Goal: Task Accomplishment & Management: Manage account settings

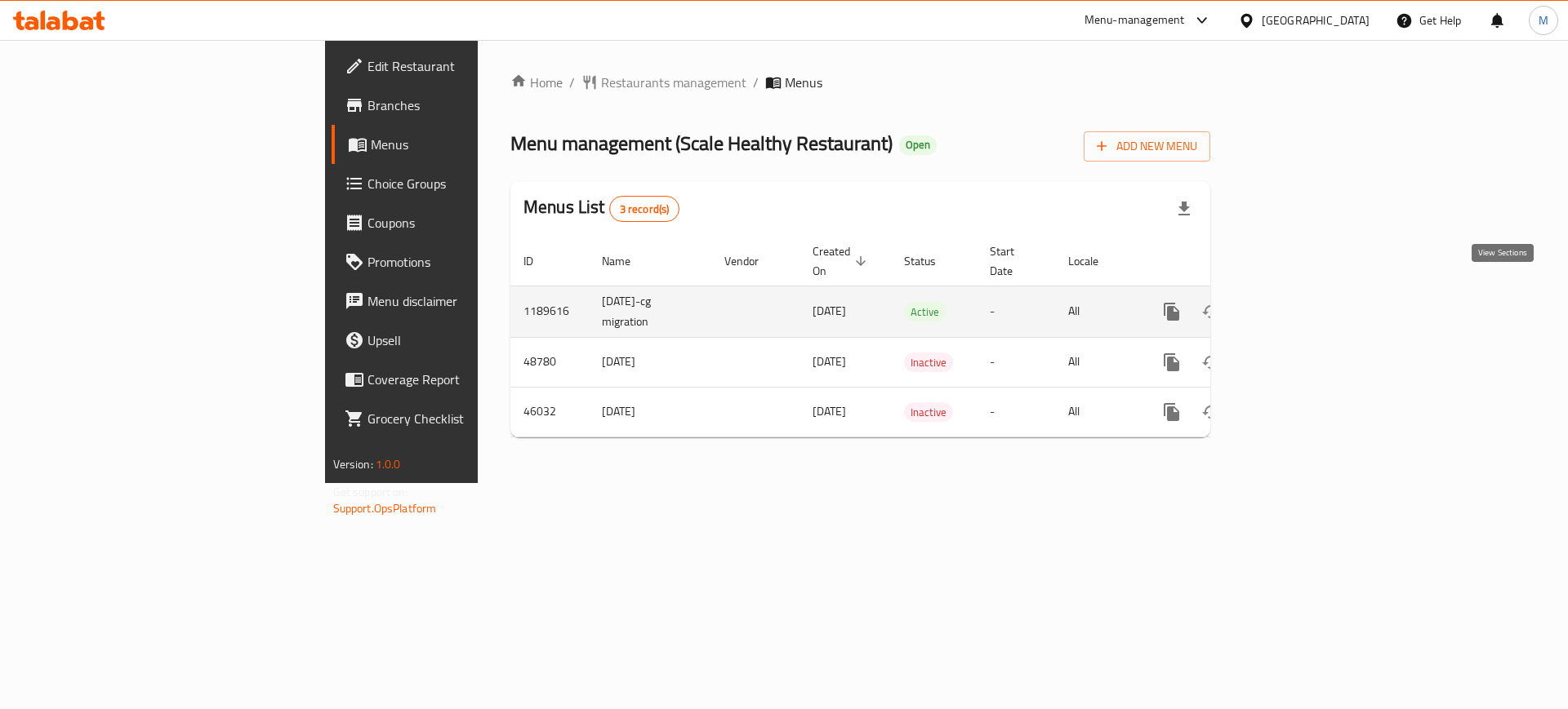
click at [1299, 302] on icon "enhanced table" at bounding box center [1289, 312] width 19 height 19
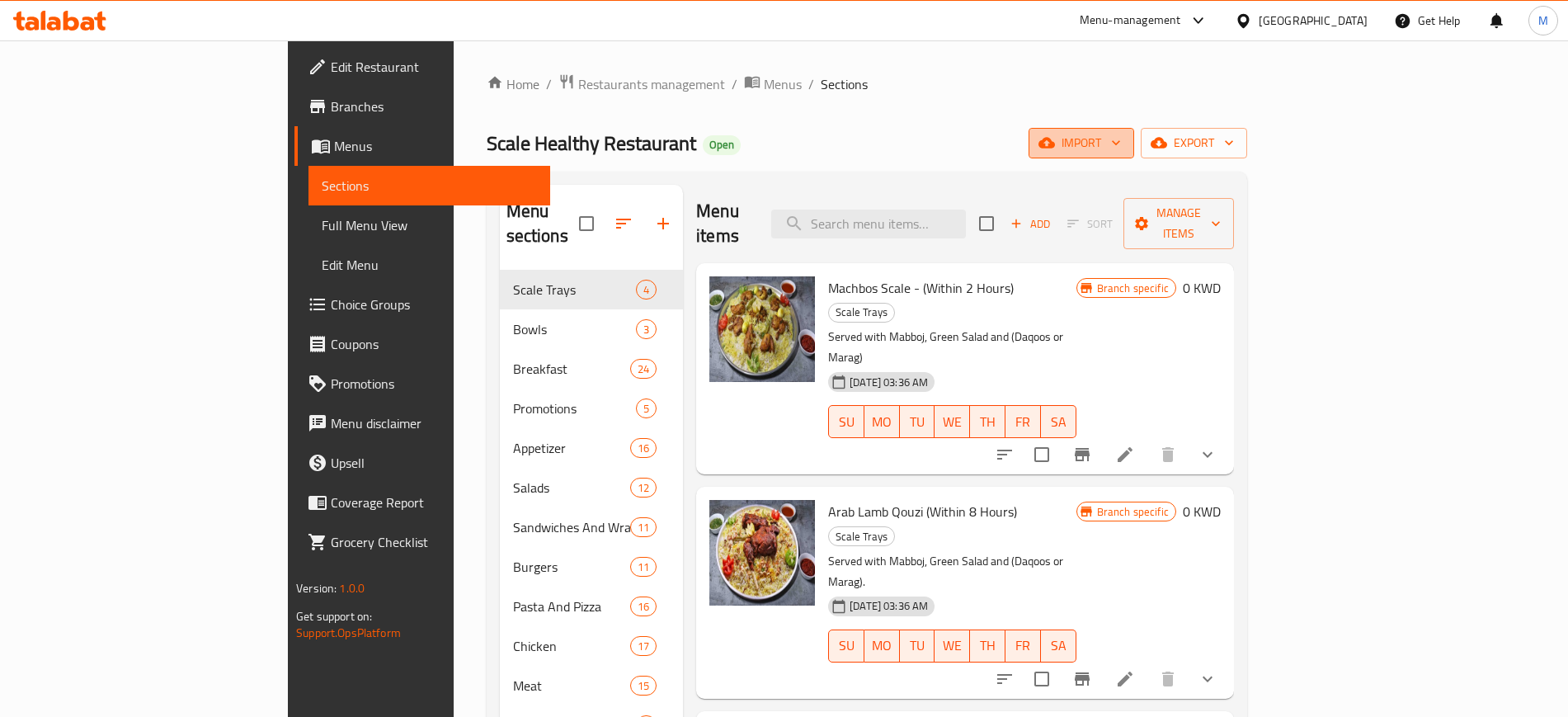
click at [1055, 147] on icon "button" at bounding box center [1046, 143] width 16 height 11
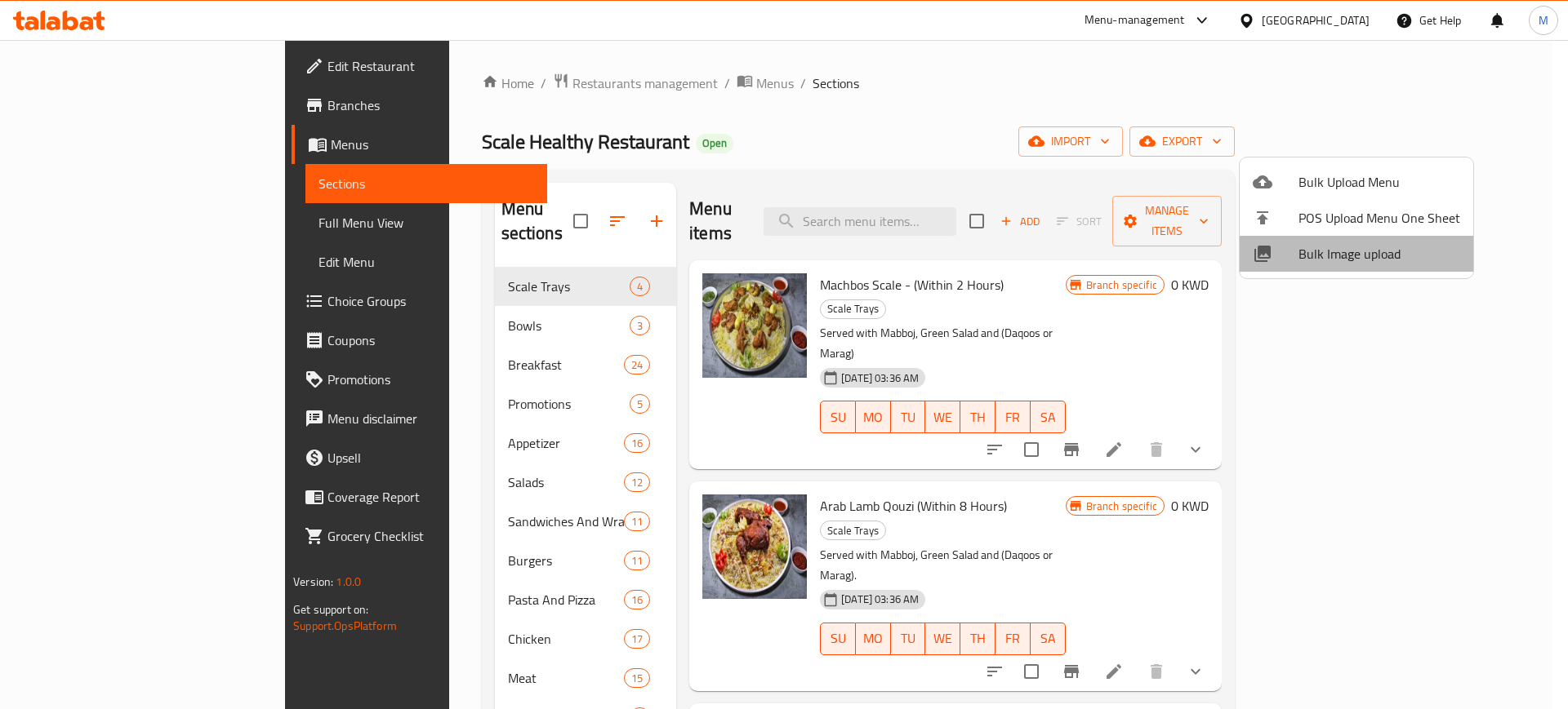
click at [1378, 249] on span "Bulk Image upload" at bounding box center [1379, 254] width 161 height 19
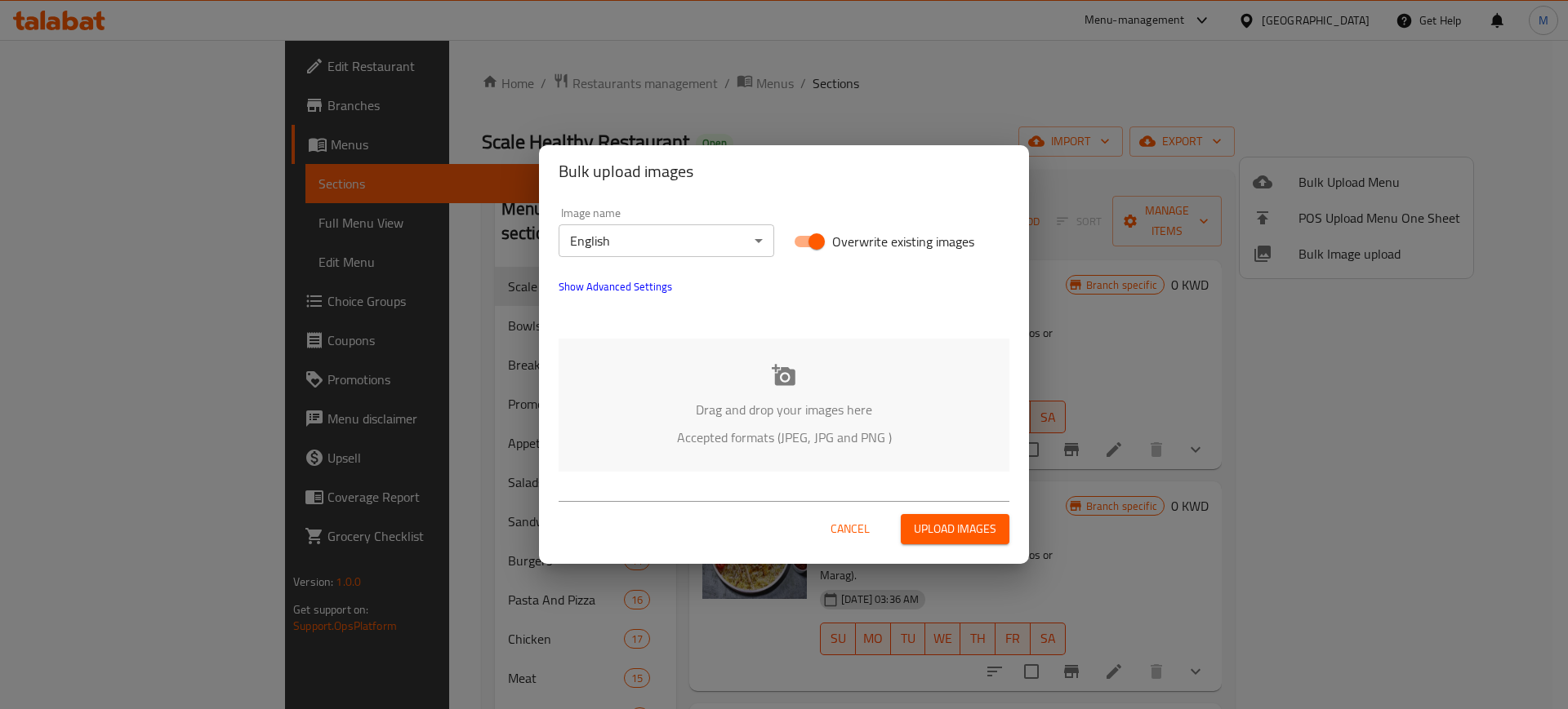
click at [738, 418] on p "Drag and drop your images here" at bounding box center [784, 409] width 402 height 19
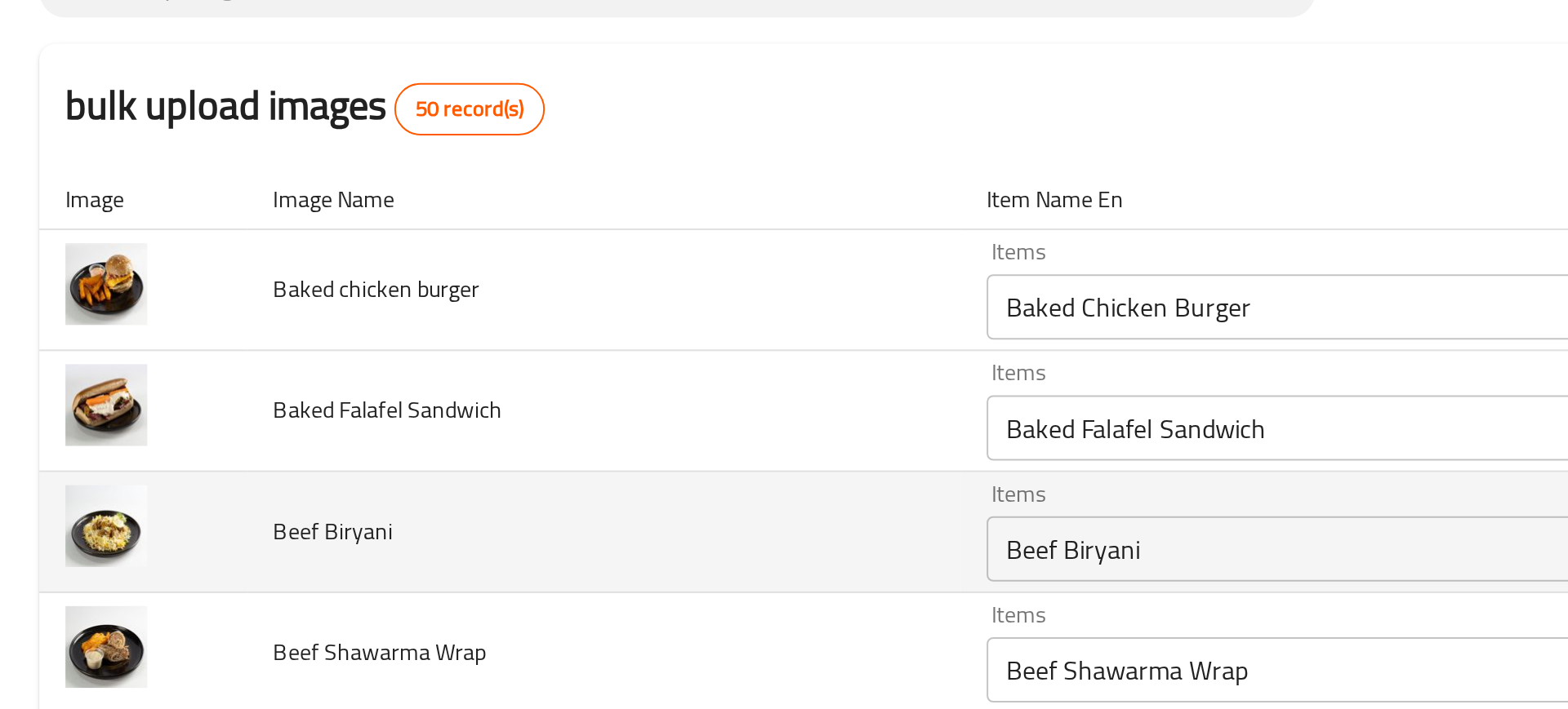
click at [129, 370] on td "Beef Biryani" at bounding box center [302, 401] width 356 height 60
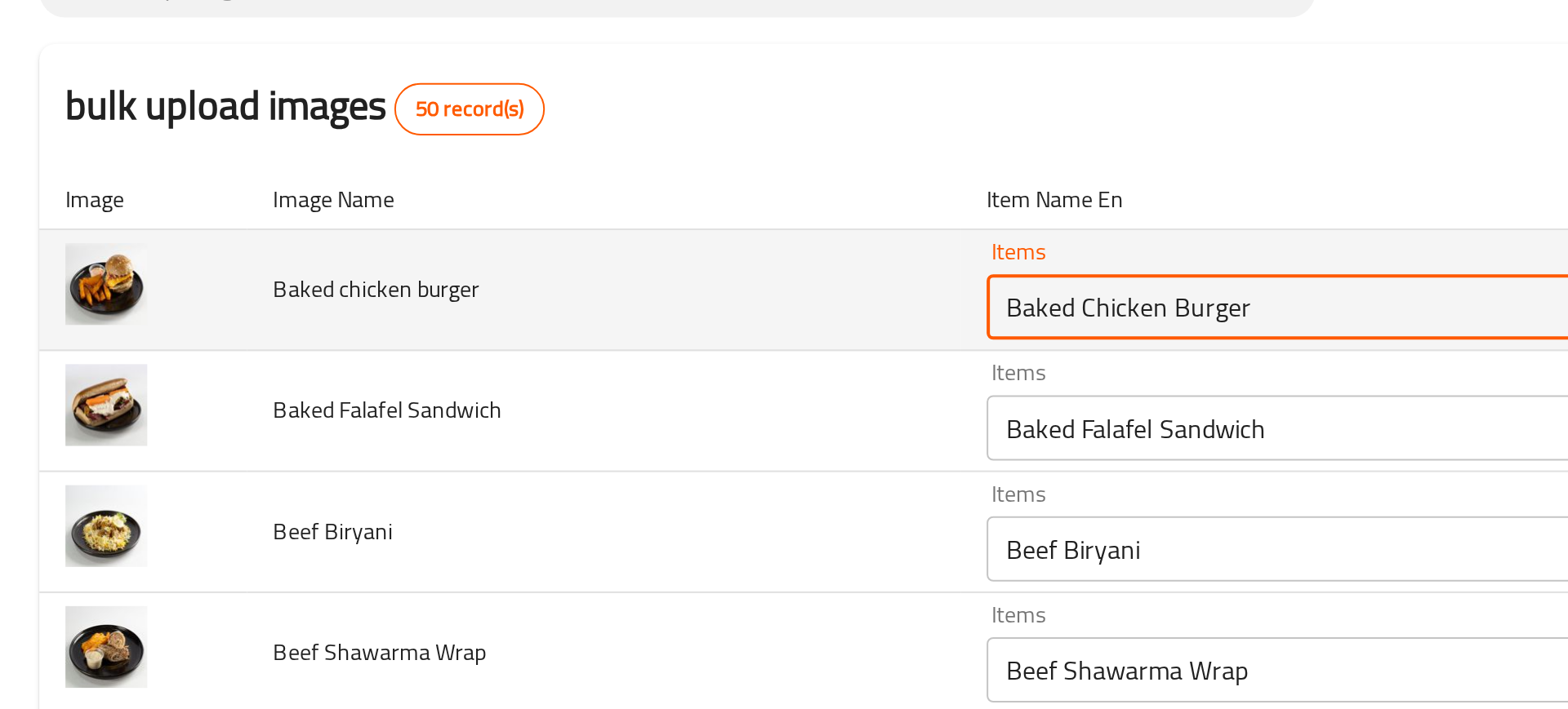
click at [573, 285] on burger "Baked Chicken Burger" at bounding box center [676, 287] width 359 height 23
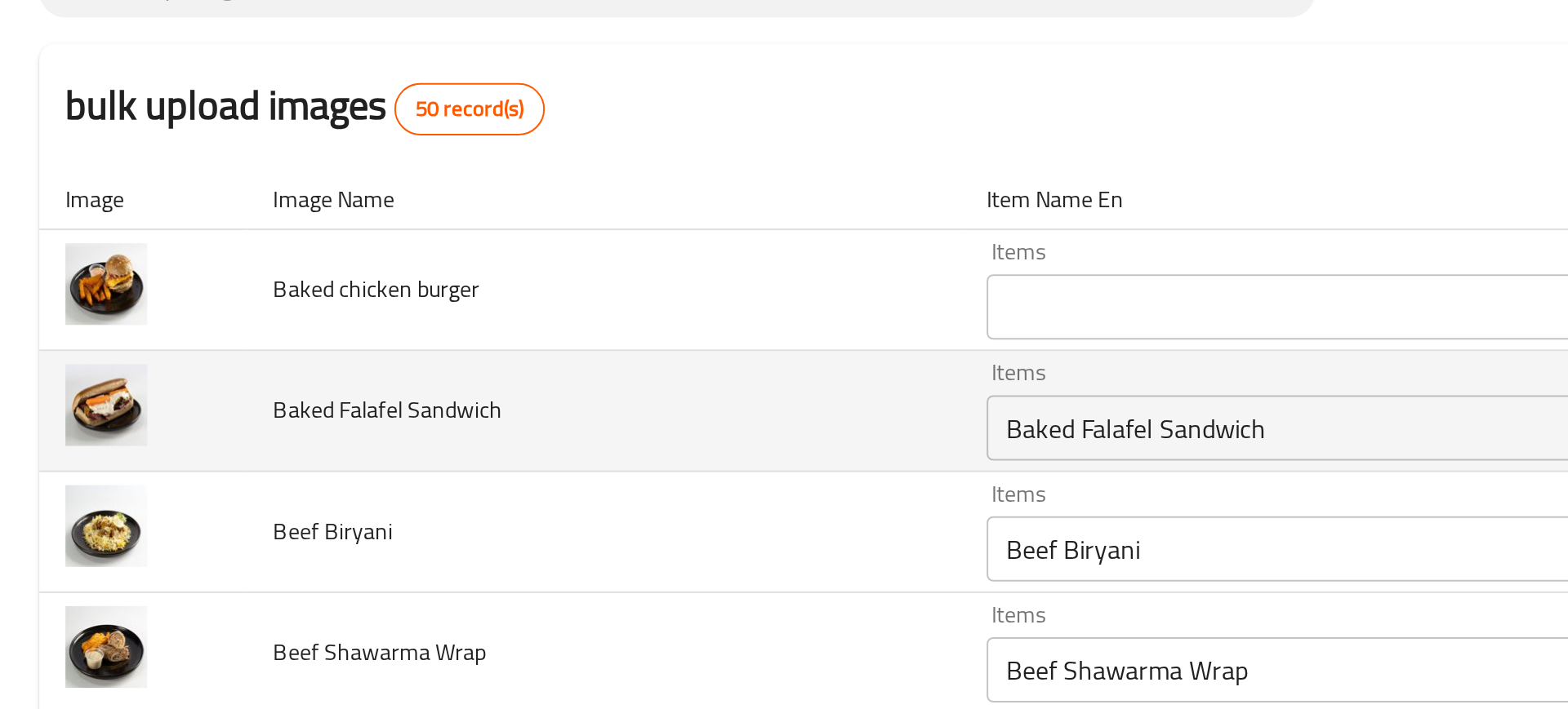
click at [211, 352] on td "Baked Falafel Sandwich" at bounding box center [302, 340] width 356 height 60
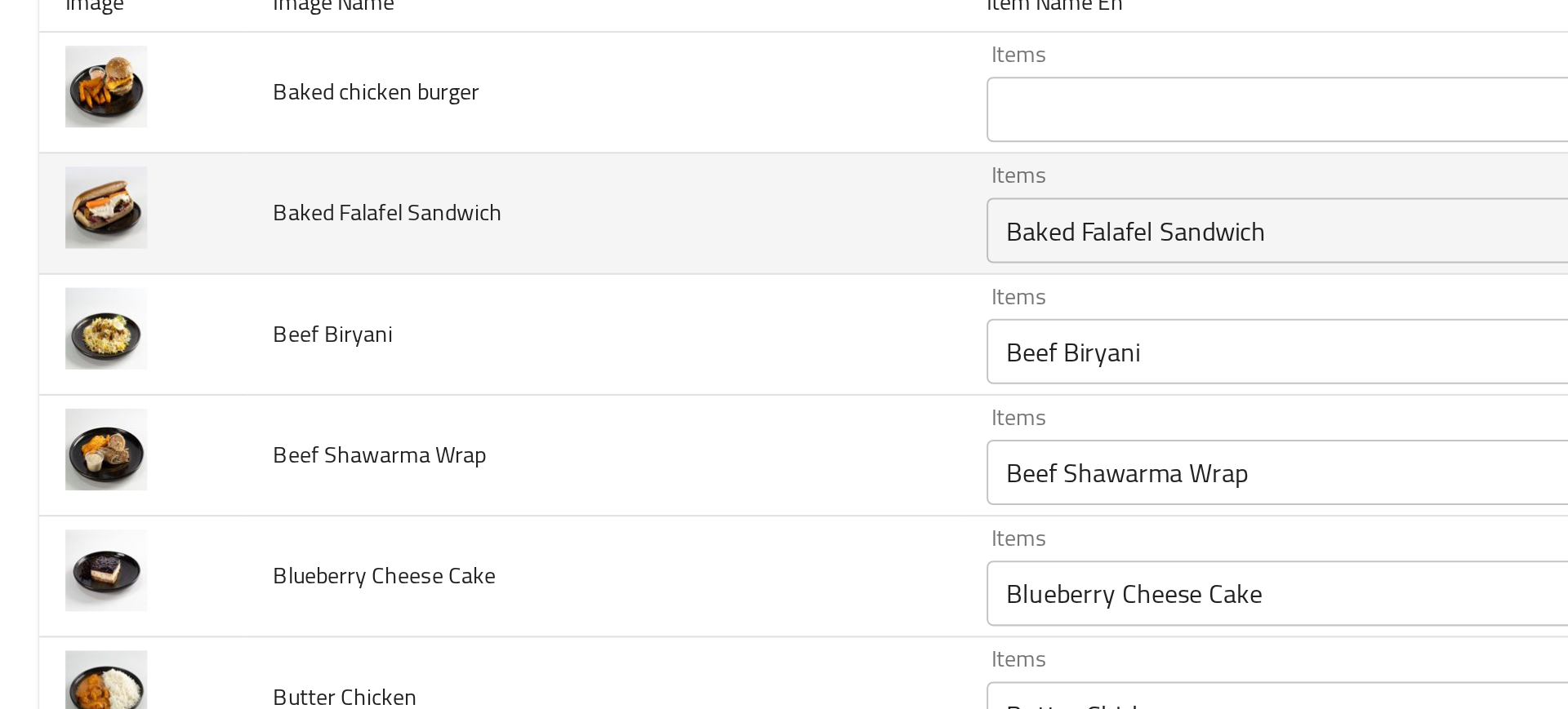
scroll to position [100, 0]
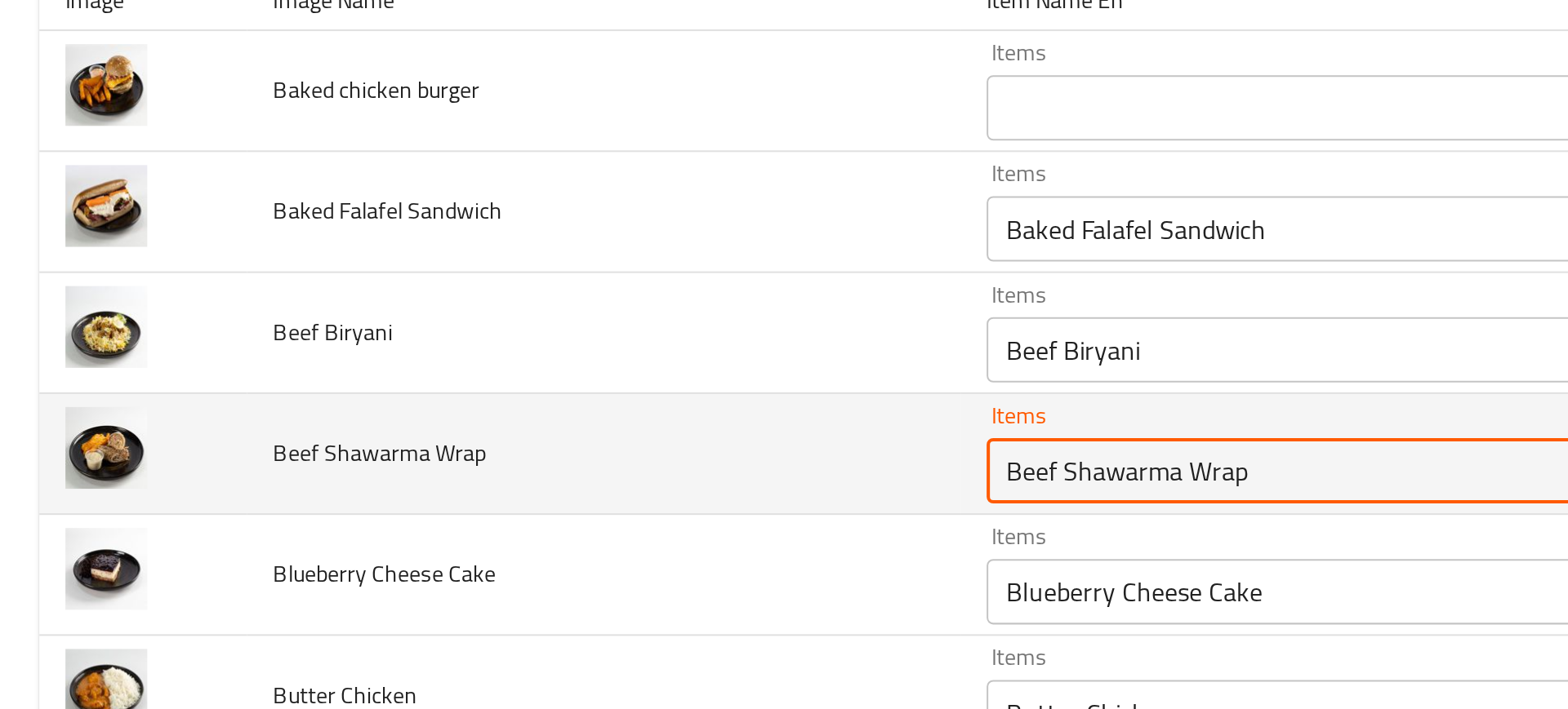
click at [574, 374] on Wrap "Beef Shawarma Wrap" at bounding box center [676, 370] width 359 height 23
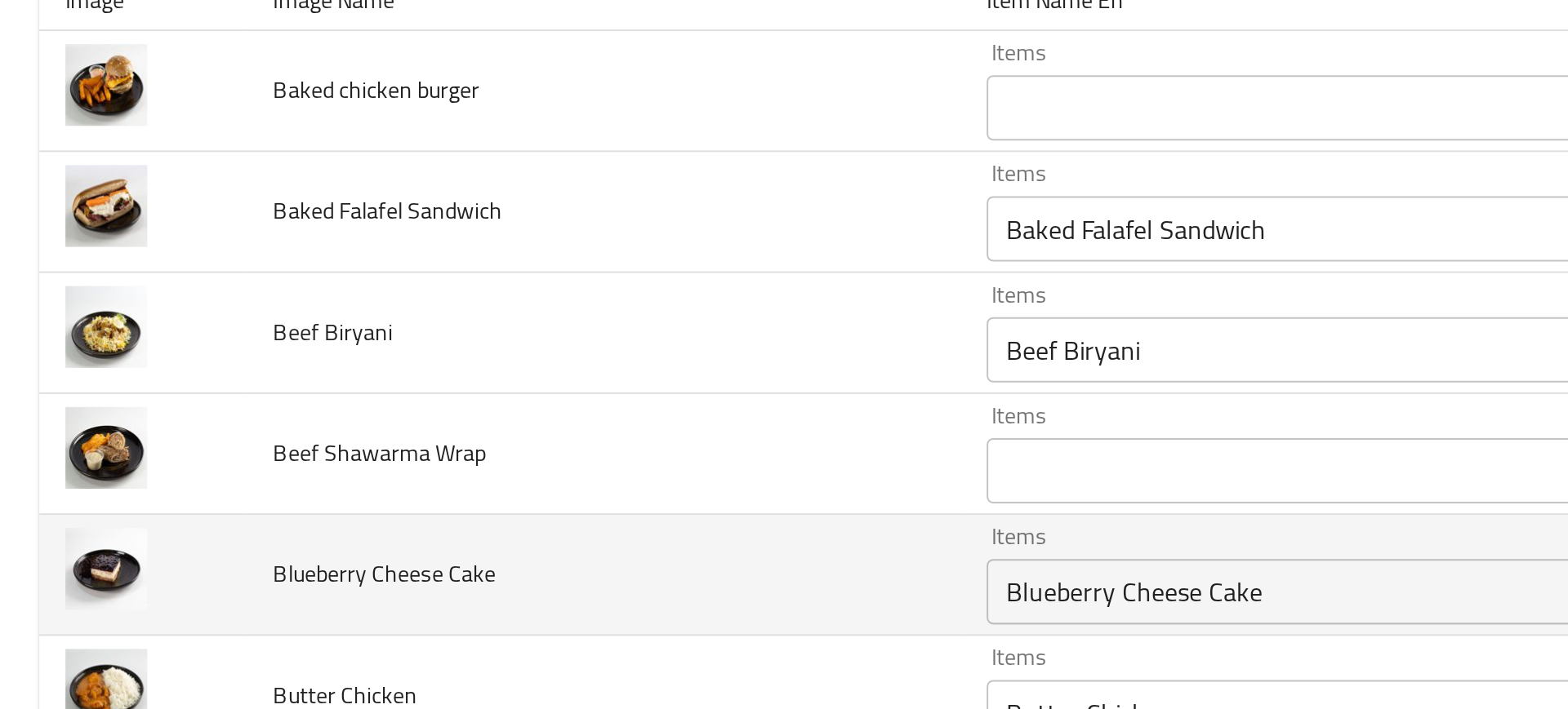
click at [145, 423] on span "Blueberry Cheese Cake" at bounding box center [192, 421] width 111 height 21
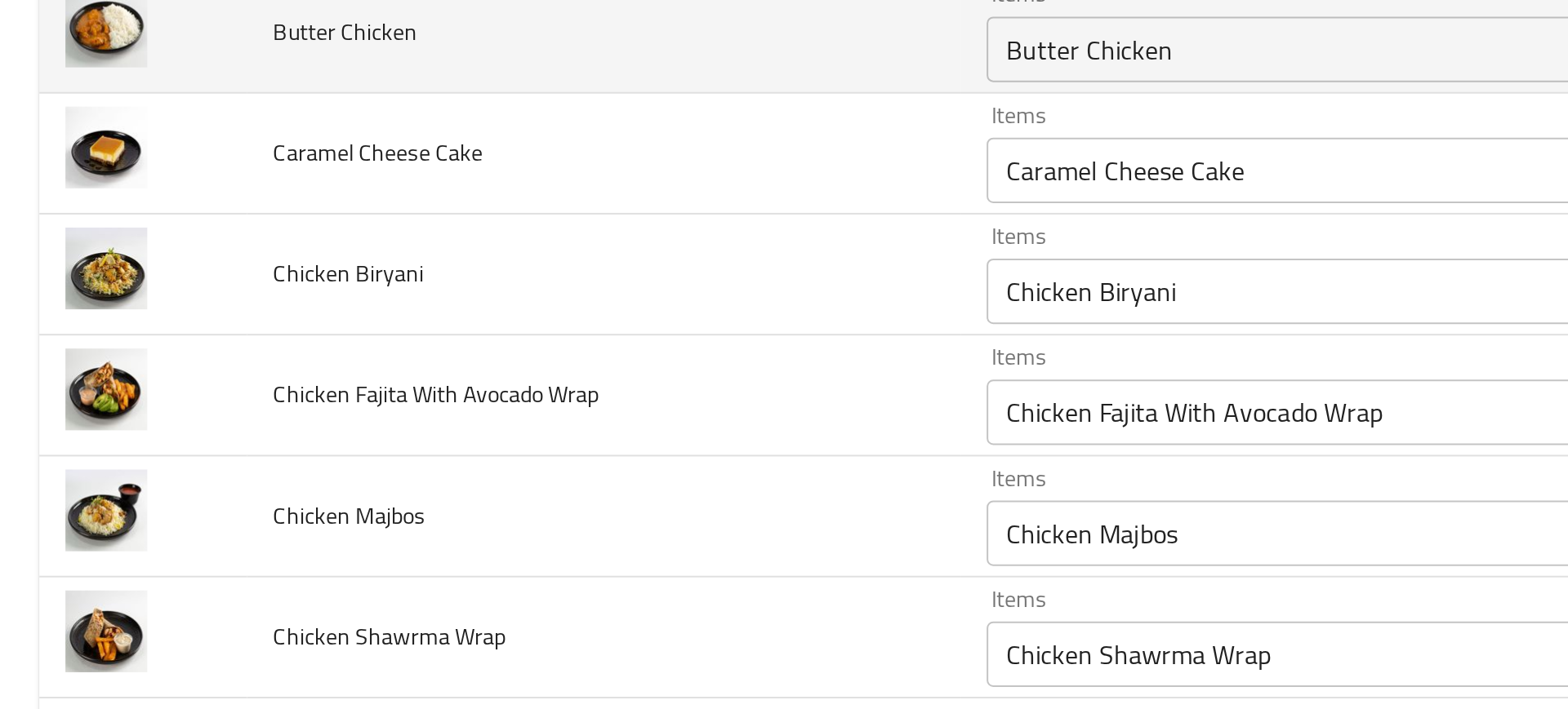
scroll to position [433, 0]
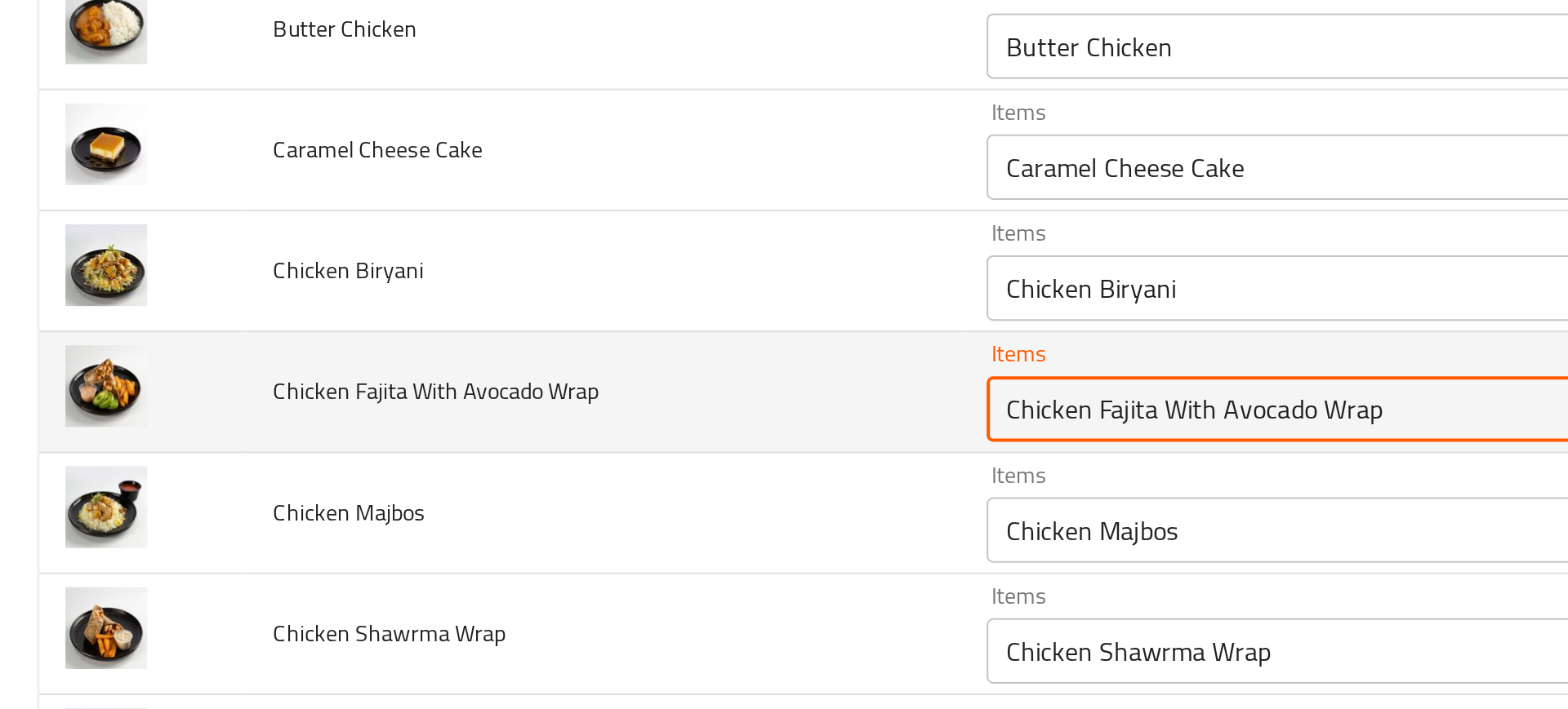
click at [532, 349] on Wrap "Chicken Fajita With Avocado Wrap" at bounding box center [676, 339] width 359 height 23
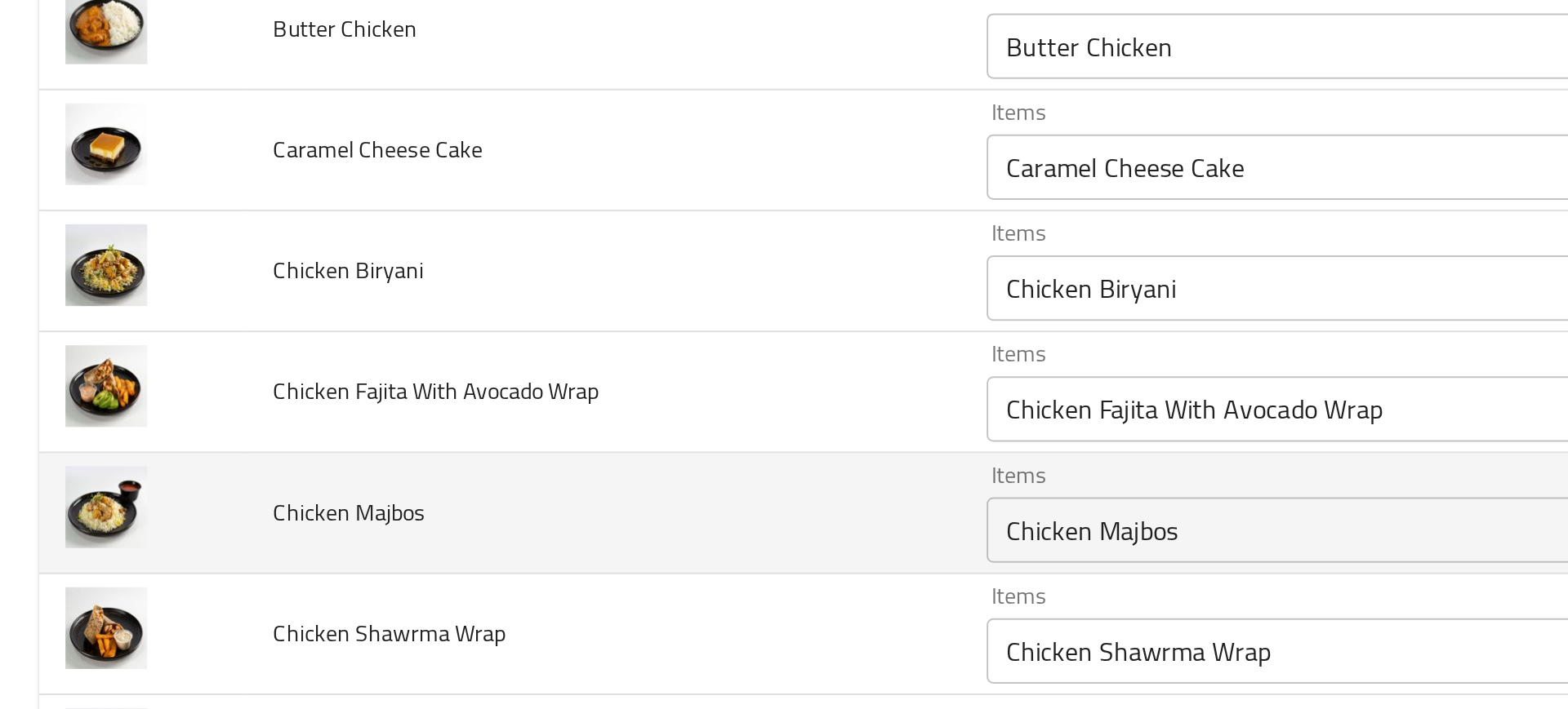
click at [282, 376] on td "Chicken Majbos" at bounding box center [302, 391] width 356 height 60
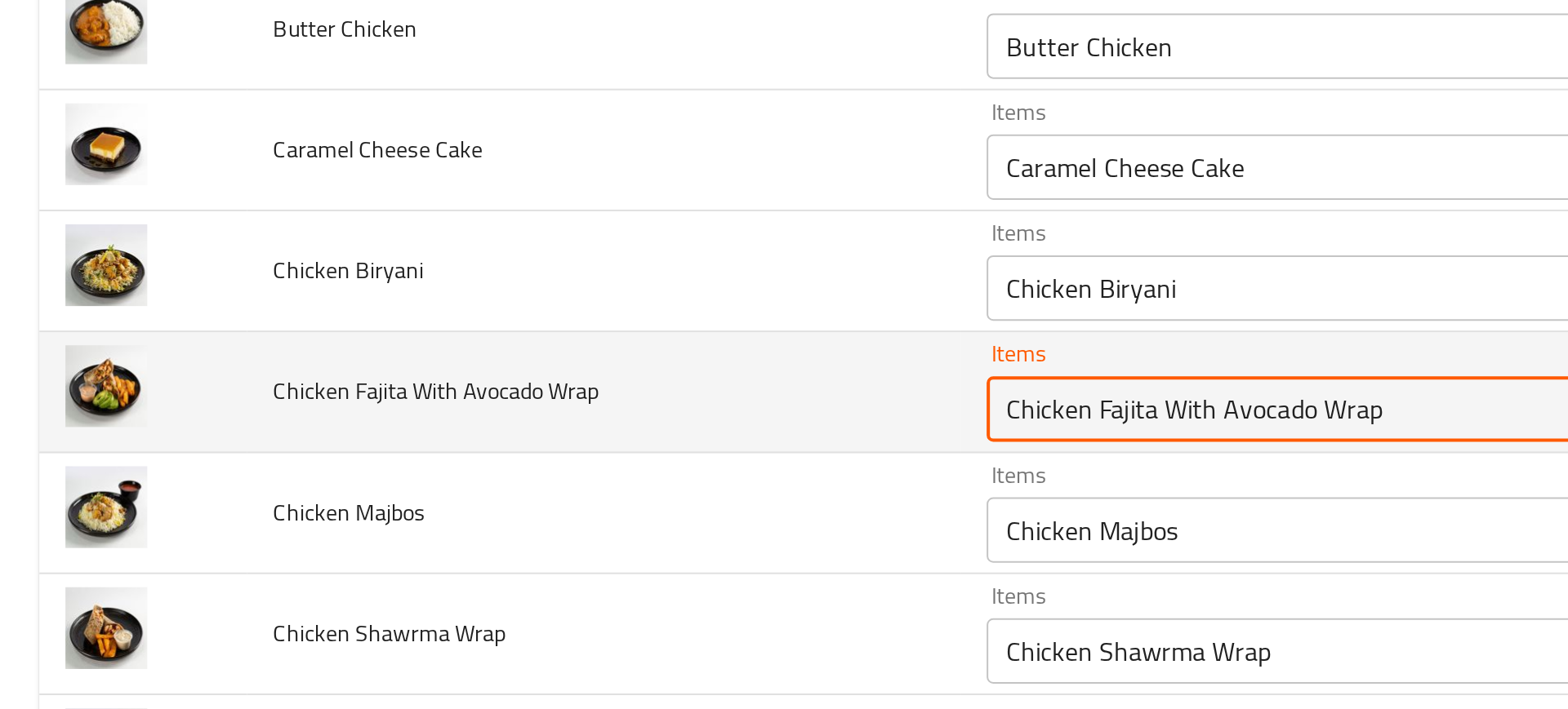
click at [556, 340] on Wrap "Chicken Fajita With Avocado Wrap" at bounding box center [676, 339] width 359 height 23
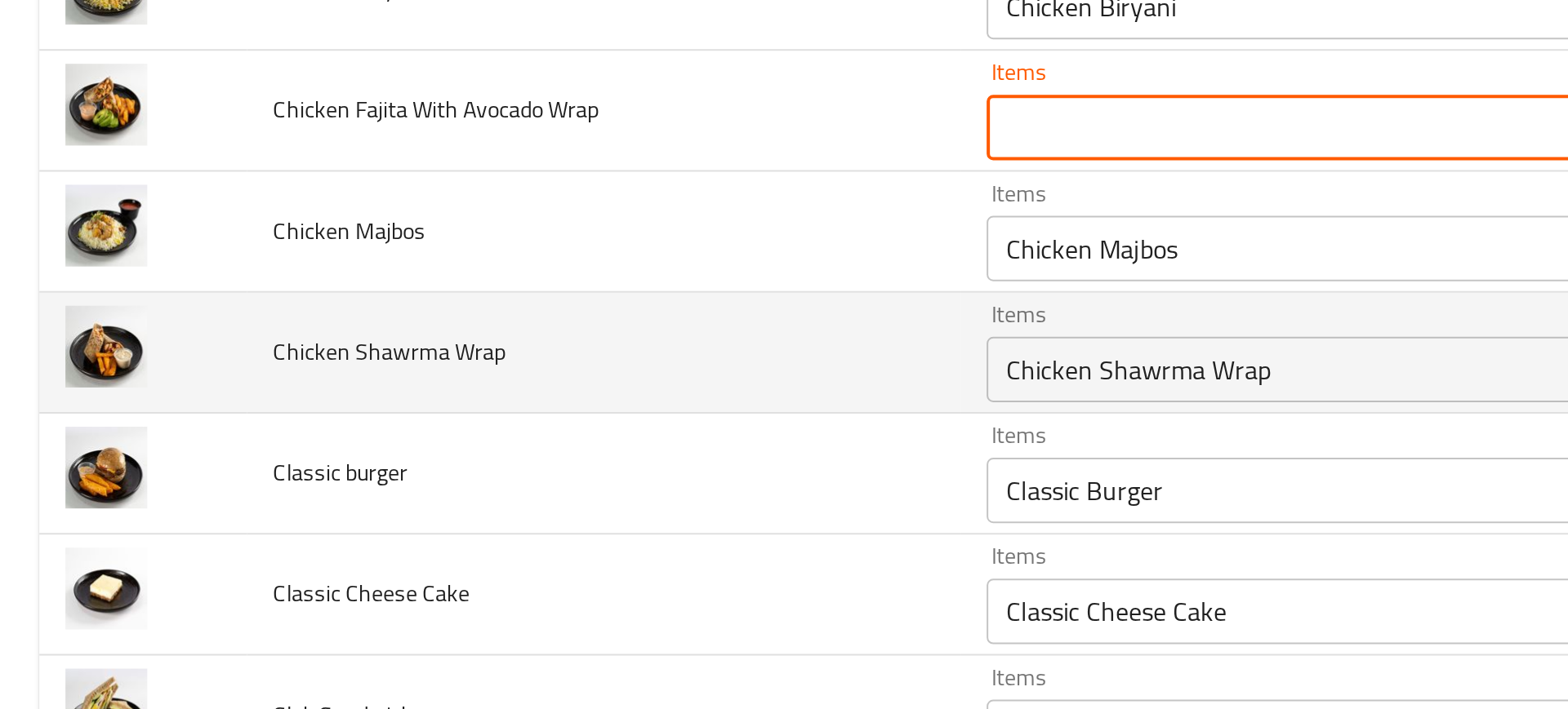
scroll to position [575, 0]
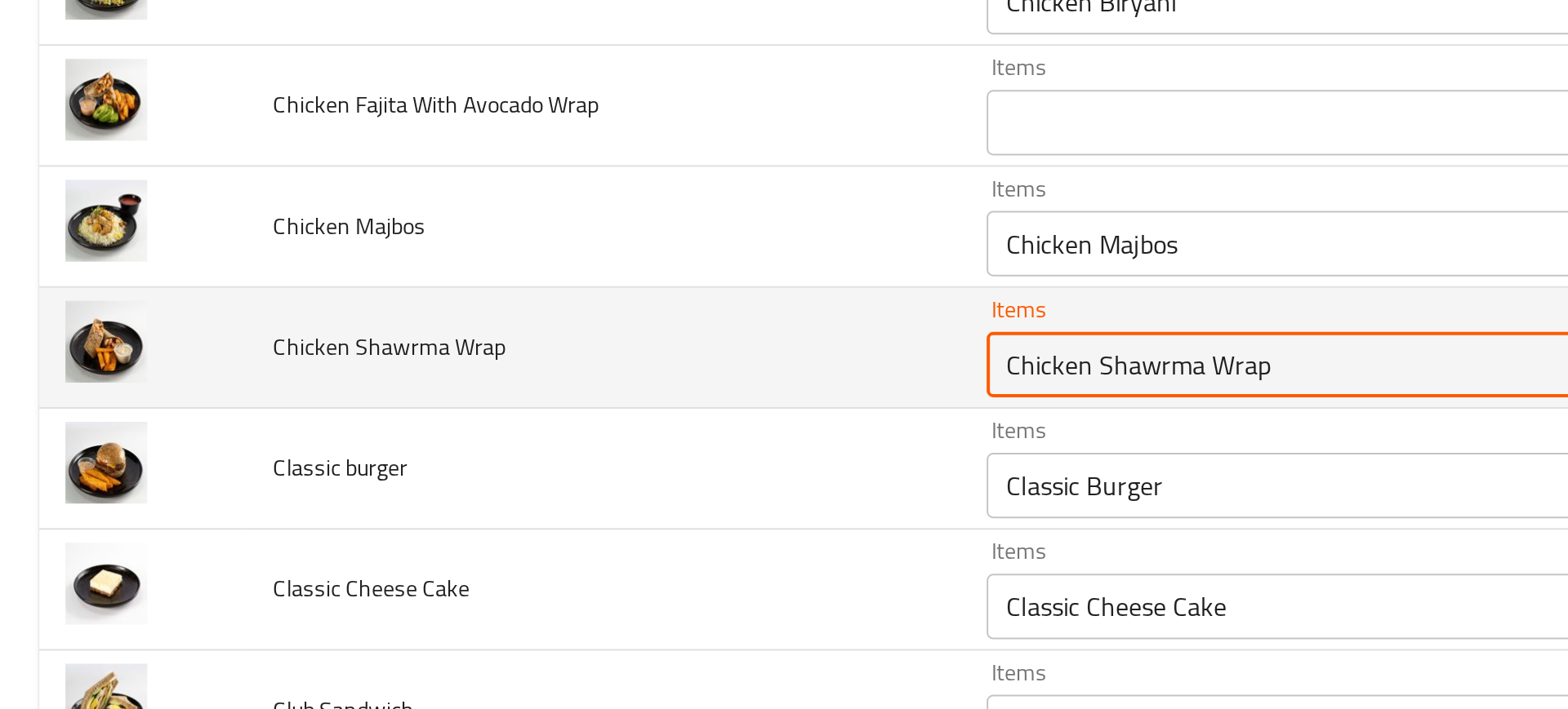
click at [533, 316] on Wrap "Chicken Shawrma Wrap" at bounding box center [676, 316] width 359 height 23
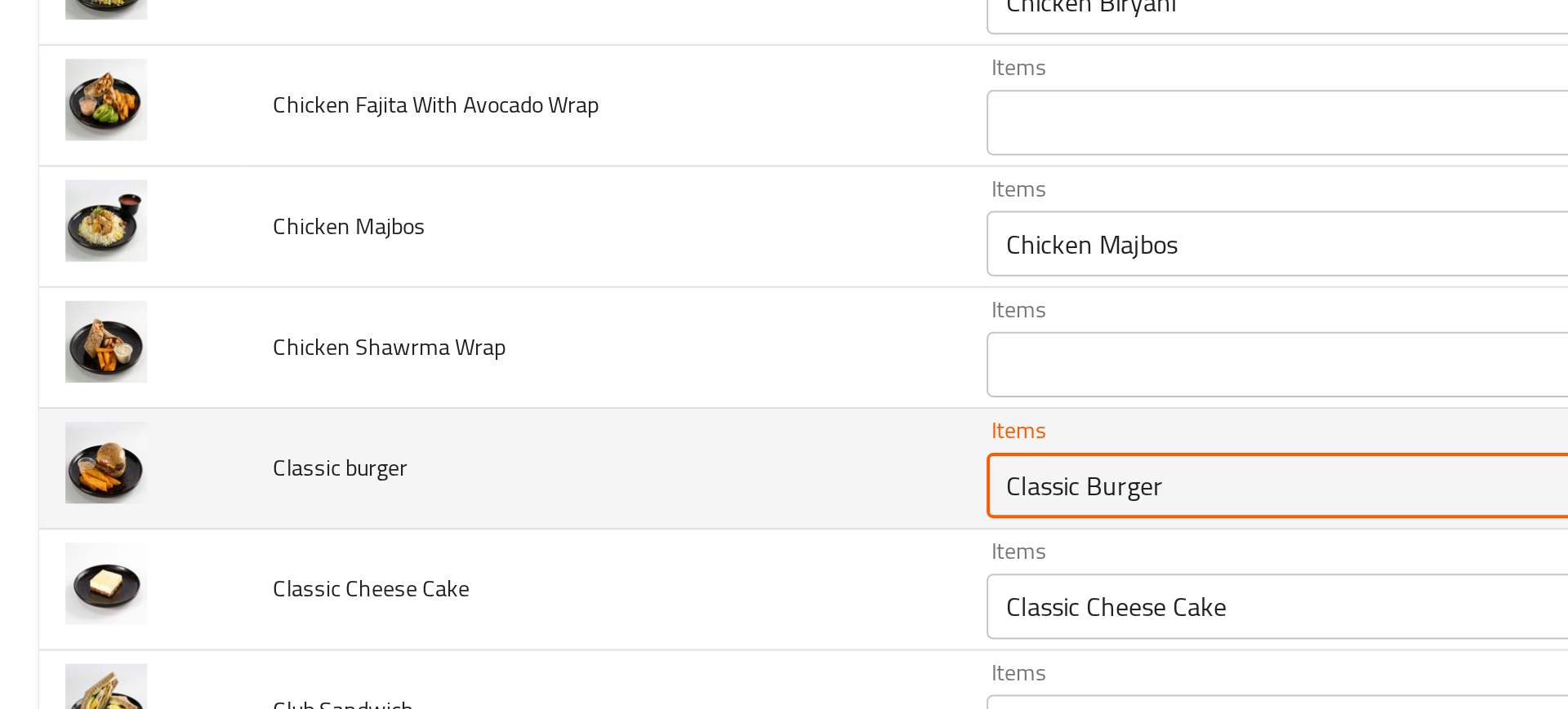
click at [561, 365] on burger "Classic Burger" at bounding box center [676, 376] width 359 height 23
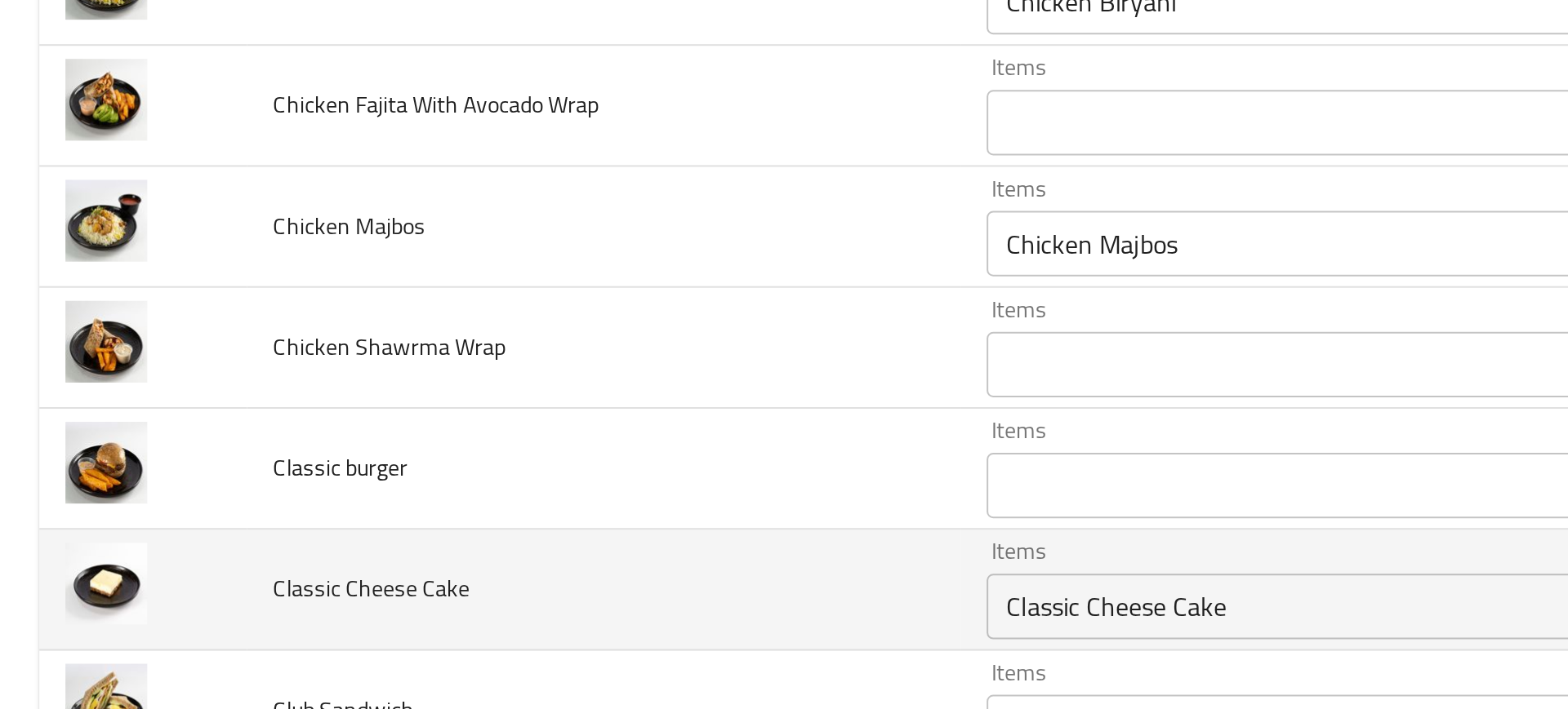
click at [362, 418] on td "Classic Cheese Cake" at bounding box center [302, 429] width 356 height 60
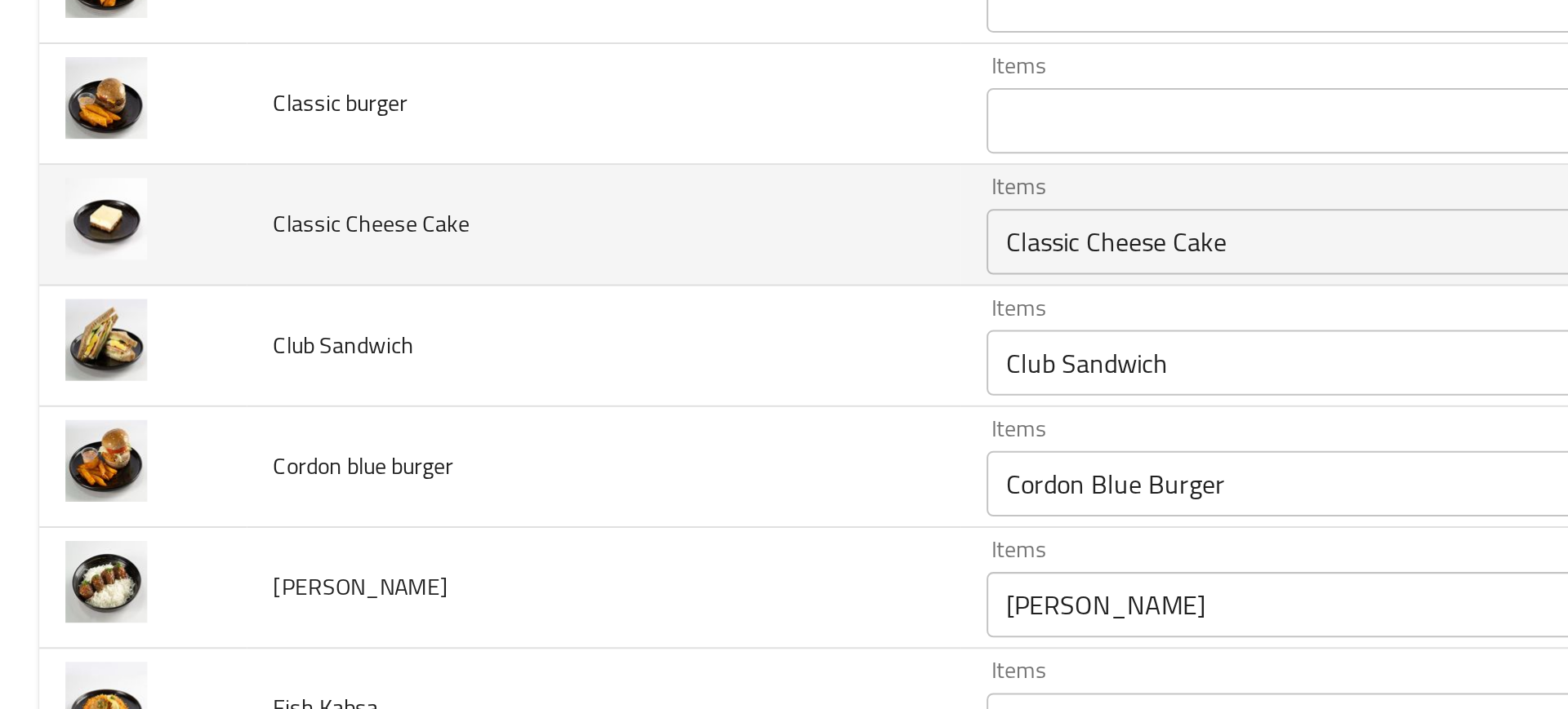
scroll to position [757, 0]
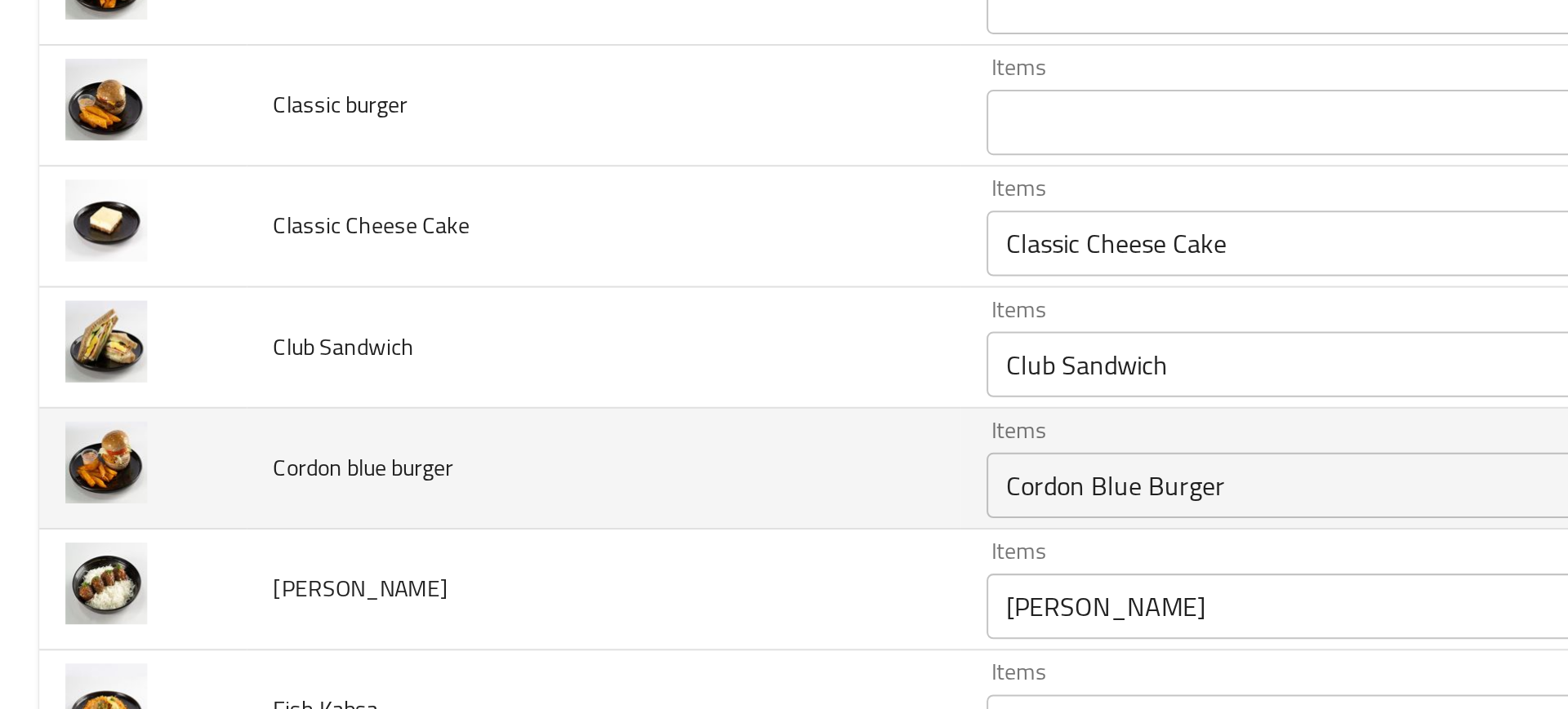
click at [501, 371] on burger "Cordon Blue Burger" at bounding box center [676, 376] width 359 height 23
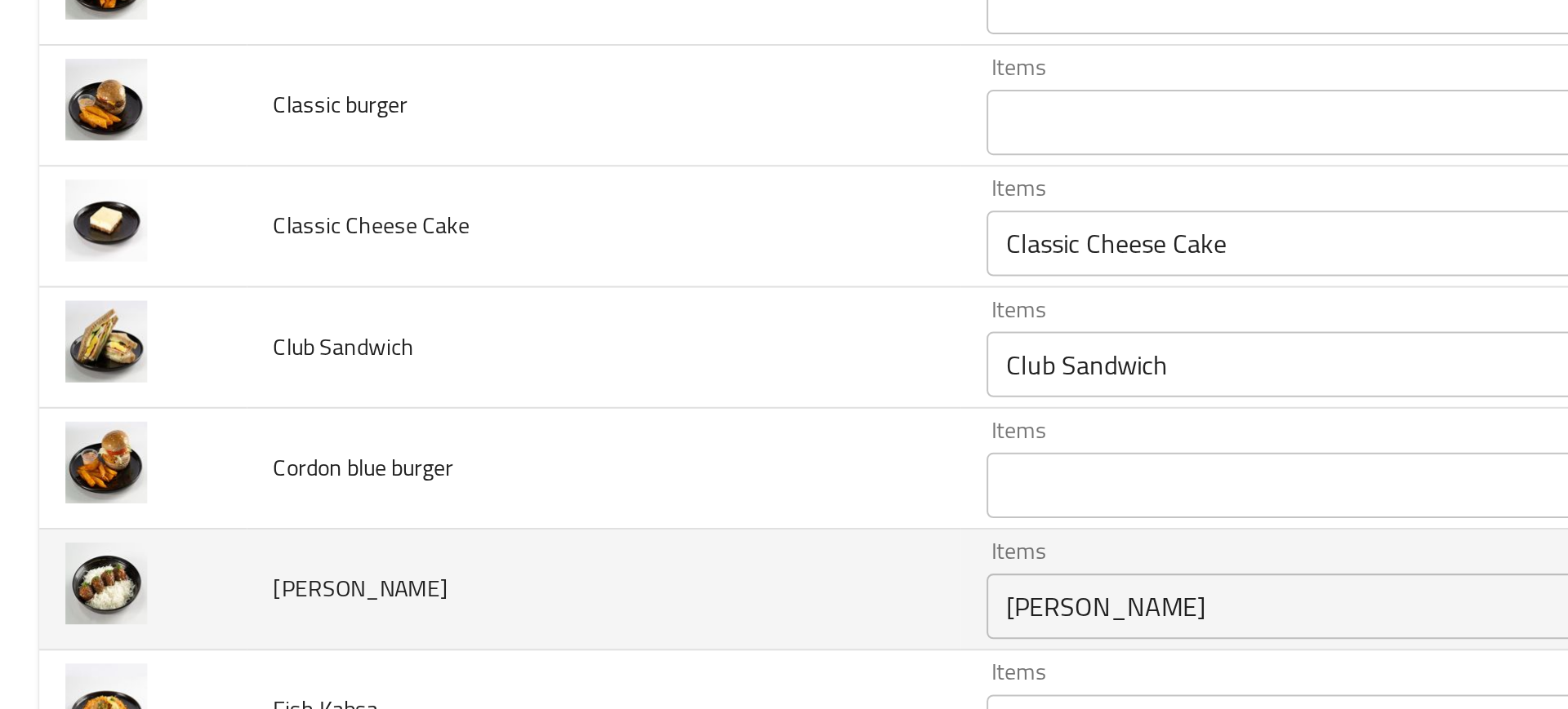
click at [297, 424] on td "Dawood Basha" at bounding box center [302, 429] width 356 height 60
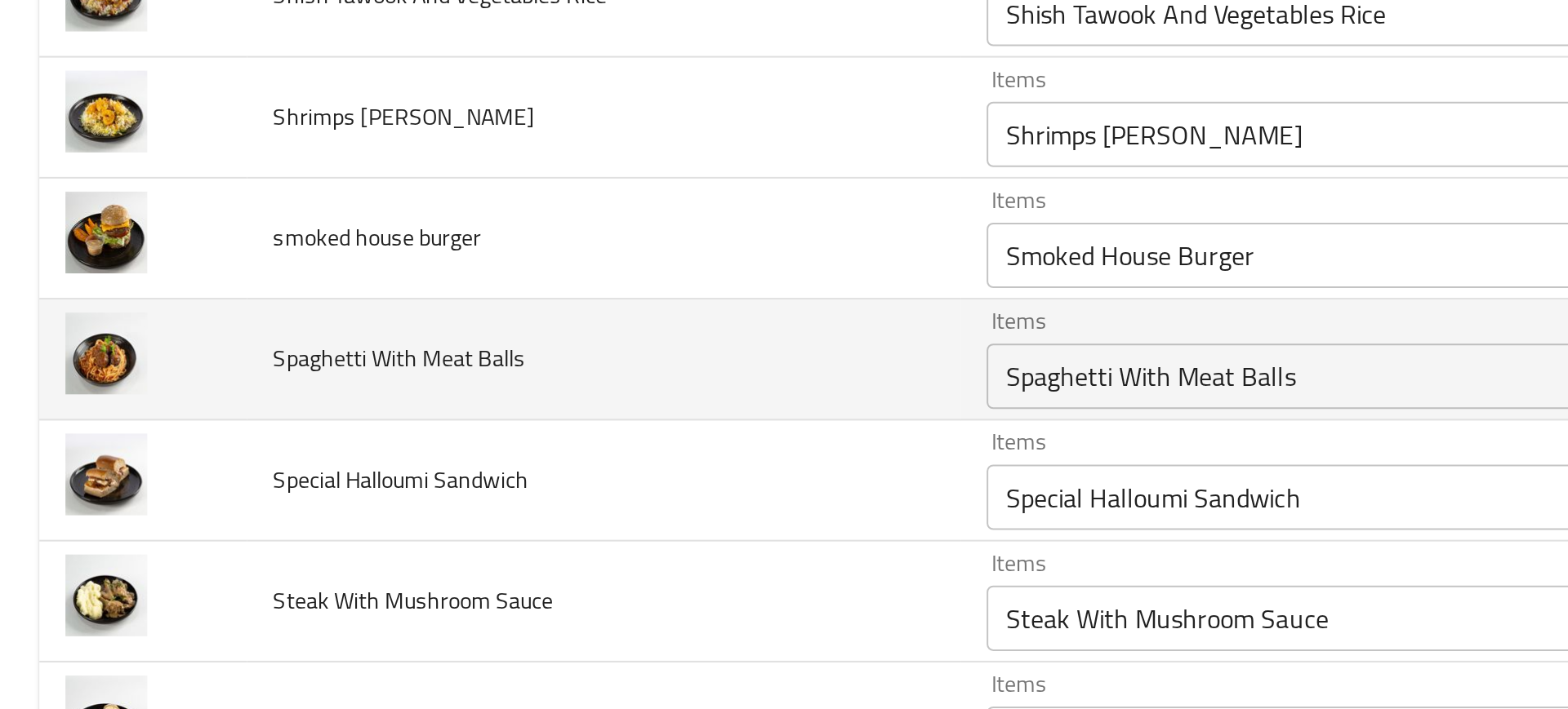
scroll to position [2593, 0]
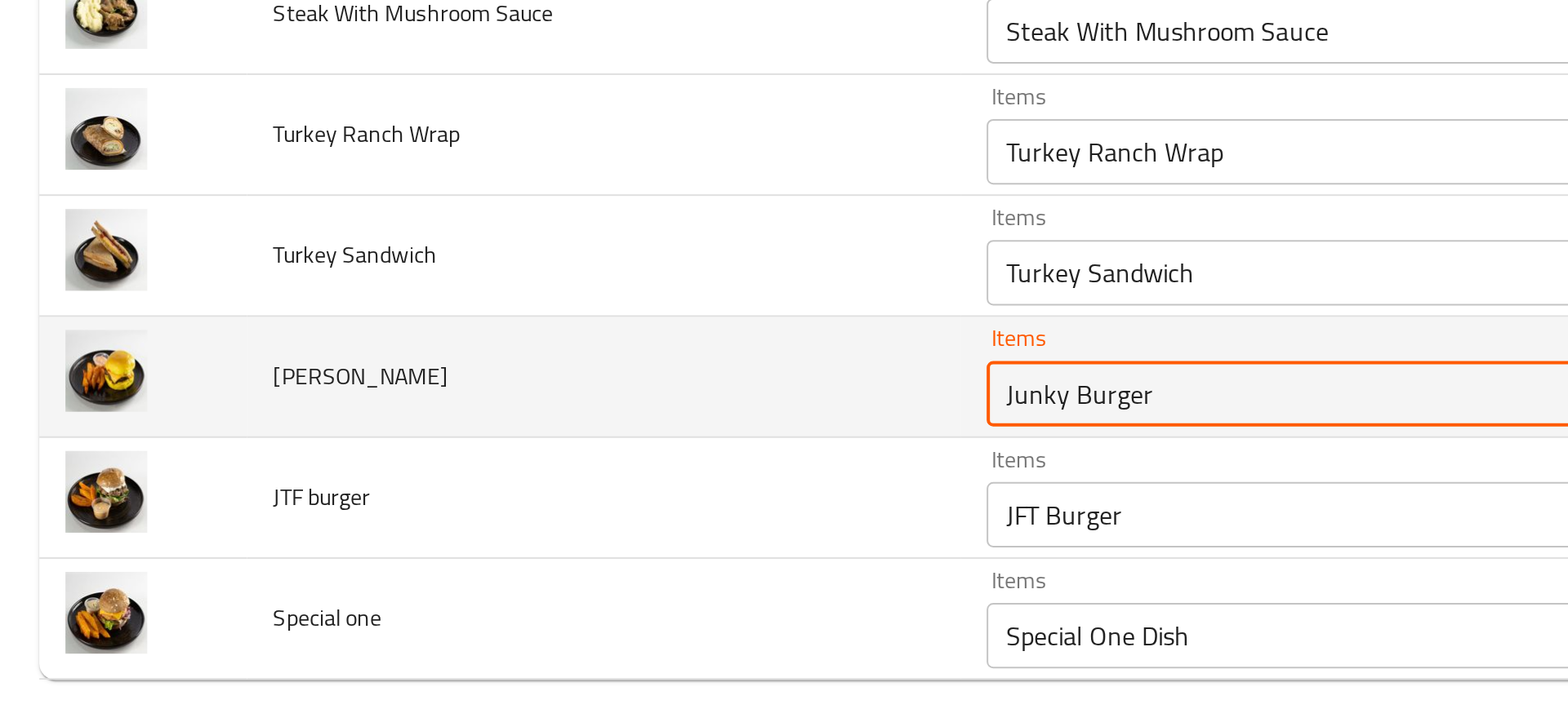
click at [544, 531] on burger "Junky Burger" at bounding box center [676, 533] width 359 height 23
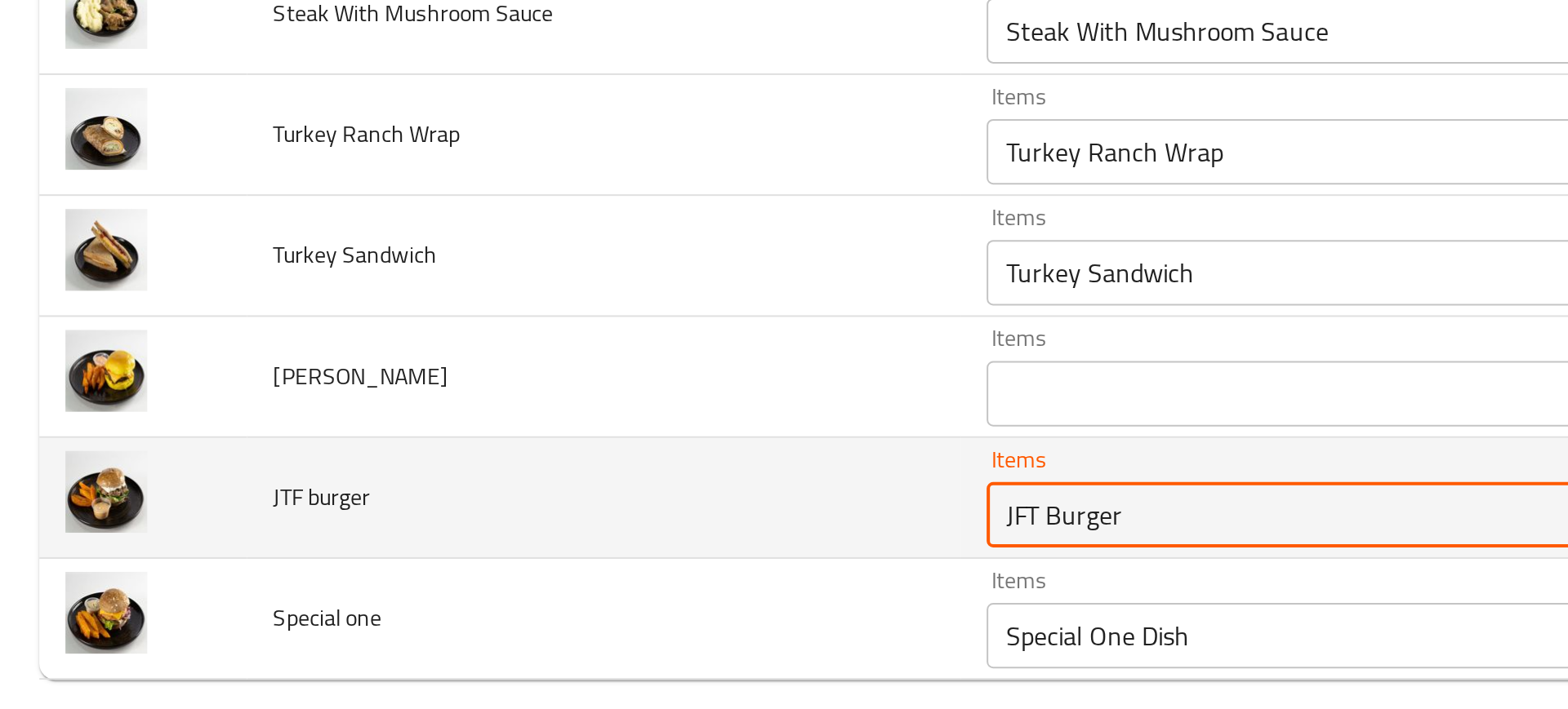
click at [564, 601] on burger "JFT Burger" at bounding box center [676, 594] width 359 height 23
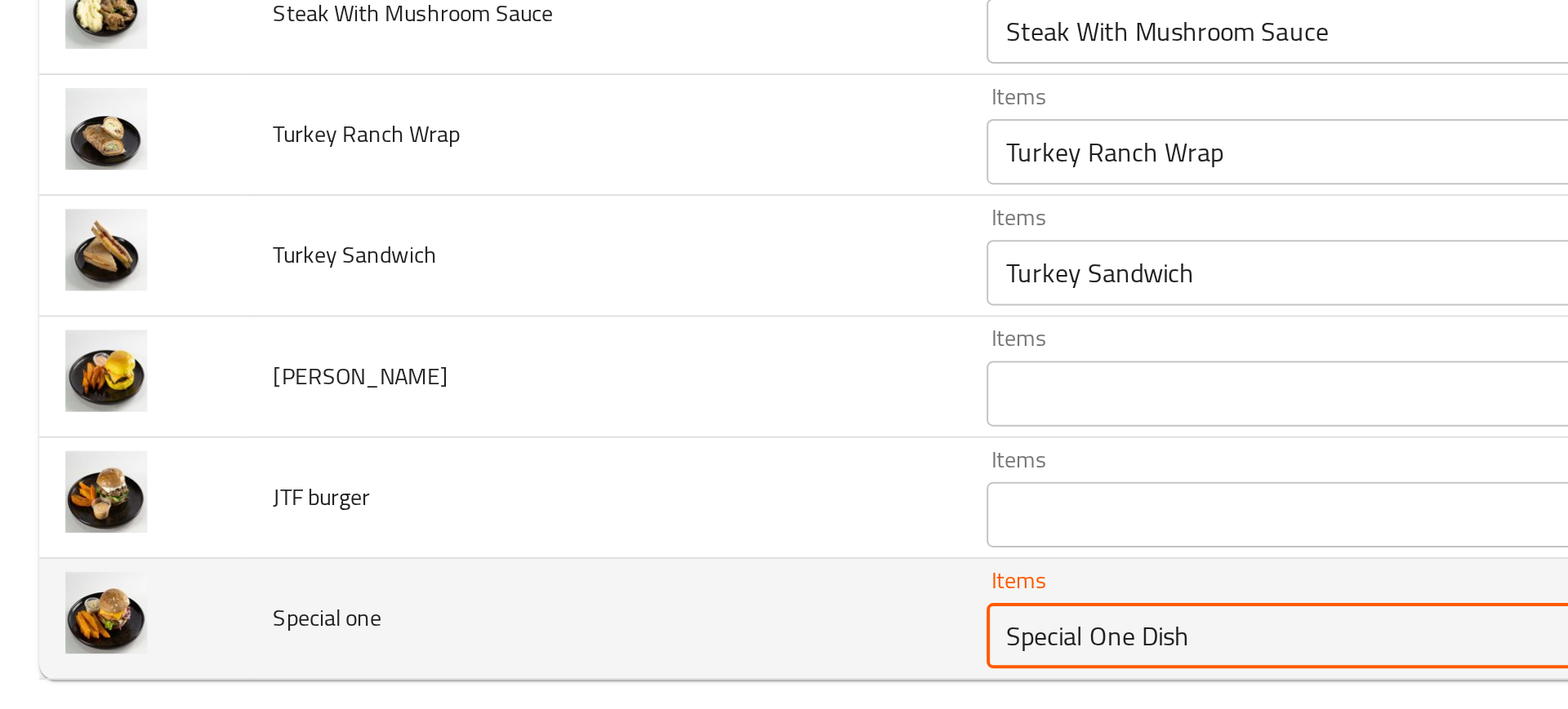
click at [535, 664] on one "Special One Dish" at bounding box center [676, 654] width 359 height 23
click at [194, 620] on td "Special one" at bounding box center [302, 647] width 356 height 60
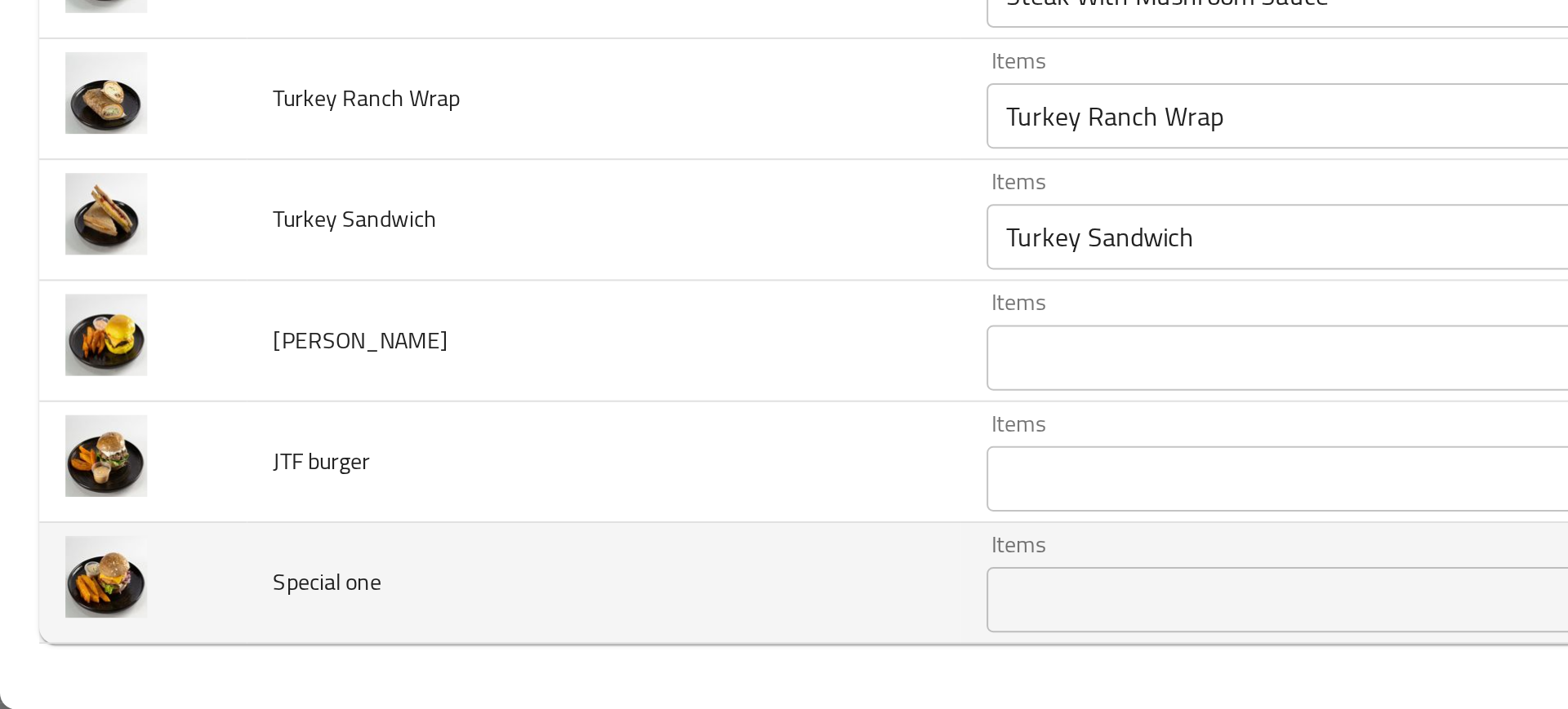
click at [137, 650] on span "Special one" at bounding box center [163, 645] width 54 height 21
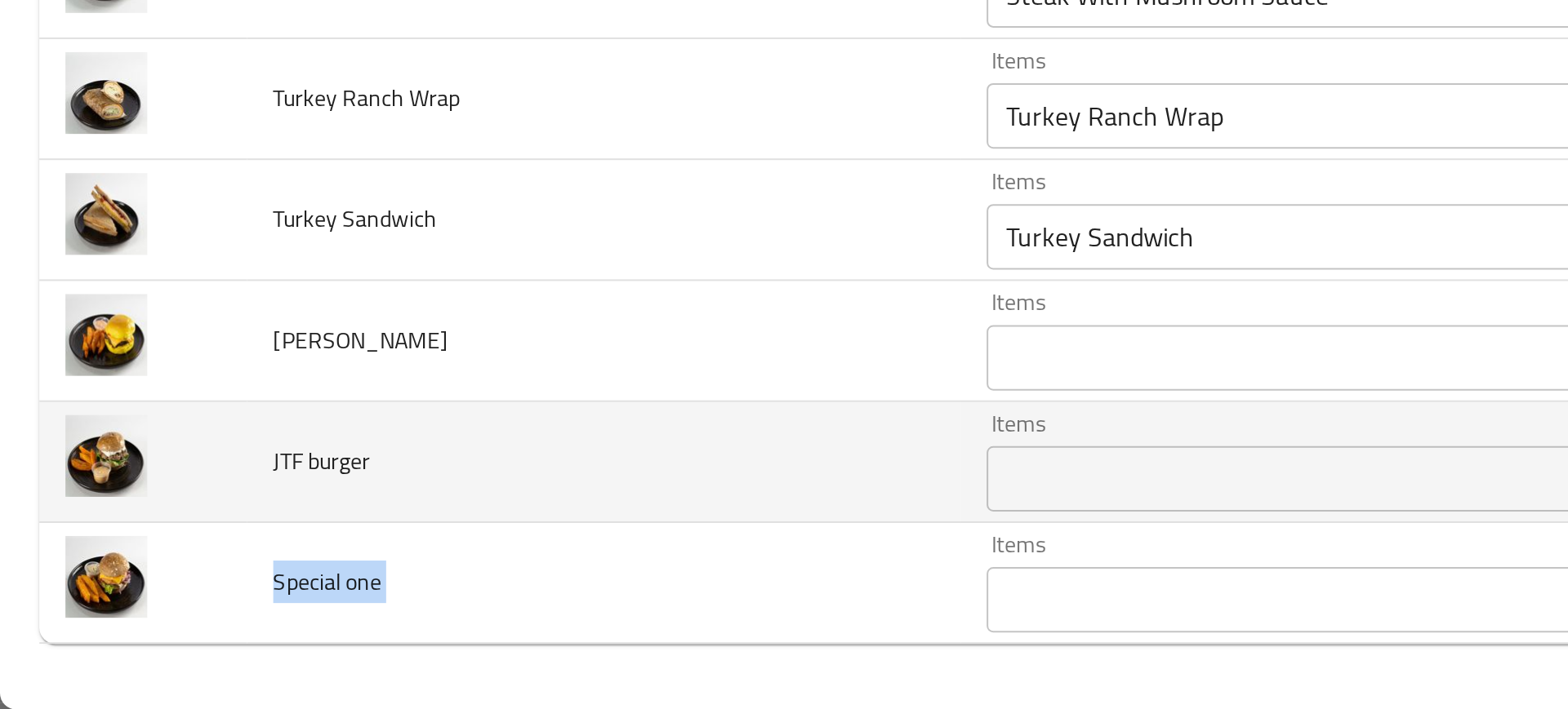
copy span "Special one"
click at [150, 586] on span "JTF burger" at bounding box center [160, 585] width 48 height 21
click at [164, 578] on span "JTF burger" at bounding box center [160, 585] width 48 height 21
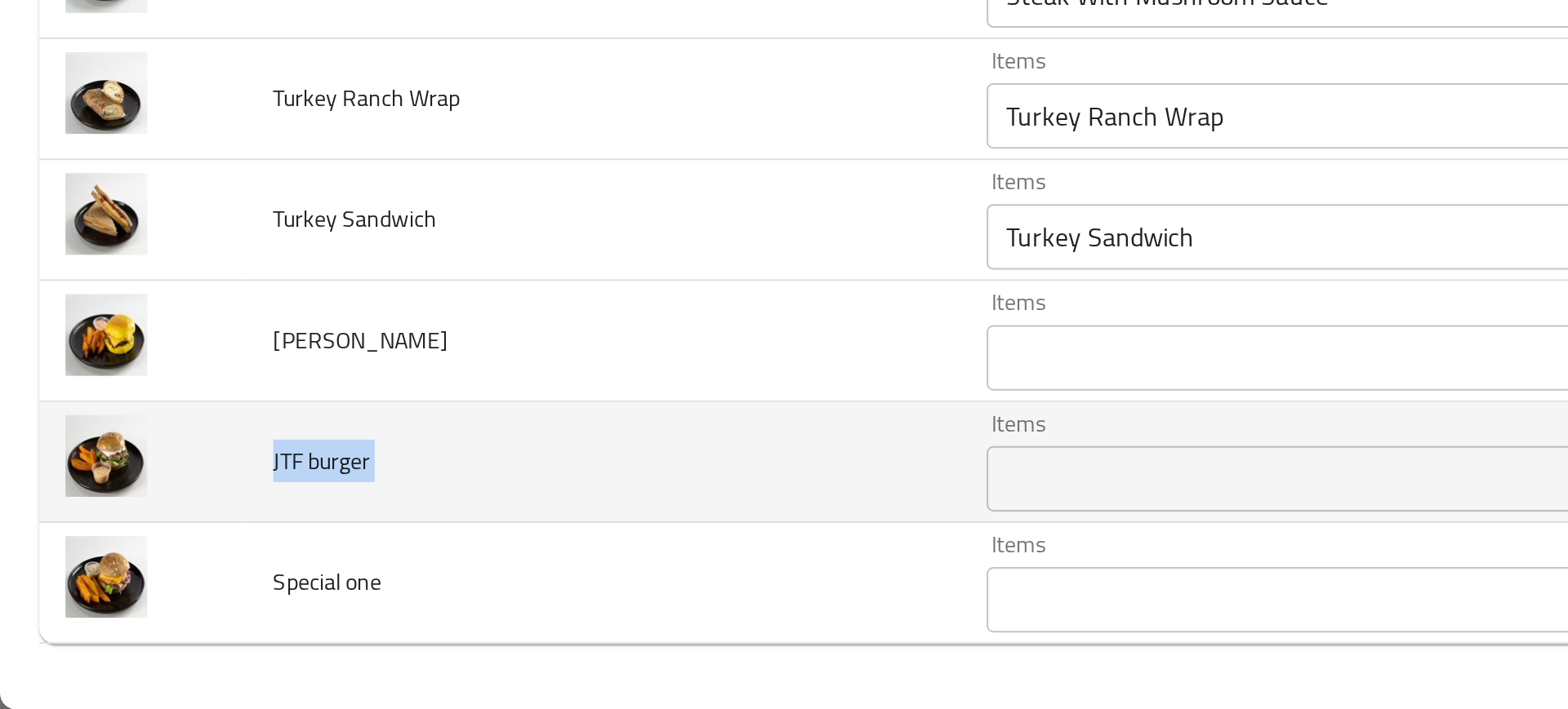
click at [164, 578] on span "JTF burger" at bounding box center [160, 585] width 48 height 21
copy span "JTF burger"
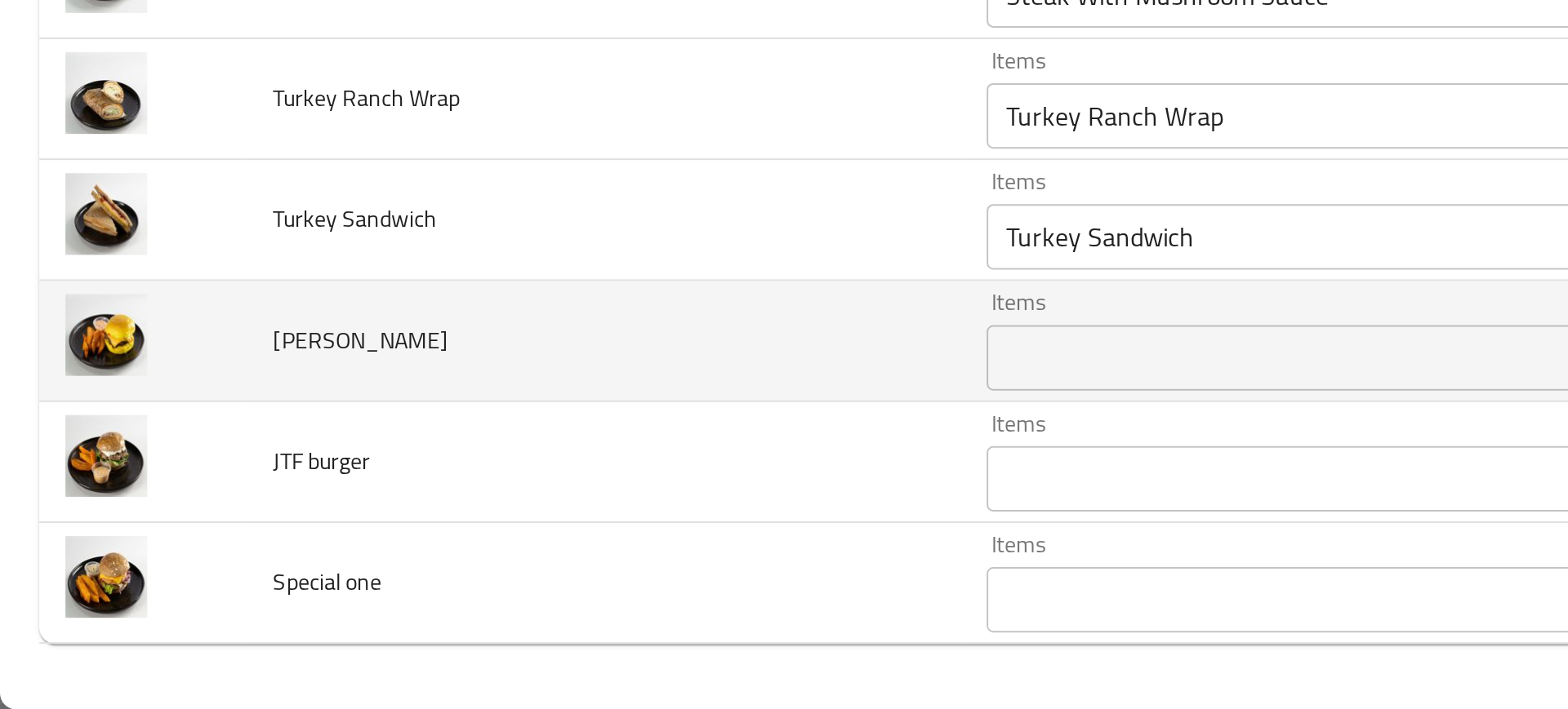
click at [164, 516] on span "Junkey burger" at bounding box center [180, 524] width 87 height 21
copy span "Junkey burger"
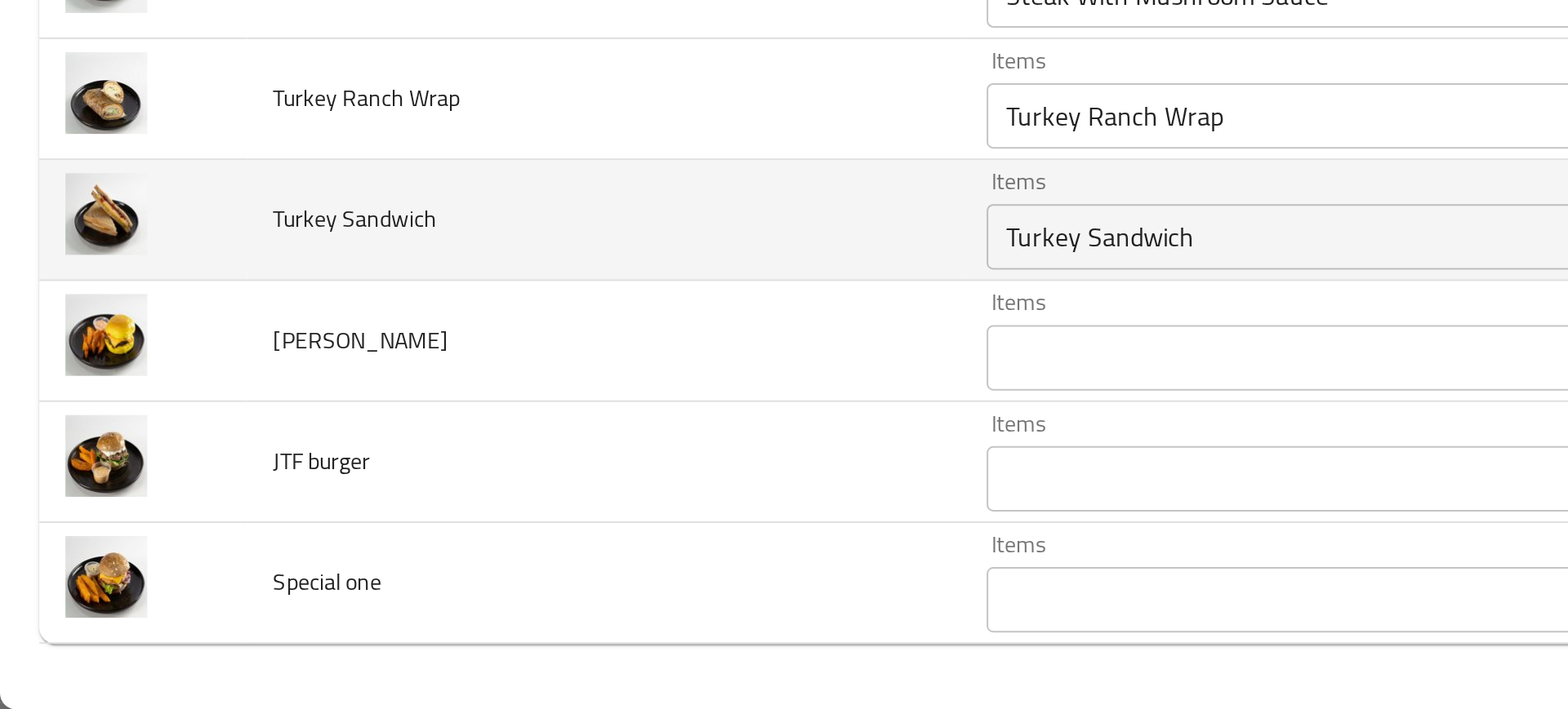
click at [158, 473] on span "Turkey Sandwich" at bounding box center [176, 464] width 82 height 21
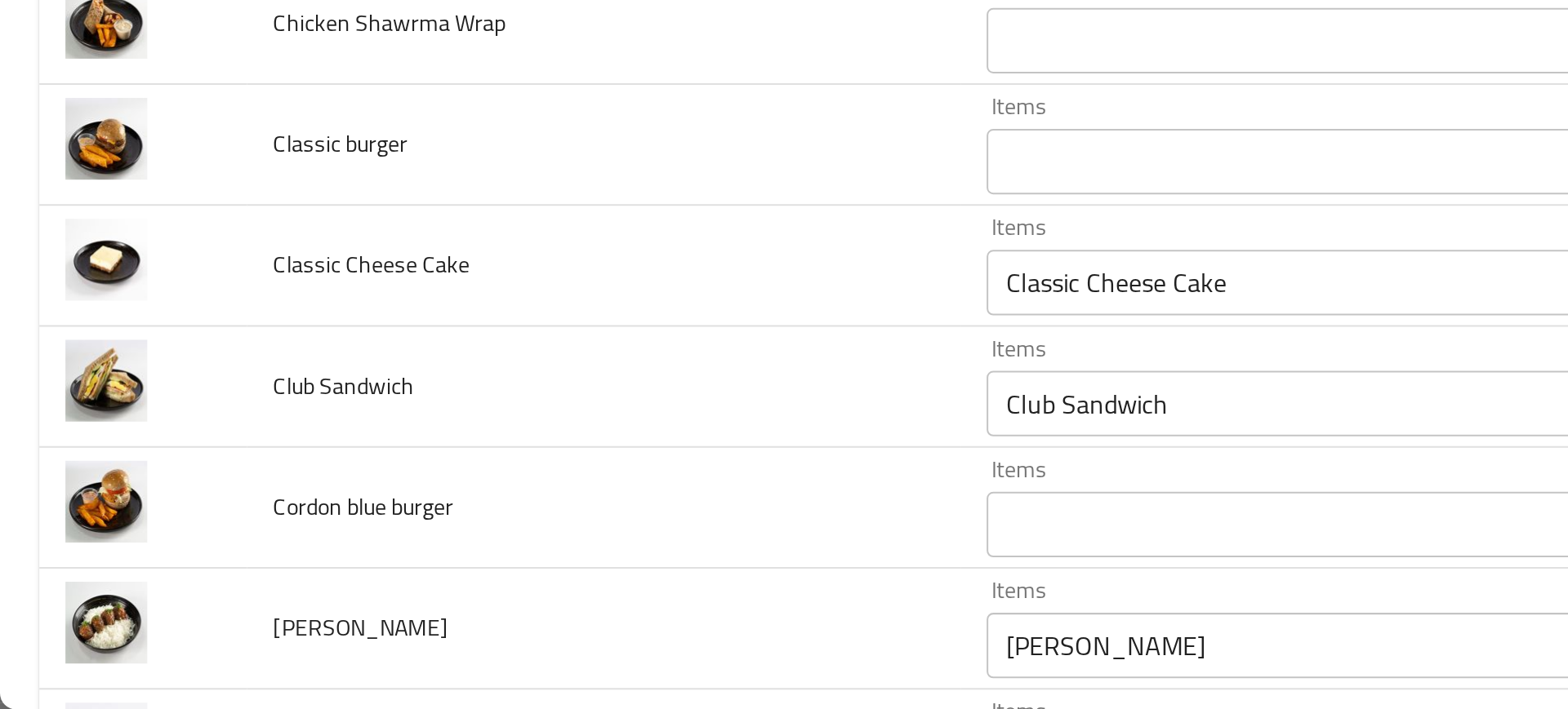
scroll to position [514, 0]
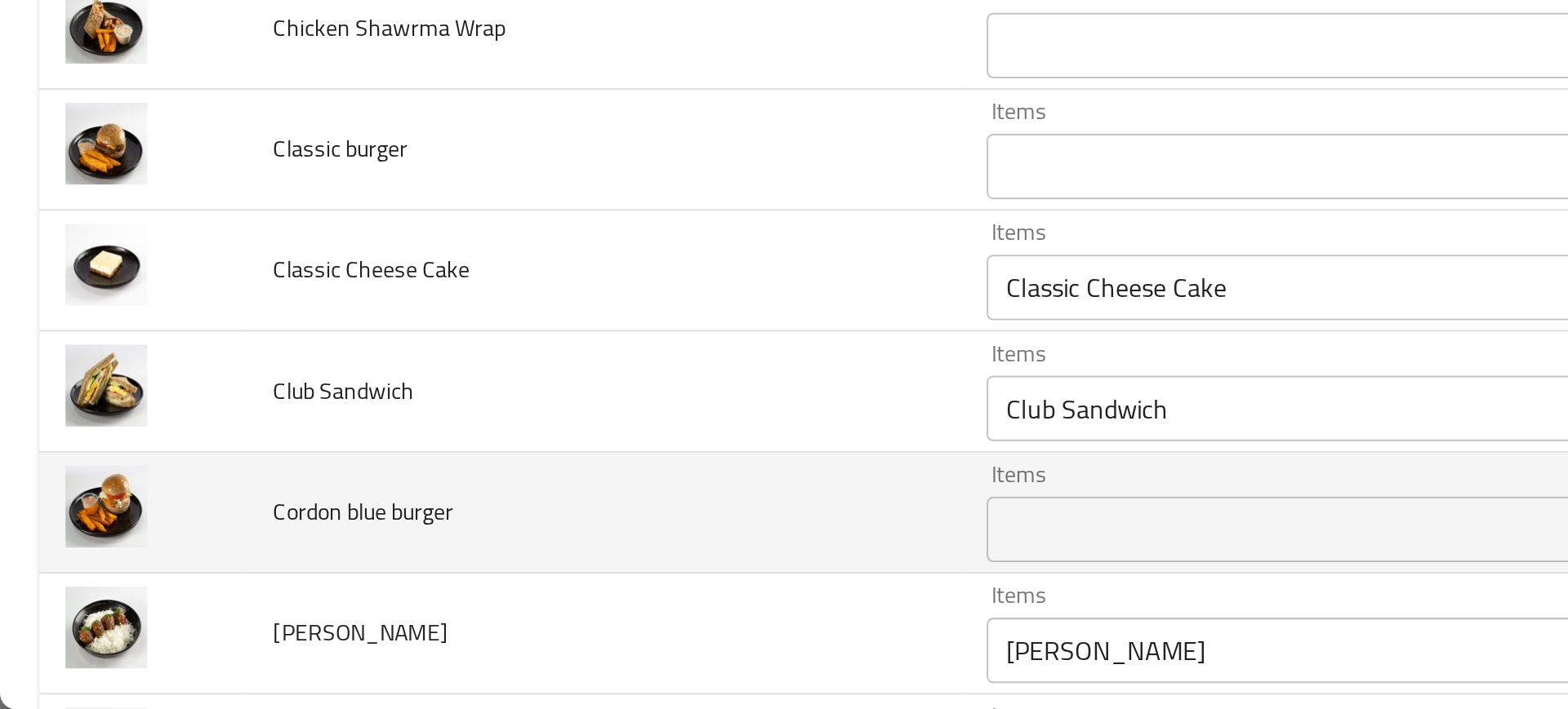
click at [165, 617] on span "Cordon blue burger" at bounding box center [181, 610] width 90 height 21
copy span "Cordon blue burger"
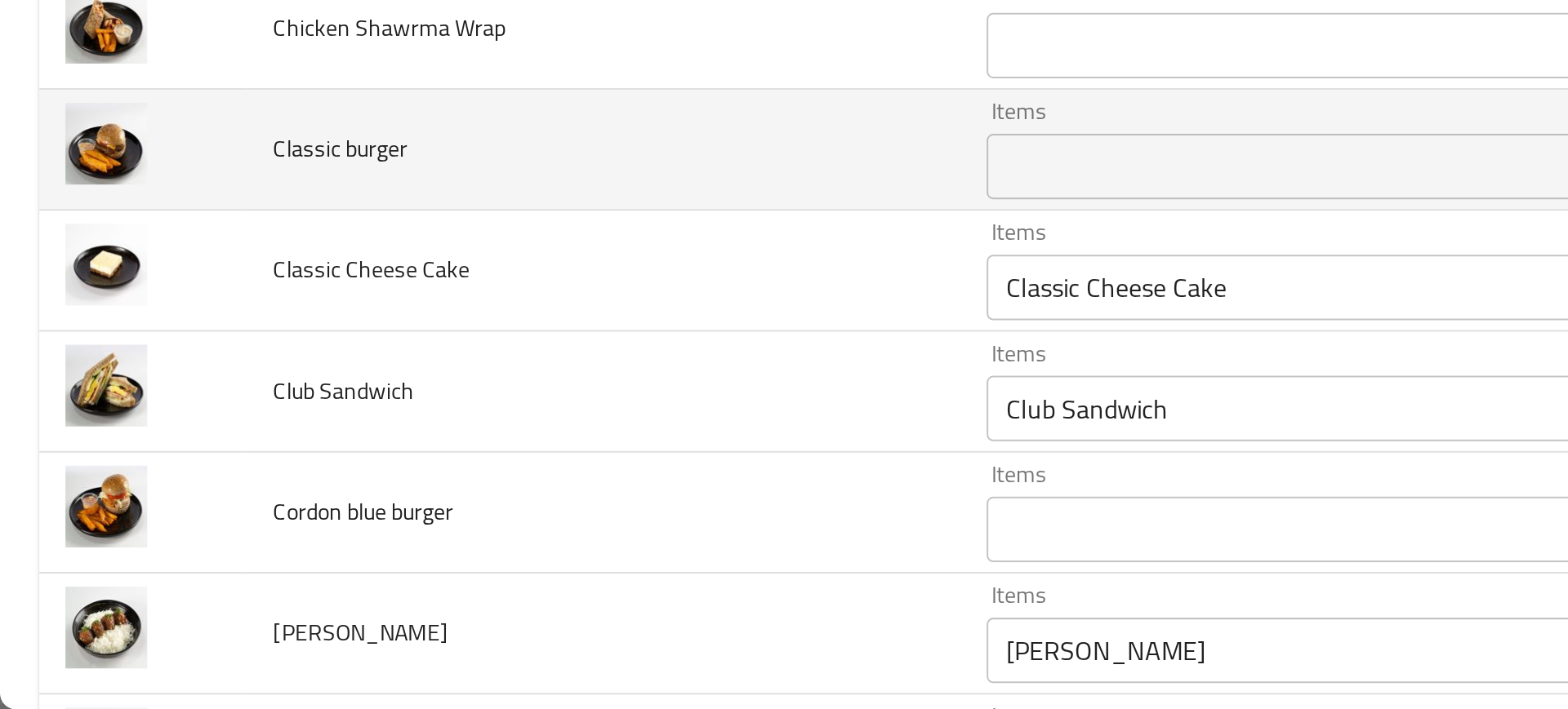
click at [150, 437] on span "Classic burger" at bounding box center [170, 429] width 67 height 21
copy span "Classic burger"
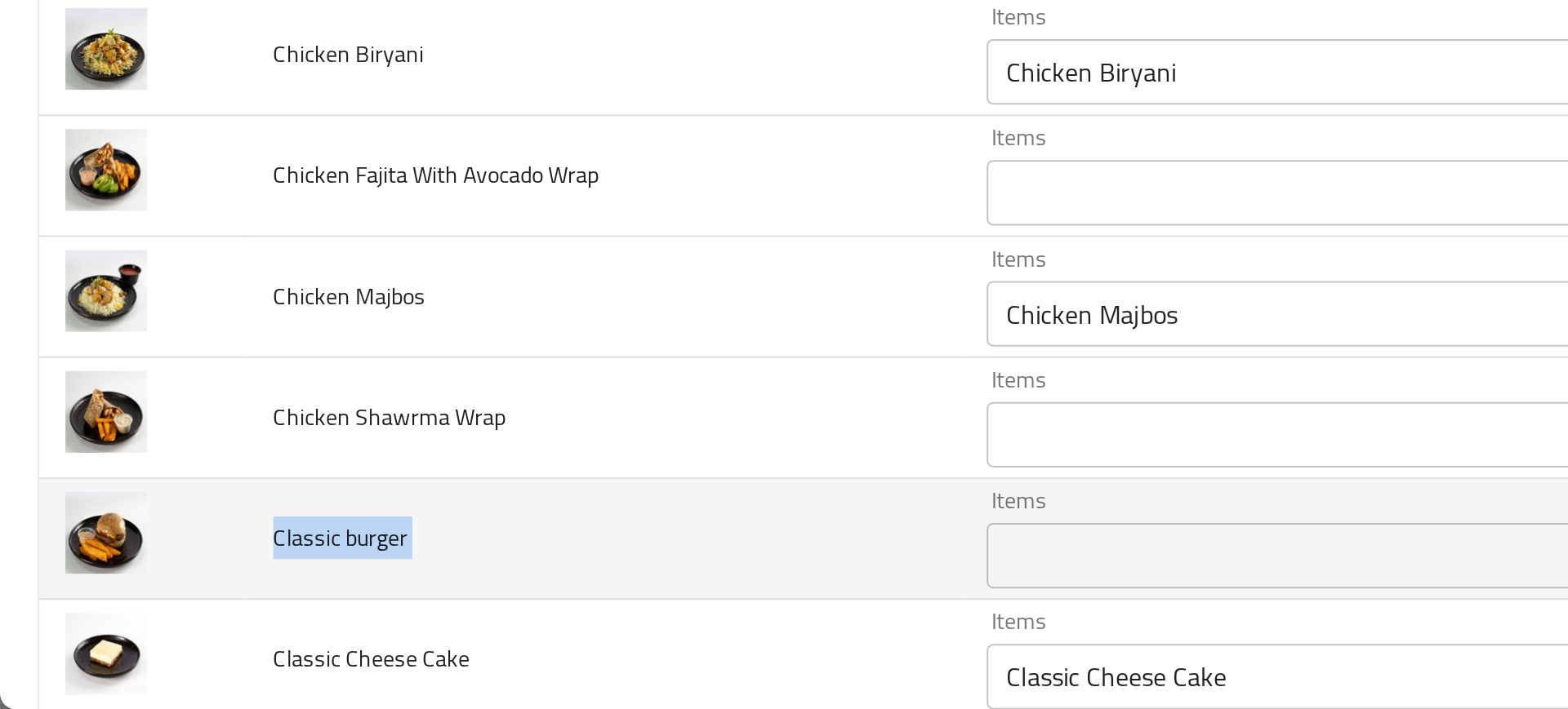
scroll to position [315, 0]
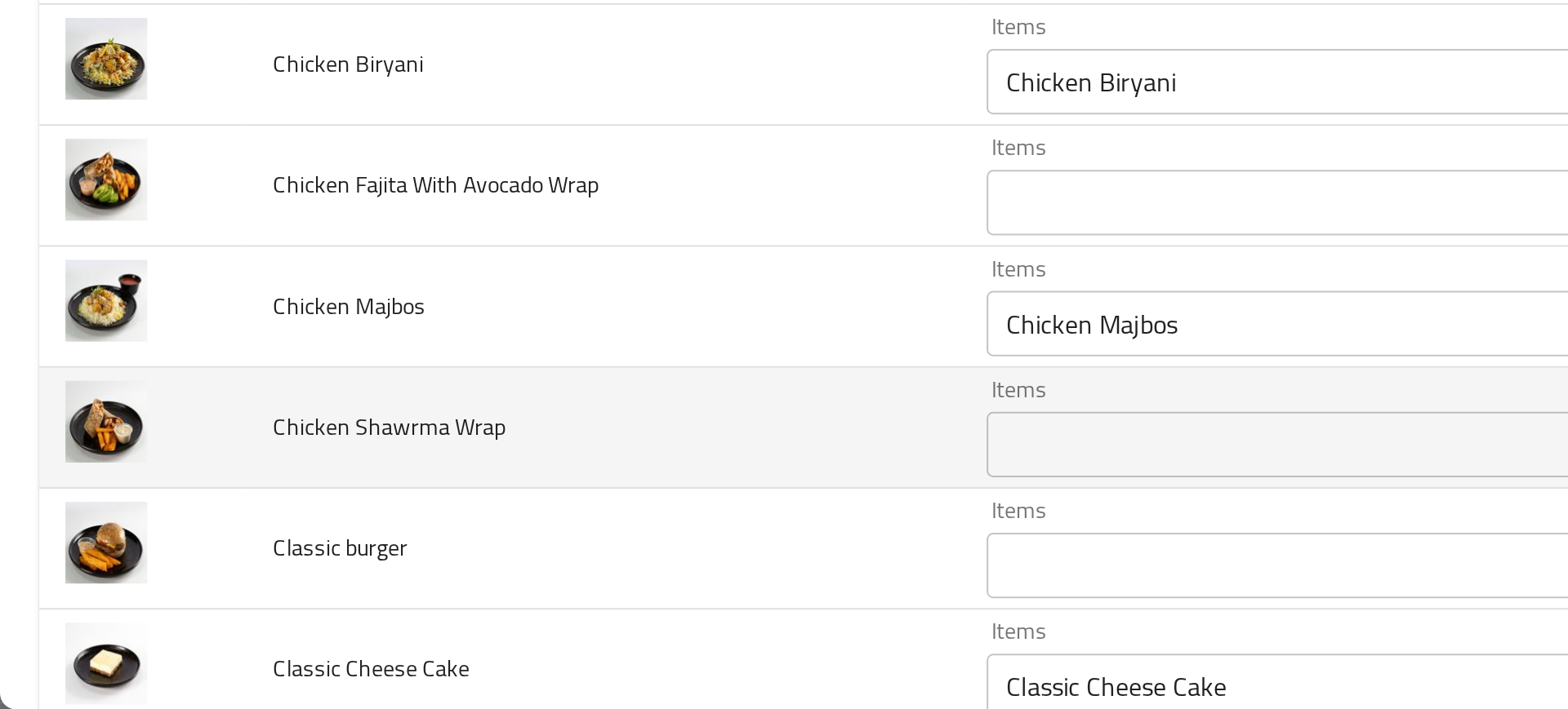
click at [182, 580] on td "Chicken Shawrma Wrap" at bounding box center [302, 569] width 356 height 60
click at [171, 580] on div at bounding box center [171, 580] width 0 height 0
click at [162, 568] on span "Chicken Shawrma Wrap" at bounding box center [194, 568] width 116 height 21
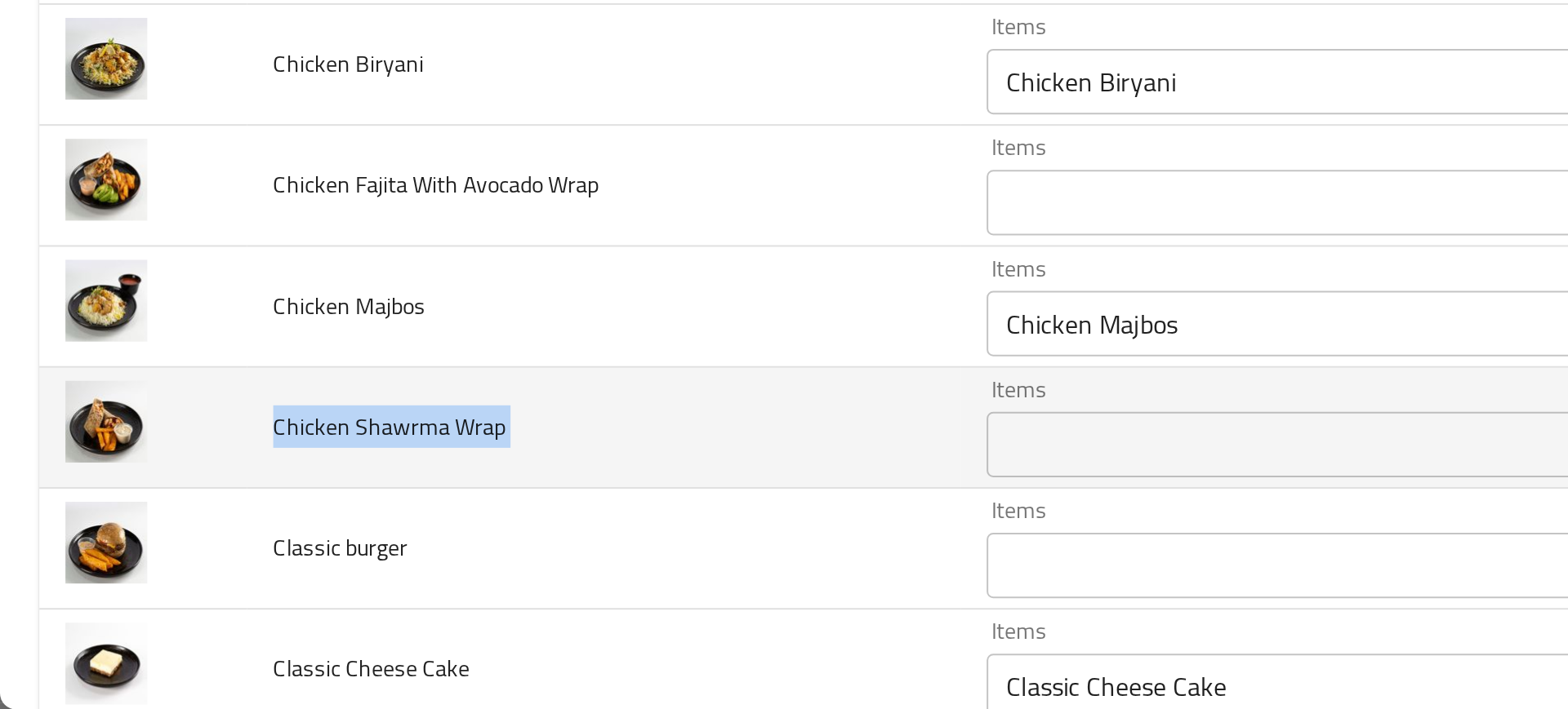
click at [162, 568] on span "Chicken Shawrma Wrap" at bounding box center [194, 568] width 116 height 21
copy span "Chicken Shawrma Wrap"
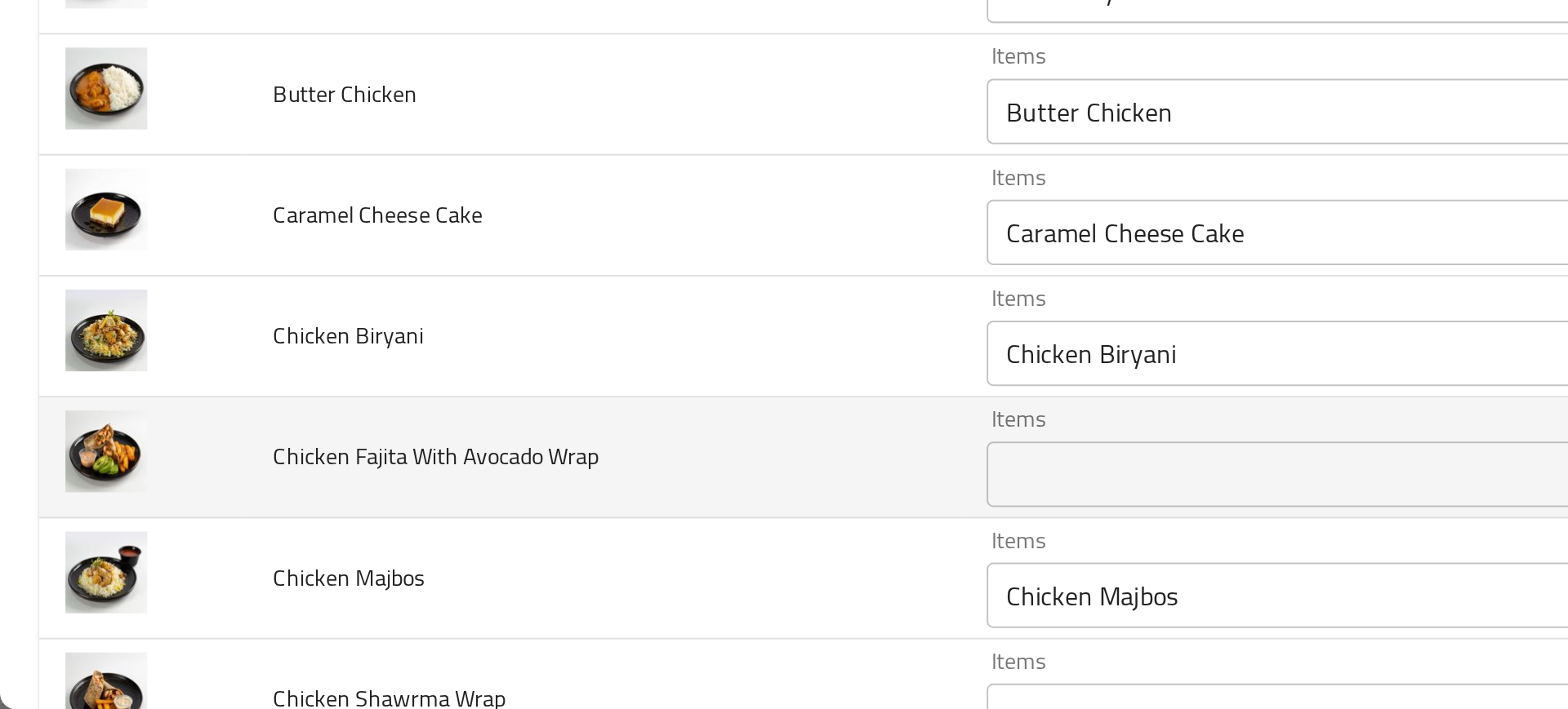
click at [208, 586] on span "Chicken Fajita With Avocado Wrap" at bounding box center [217, 582] width 162 height 21
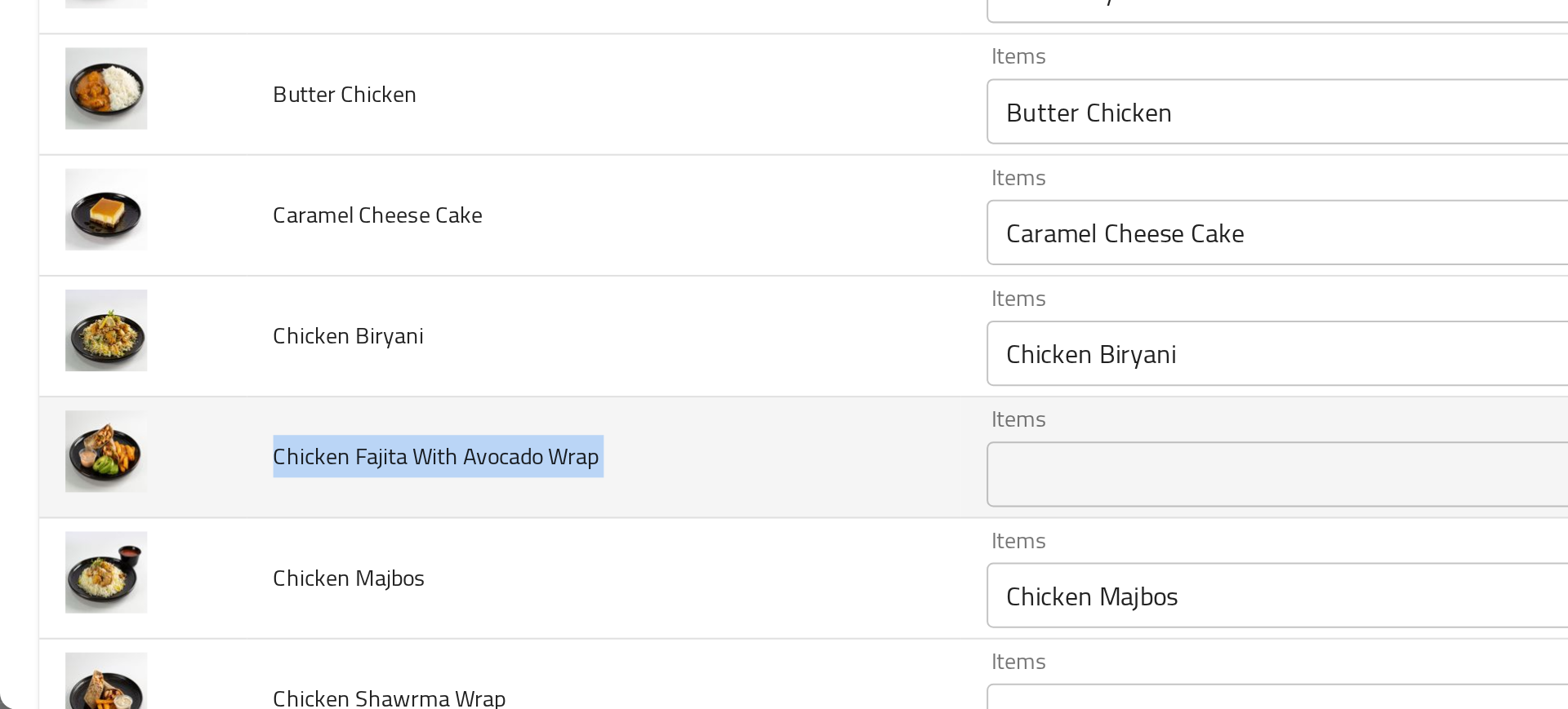
click at [208, 586] on span "Chicken Fajita With Avocado Wrap" at bounding box center [217, 582] width 162 height 21
copy span "Chicken Fajita With Avocado Wrap"
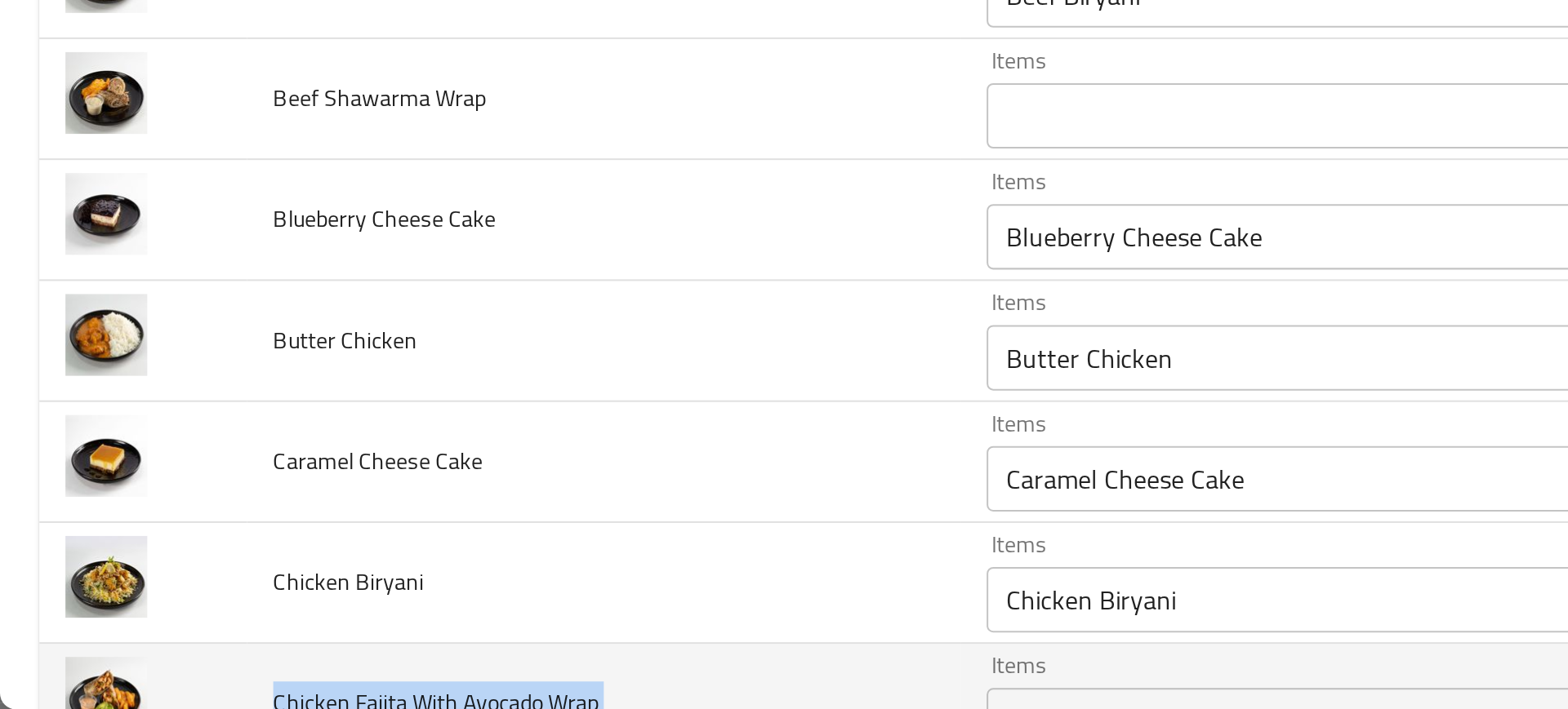
scroll to position [0, 0]
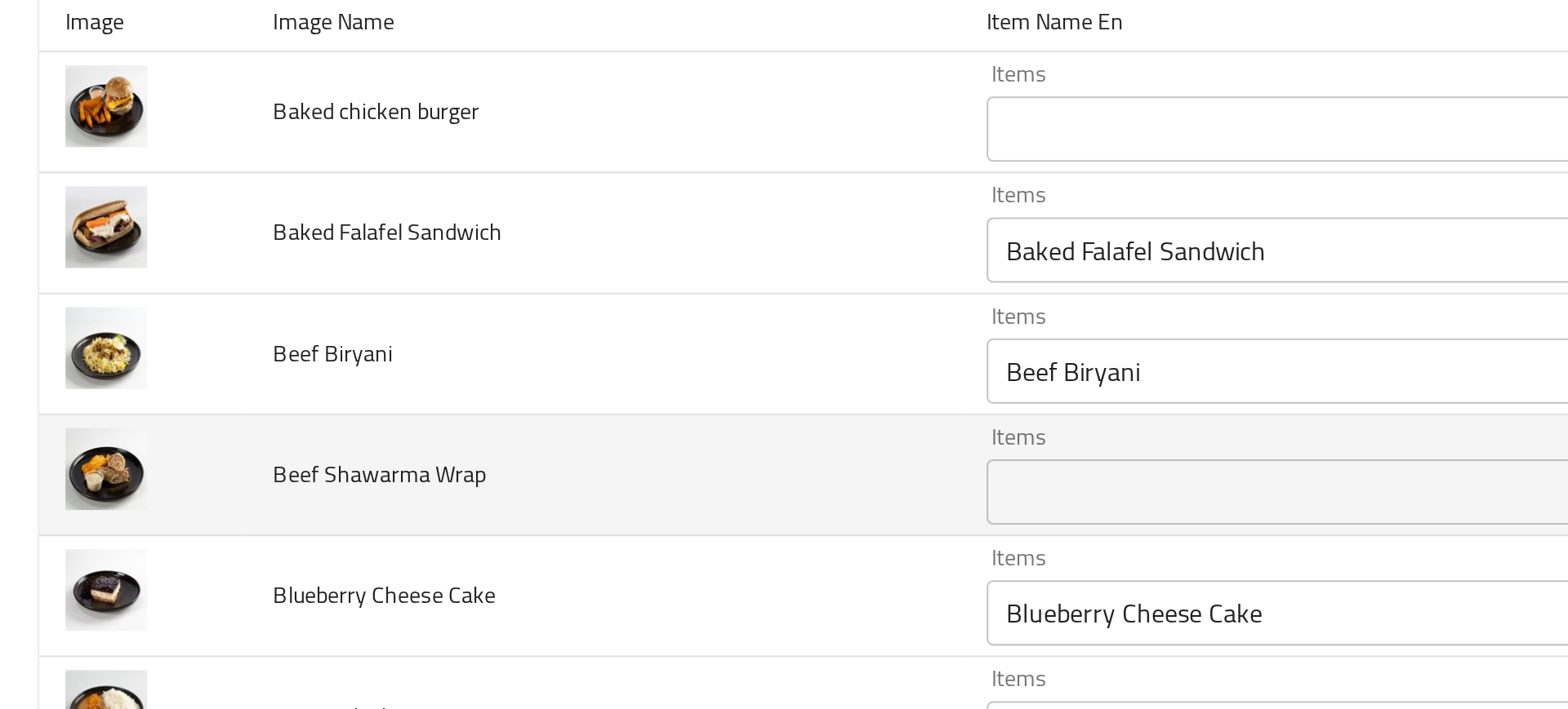
click at [179, 459] on span "Beef Shawarma Wrap" at bounding box center [189, 460] width 106 height 21
copy span "Beef Shawarma Wrap"
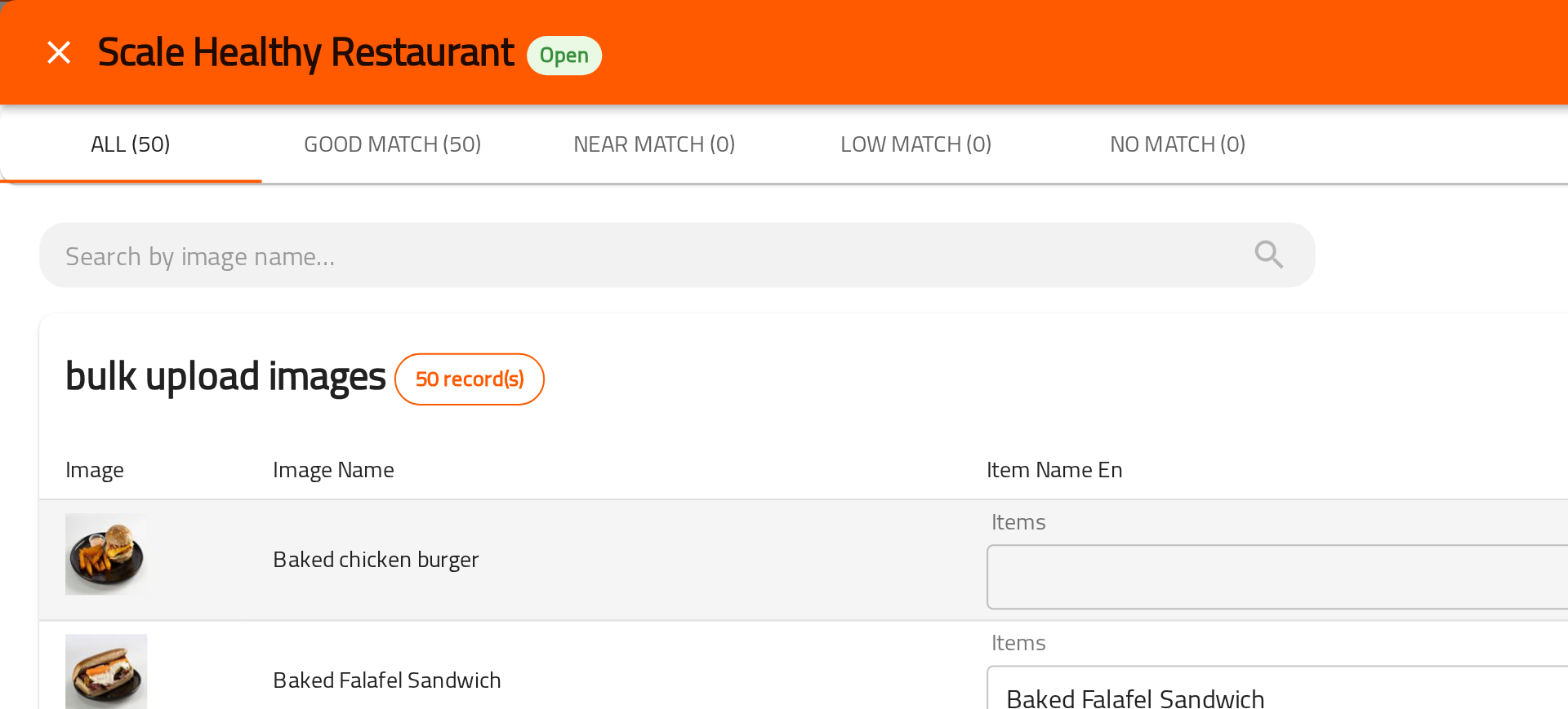
click at [178, 285] on span "Baked chicken burger" at bounding box center [187, 279] width 103 height 21
copy span "Baked chicken burger"
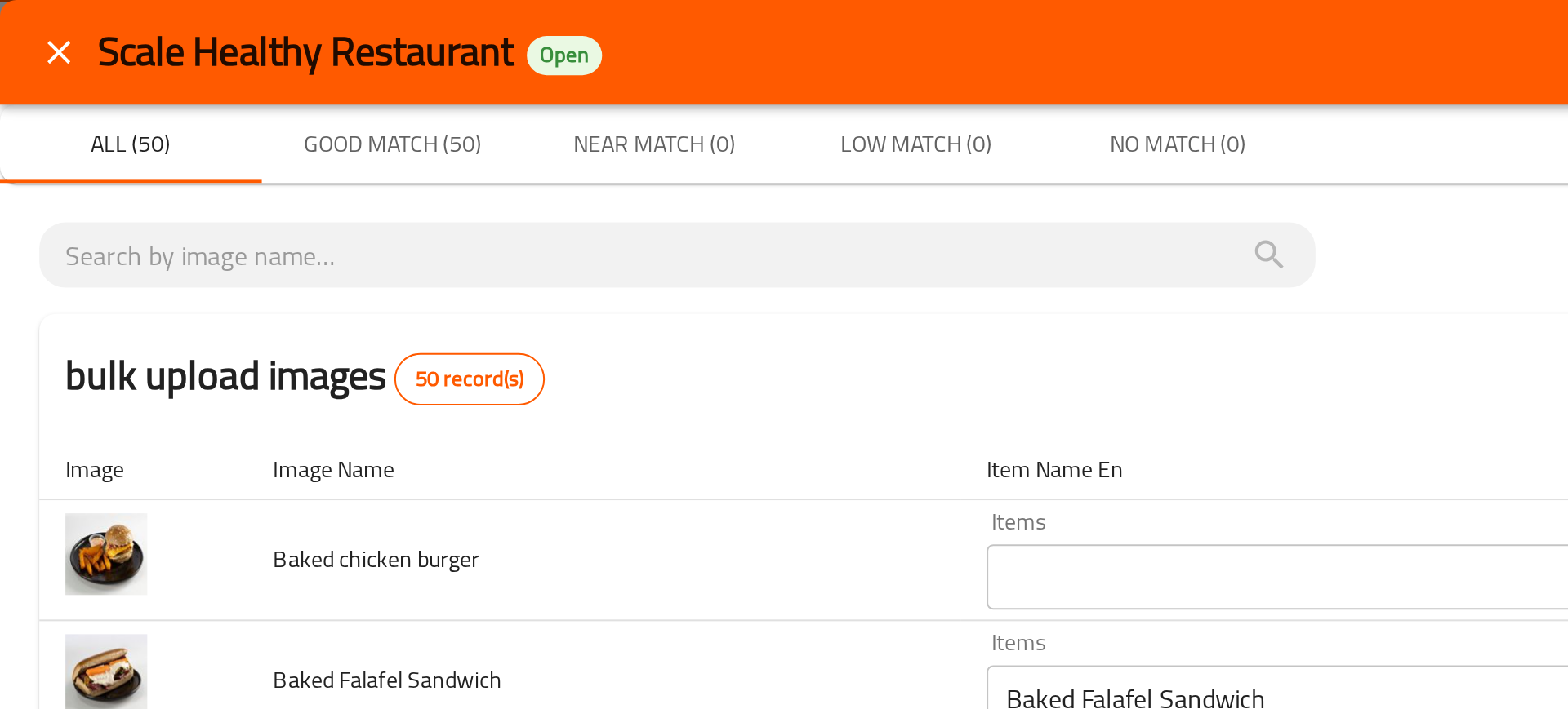
click at [308, 231] on th "Image Name" at bounding box center [302, 234] width 356 height 31
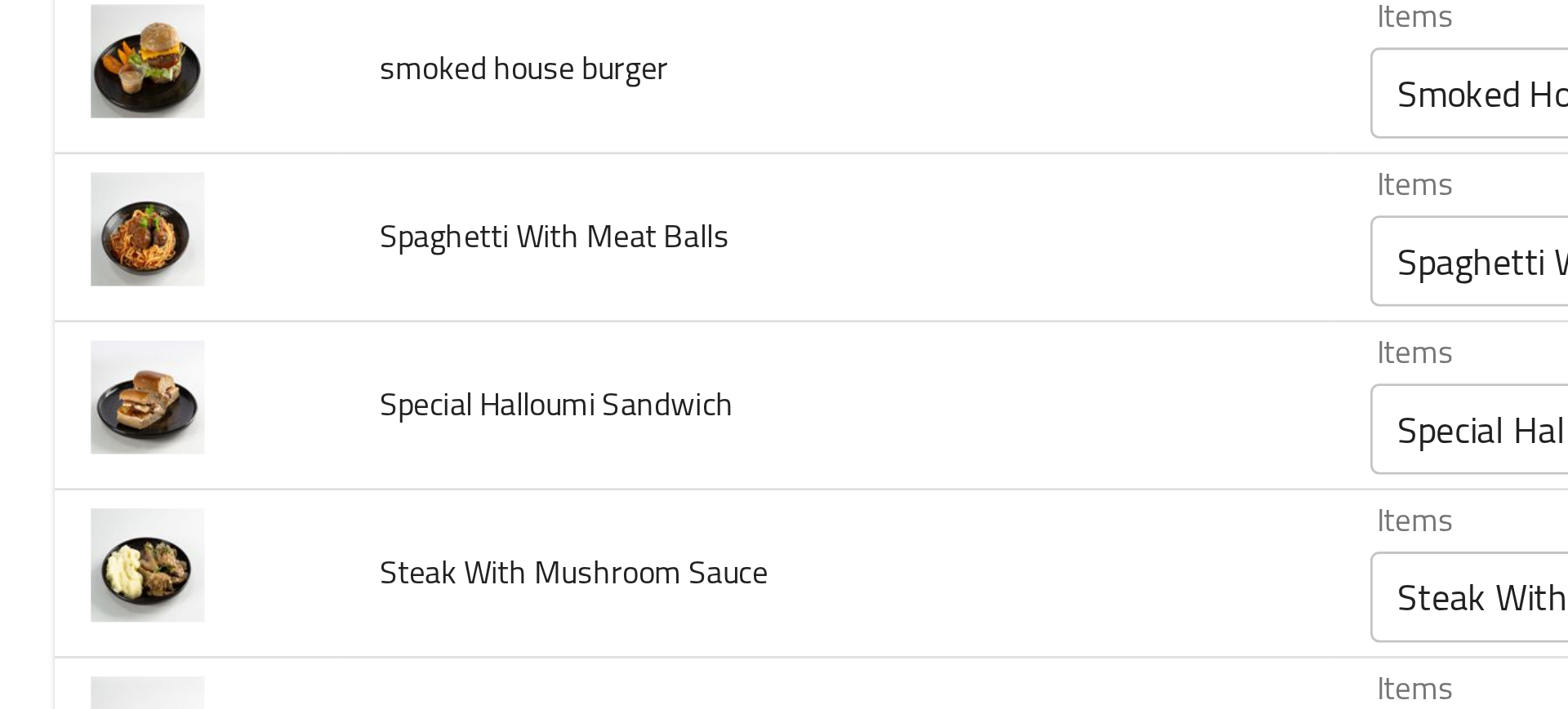
scroll to position [2299, 0]
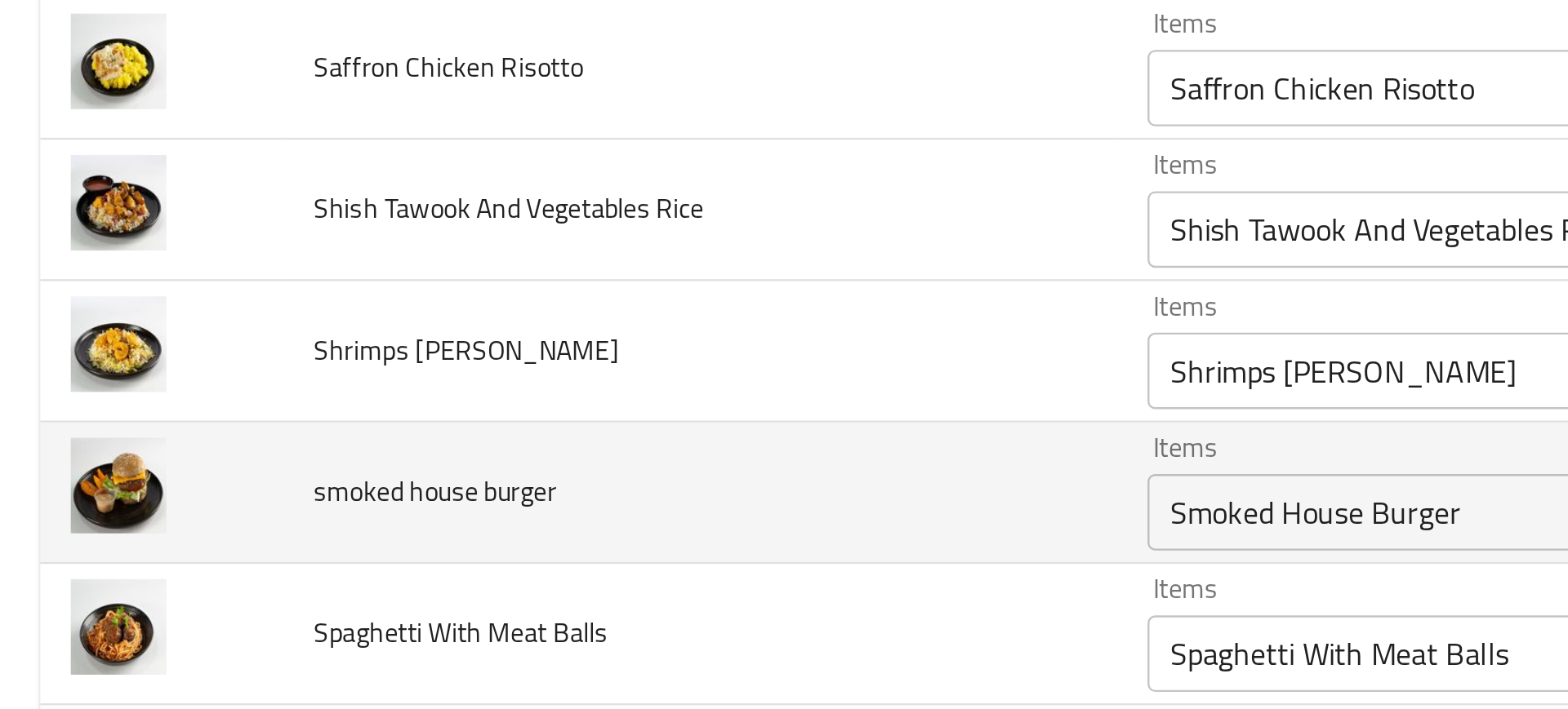
click at [548, 464] on burger "Smoked House Burger" at bounding box center [676, 465] width 359 height 23
click at [166, 455] on span "smoked house burger" at bounding box center [187, 456] width 103 height 21
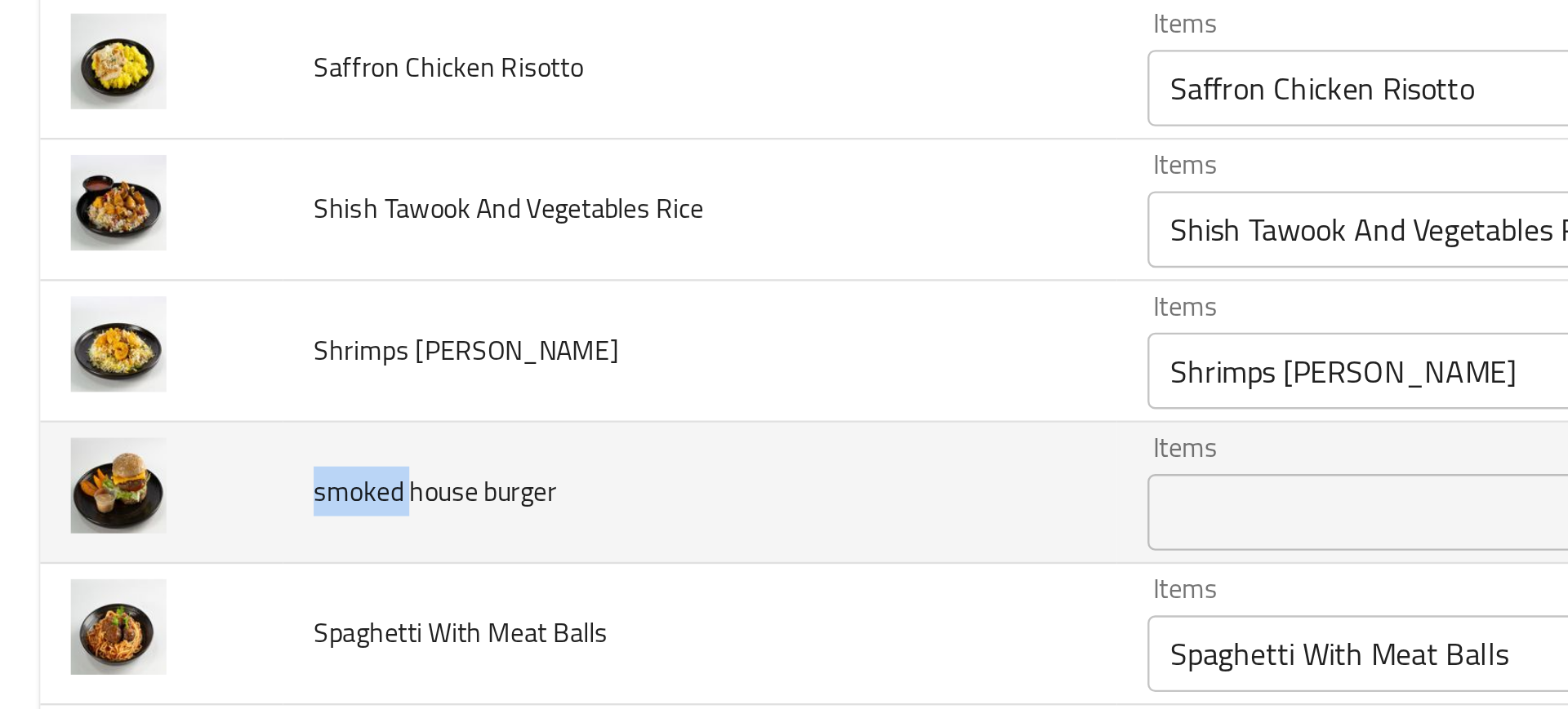
click at [166, 455] on span "smoked house burger" at bounding box center [187, 456] width 103 height 21
copy span "smoked house burger"
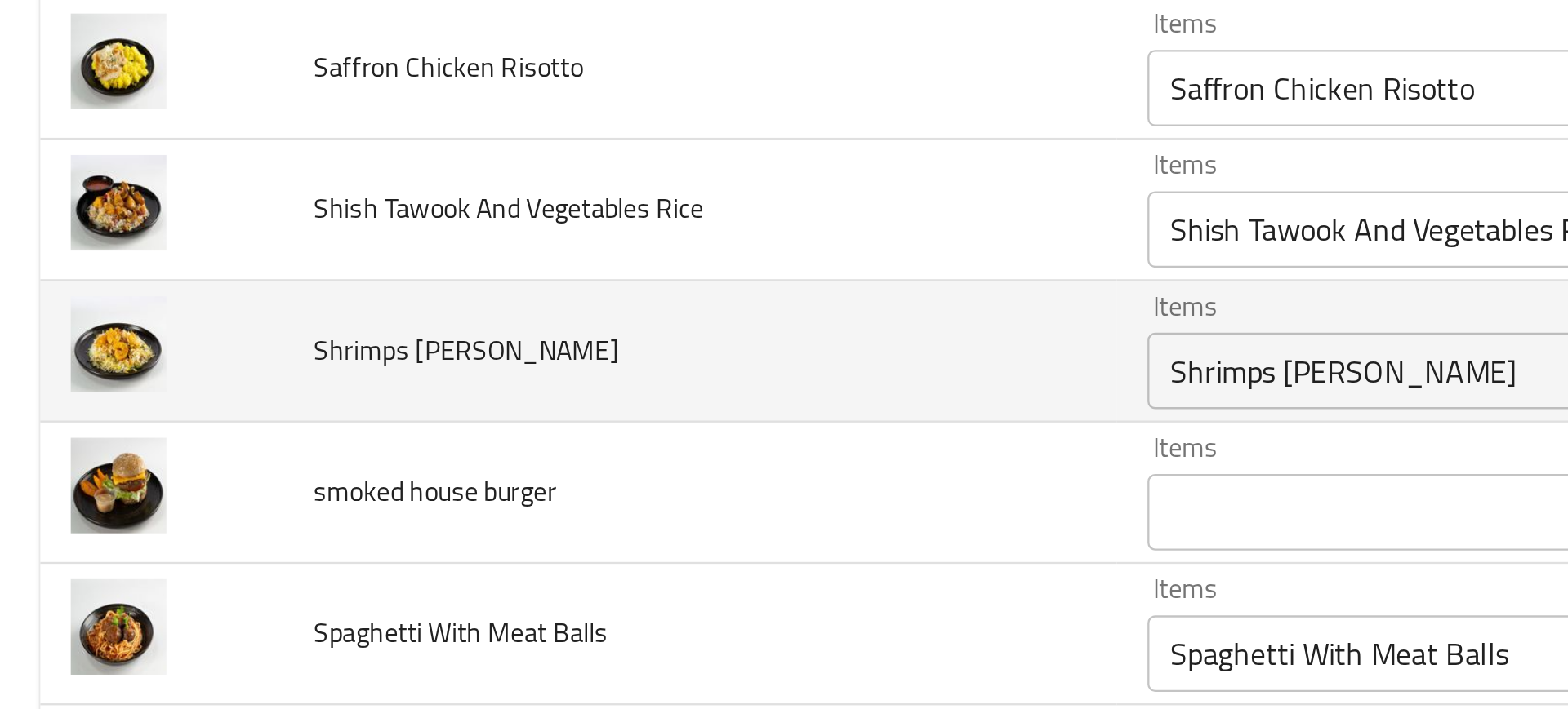
click at [226, 417] on td "Shrimps Biriyani" at bounding box center [302, 397] width 356 height 60
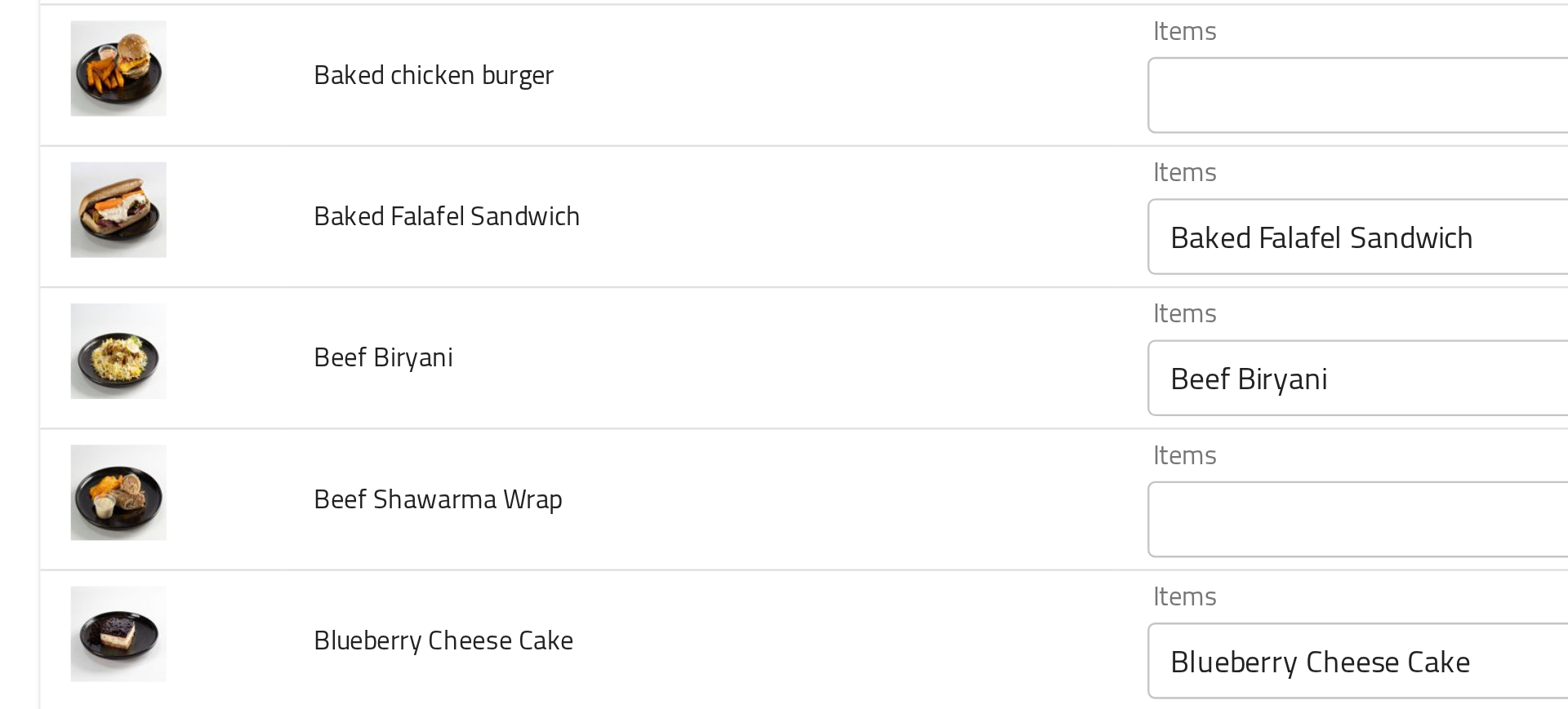
scroll to position [0, 0]
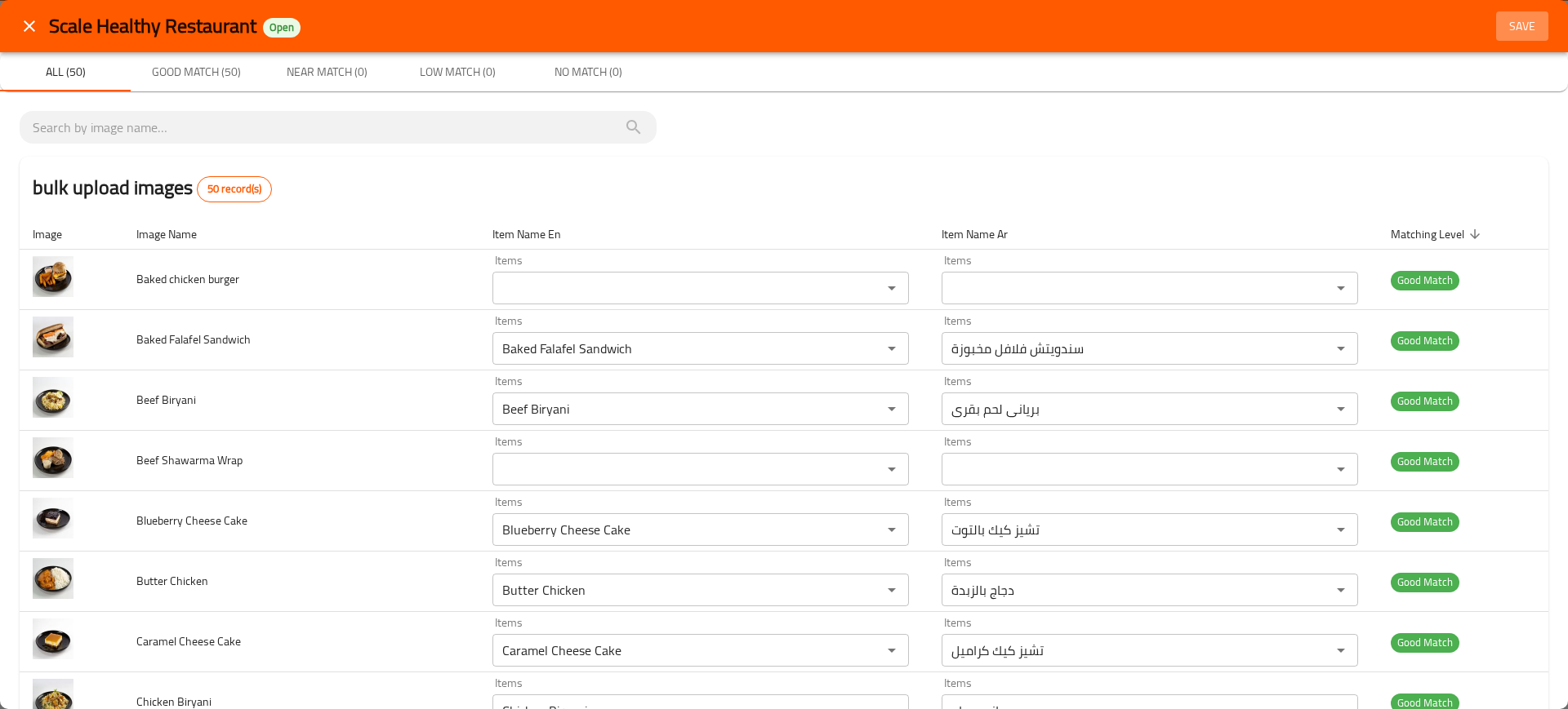
click at [1504, 35] on span "Save" at bounding box center [1522, 26] width 39 height 20
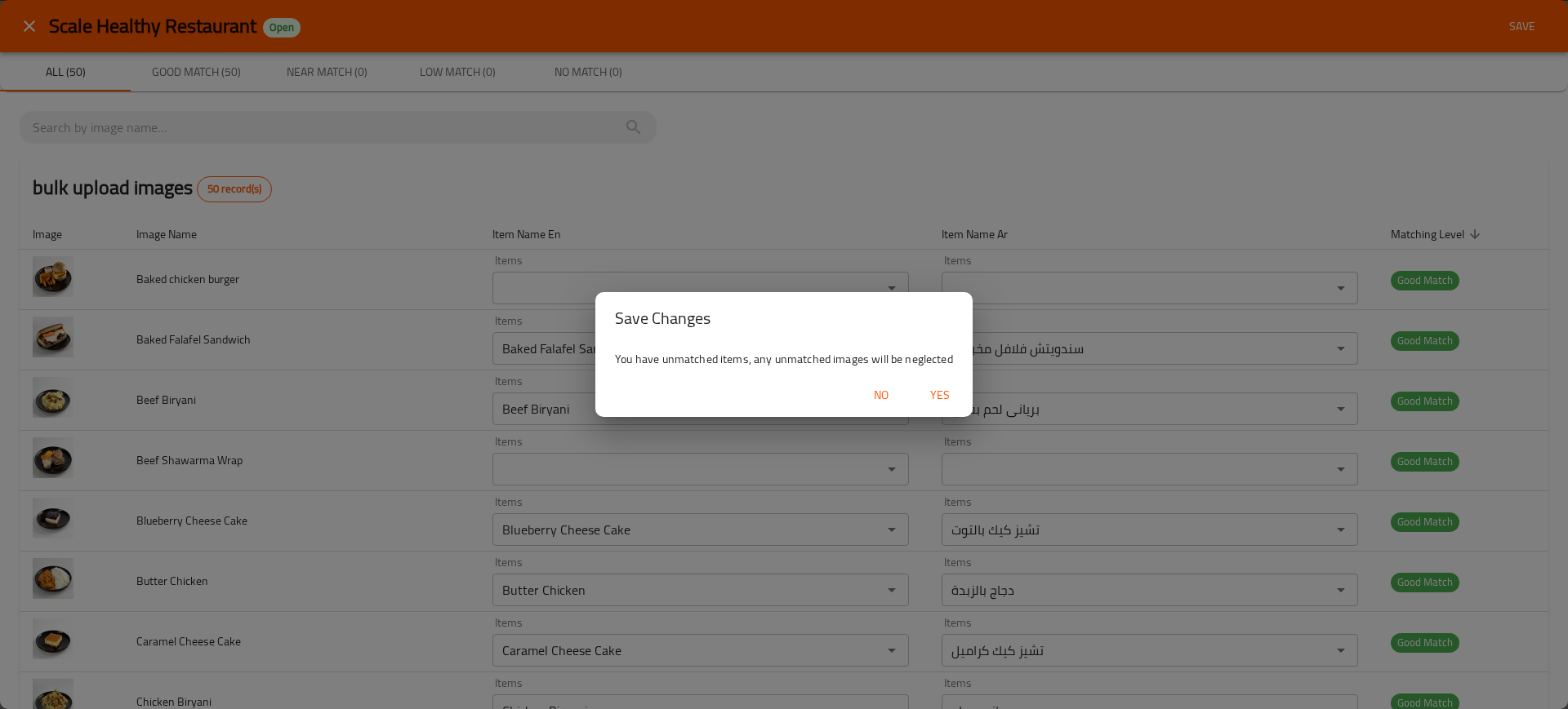
click at [952, 391] on span "Yes" at bounding box center [939, 396] width 39 height 20
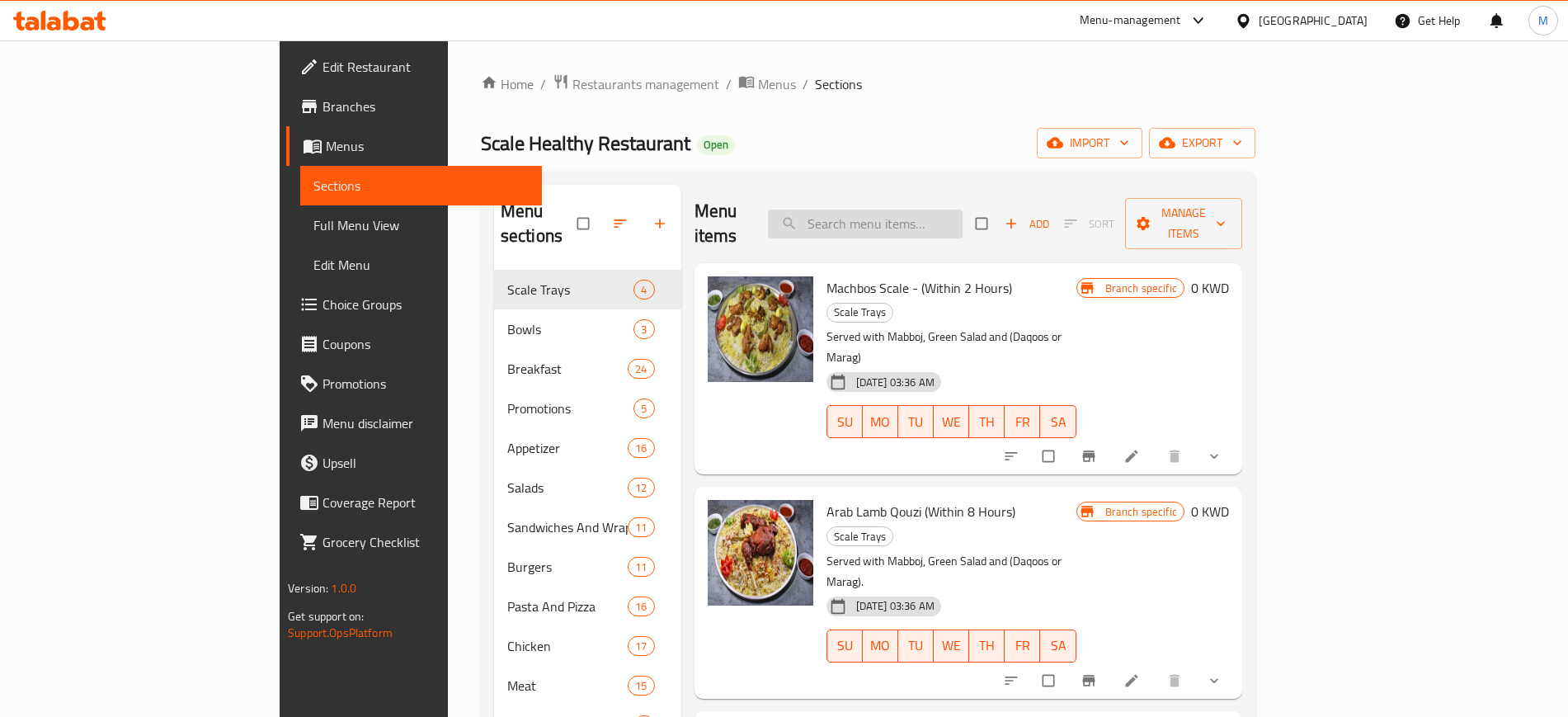
click at [923, 210] on input "search" at bounding box center [865, 224] width 194 height 29
paste input "Baked Chicken Burger"
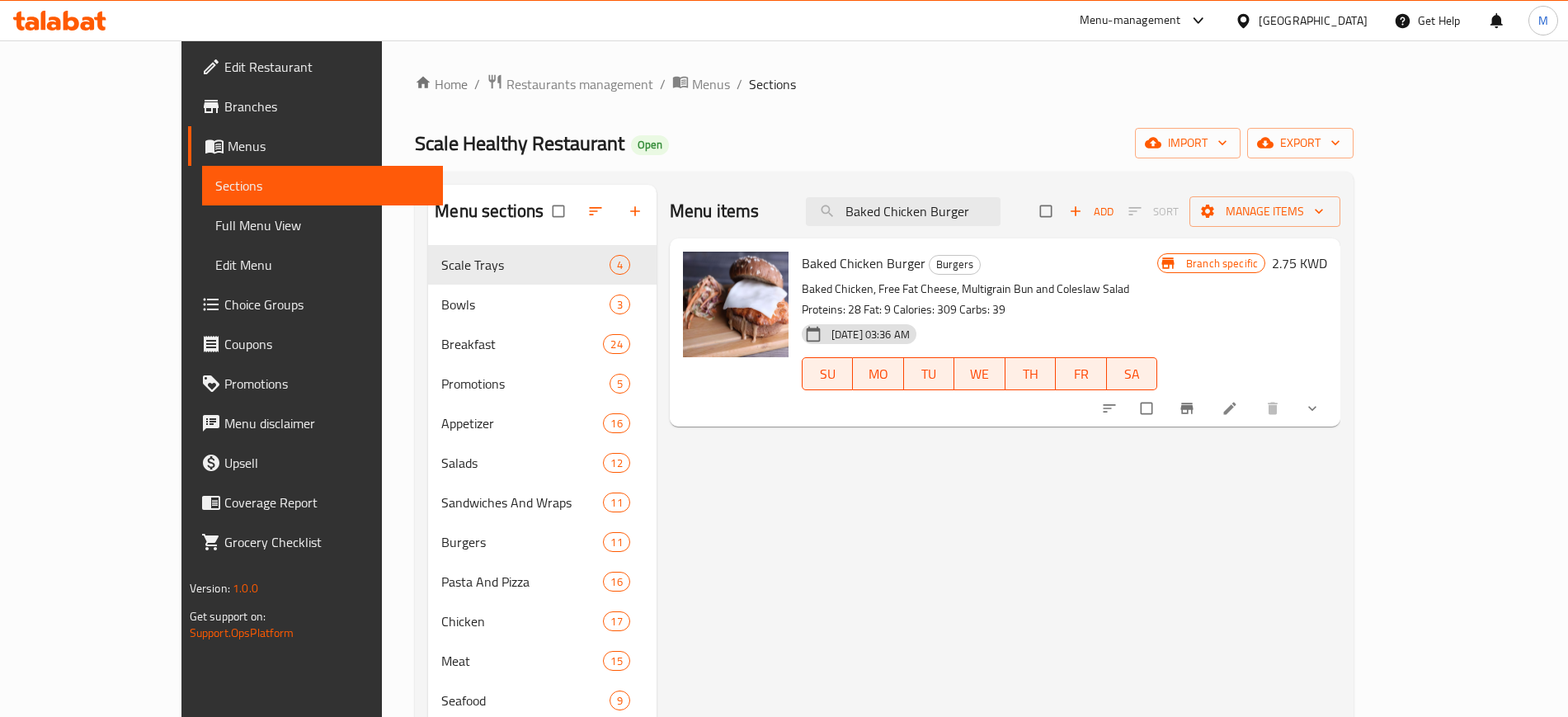
type input "Baked Chicken Burger"
click at [1118, 400] on icon "sort-choices" at bounding box center [1109, 408] width 16 height 16
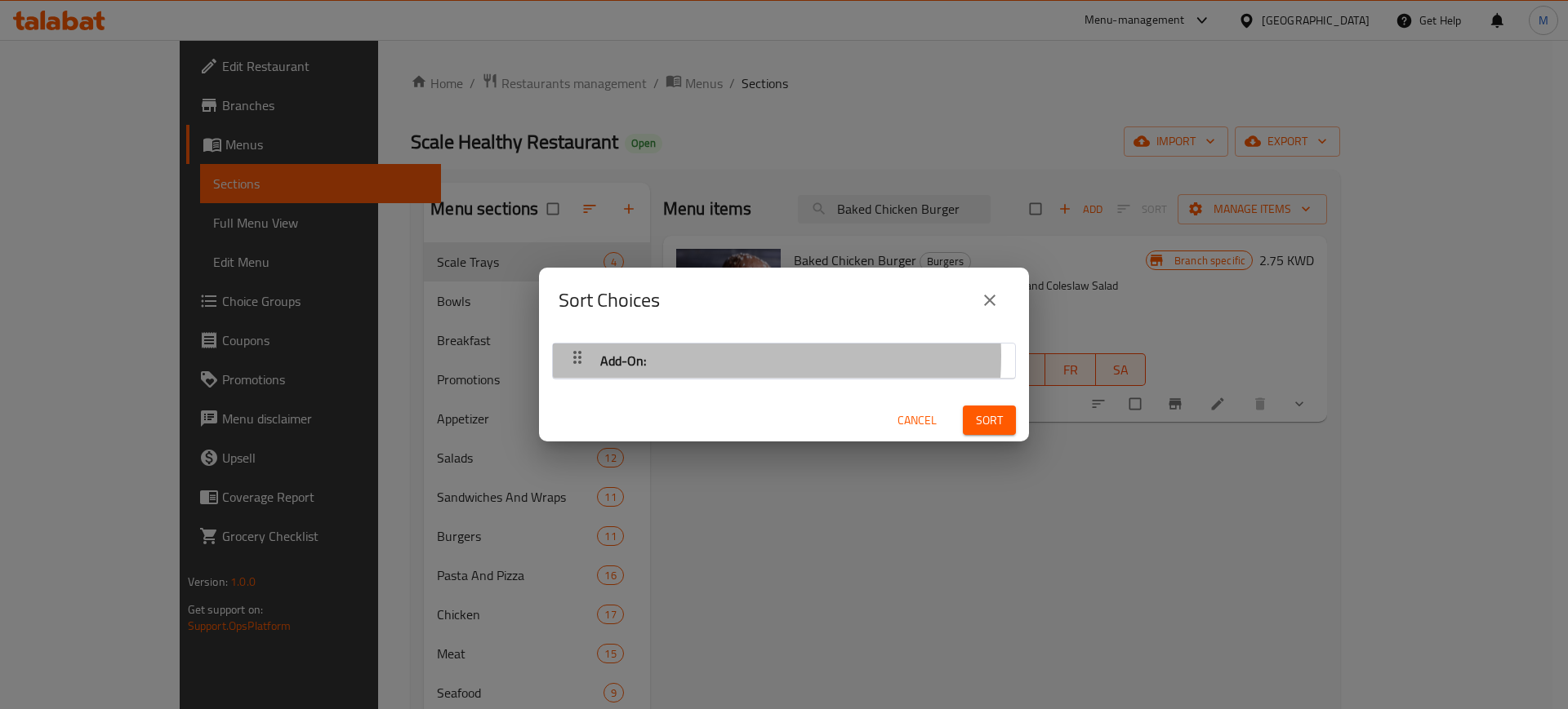
click at [686, 356] on div "Add-On:" at bounding box center [784, 360] width 446 height 39
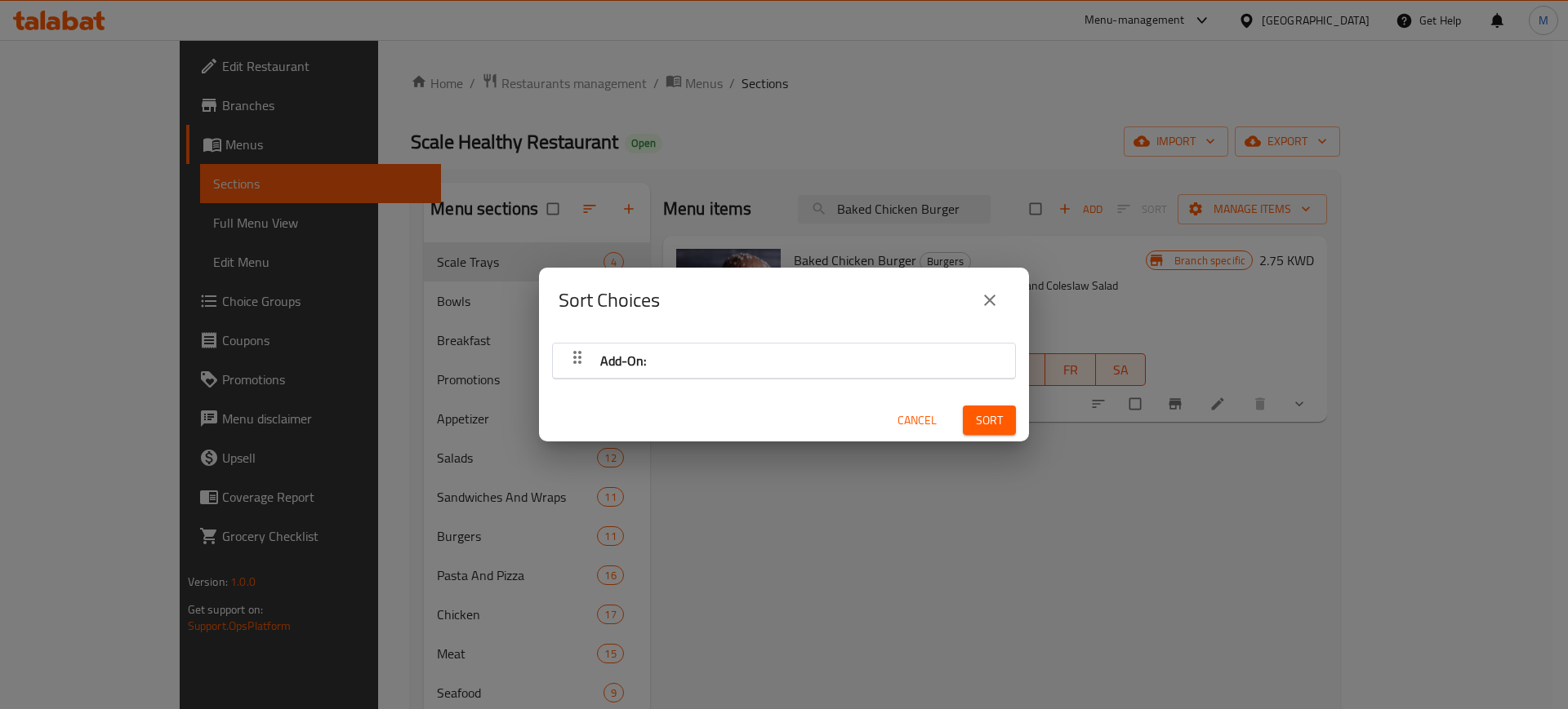
click at [582, 350] on icon "button" at bounding box center [576, 357] width 19 height 19
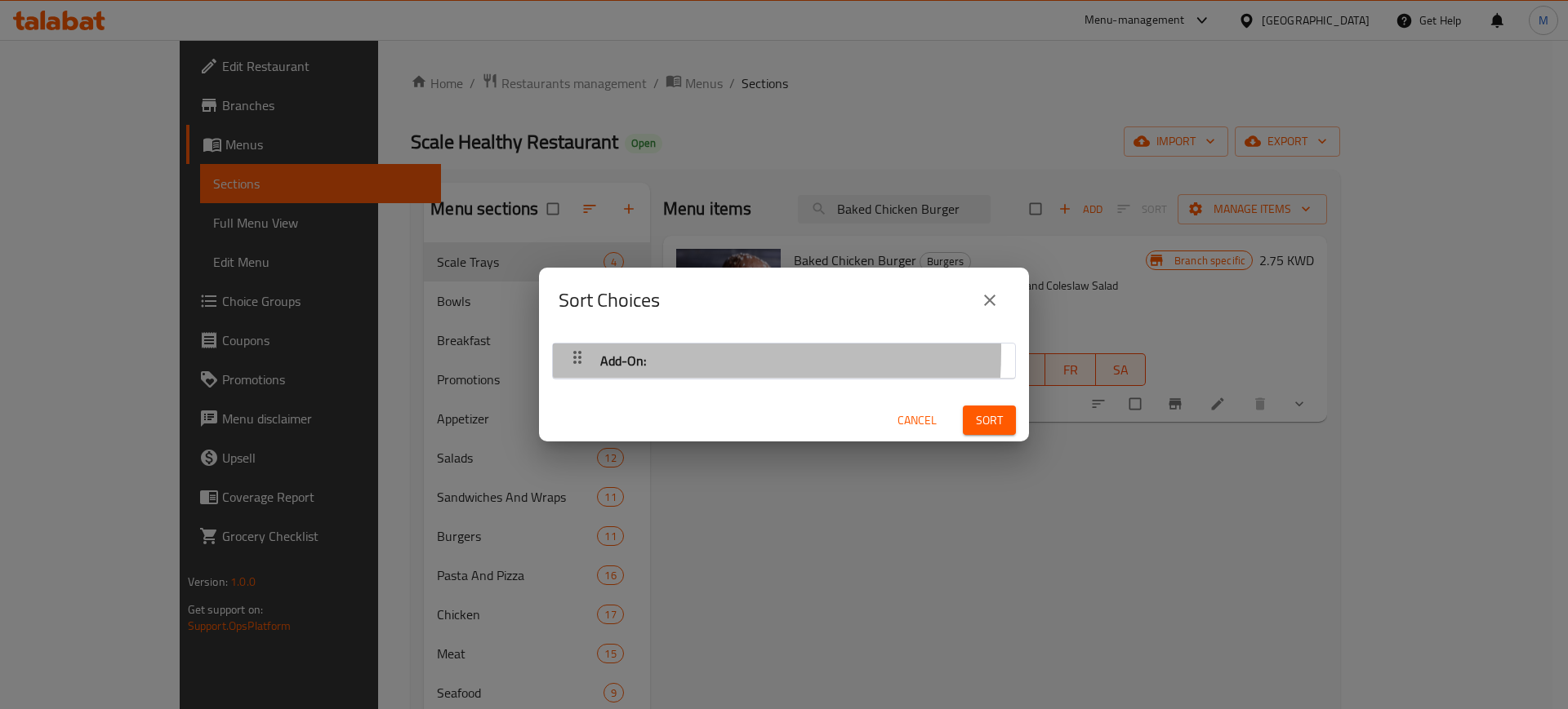
click at [582, 350] on icon "button" at bounding box center [576, 357] width 19 height 19
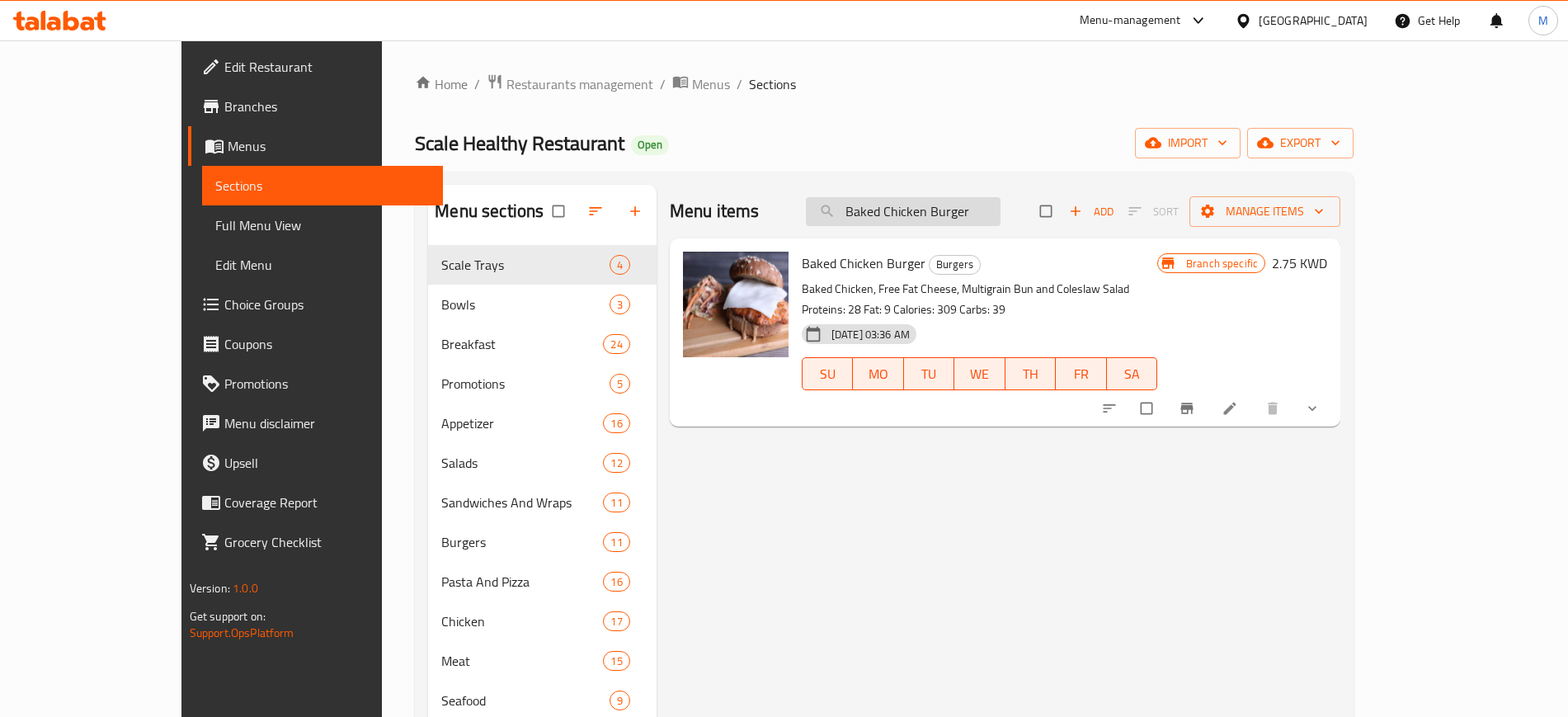
click at [968, 221] on input "Baked Chicken Burger" at bounding box center [902, 212] width 194 height 29
paste input "Chicken Fajita With Avocado Wrap"
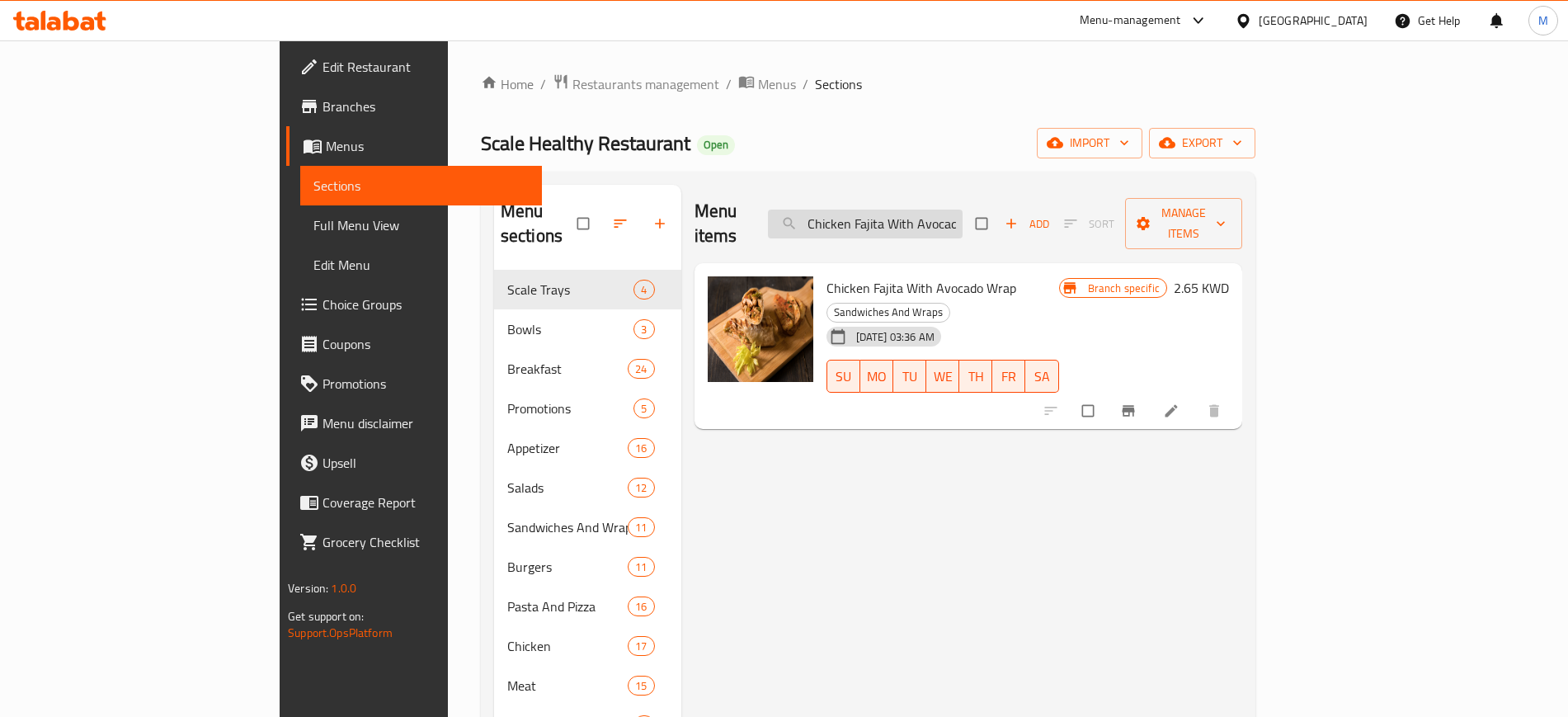
click at [923, 212] on input "Chicken Fajita With Avocado Wrap" at bounding box center [865, 224] width 194 height 29
paste input "lassic Burger"
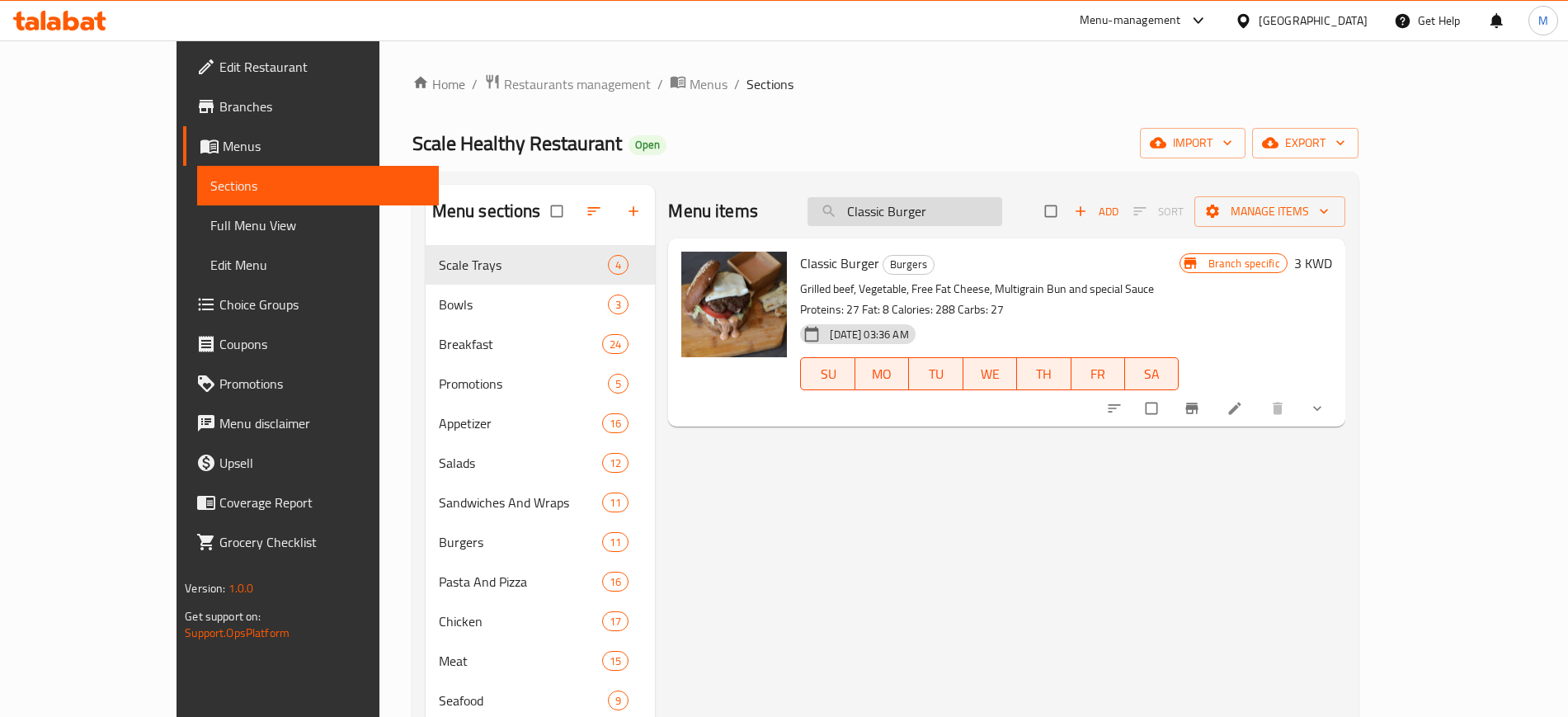
click at [936, 207] on input "Classic Burger" at bounding box center [904, 212] width 194 height 29
paste input "Baked Falafel Sandwich"
type input "Baked Falafel Sandwich"
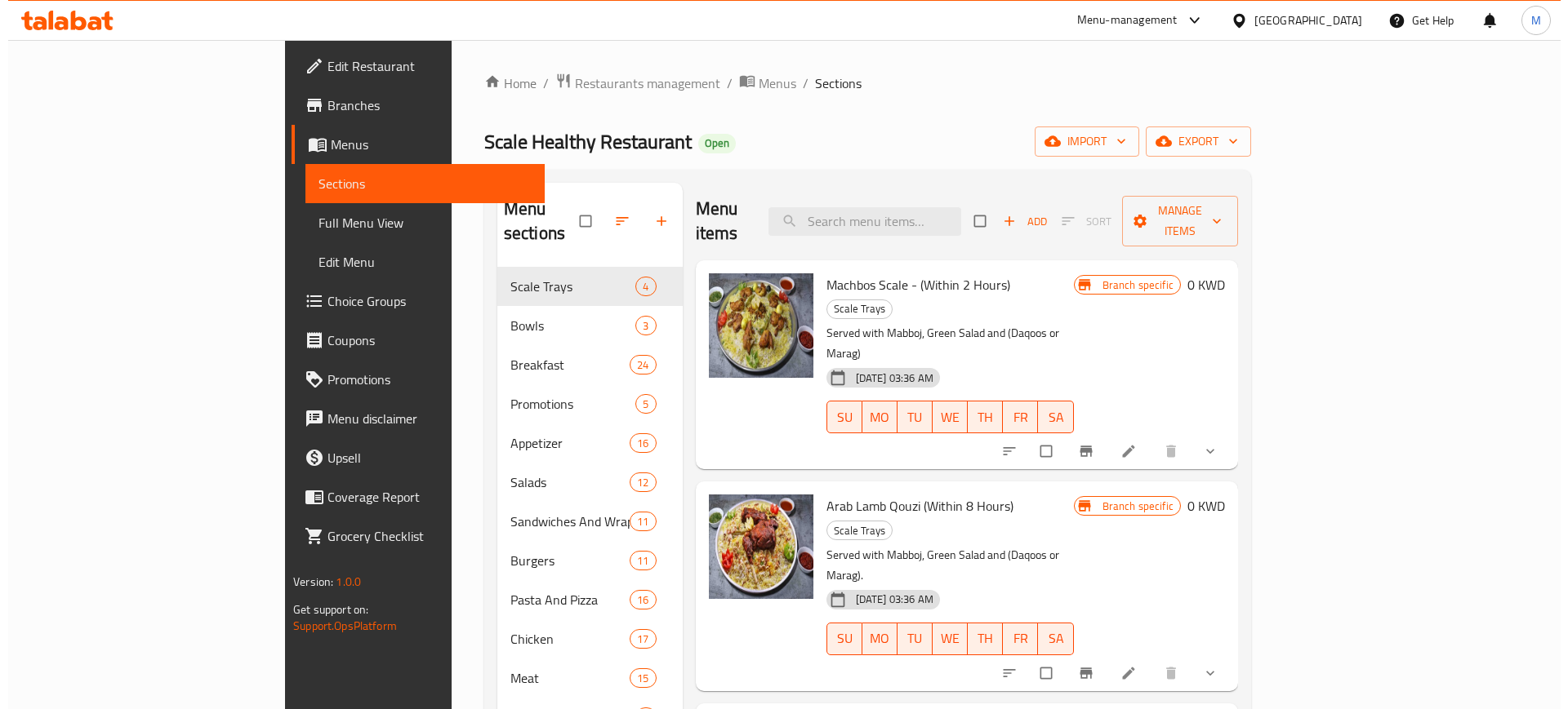
scroll to position [1, 0]
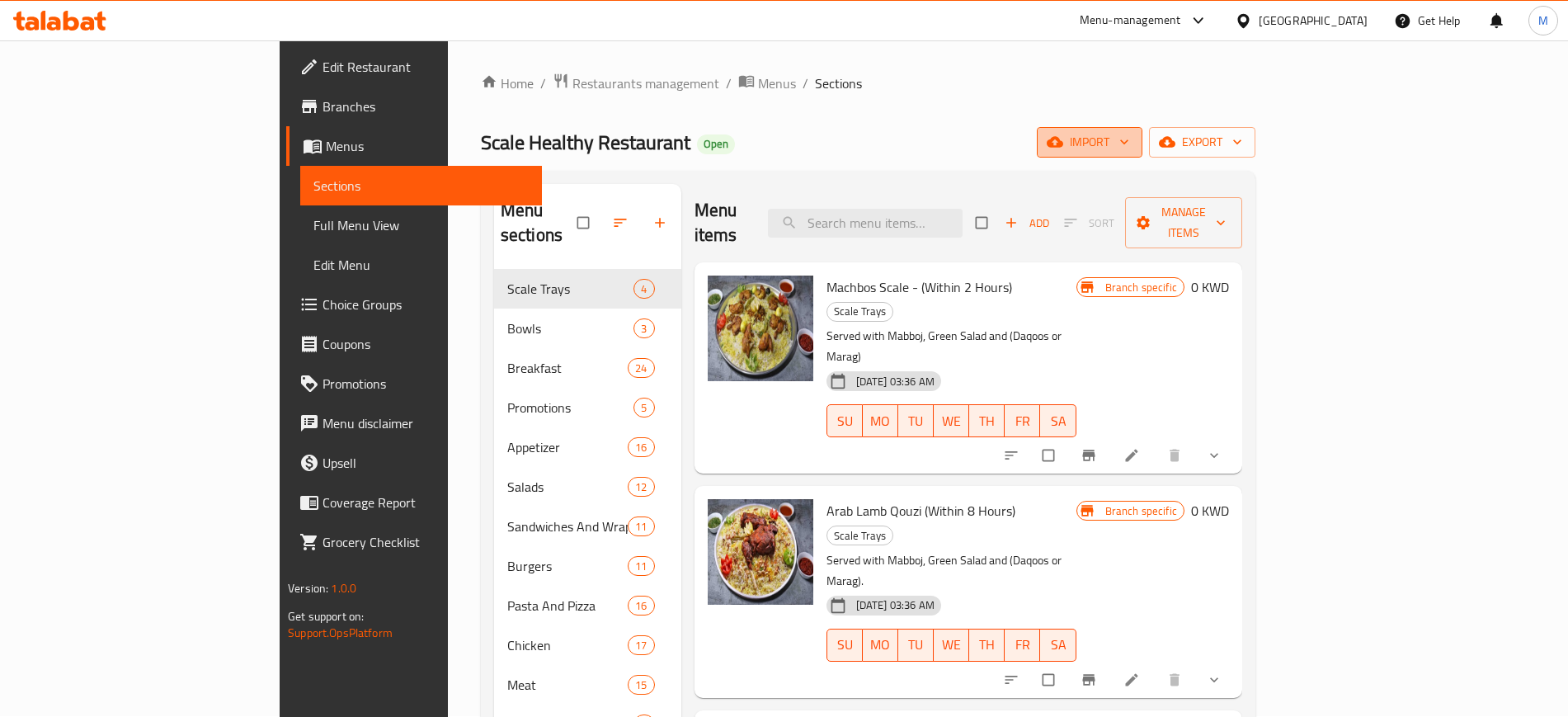
click at [1129, 133] on span "import" at bounding box center [1089, 142] width 79 height 20
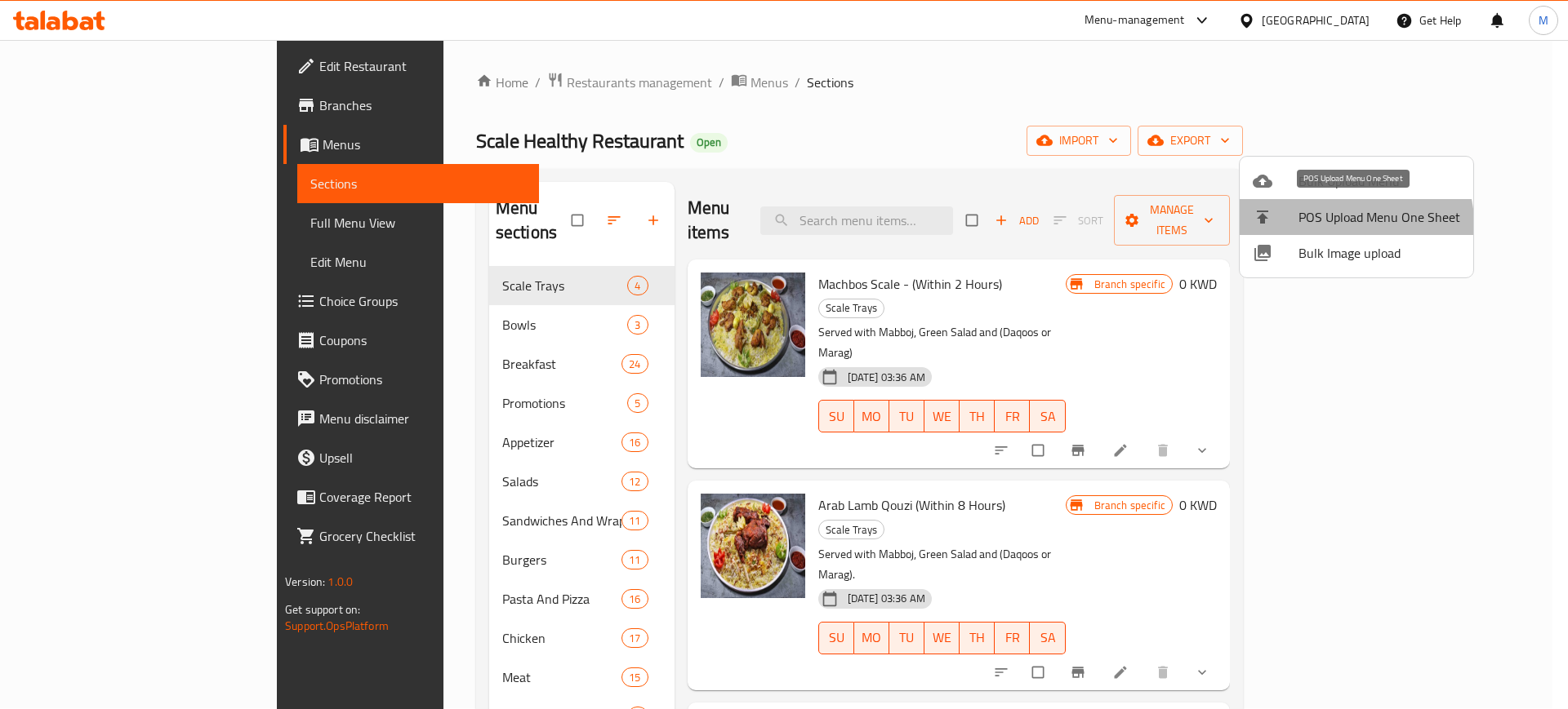
click at [1302, 233] on li "POS Upload Menu One Sheet" at bounding box center [1356, 217] width 234 height 36
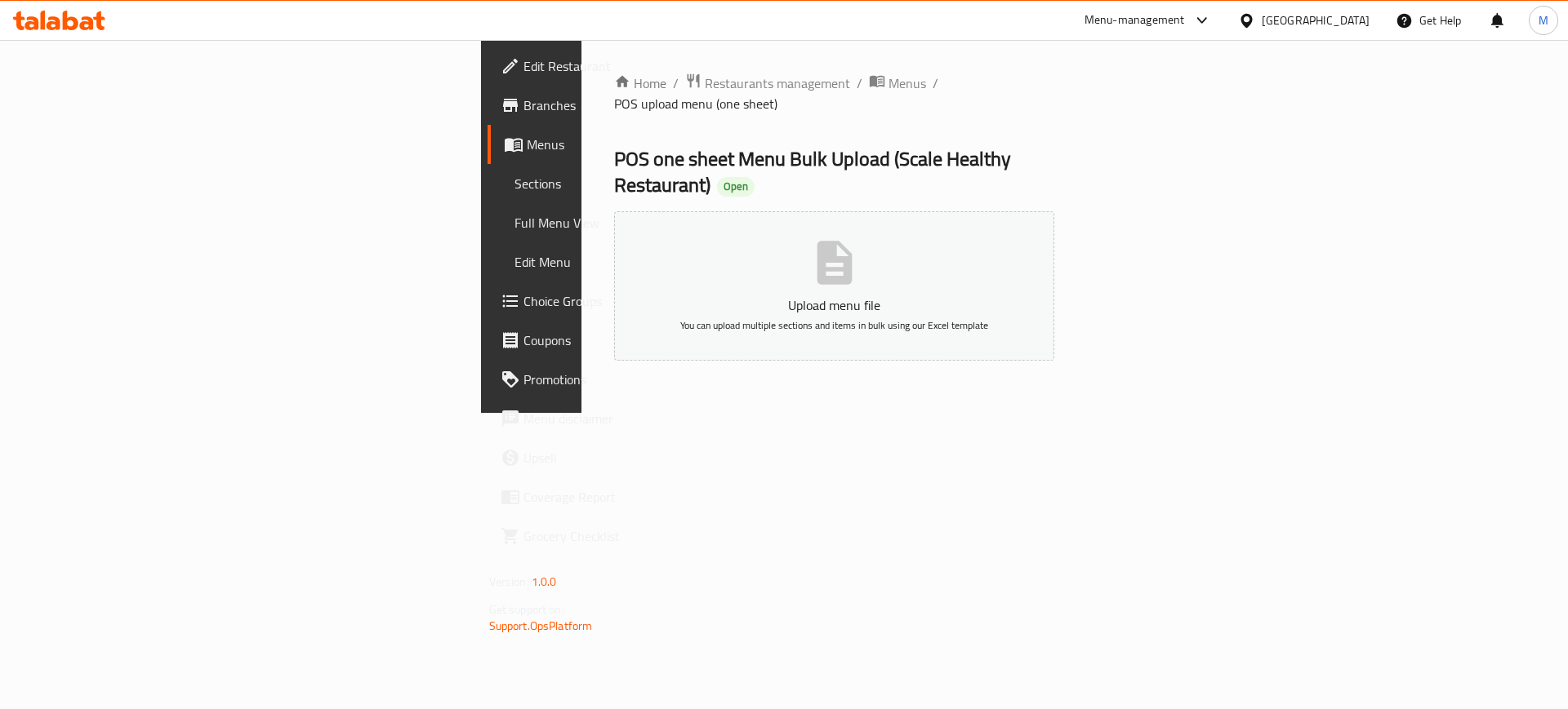
click at [514, 193] on span "Sections" at bounding box center [622, 183] width 216 height 19
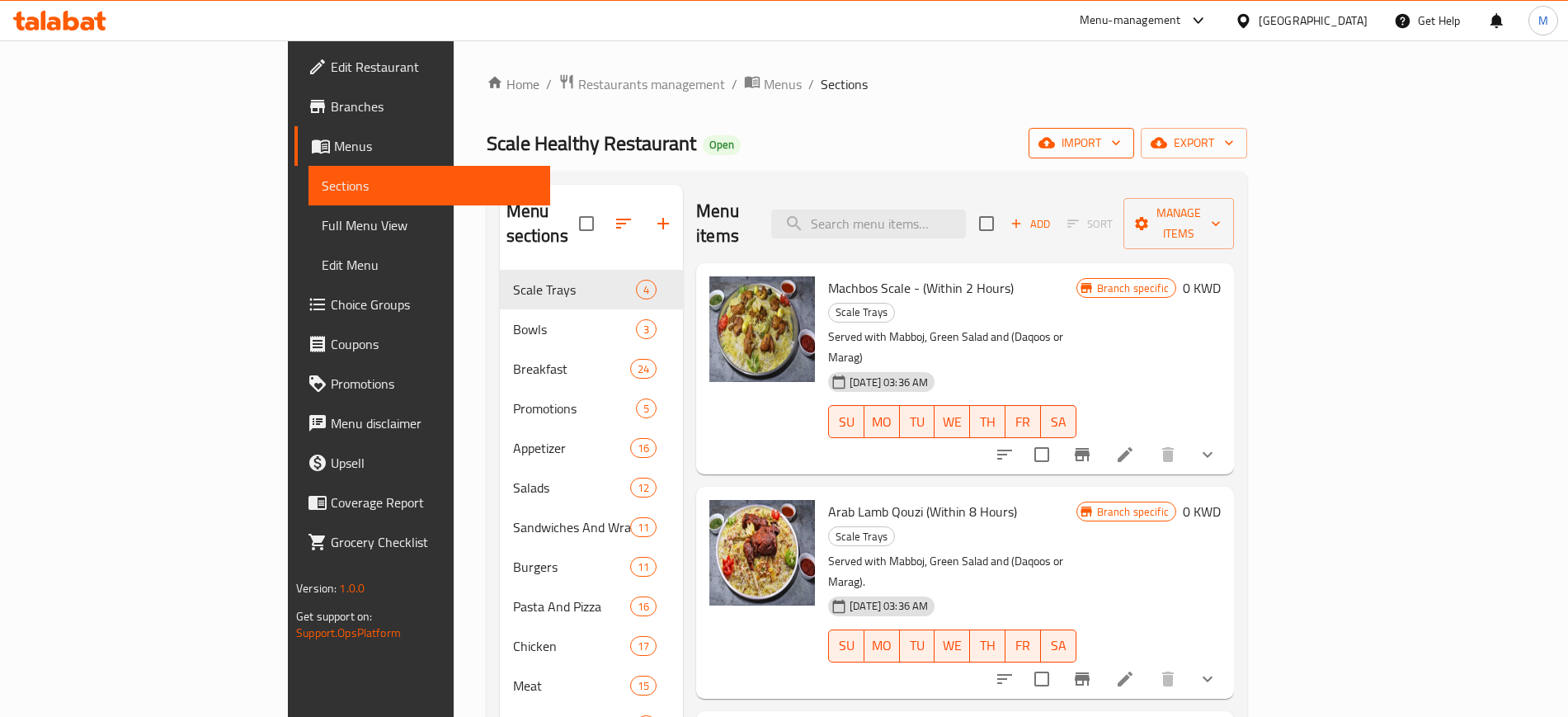
click at [1134, 155] on button "import" at bounding box center [1082, 144] width 105 height 31
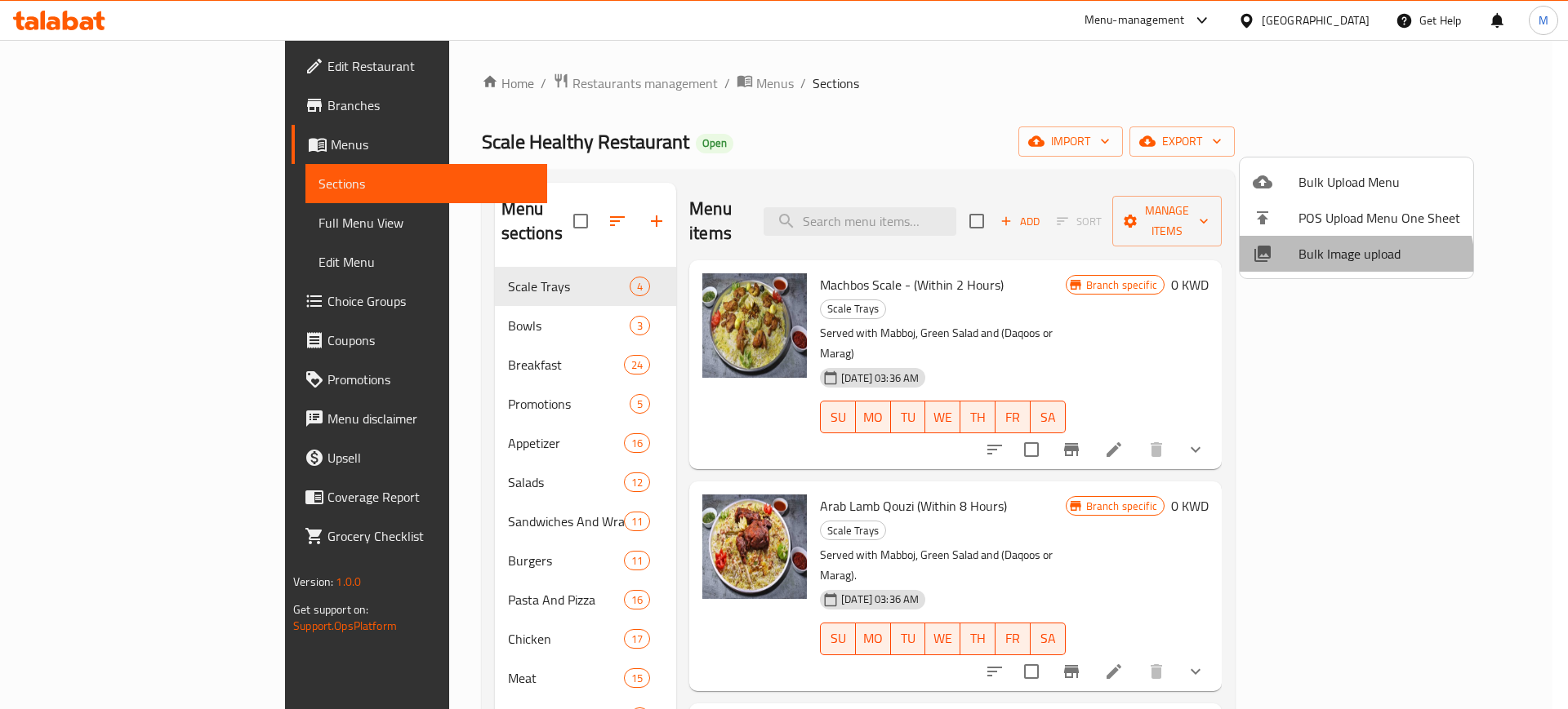
click at [1351, 264] on span "Bulk Image upload" at bounding box center [1379, 254] width 161 height 19
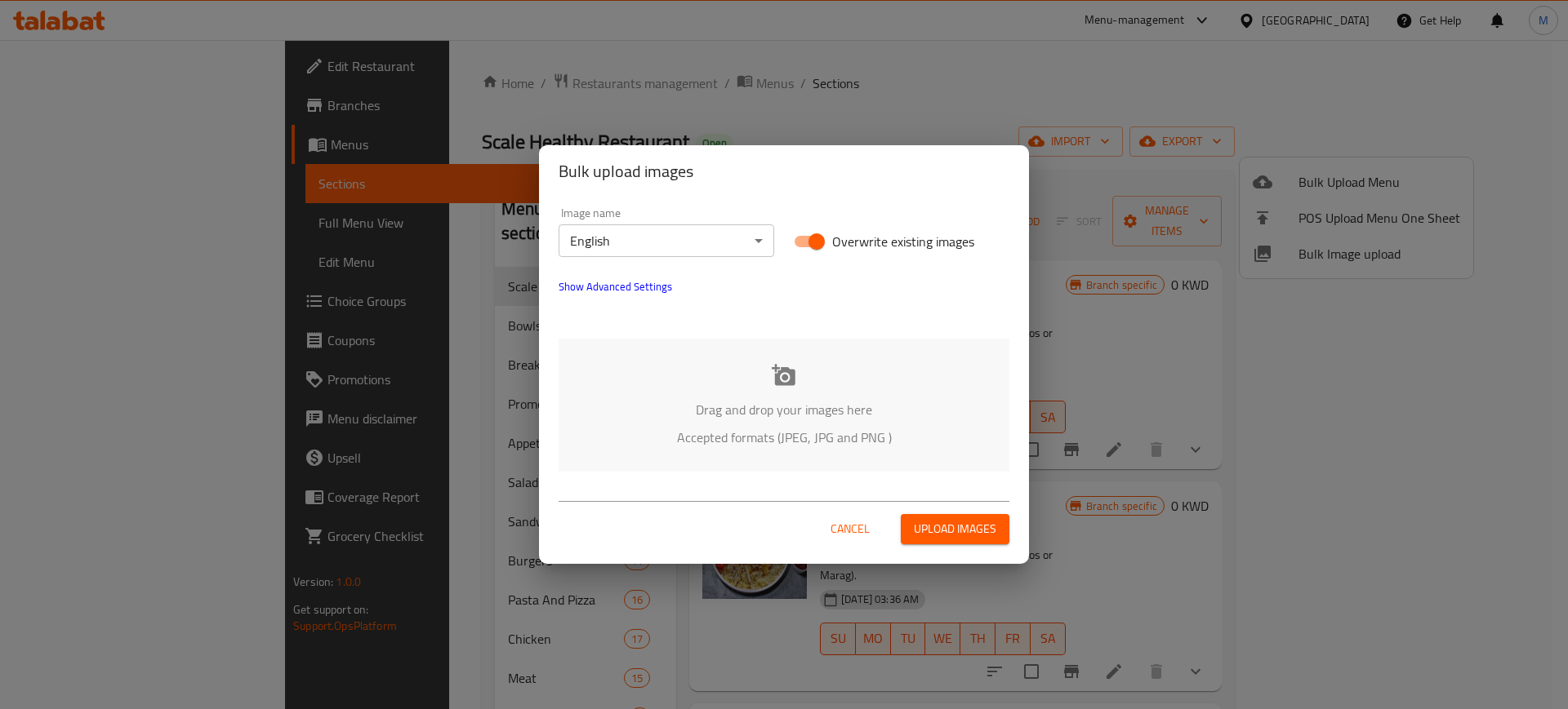
click at [861, 407] on p "Drag and drop your images here" at bounding box center [784, 409] width 402 height 19
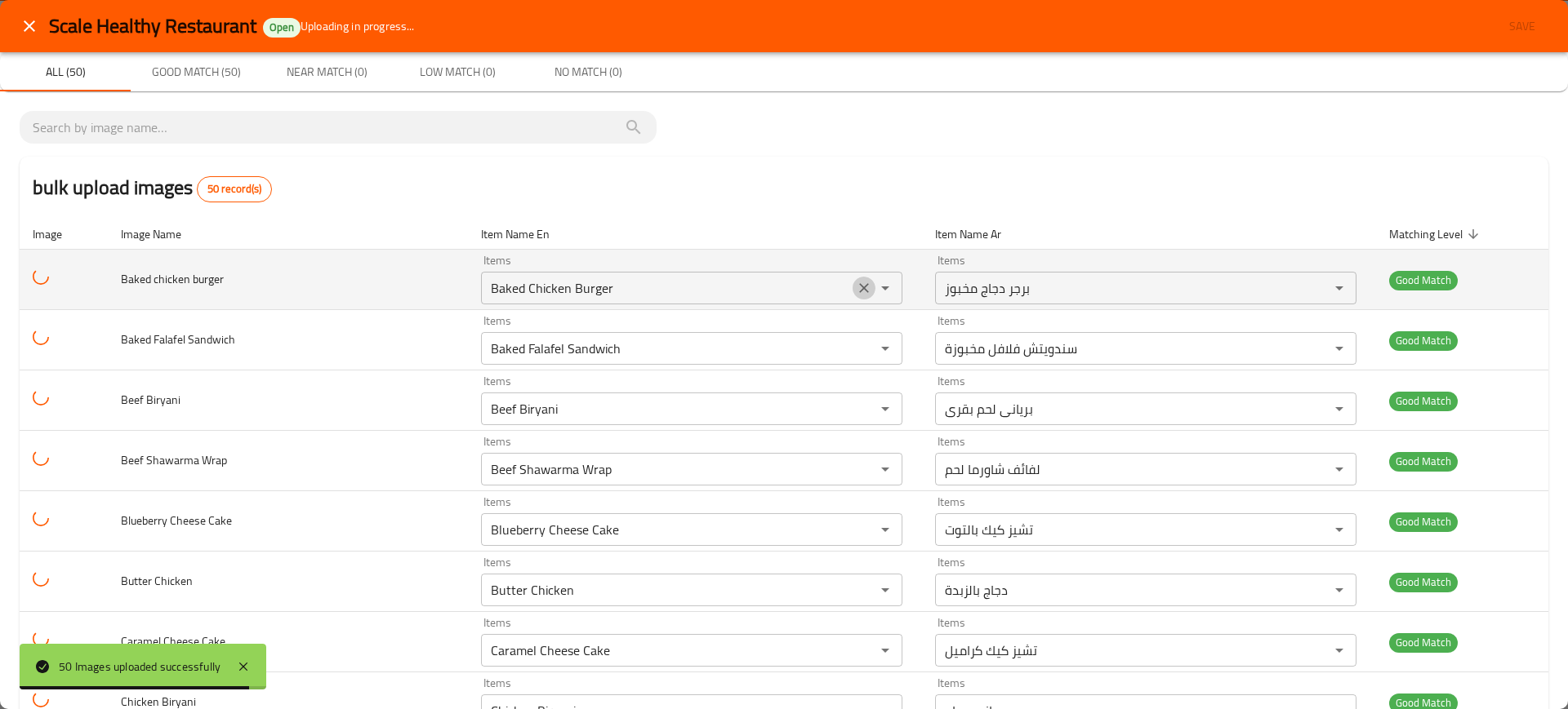
click at [855, 289] on icon "Clear" at bounding box center [863, 287] width 16 height 16
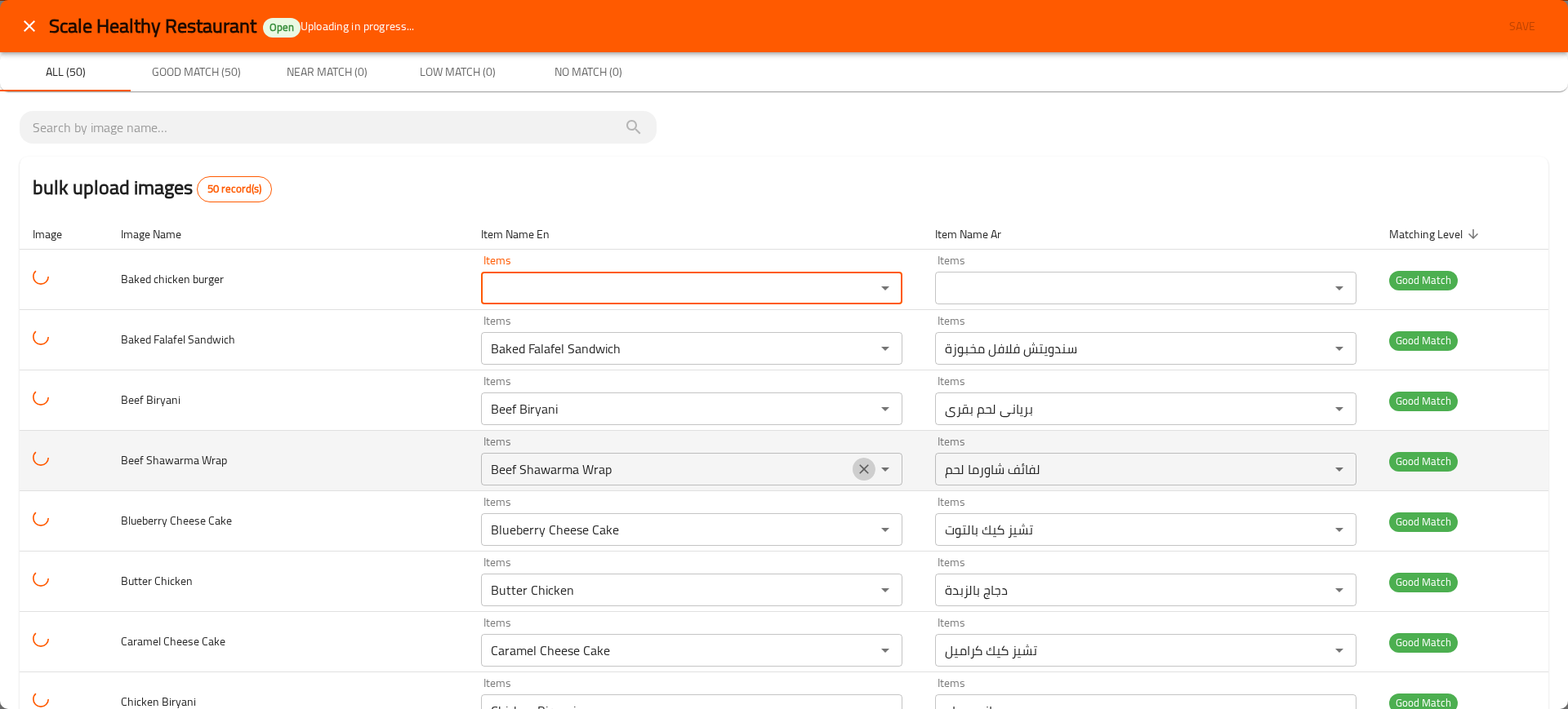
click at [855, 470] on icon "Clear" at bounding box center [863, 469] width 16 height 16
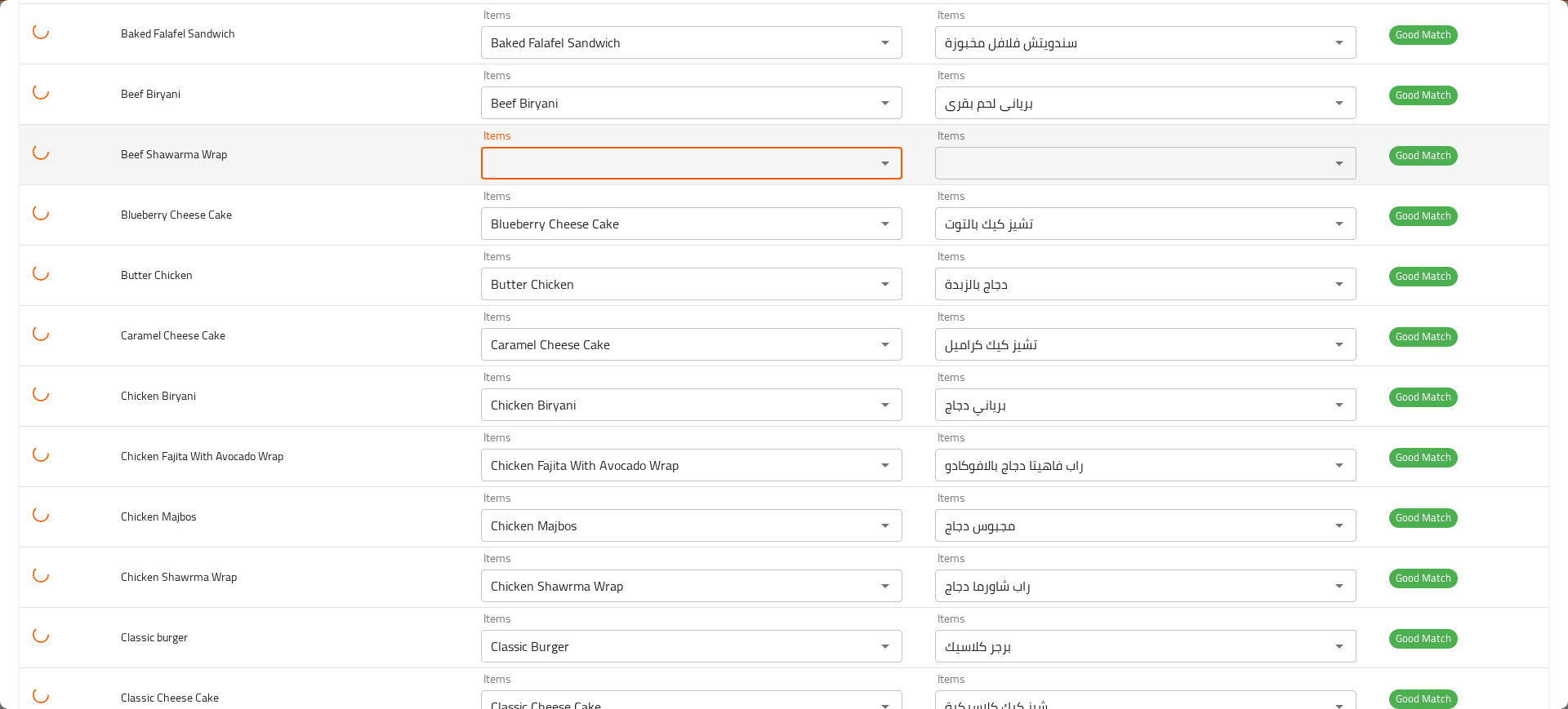
scroll to position [307, 0]
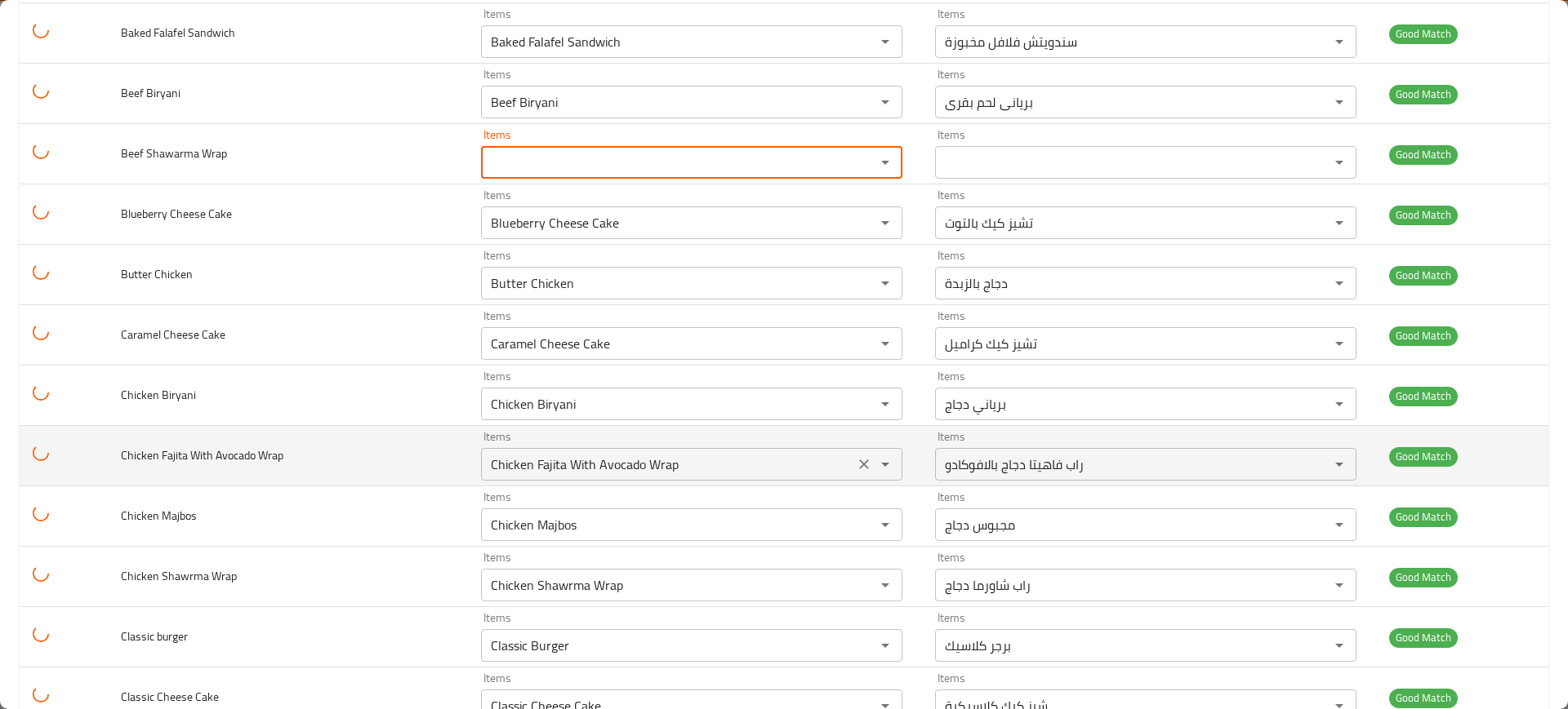
click at [853, 476] on div "Chicken Fajita With Avocado Wrap Items" at bounding box center [691, 464] width 421 height 33
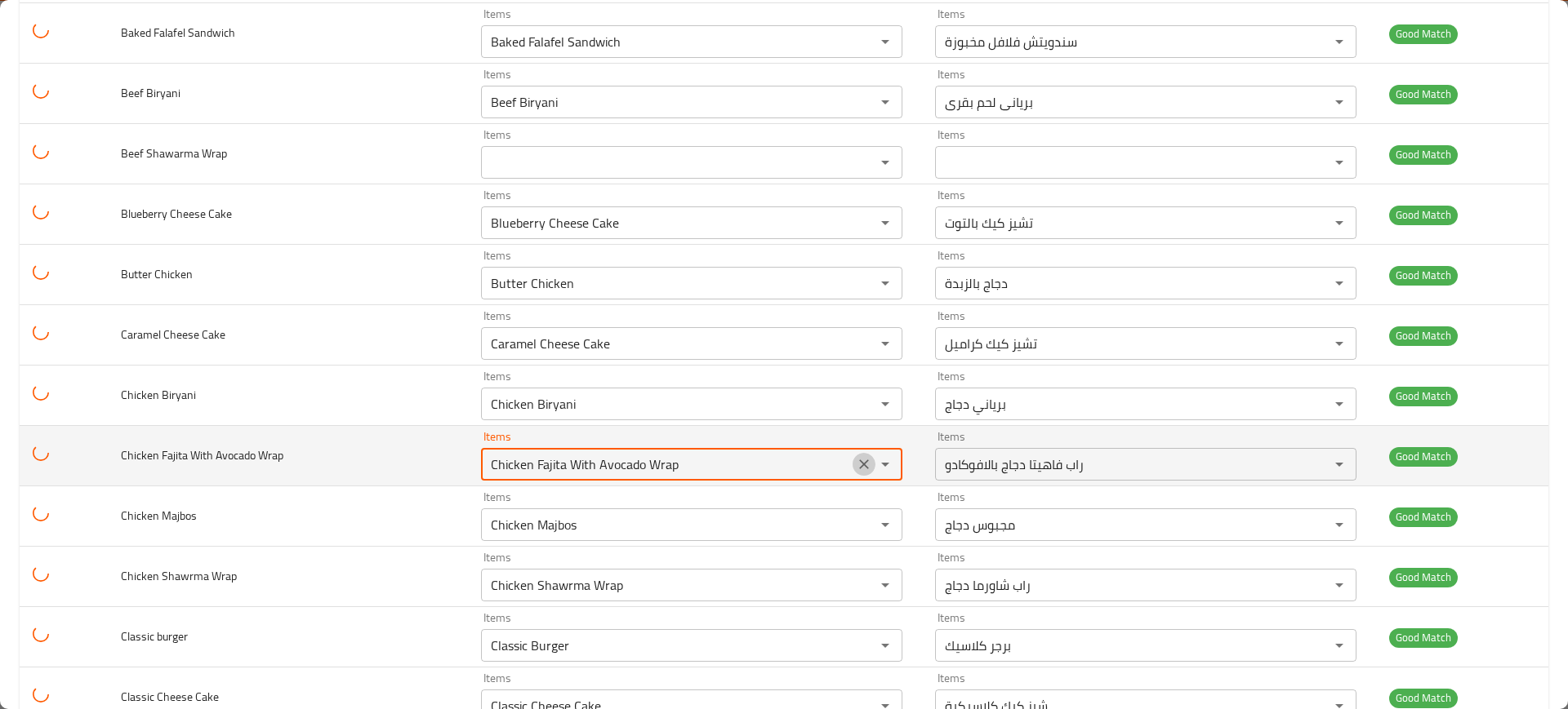
click at [855, 460] on icon "Clear" at bounding box center [863, 464] width 16 height 16
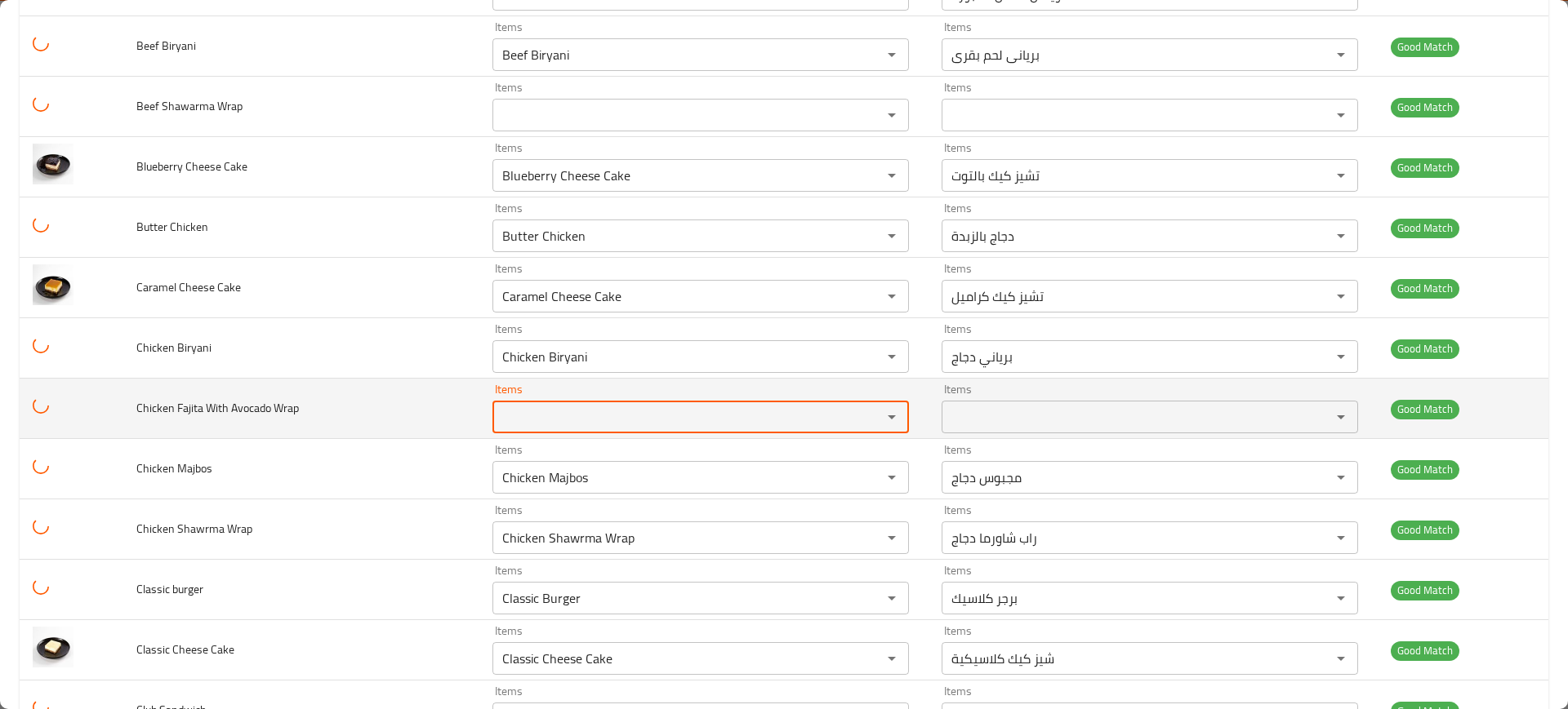
scroll to position [469, 0]
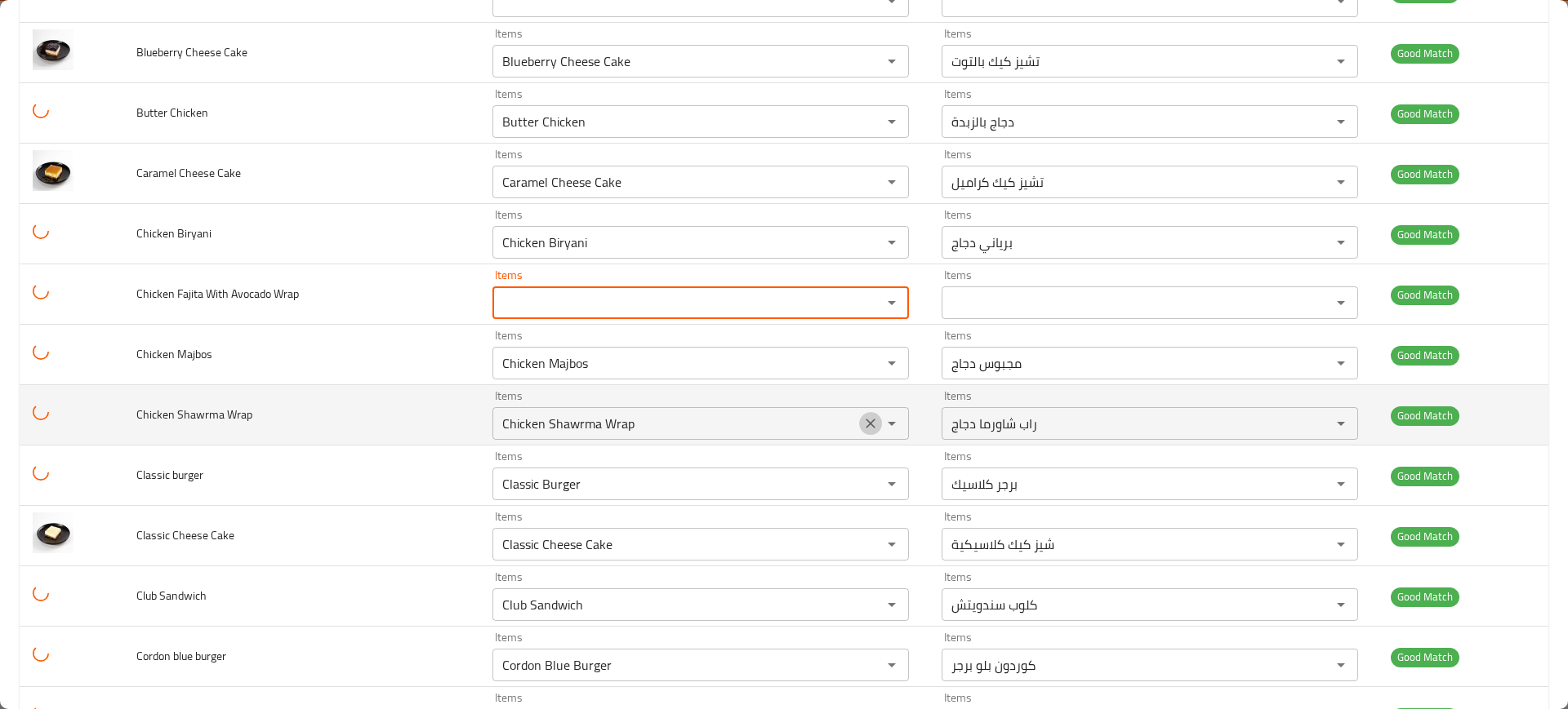
click at [866, 422] on icon "Clear" at bounding box center [870, 423] width 16 height 16
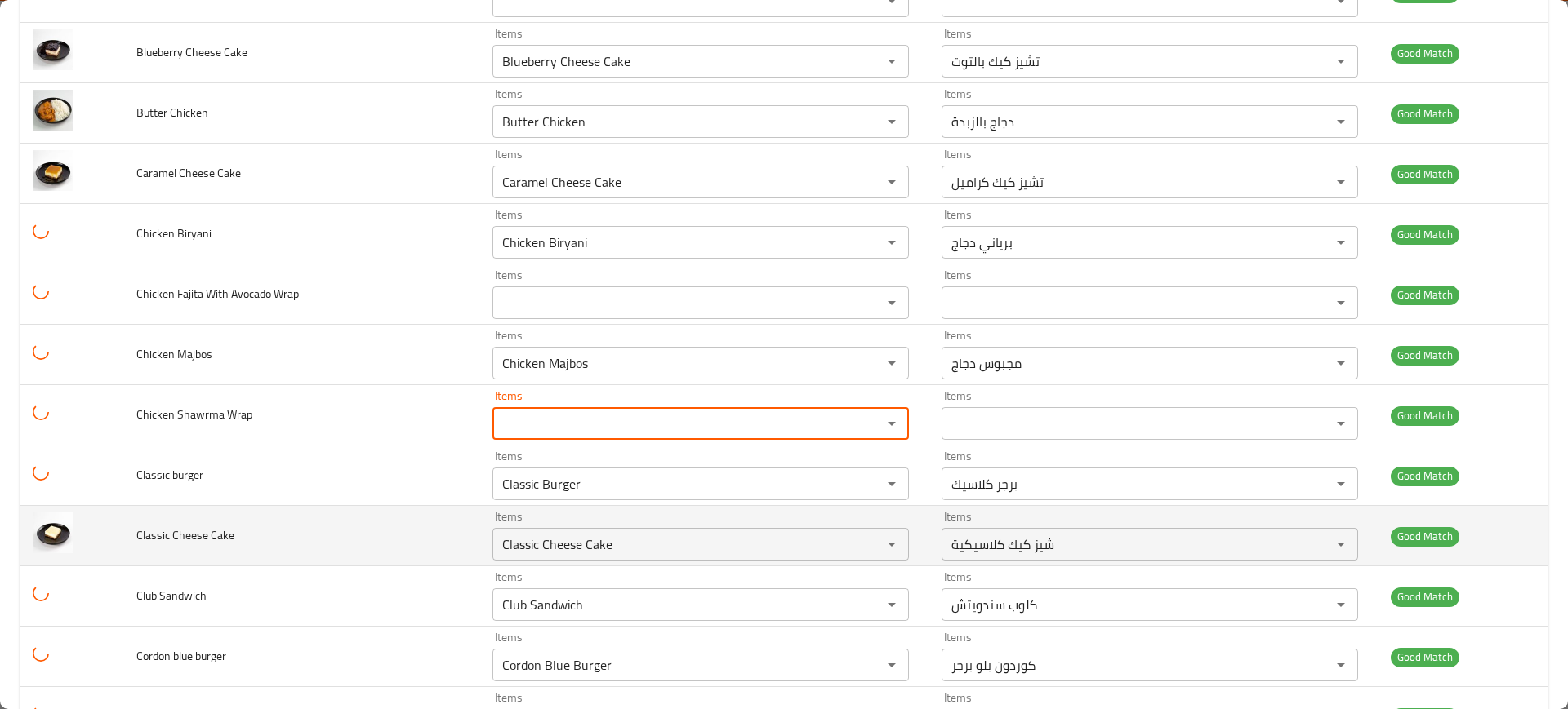
scroll to position [696, 0]
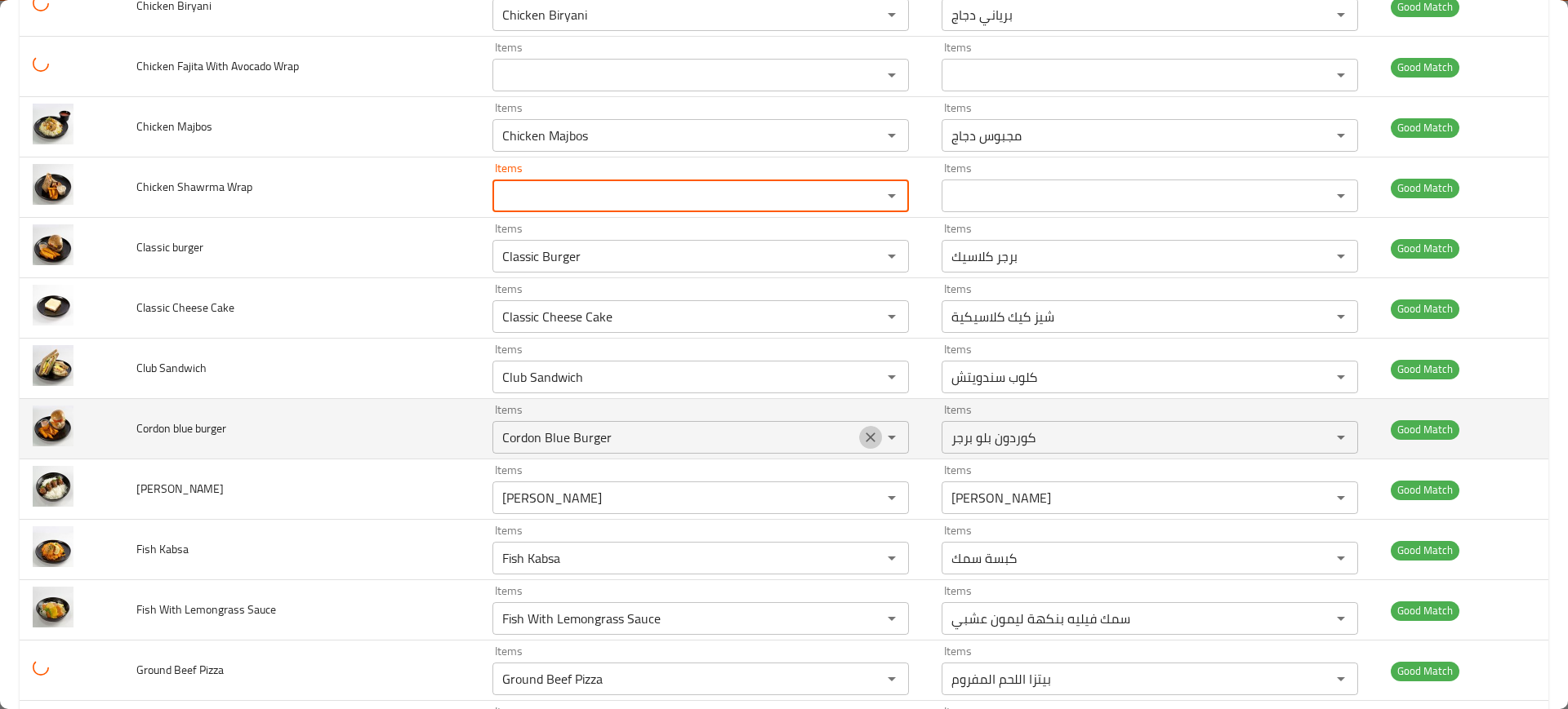
click at [866, 440] on icon "Clear" at bounding box center [871, 438] width 10 height 10
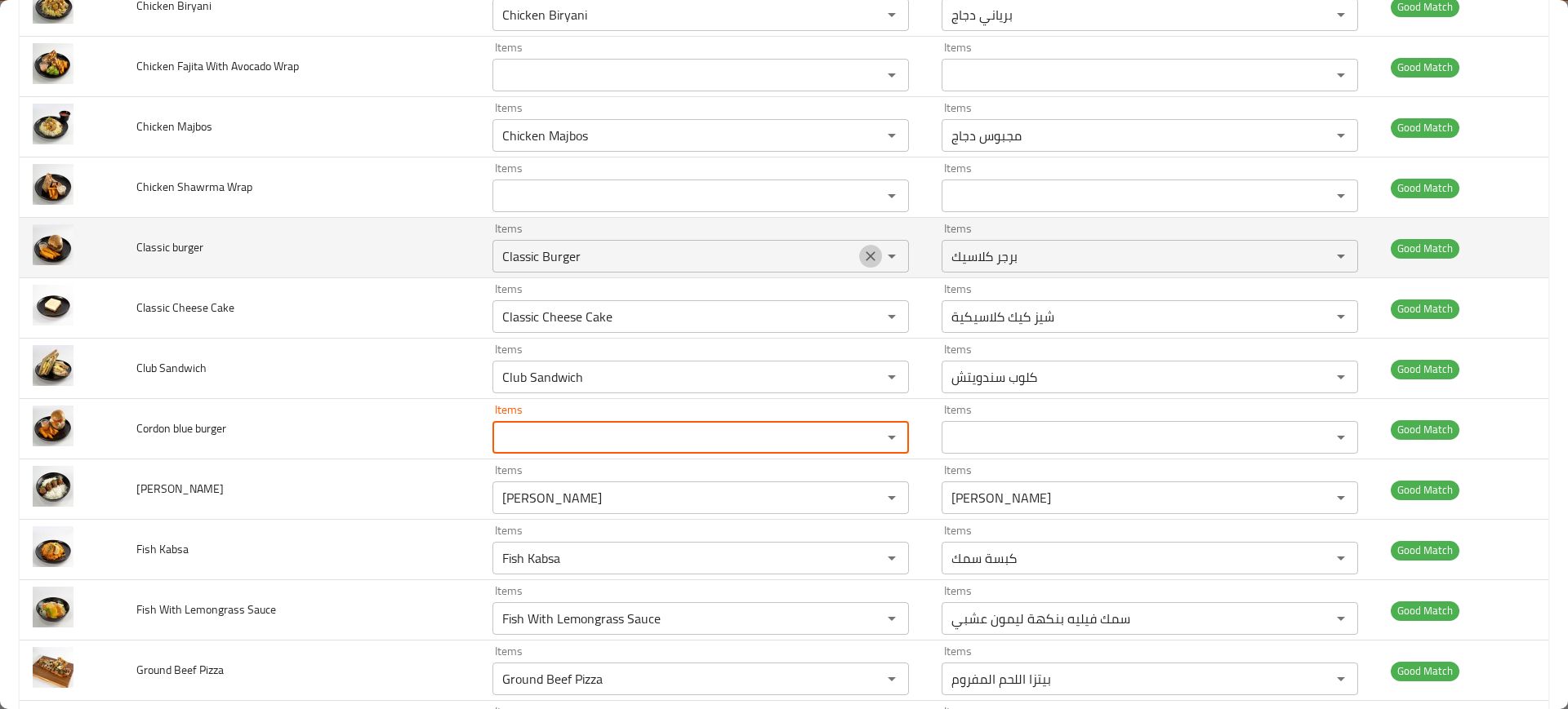
click at [859, 254] on button "Clear" at bounding box center [870, 256] width 23 height 23
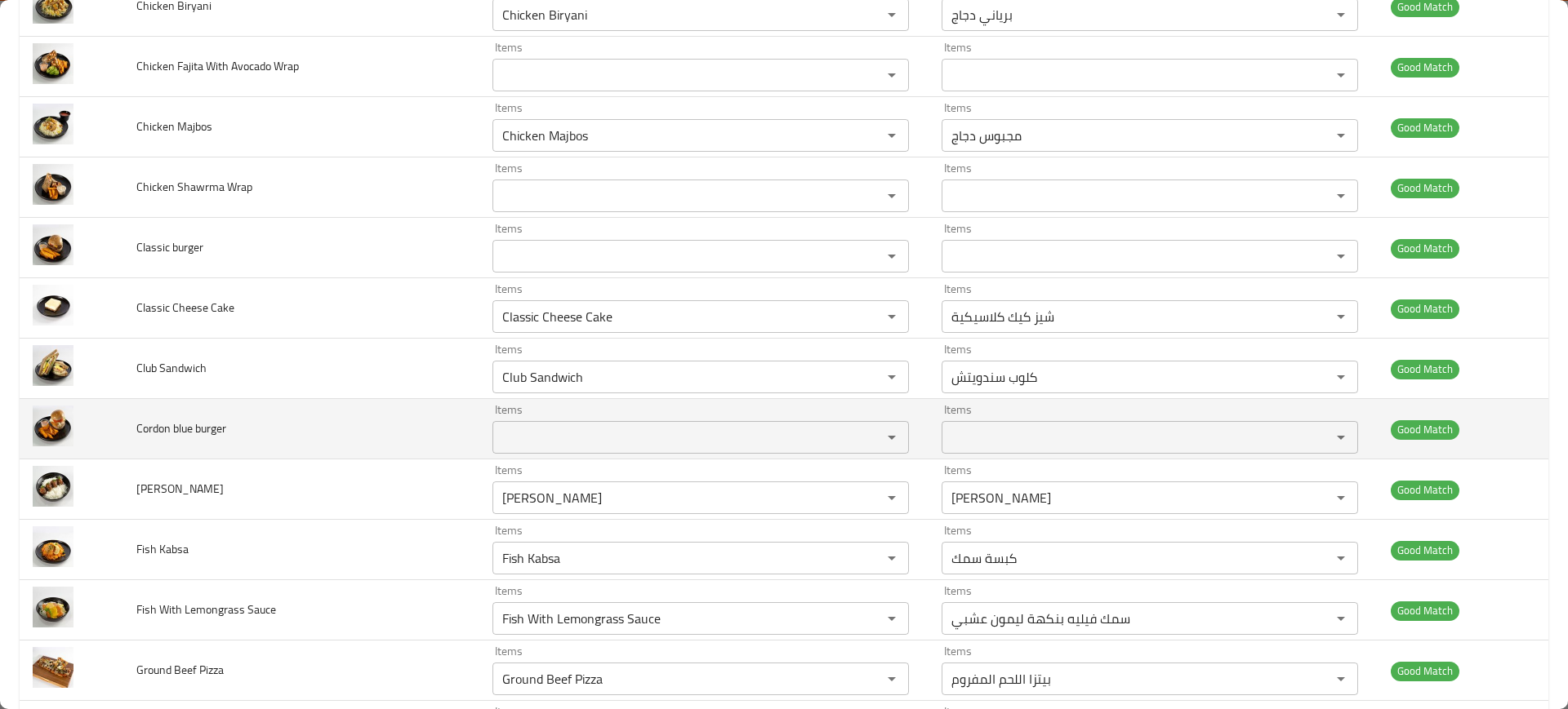
click at [387, 447] on td "Cordon blue burger" at bounding box center [302, 429] width 356 height 60
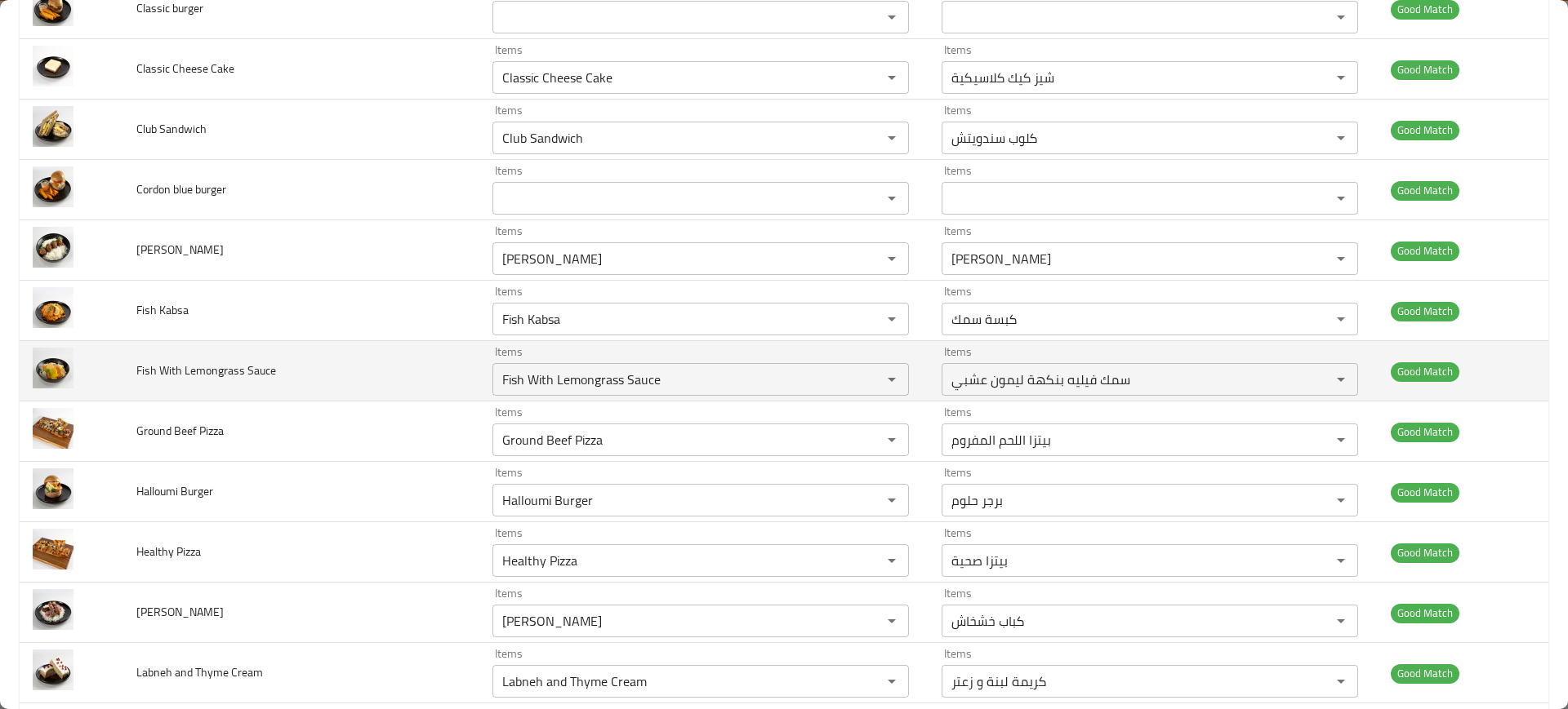
scroll to position [935, 0]
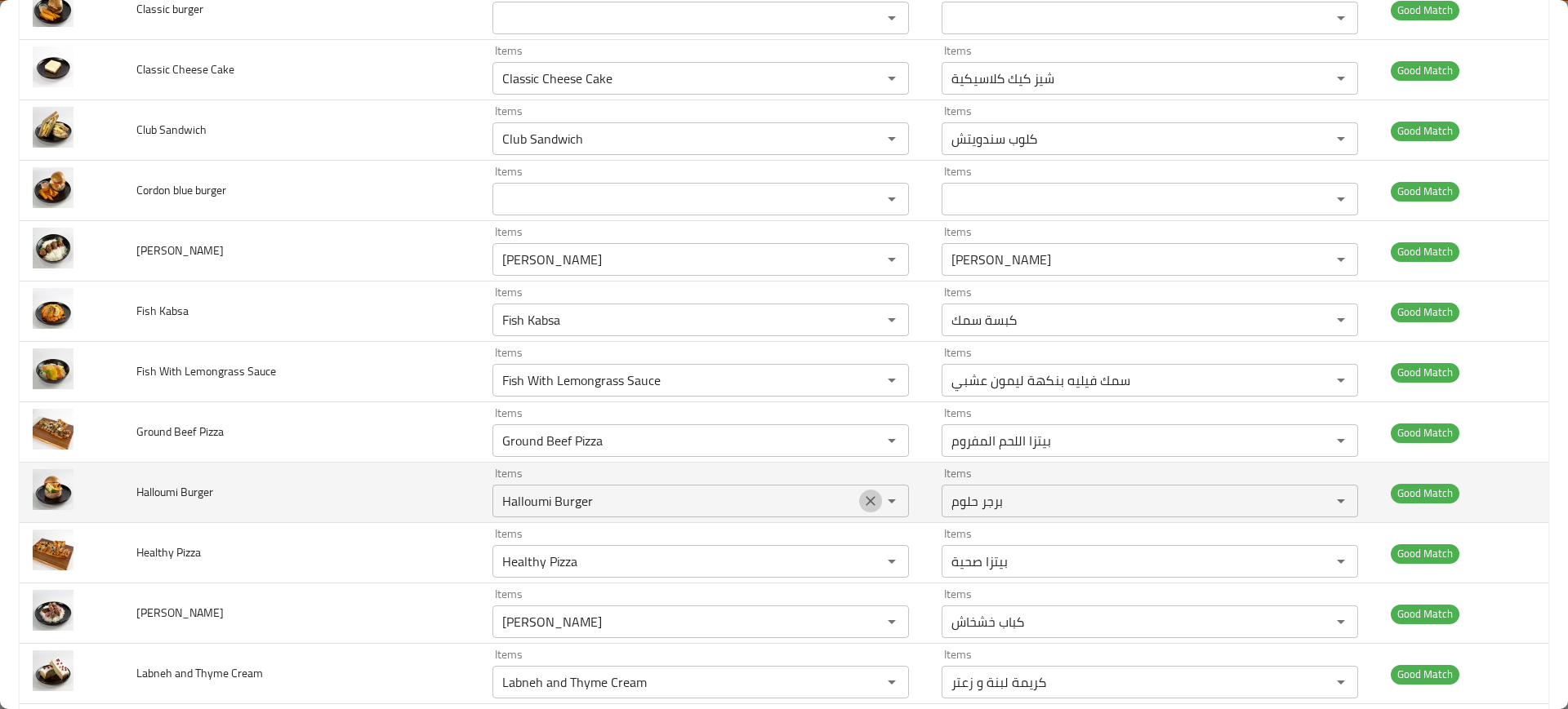
click at [862, 505] on icon "Clear" at bounding box center [870, 501] width 16 height 16
drag, startPoint x: 130, startPoint y: 481, endPoint x: 292, endPoint y: 491, distance: 162.3
click at [292, 491] on td "Halloumi Burger" at bounding box center [302, 493] width 356 height 60
copy span "Halloumi Burger"
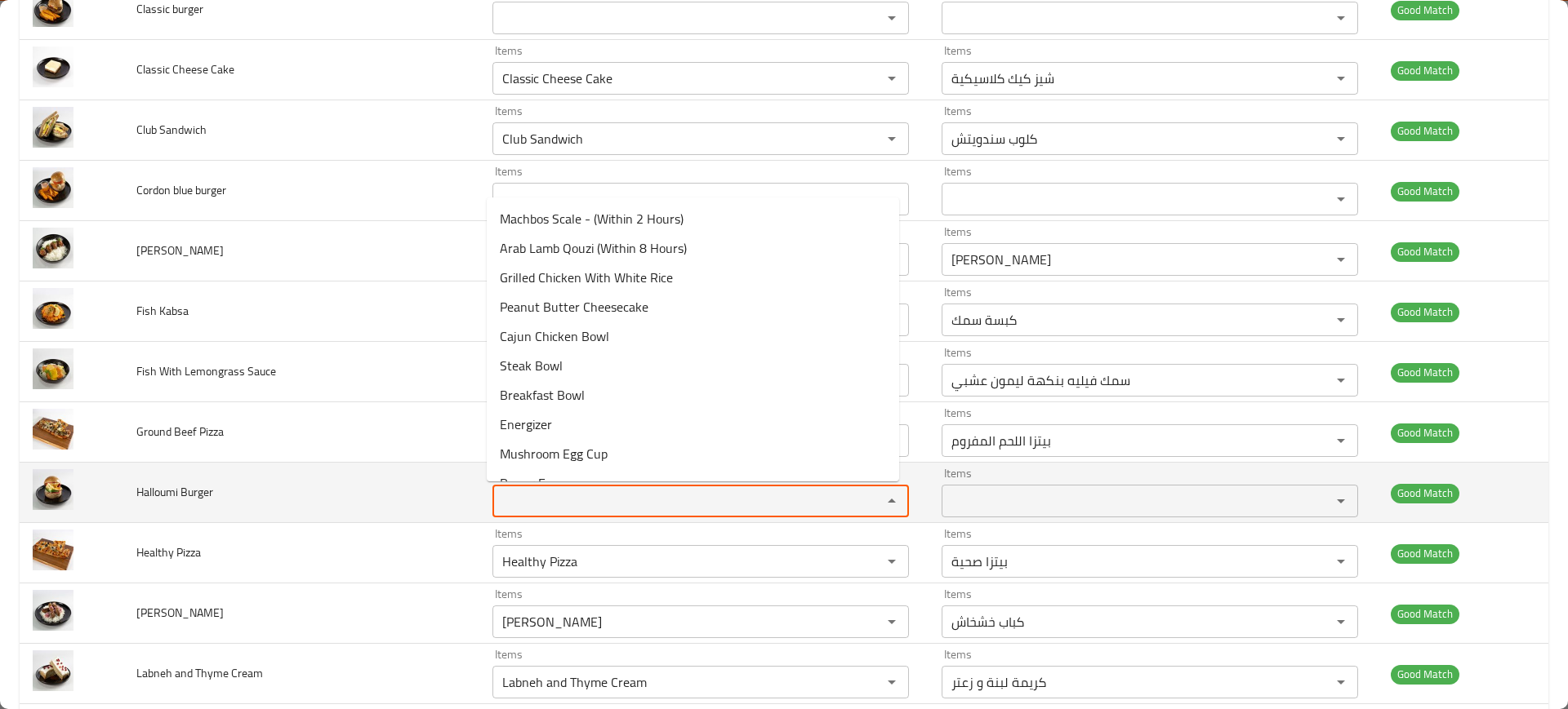
click at [613, 492] on Burger "Items" at bounding box center [676, 501] width 359 height 23
paste Burger "Halloumi Burger"
type Burger "Halloumi Burger"
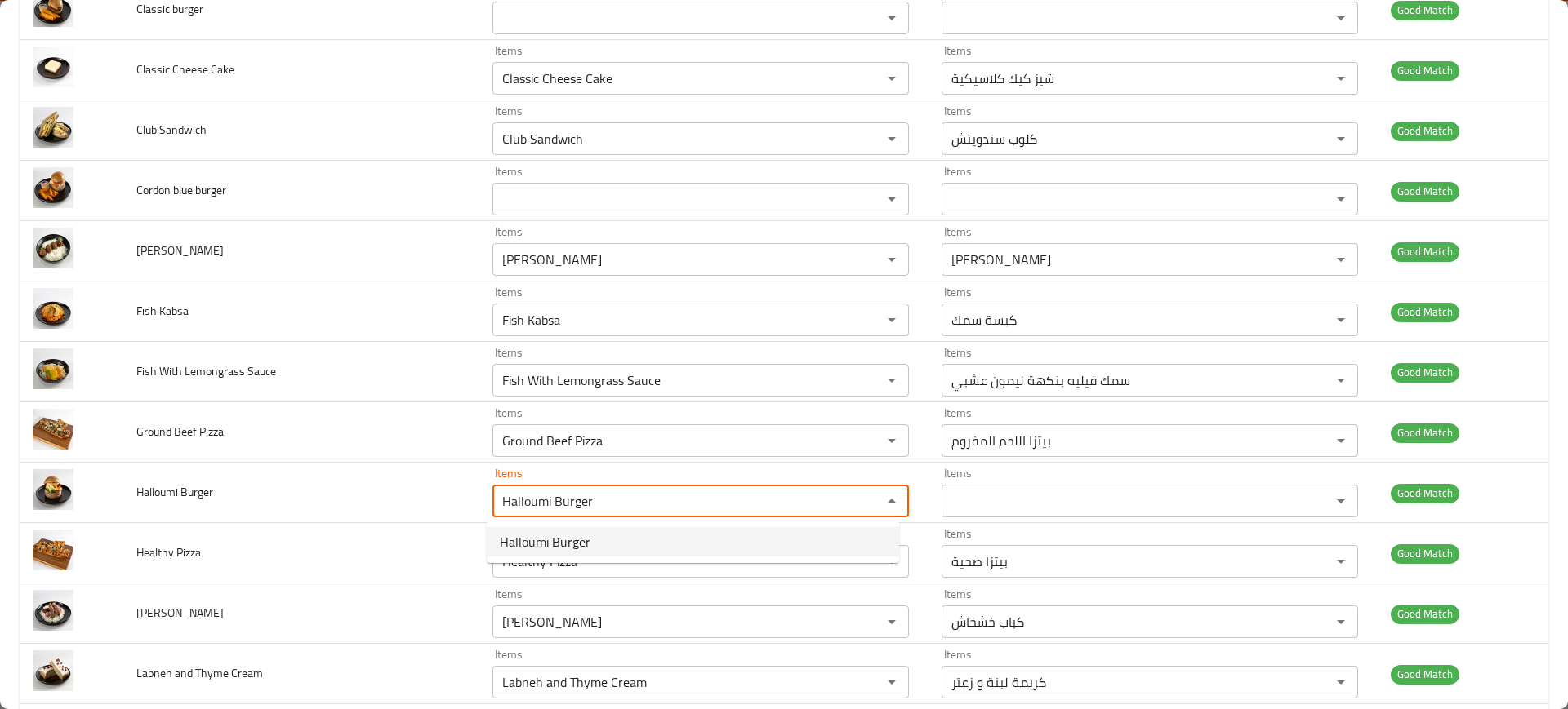
click at [545, 538] on span "Halloumi Burger" at bounding box center [545, 542] width 91 height 19
type Burger-ar "برجر حلوم"
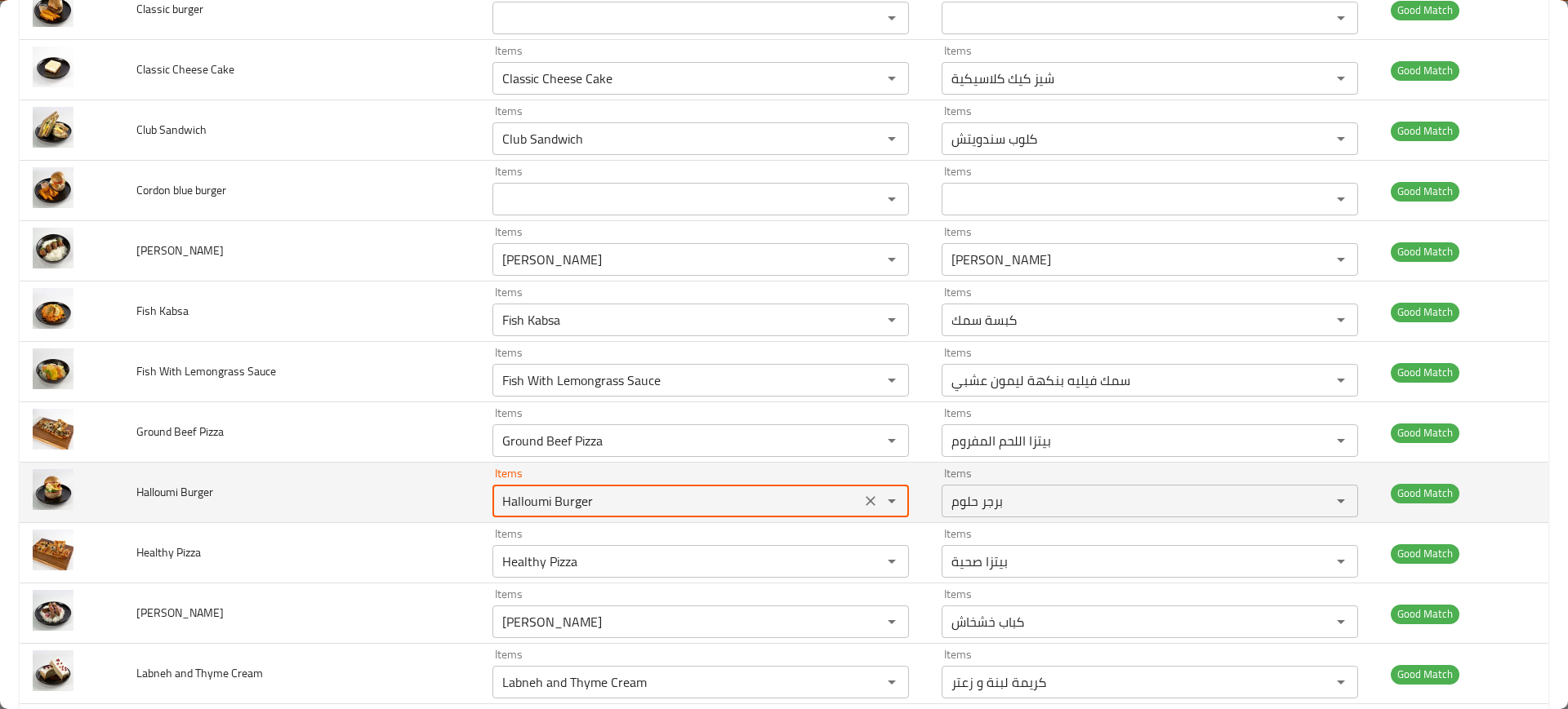
type Burger "Halloumi Burger"
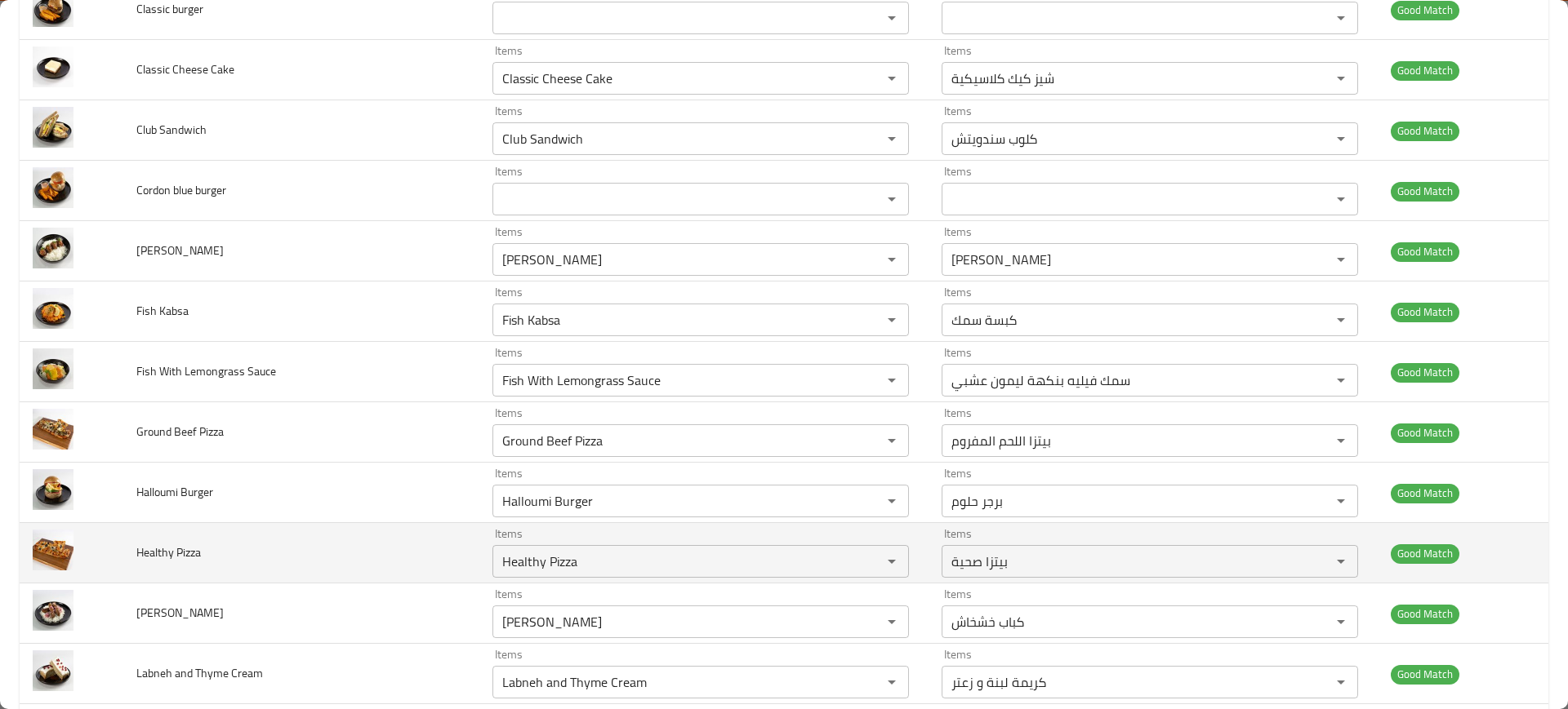
click at [414, 549] on td "Healthy Pizza" at bounding box center [302, 554] width 356 height 60
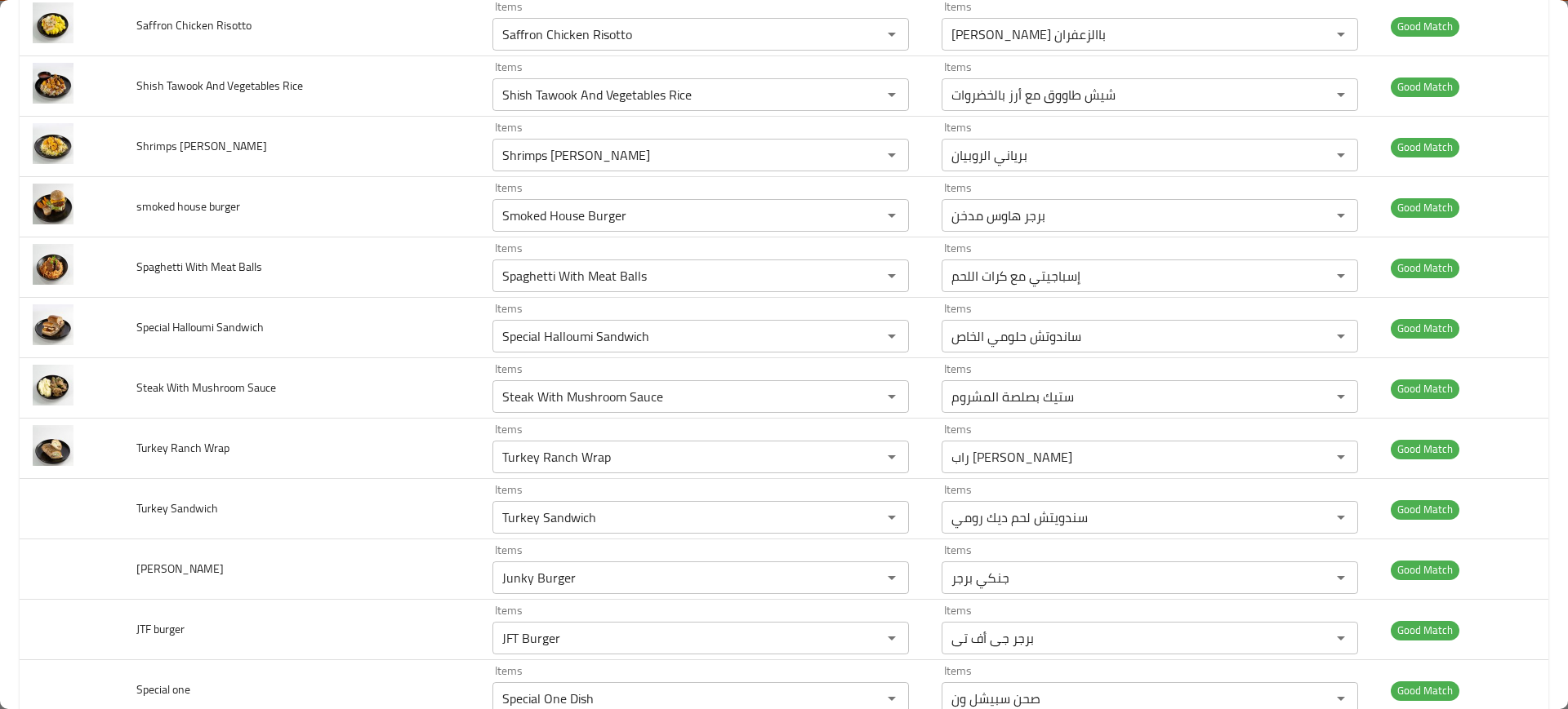
scroll to position [2593, 0]
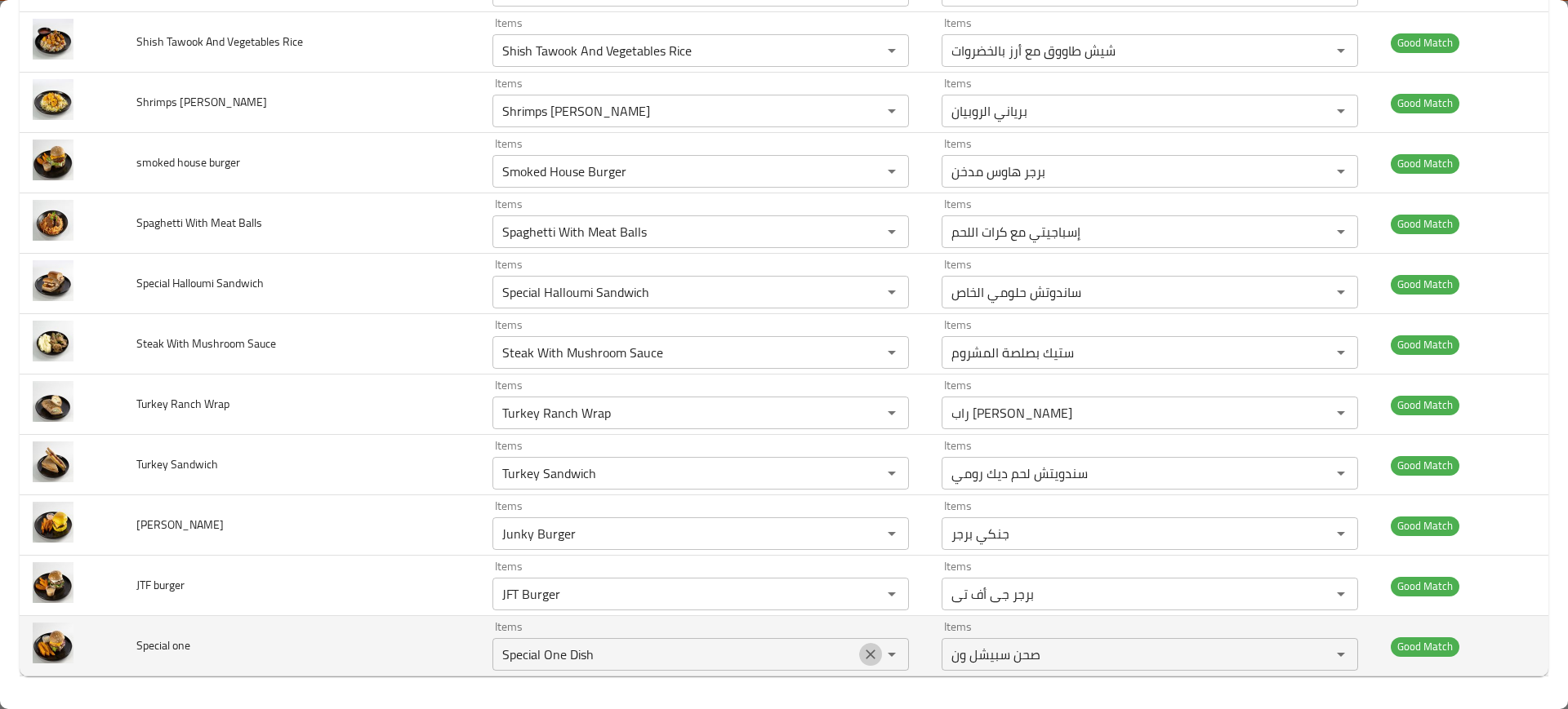
click at [866, 657] on icon "Clear" at bounding box center [871, 655] width 10 height 10
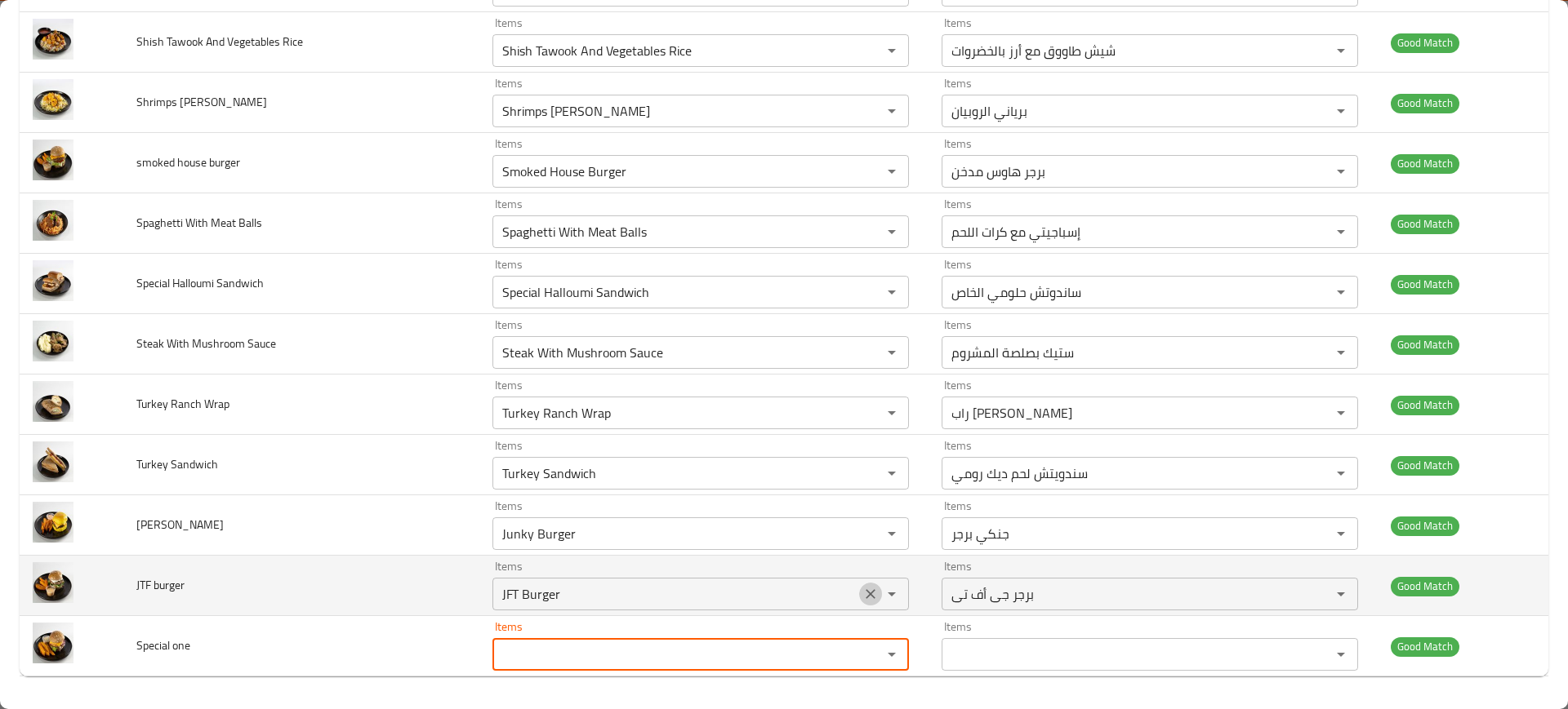
click at [865, 599] on icon "Clear" at bounding box center [870, 594] width 16 height 16
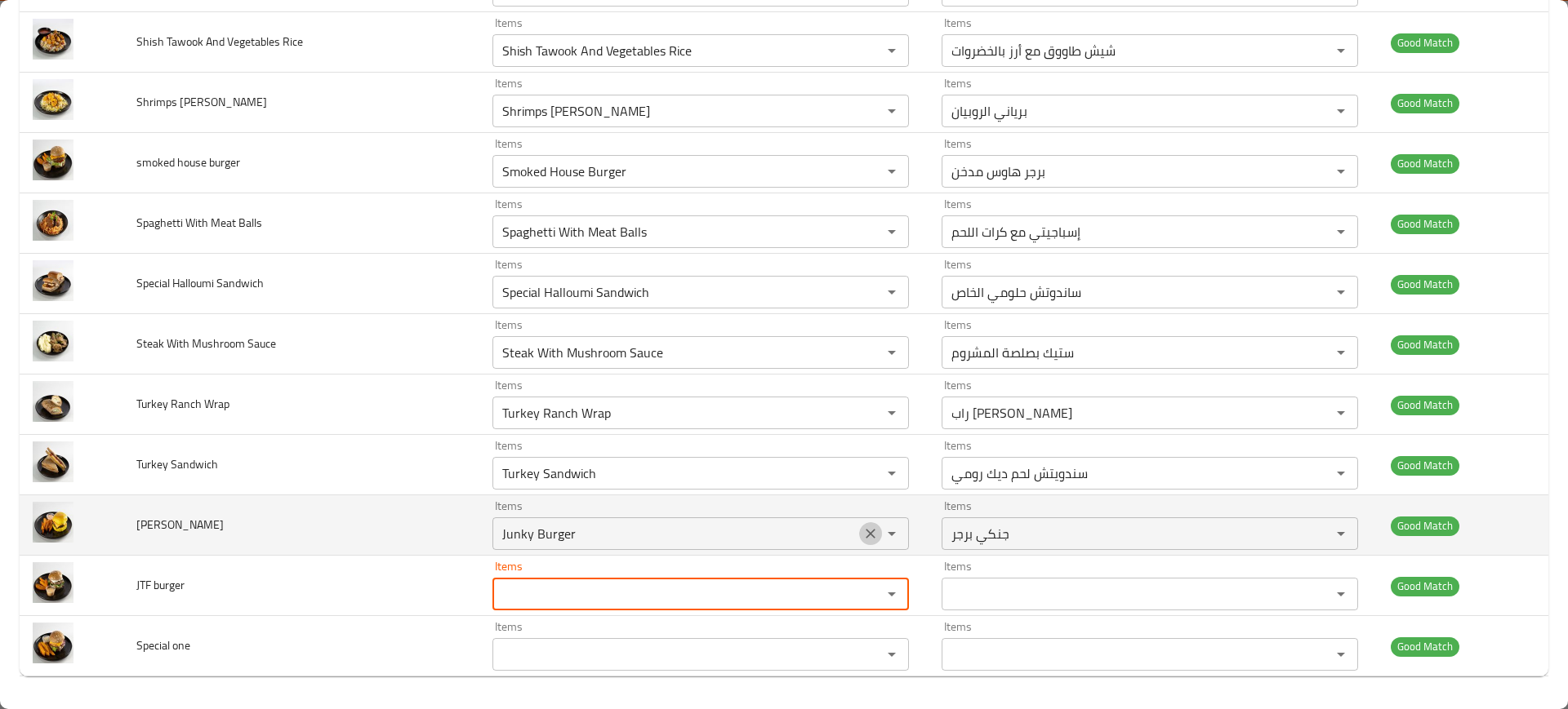
click at [862, 529] on icon "Clear" at bounding box center [870, 533] width 16 height 16
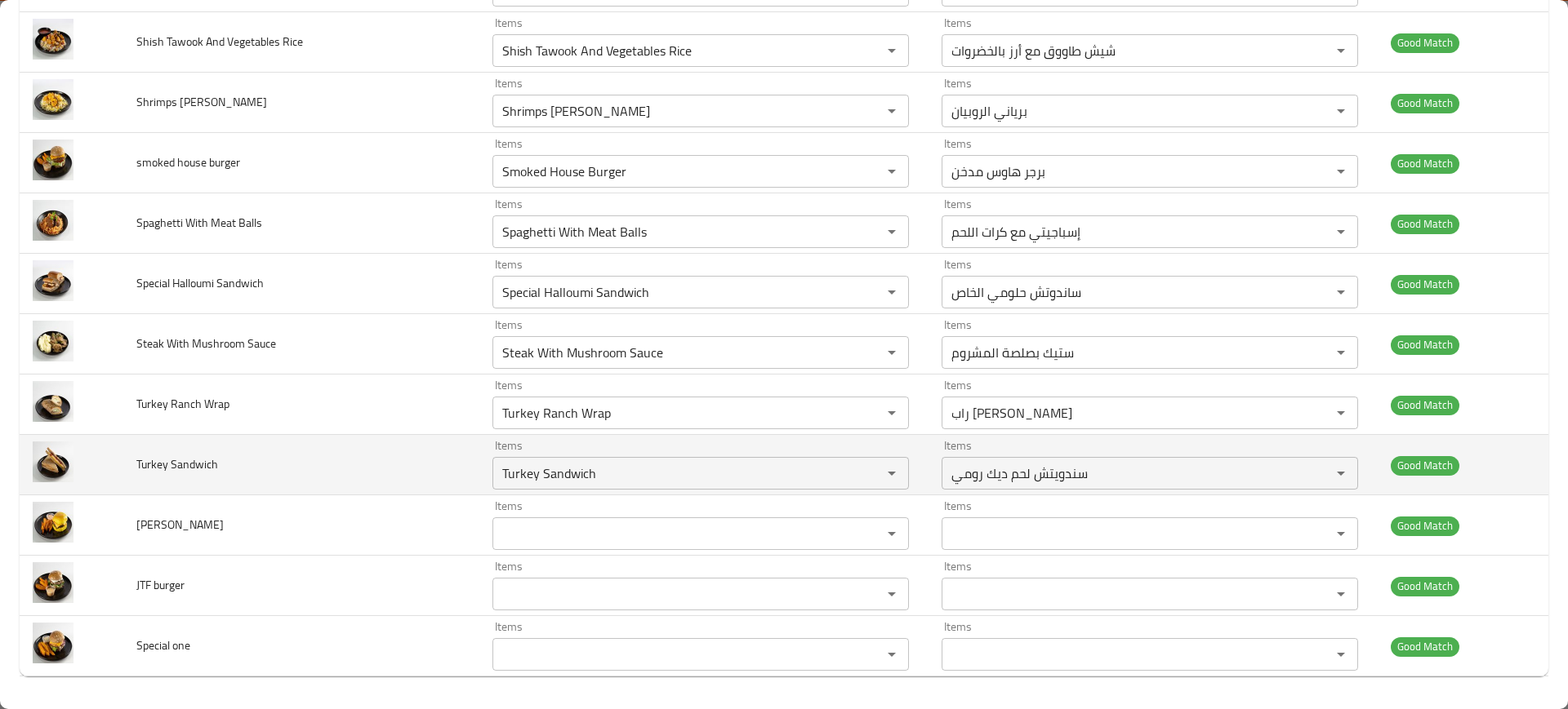
click at [202, 462] on span "Turkey Sandwich" at bounding box center [176, 464] width 82 height 21
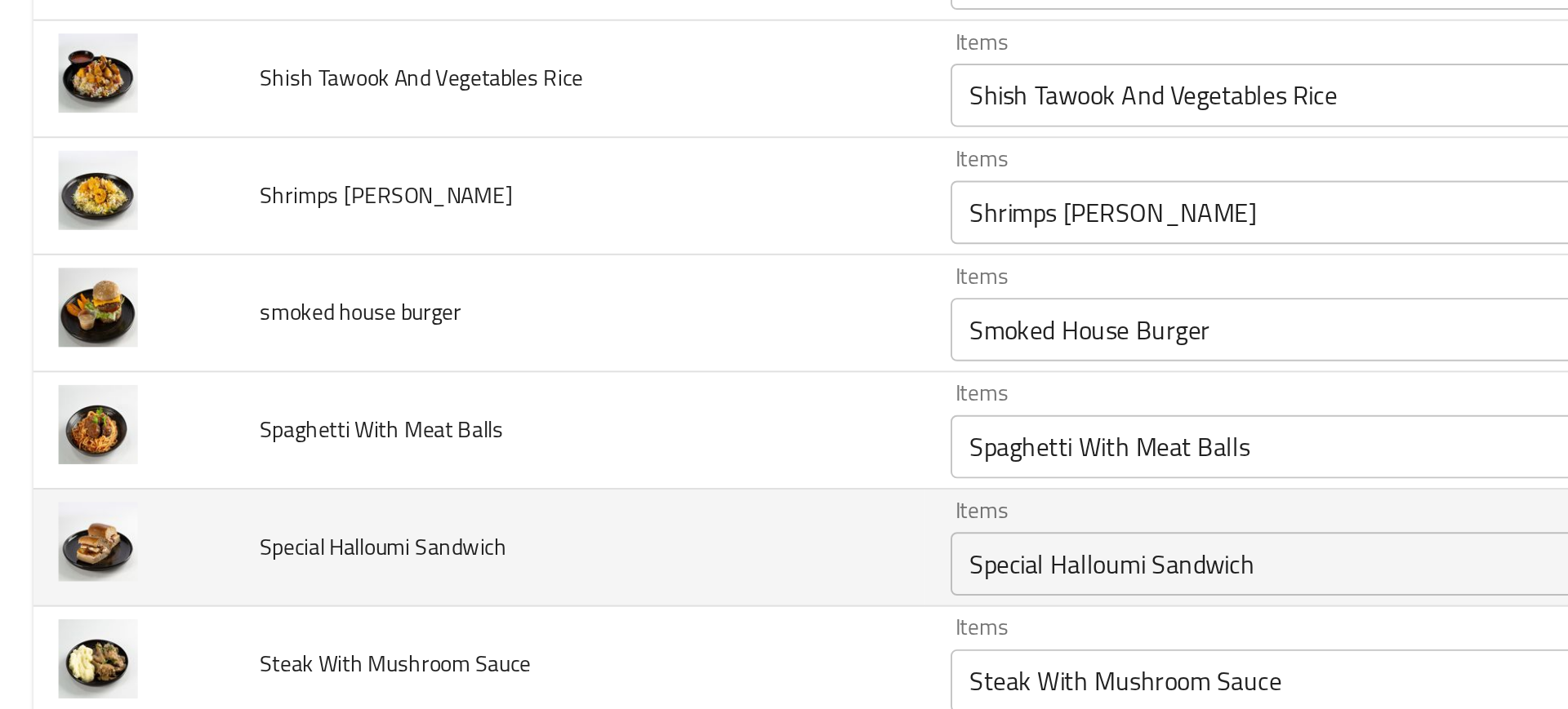
scroll to position [2401, 0]
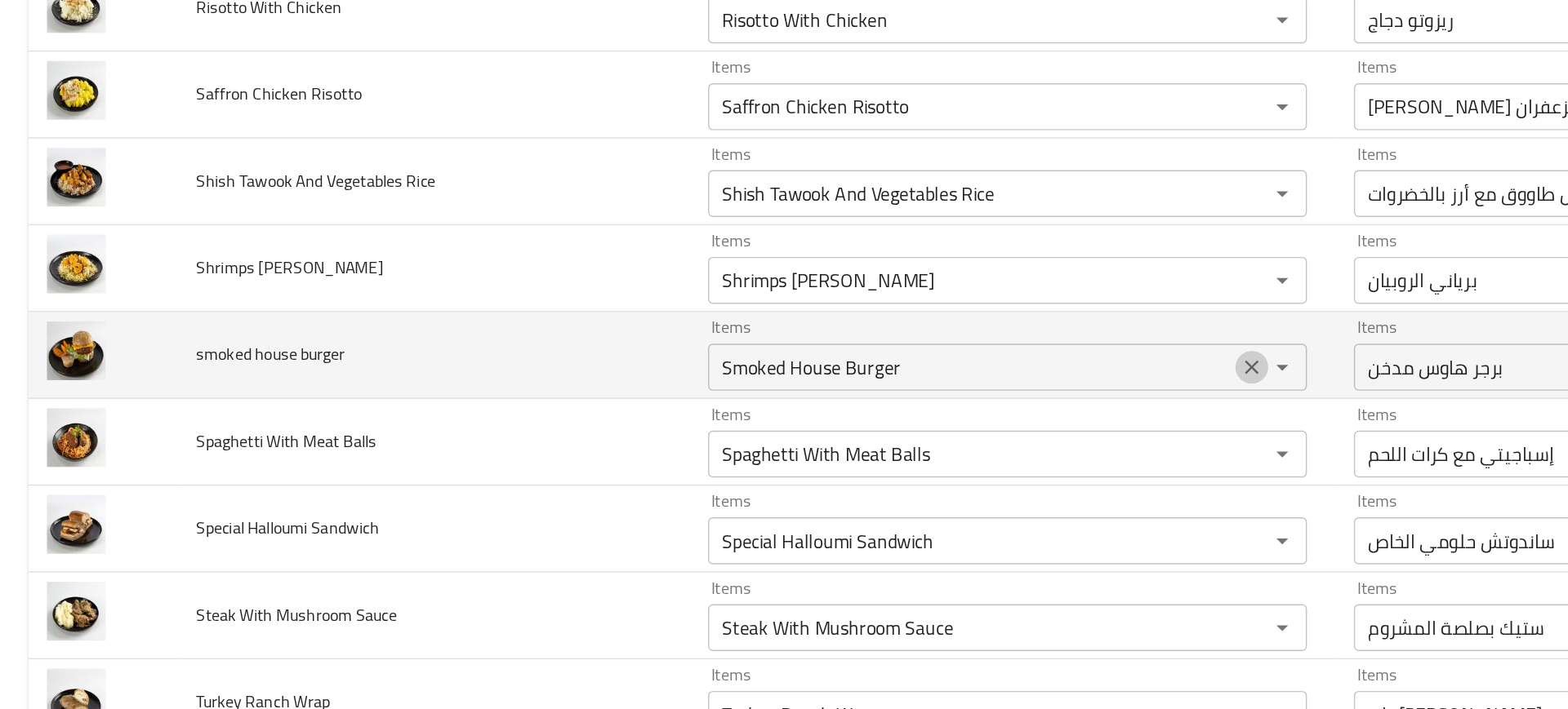
click at [866, 365] on icon "Clear" at bounding box center [870, 364] width 16 height 16
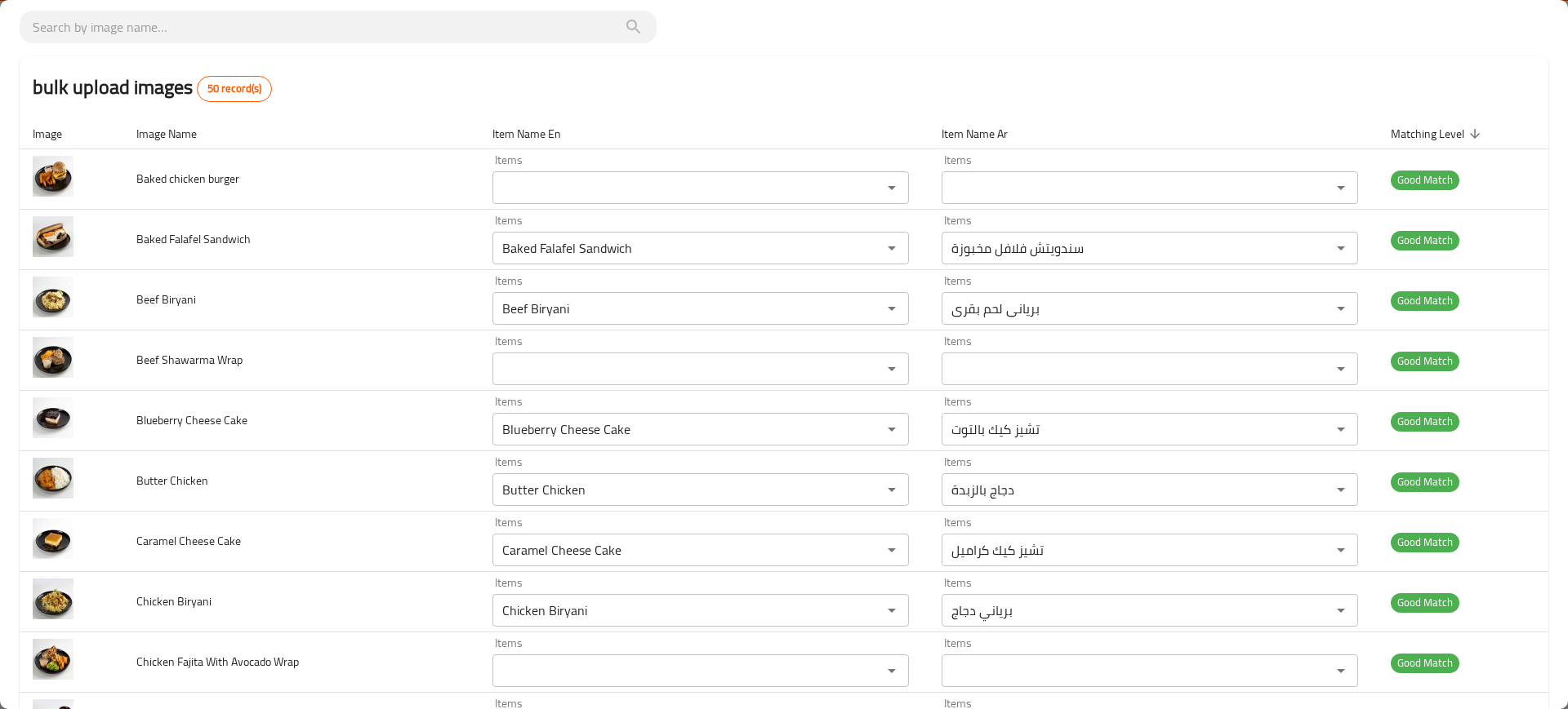
scroll to position [0, 0]
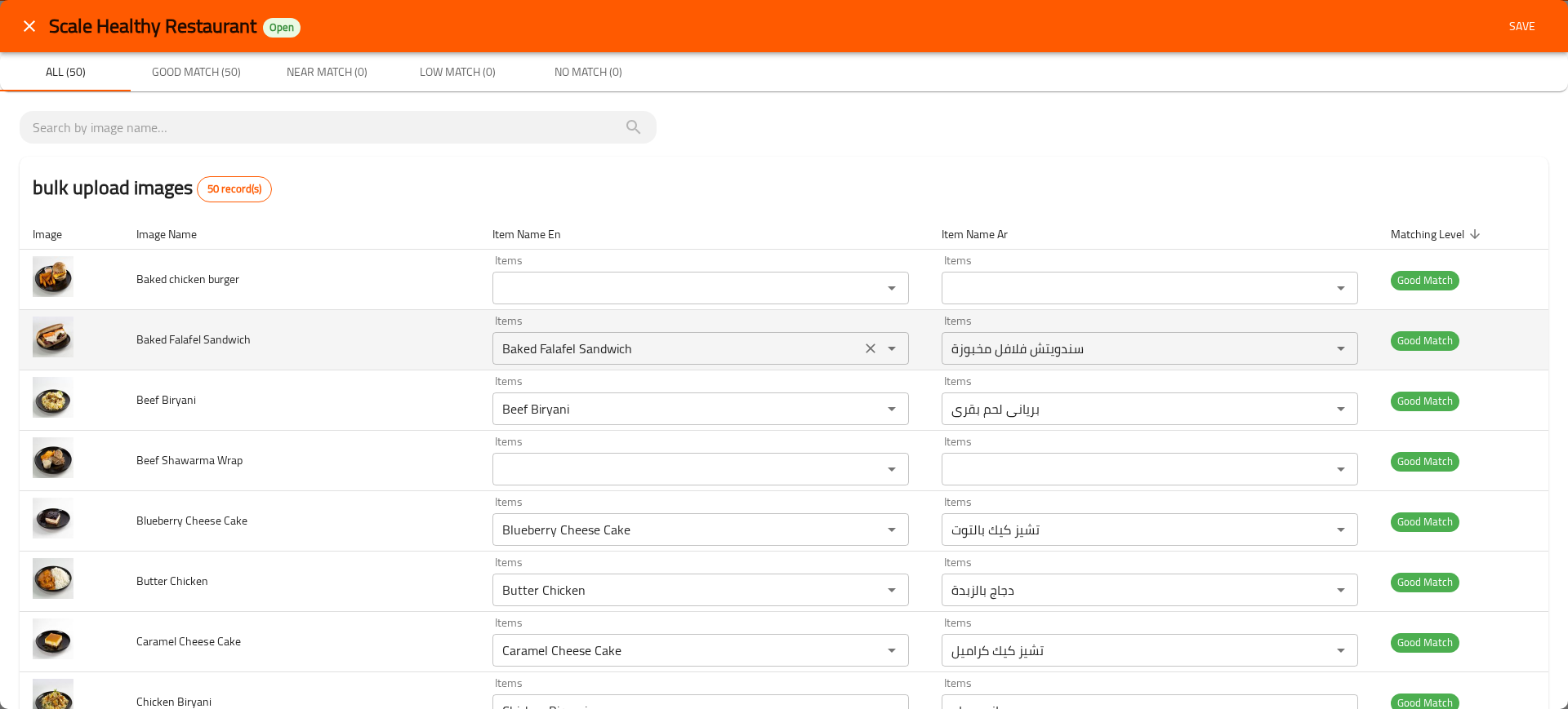
click at [587, 352] on Sandwich "Baked Falafel Sandwich" at bounding box center [676, 348] width 359 height 23
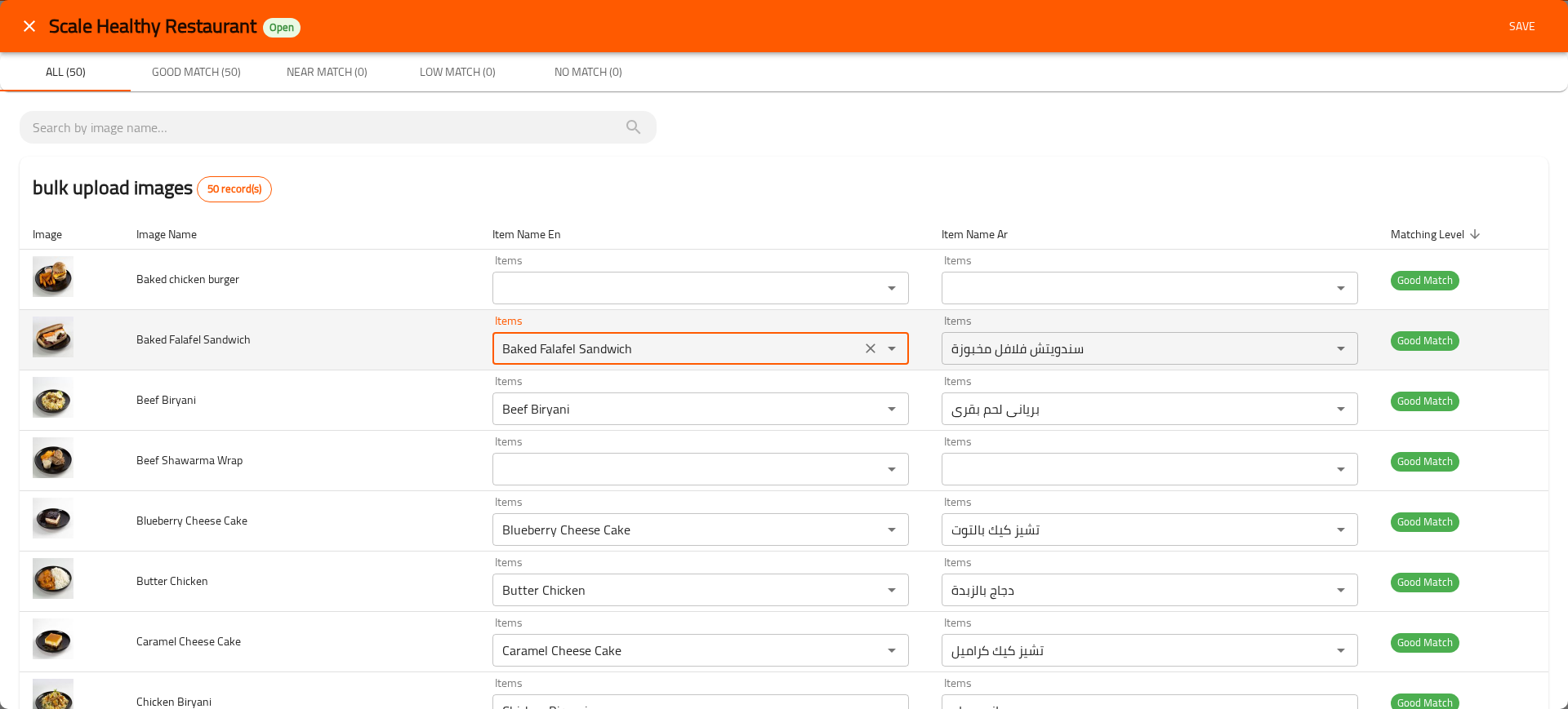
click at [587, 352] on Sandwich "Baked Falafel Sandwich" at bounding box center [676, 348] width 359 height 23
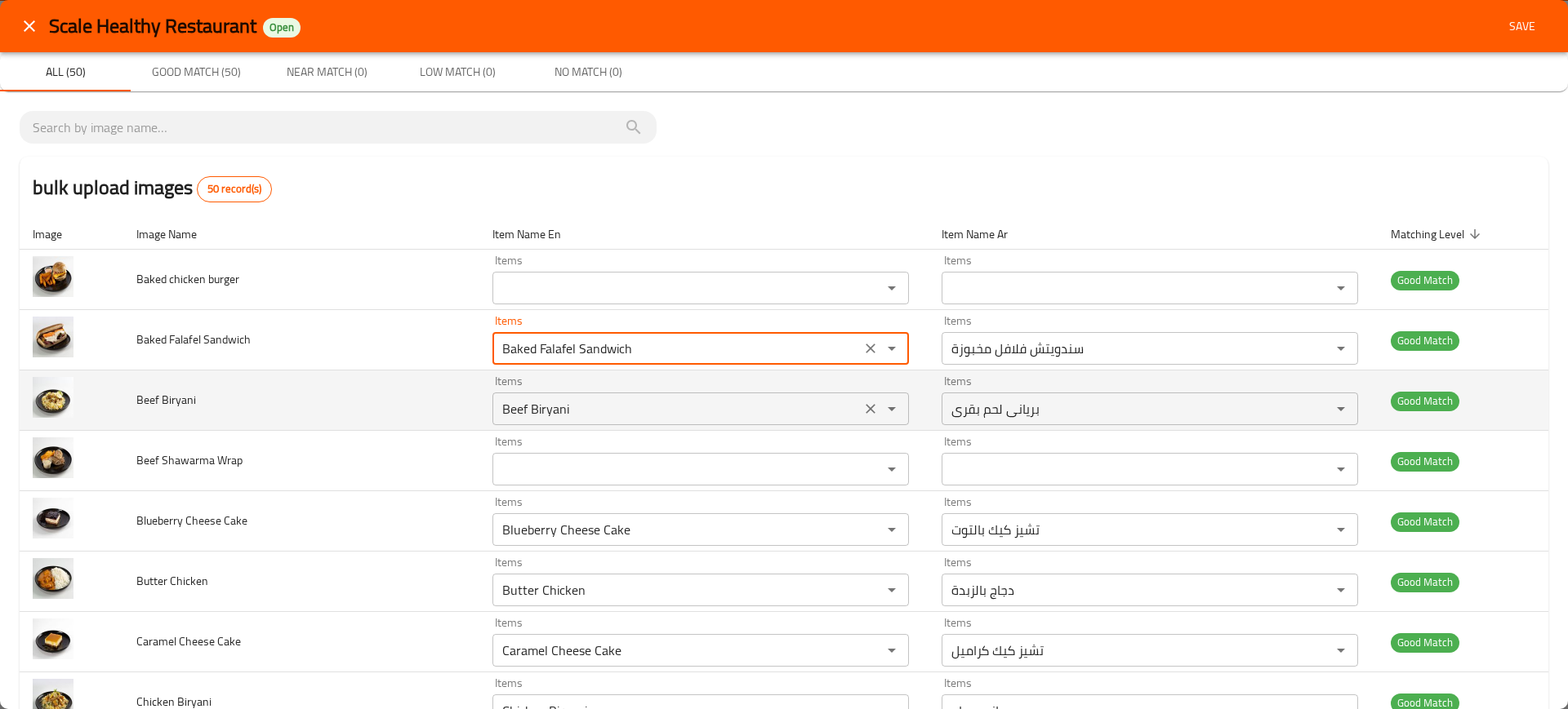
click at [654, 398] on Biryani "Beef Biryani" at bounding box center [676, 408] width 359 height 23
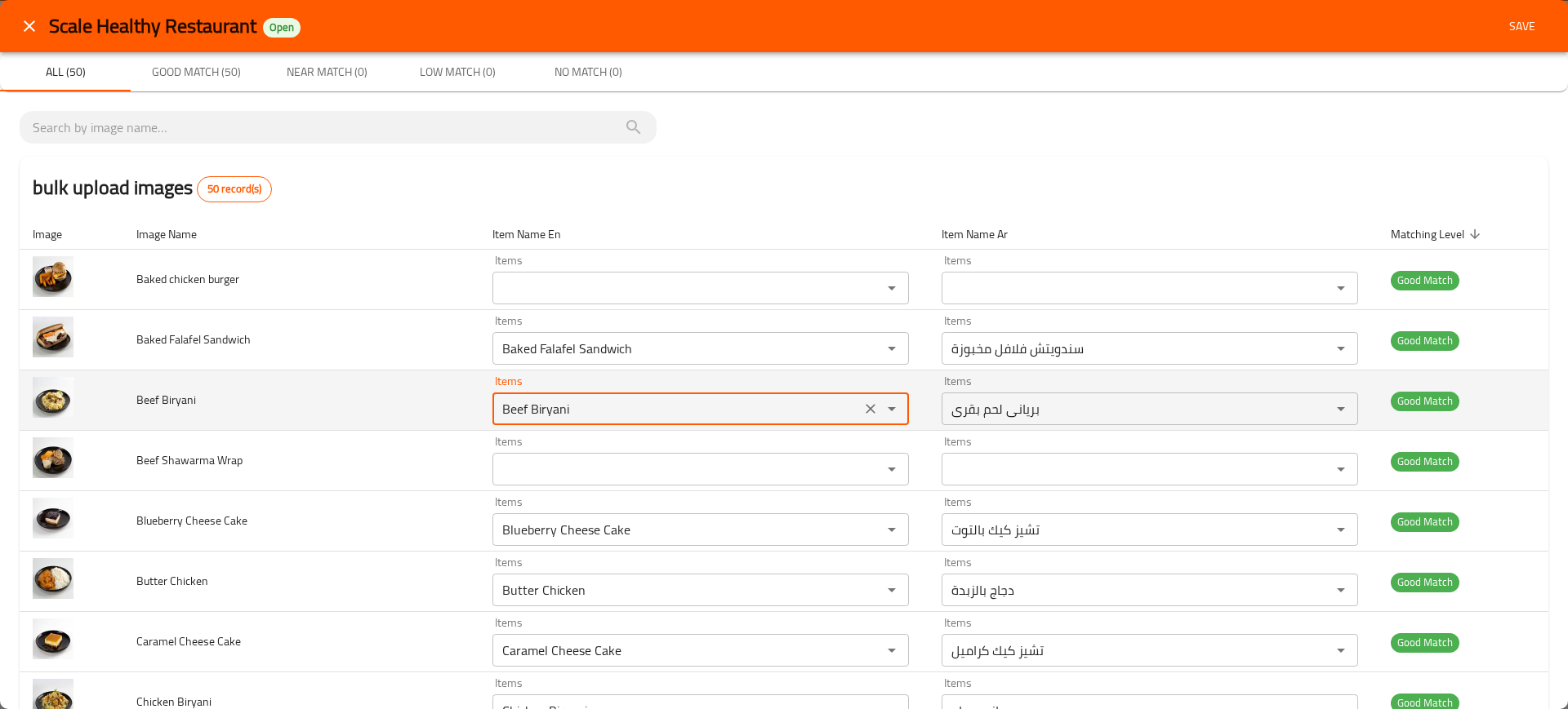
click at [654, 398] on Biryani "Beef Biryani" at bounding box center [676, 408] width 359 height 23
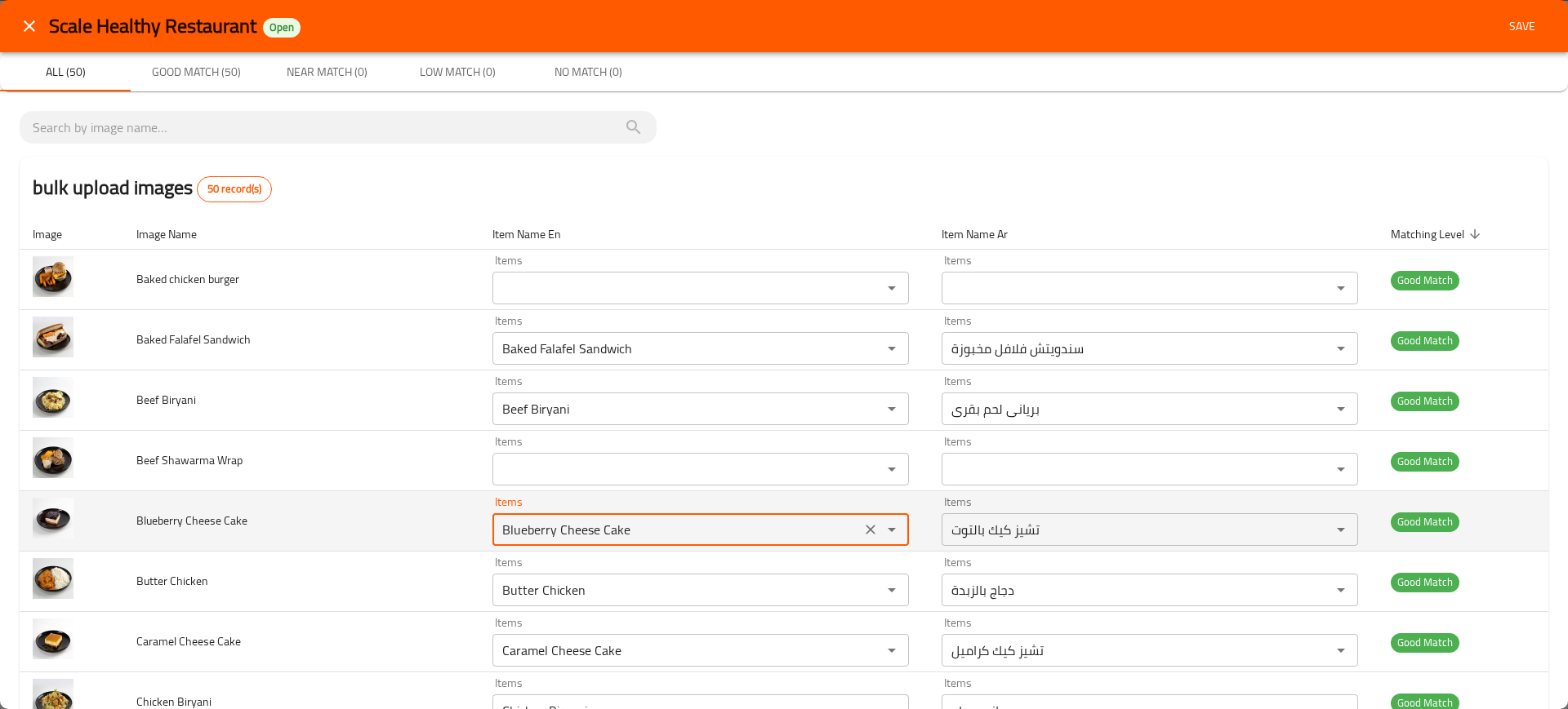
click at [646, 529] on Cake "Blueberry Cheese Cake" at bounding box center [676, 529] width 359 height 23
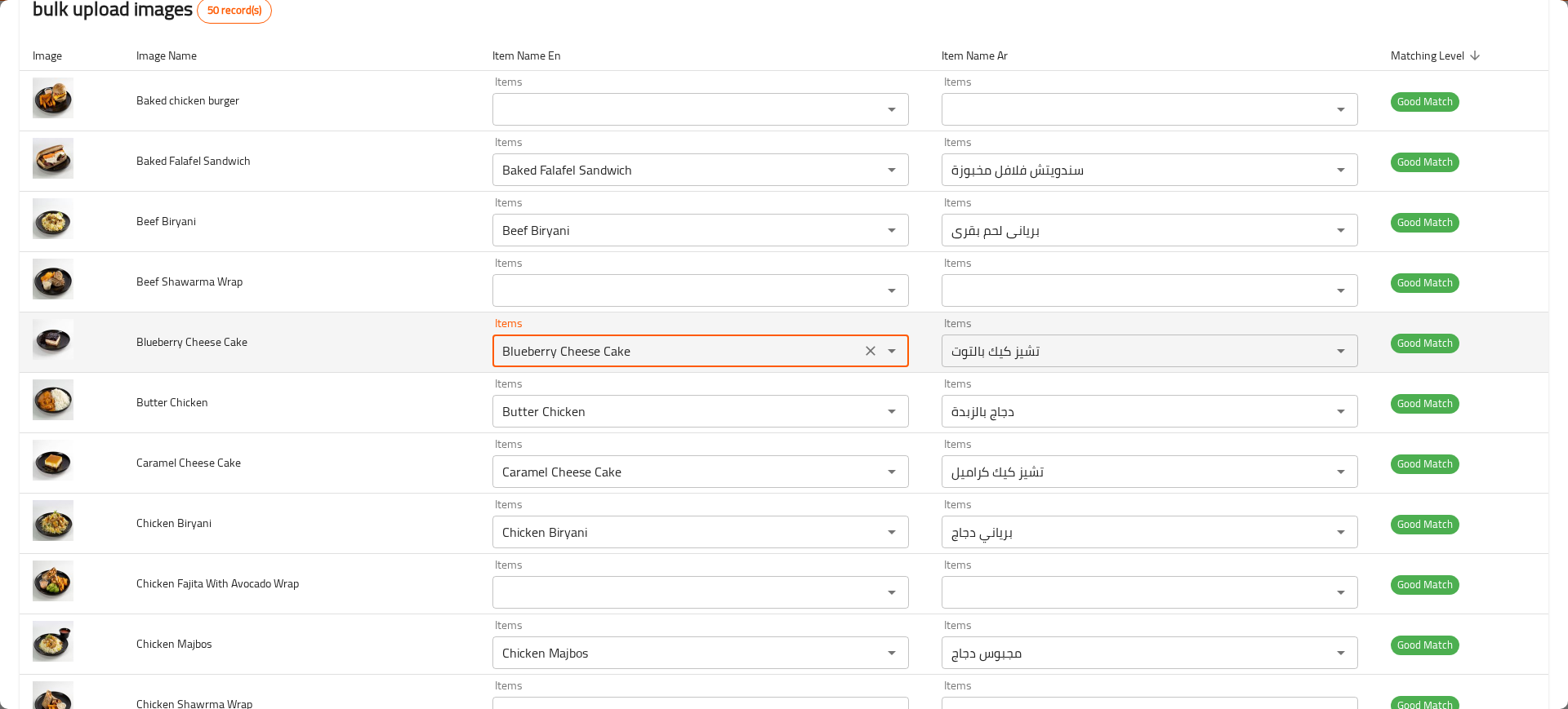
scroll to position [180, 0]
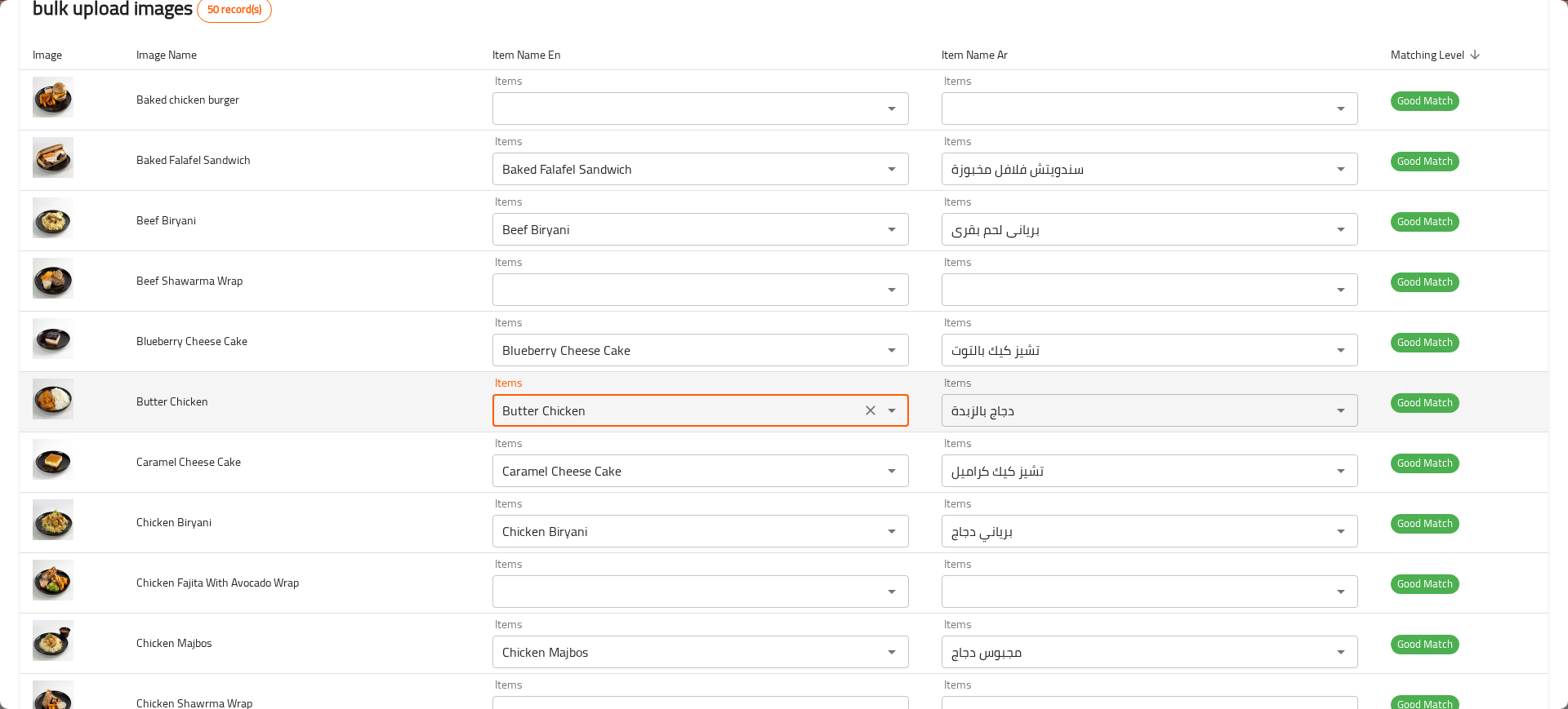
click at [598, 414] on Chicken "Butter Chicken" at bounding box center [676, 410] width 359 height 23
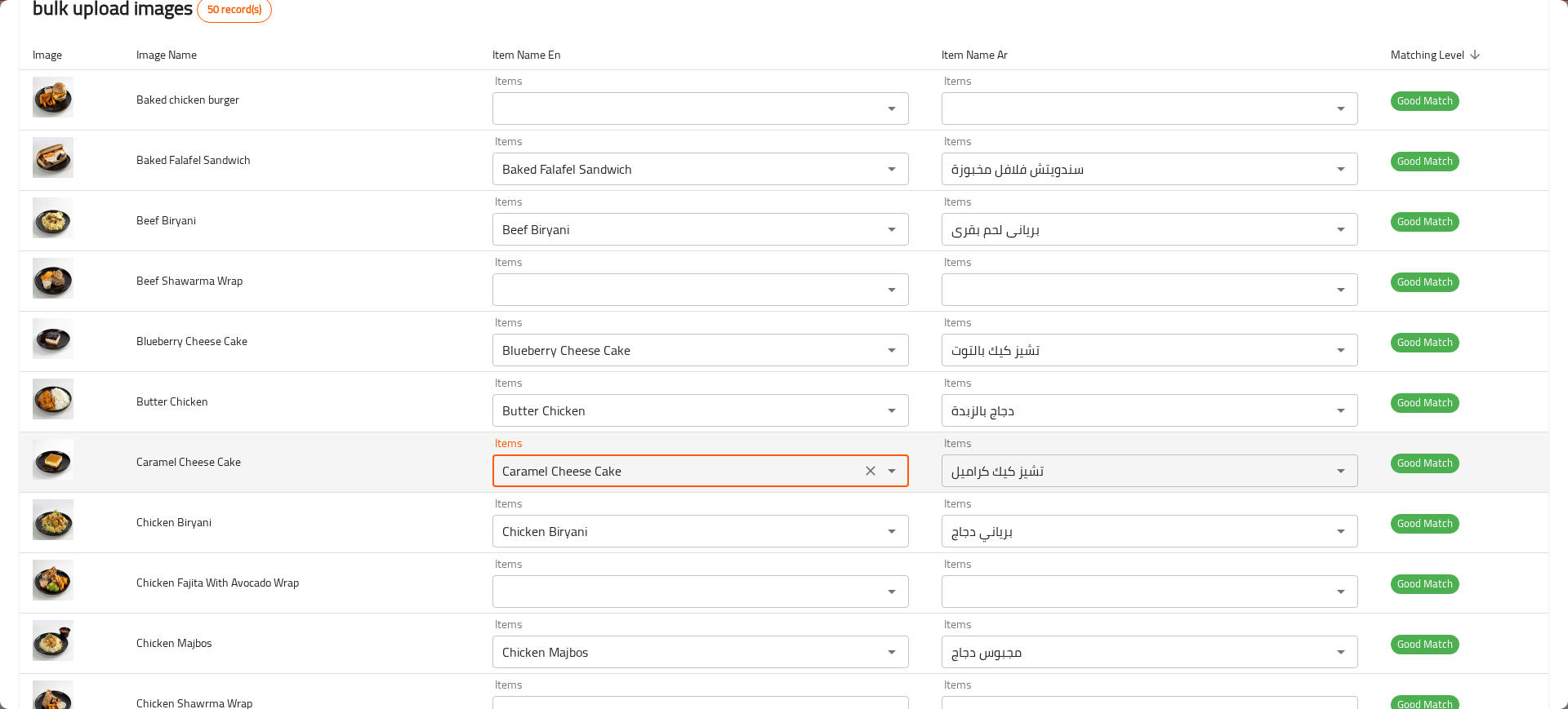
click at [625, 472] on Cake "Caramel Cheese Cake" at bounding box center [676, 470] width 359 height 23
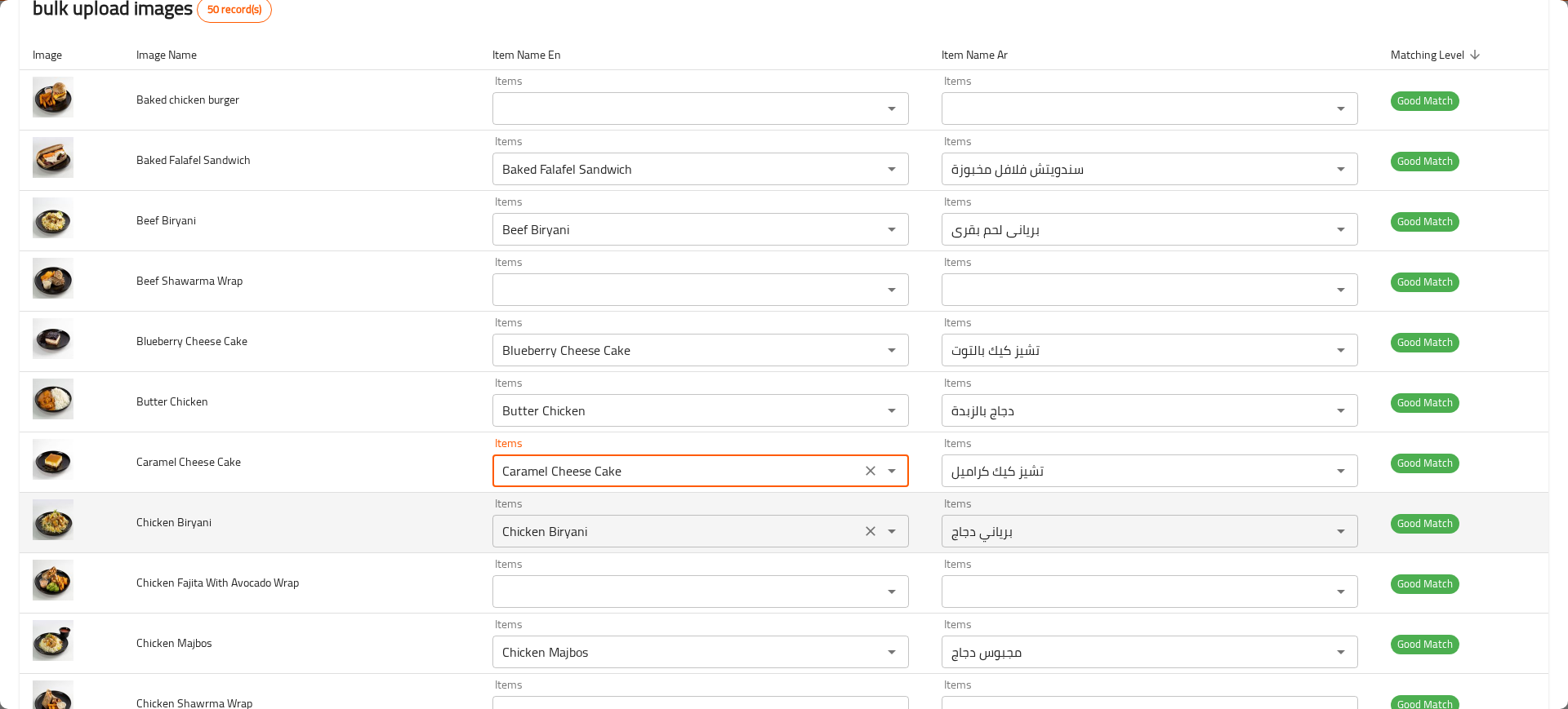
click at [633, 512] on div "Items Chicken Biryani Items" at bounding box center [701, 523] width 417 height 50
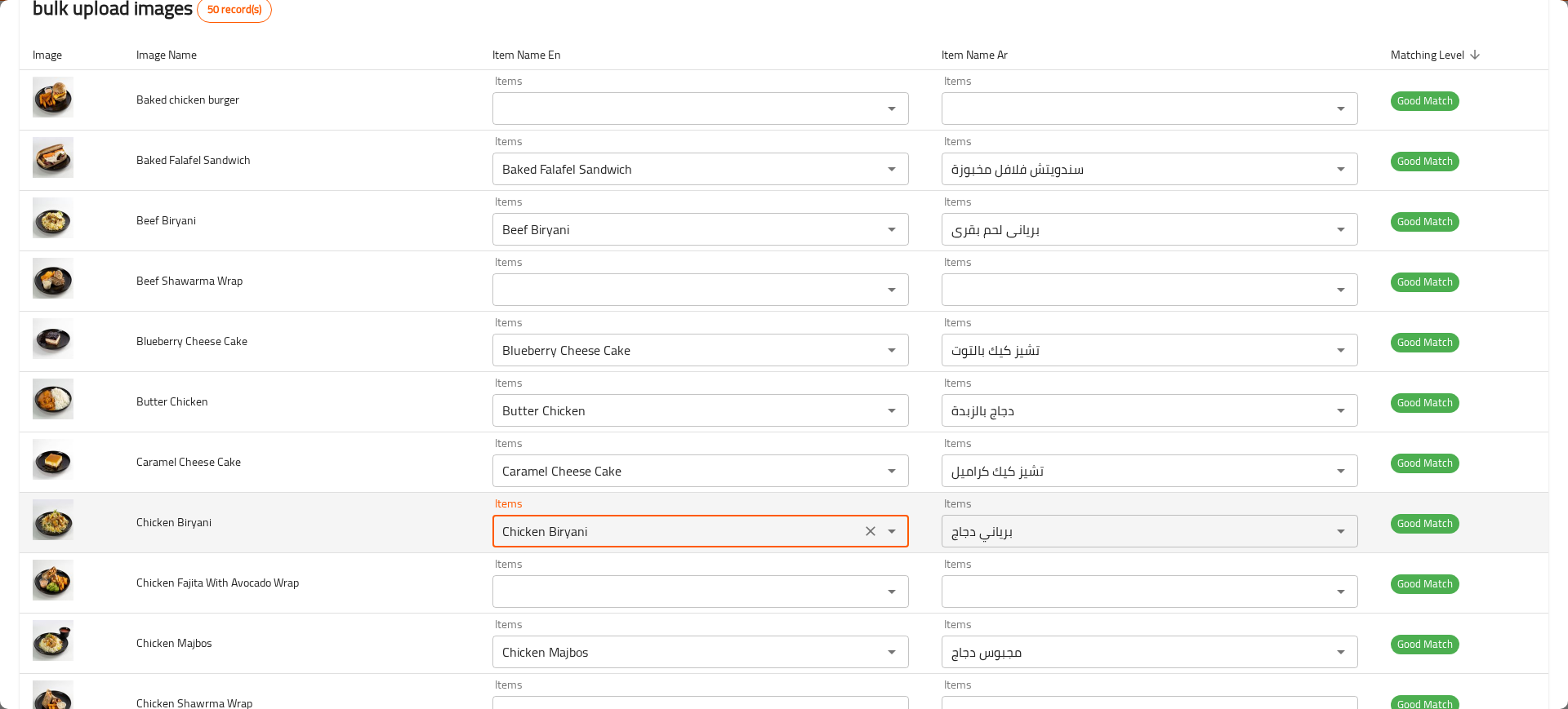
click at [633, 512] on div "Items Chicken Biryani Items" at bounding box center [701, 523] width 417 height 50
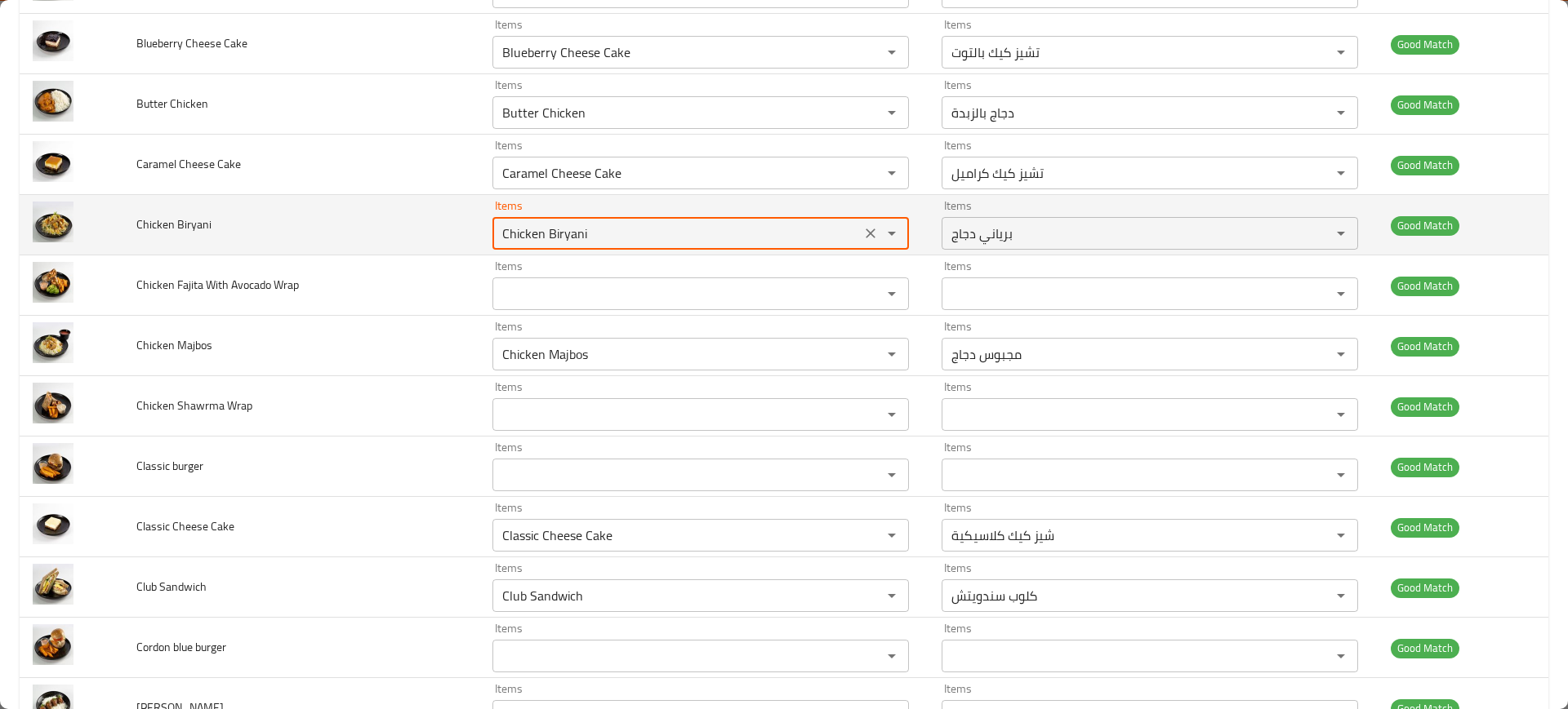
scroll to position [477, 0]
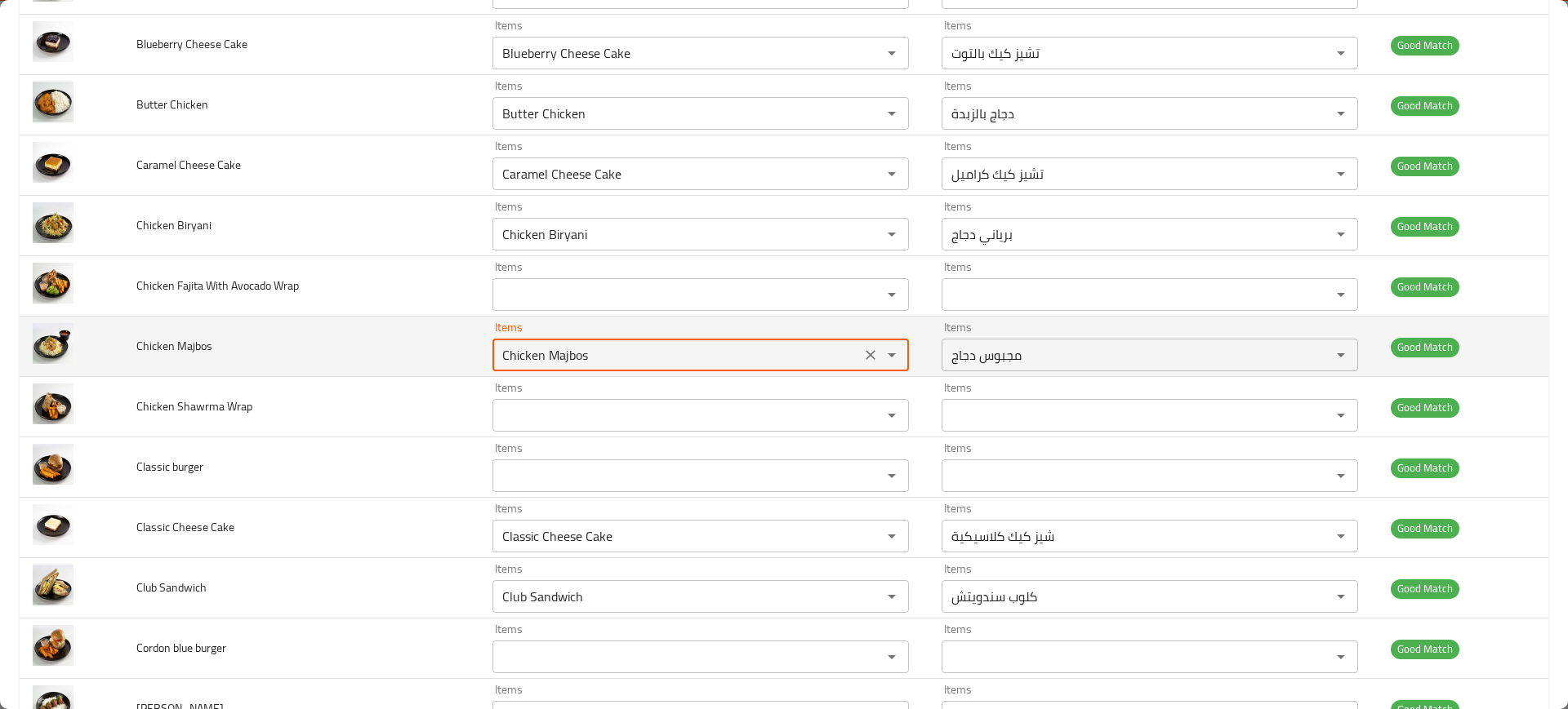
click at [550, 363] on Majbos "Chicken Majbos" at bounding box center [676, 354] width 359 height 23
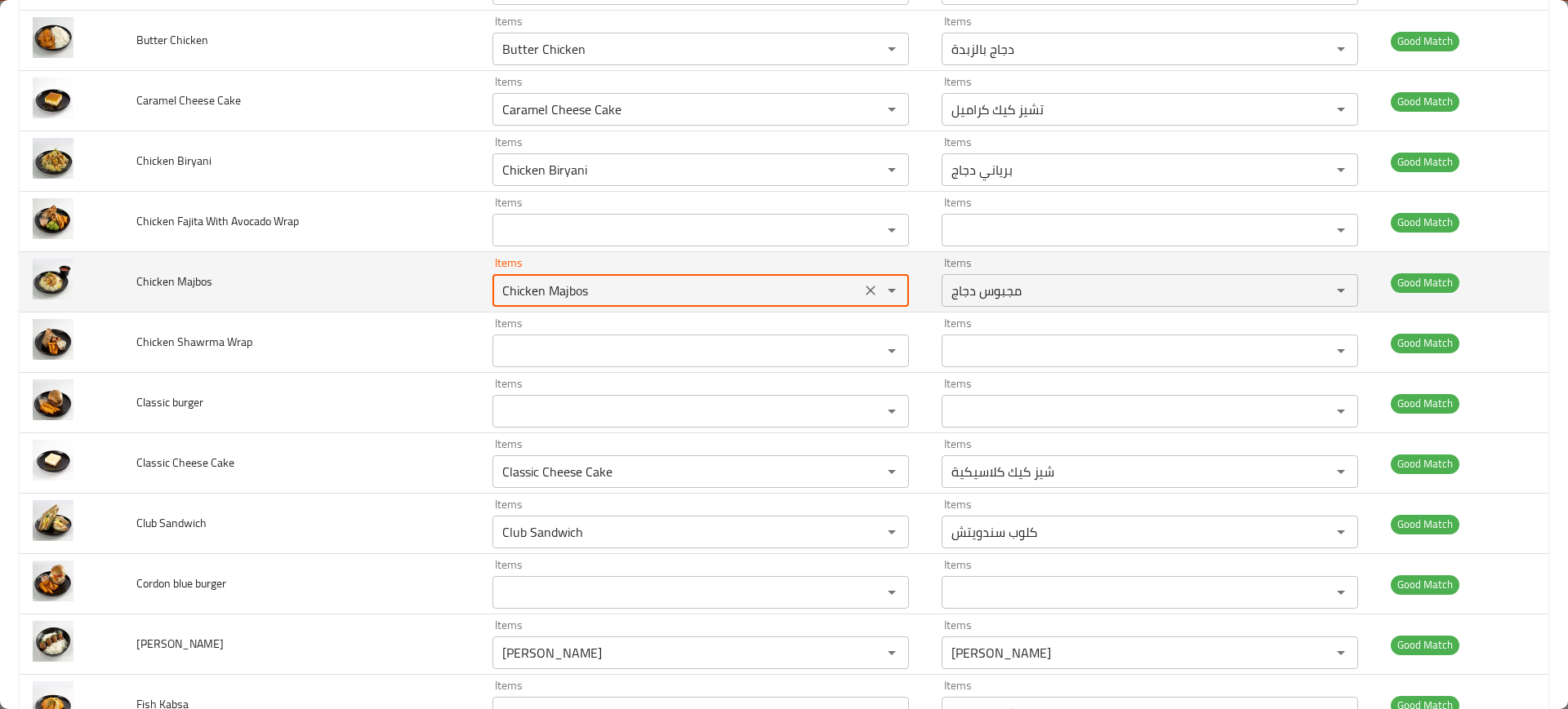
scroll to position [548, 0]
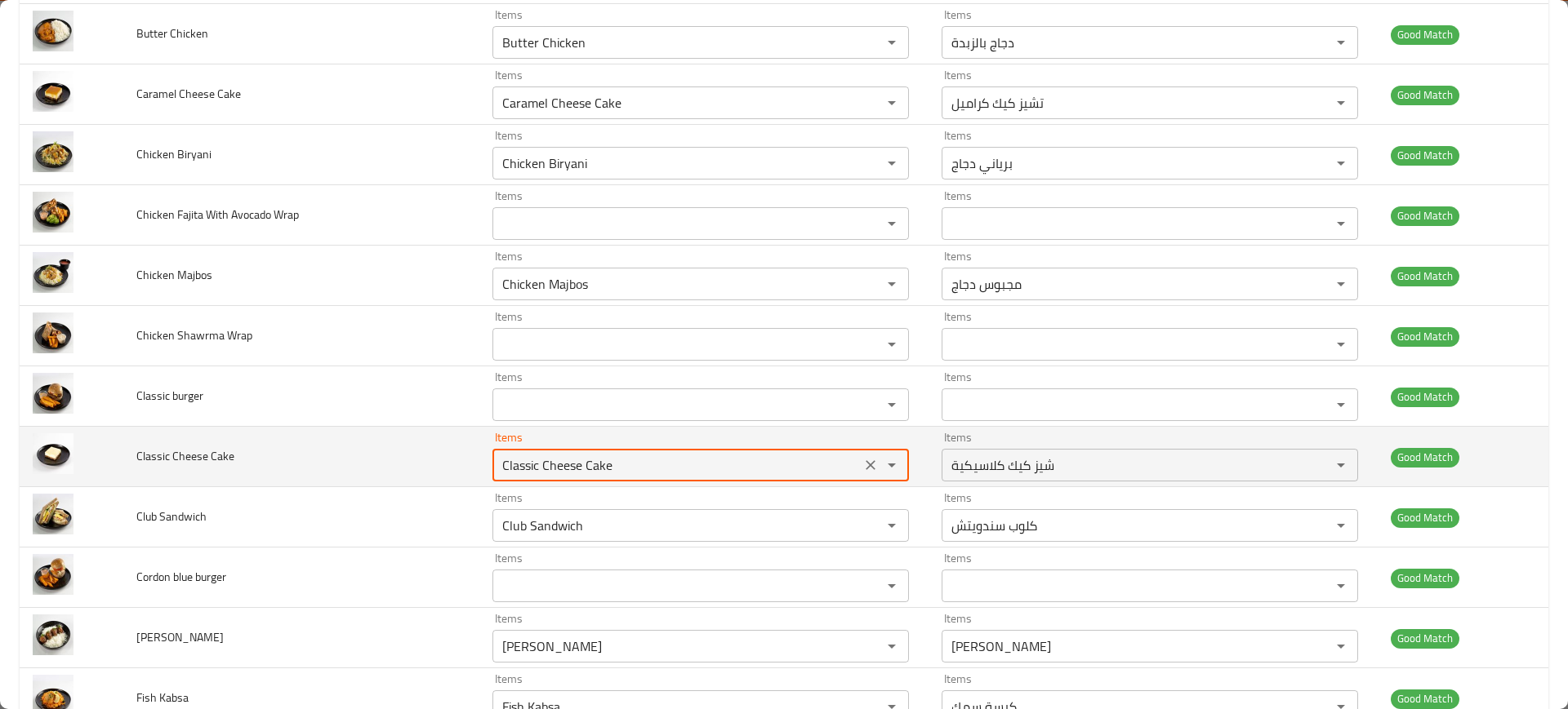
click at [615, 470] on Cake "Classic Cheese Cake" at bounding box center [676, 465] width 359 height 23
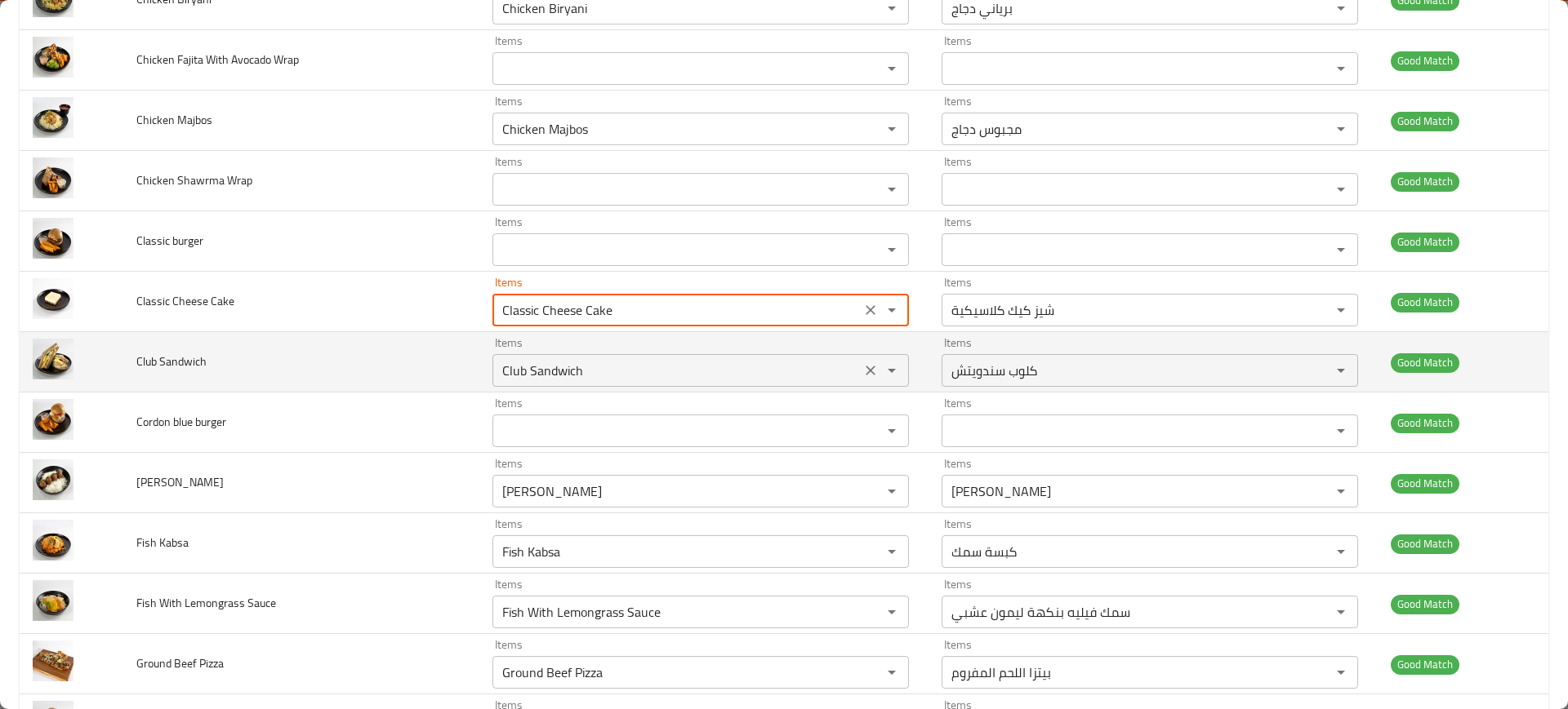
click at [580, 365] on Sandwich "Club Sandwich" at bounding box center [676, 370] width 359 height 23
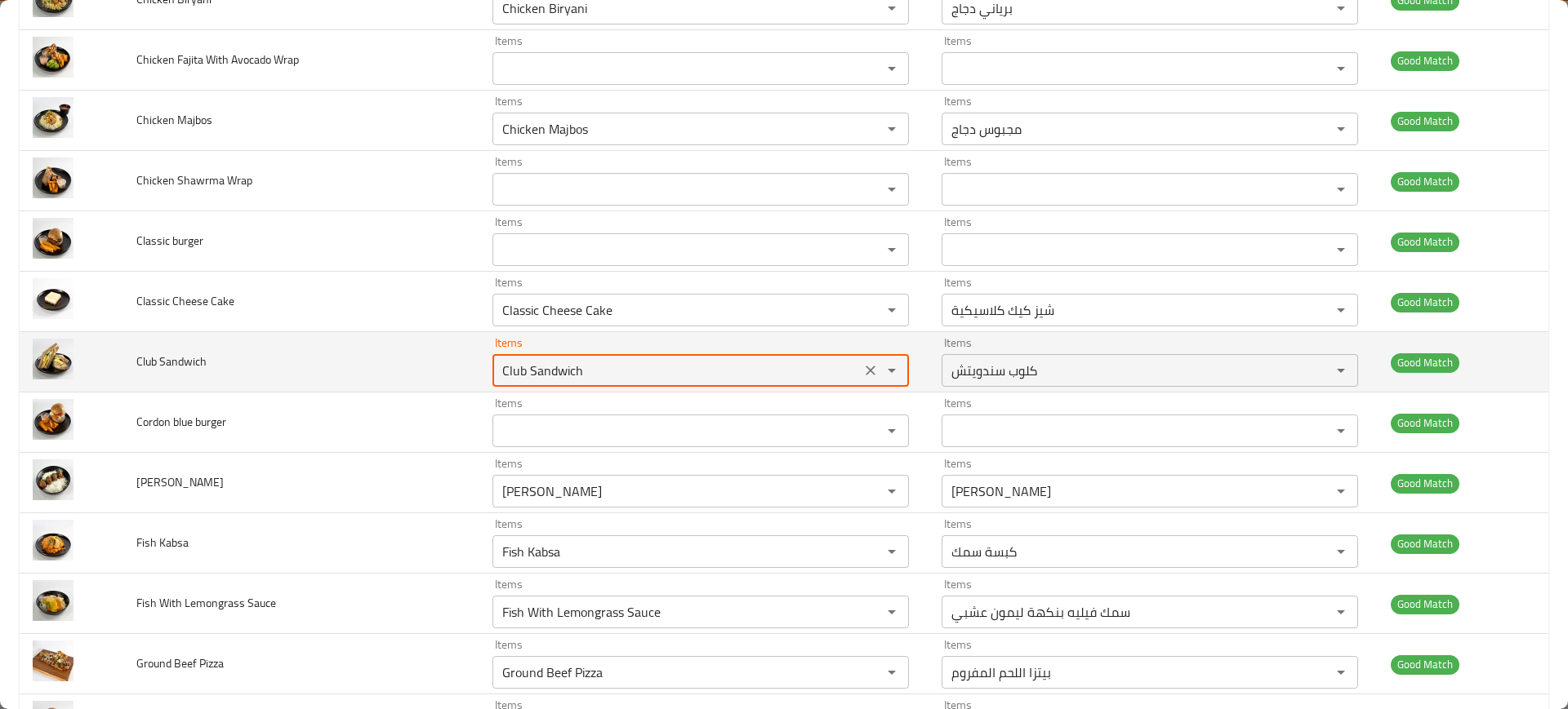
click at [580, 365] on Sandwich "Club Sandwich" at bounding box center [676, 370] width 359 height 23
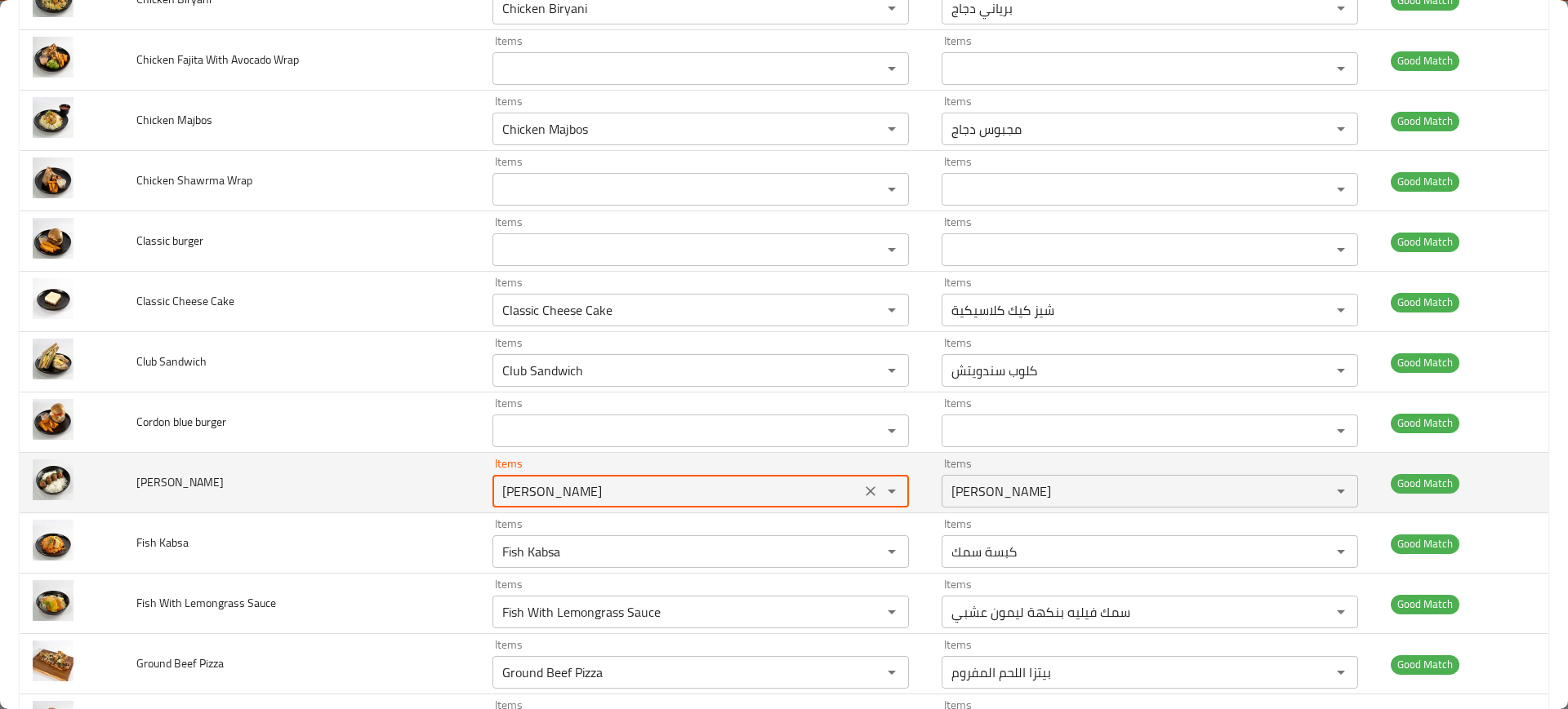
click at [563, 491] on Basha "Dawood Basha" at bounding box center [676, 491] width 359 height 23
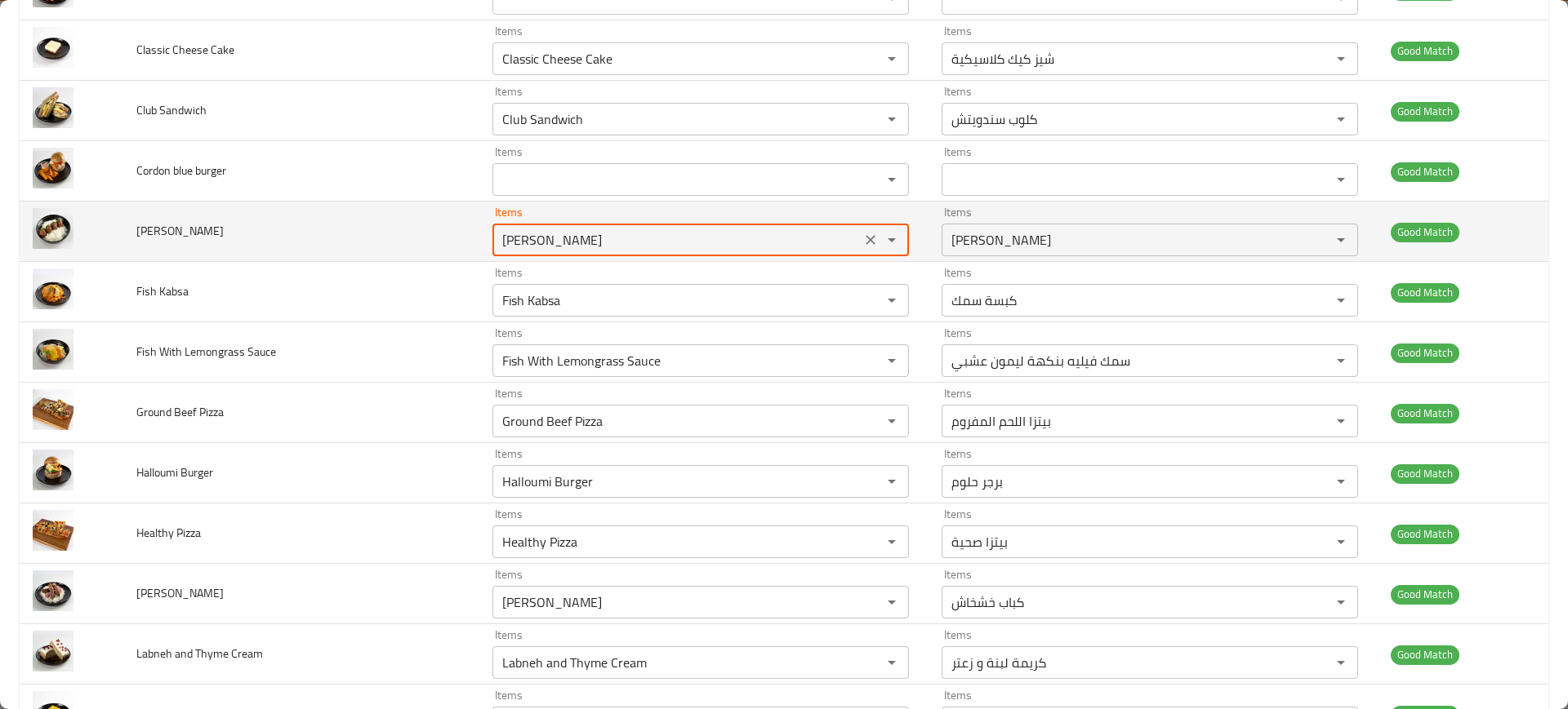
scroll to position [955, 0]
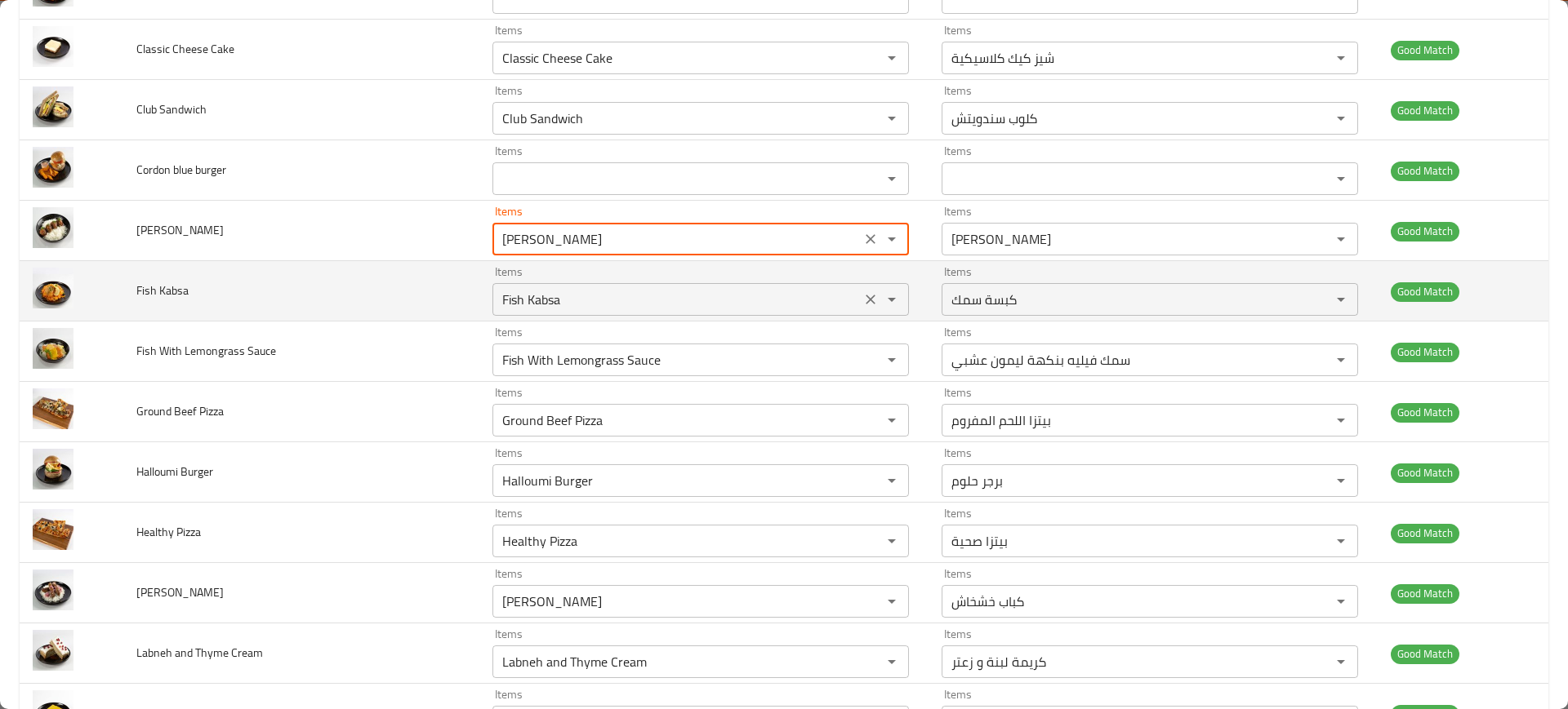
click at [584, 305] on Kabsa "Fish Kabsa" at bounding box center [676, 299] width 359 height 23
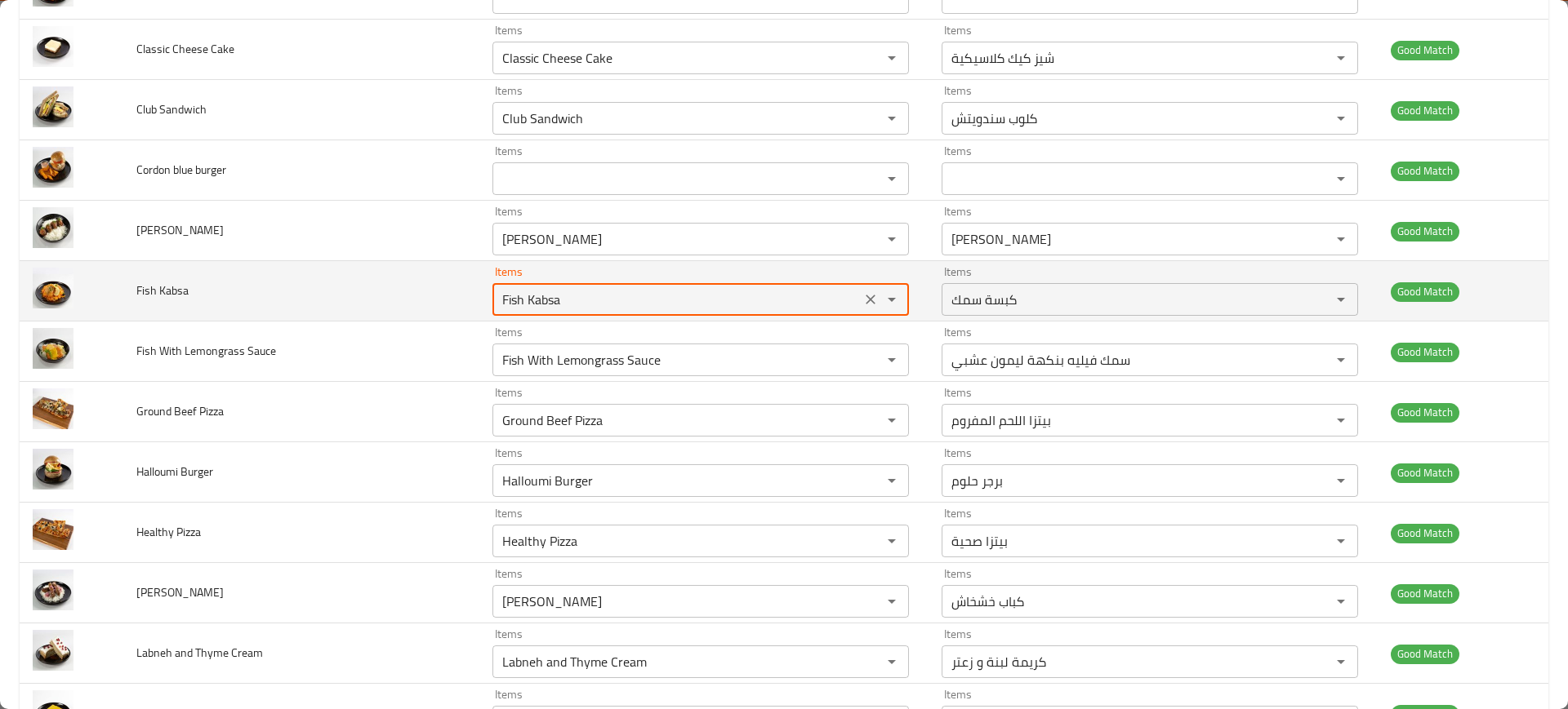
click at [584, 305] on Kabsa "Fish Kabsa" at bounding box center [676, 299] width 359 height 23
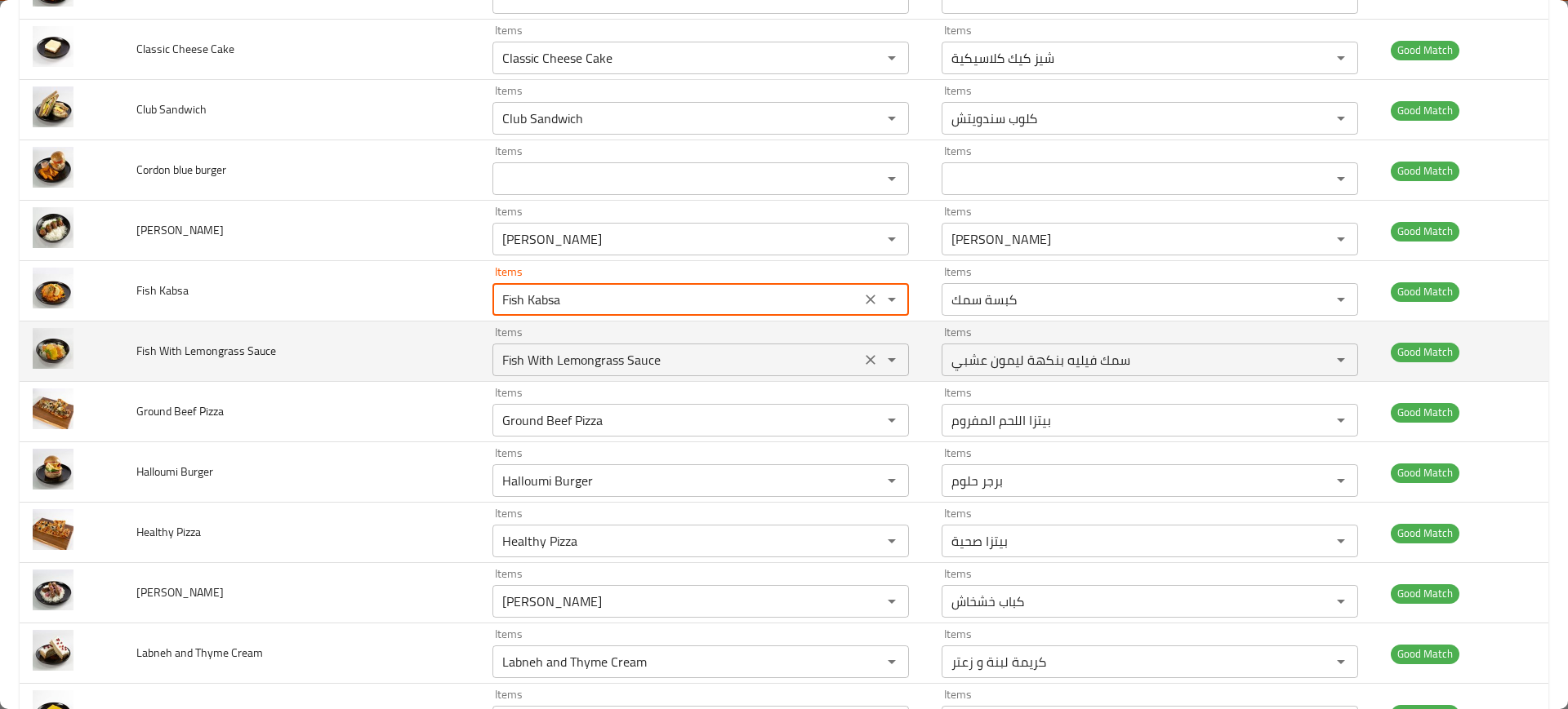
click at [605, 359] on Sauce "Fish With Lemongrass Sauce" at bounding box center [676, 360] width 359 height 23
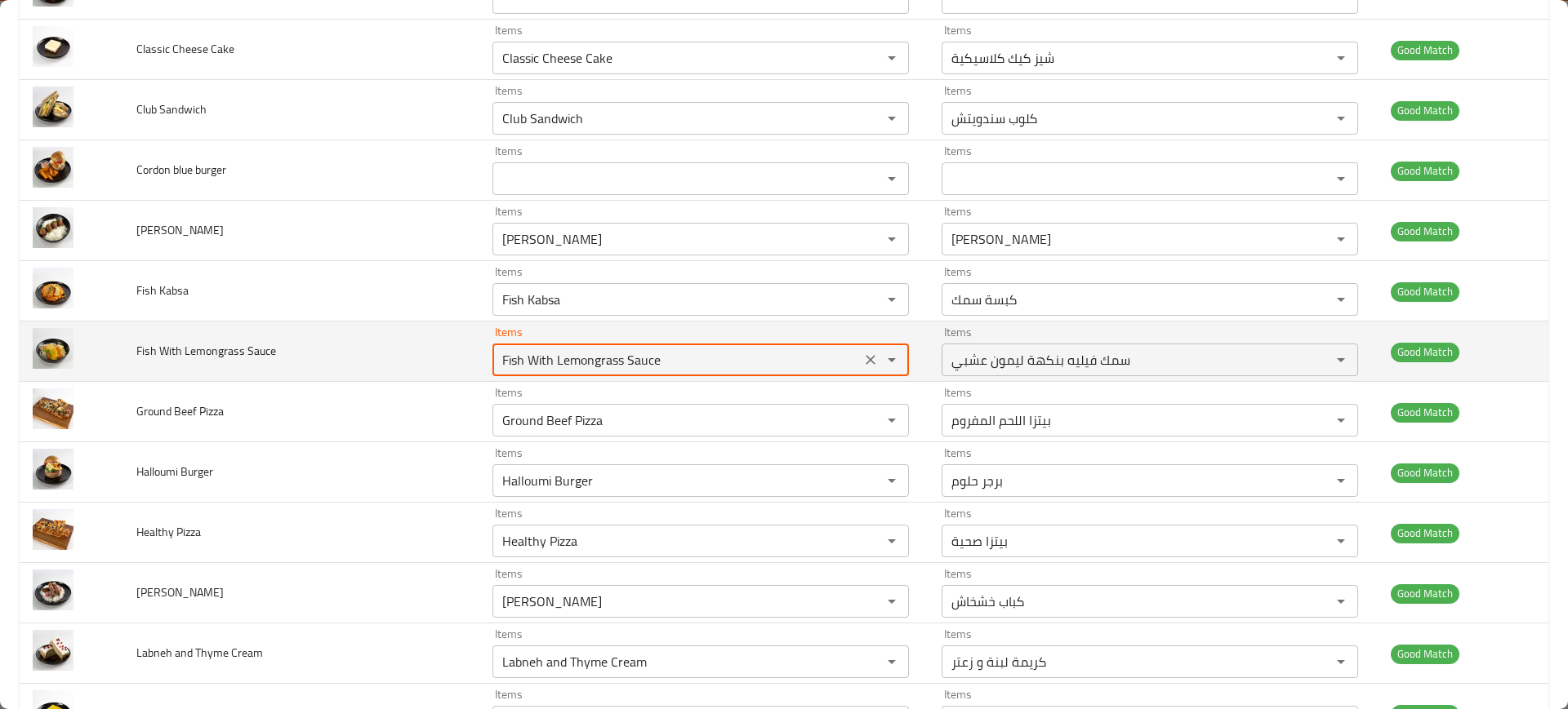
click at [605, 359] on Sauce "Fish With Lemongrass Sauce" at bounding box center [676, 360] width 359 height 23
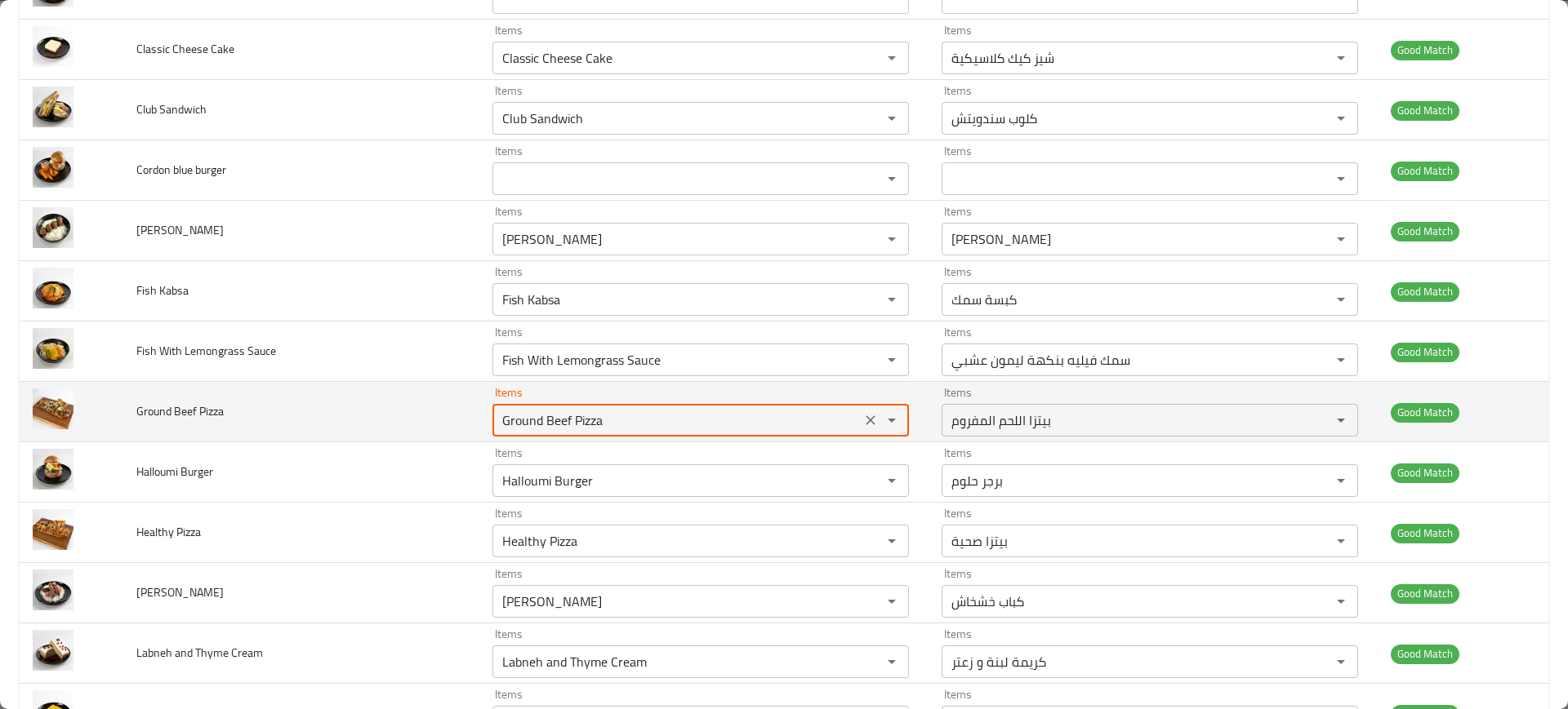
click at [593, 419] on Pizza "Ground Beef Pizza" at bounding box center [676, 420] width 359 height 23
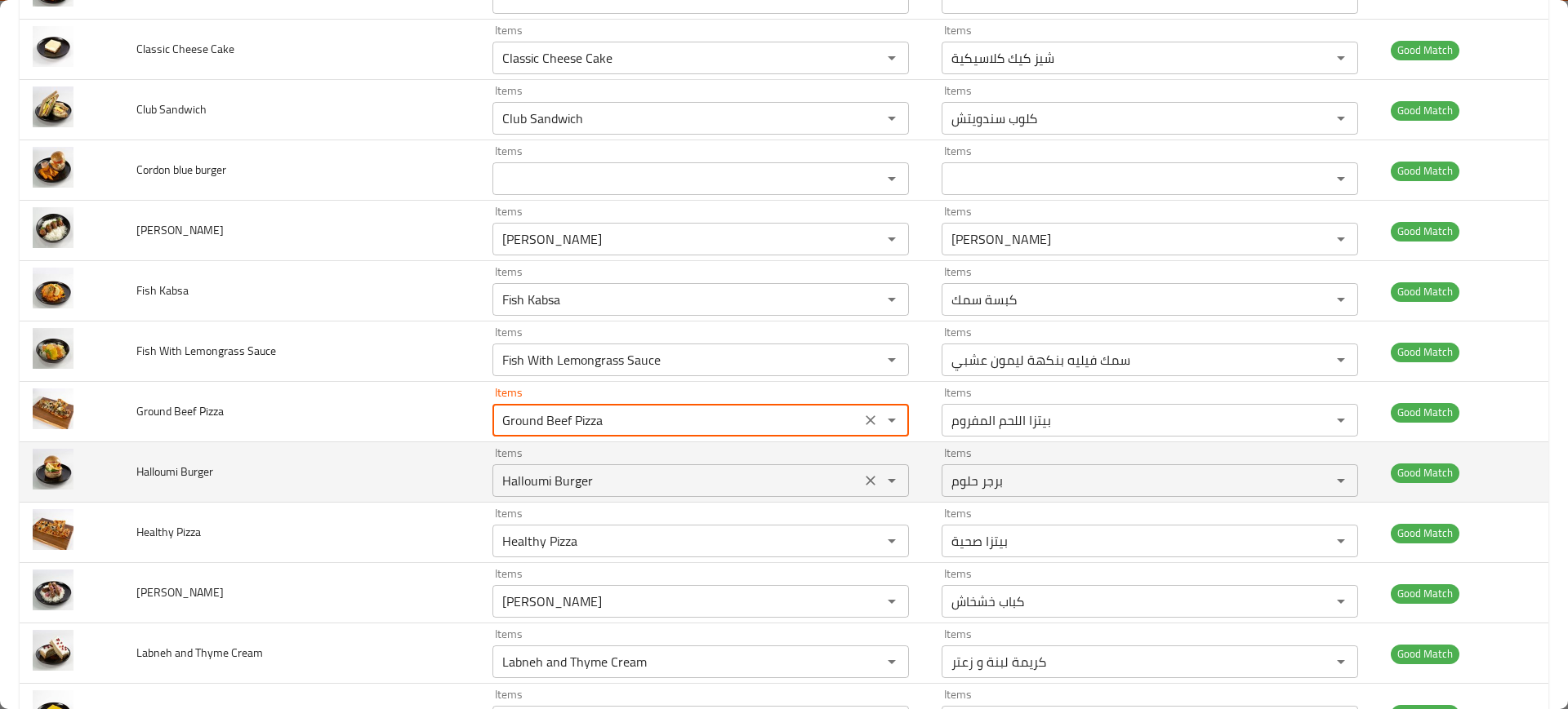
click at [623, 475] on Burger "Halloumi Burger" at bounding box center [676, 481] width 359 height 23
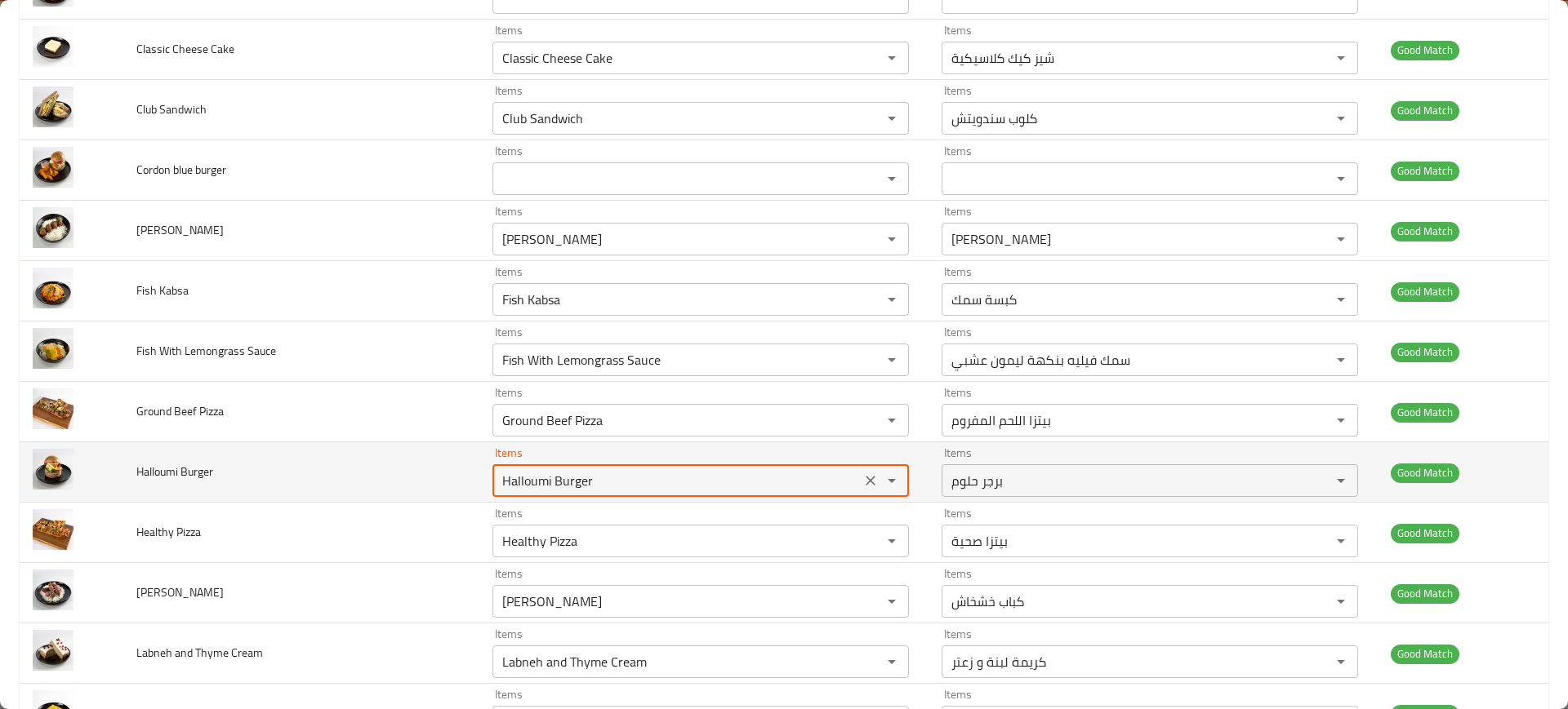
click at [623, 475] on Burger "Halloumi Burger" at bounding box center [676, 481] width 359 height 23
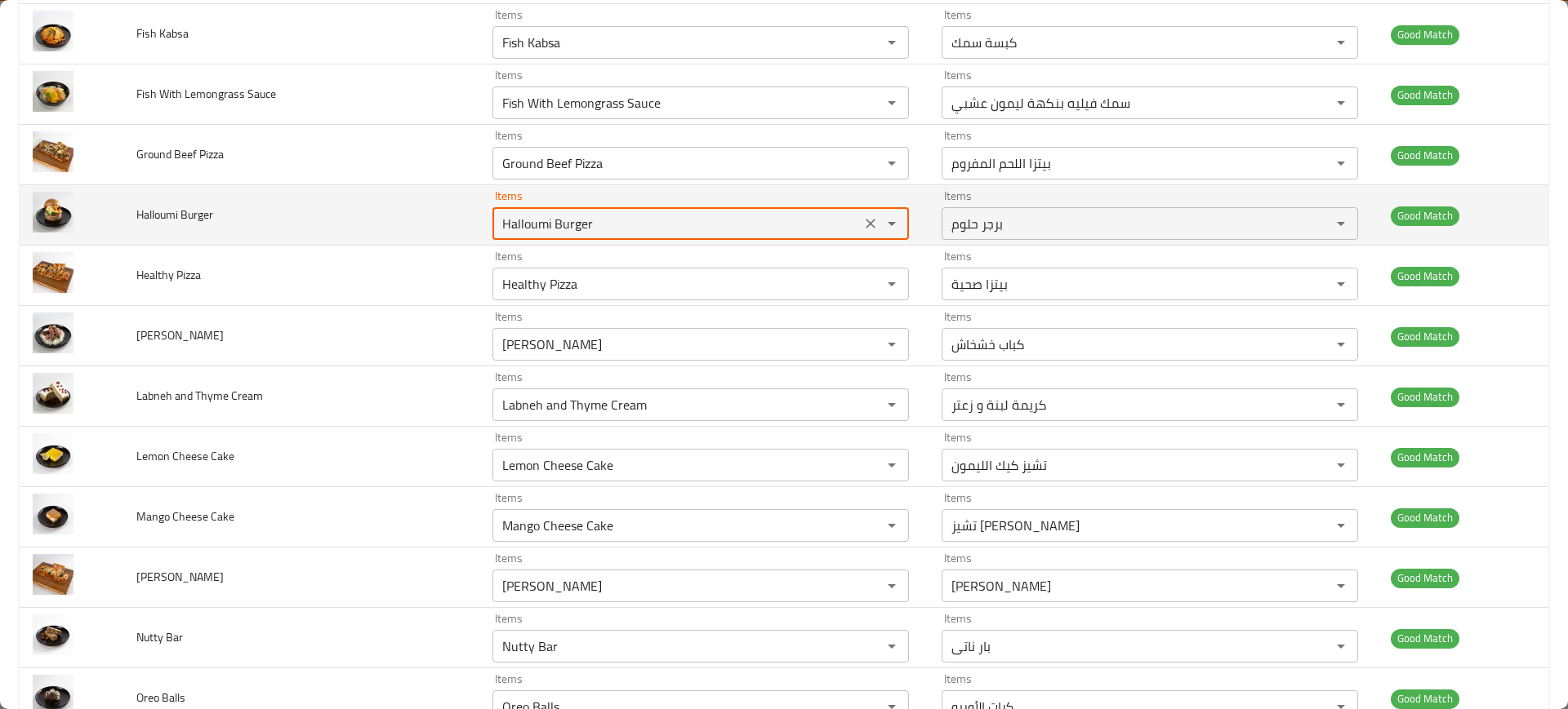
scroll to position [1225, 0]
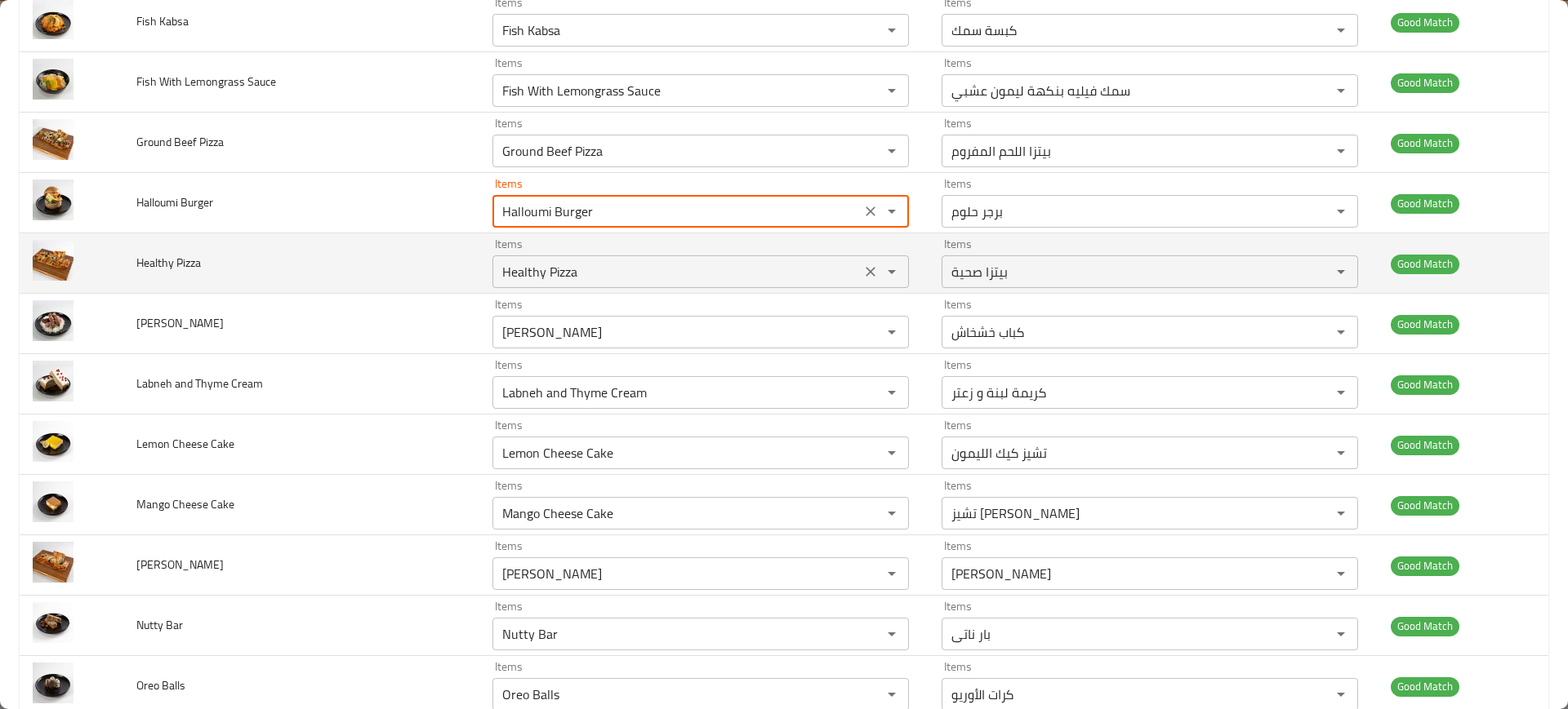
click at [566, 278] on Pizza "Healthy Pizza" at bounding box center [676, 271] width 359 height 23
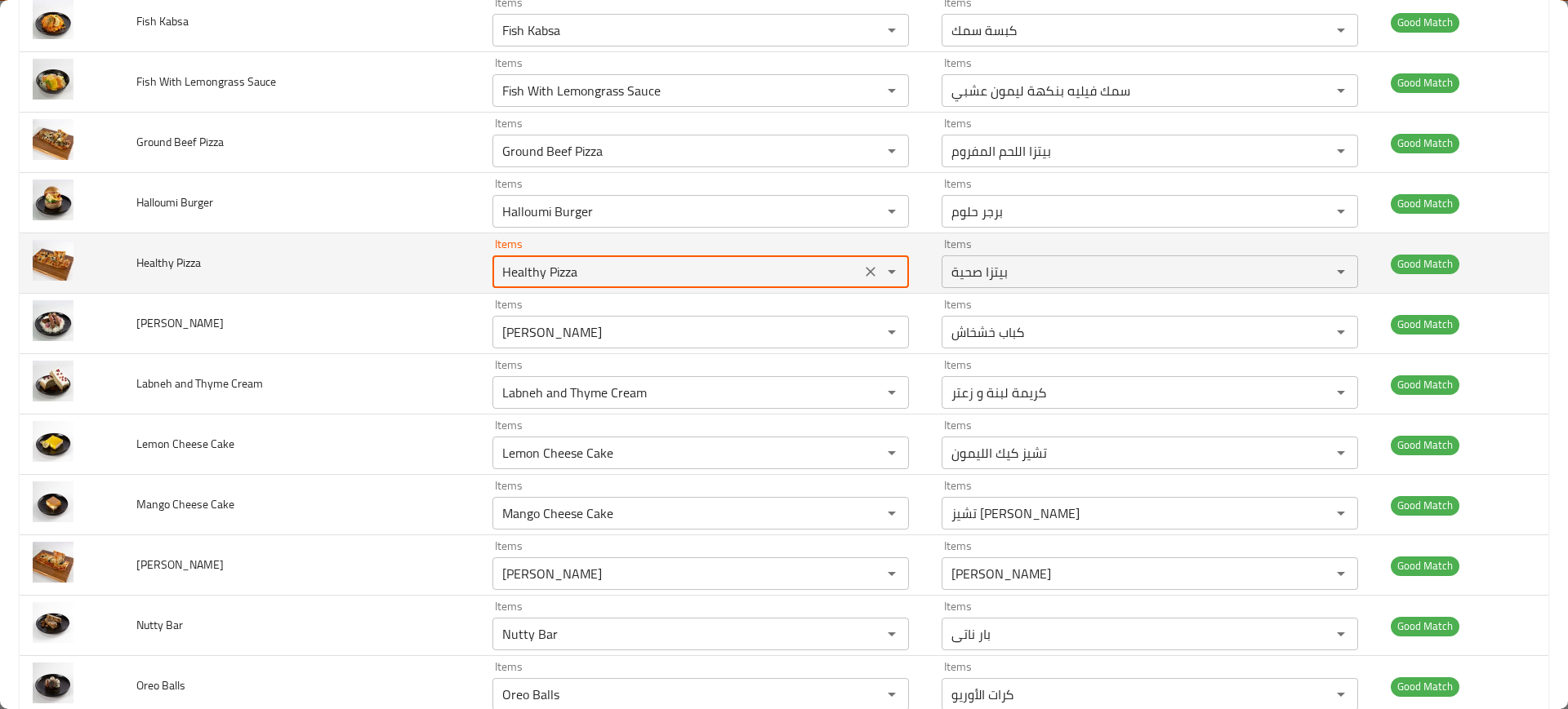
click at [566, 278] on Pizza "Healthy Pizza" at bounding box center [676, 271] width 359 height 23
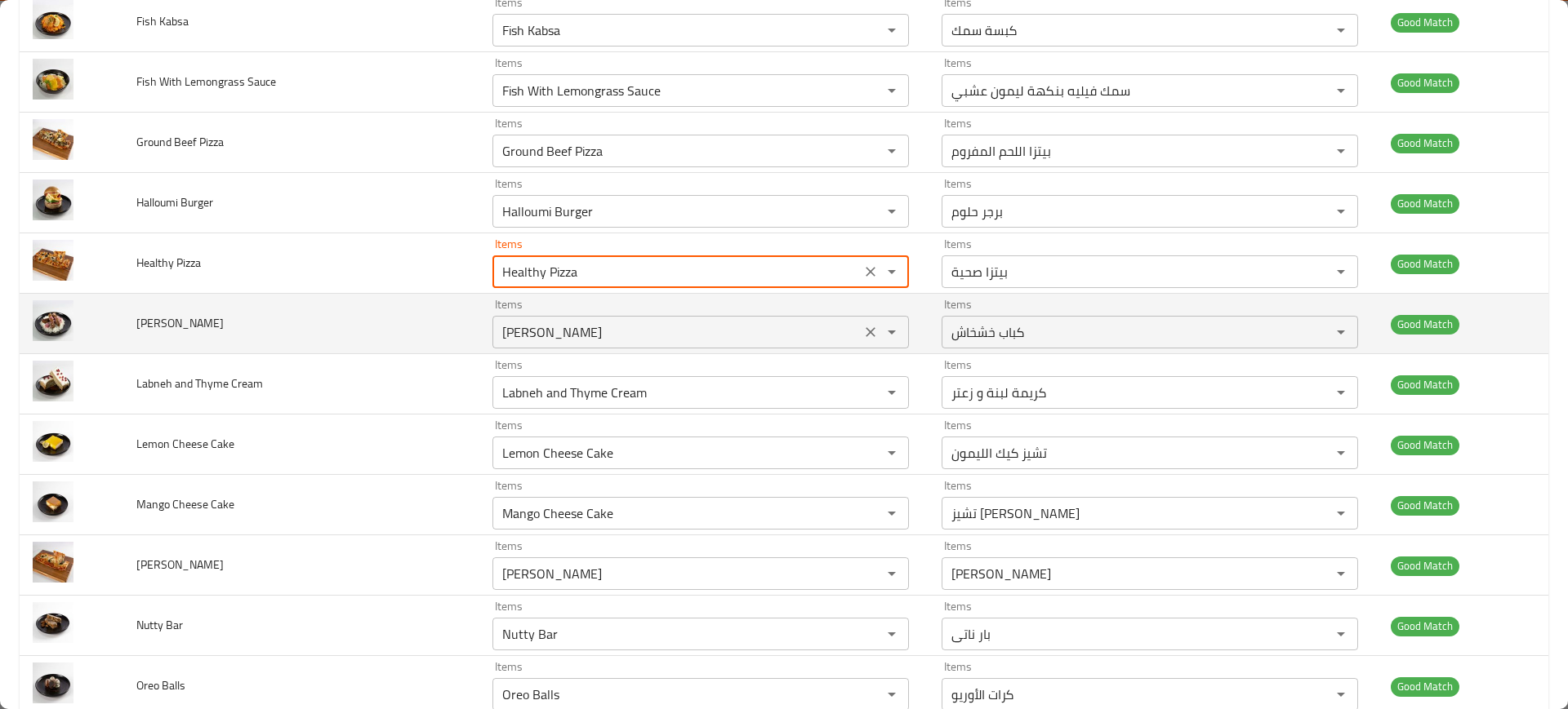
click at [582, 344] on div "Khoshkhash Kebab Items" at bounding box center [701, 332] width 417 height 33
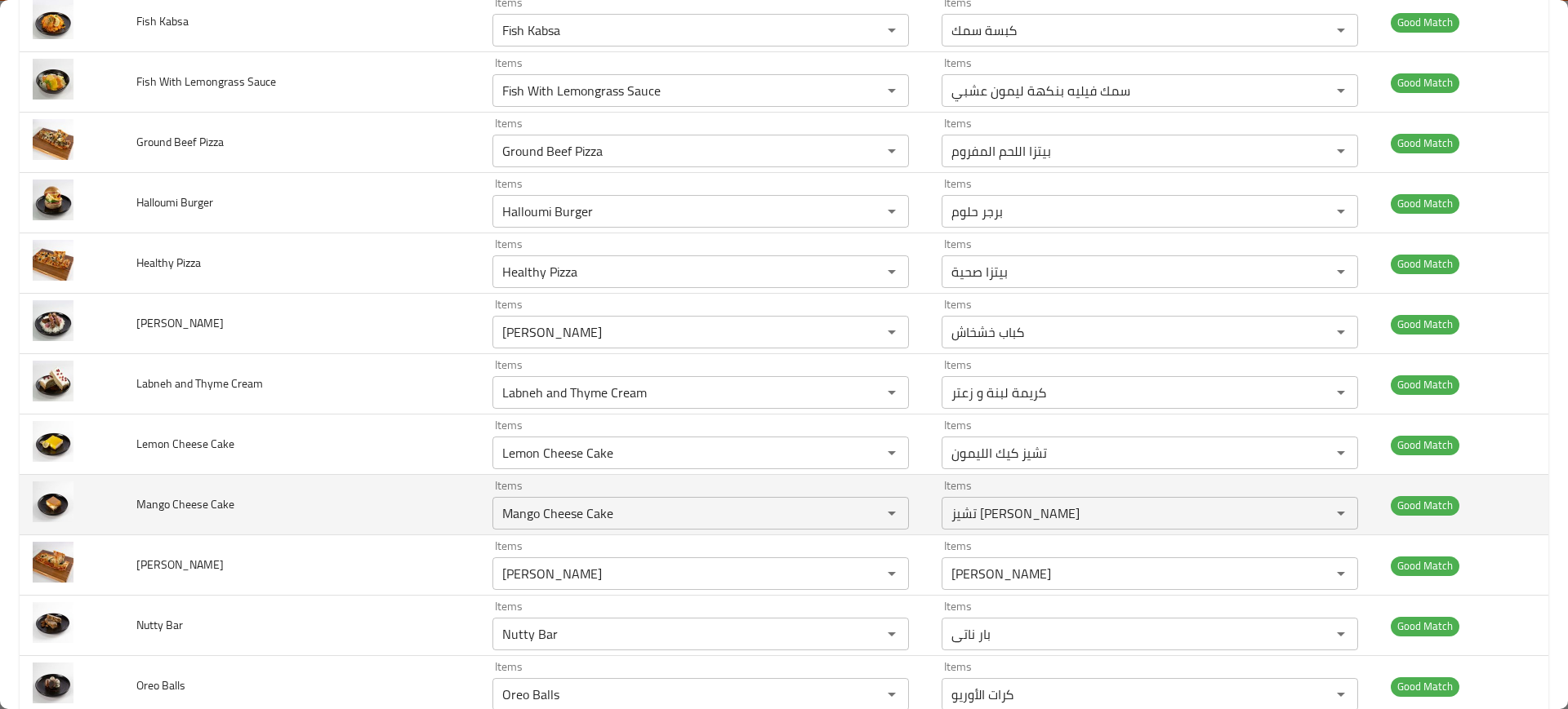
click at [330, 503] on td "Mango Cheese Cake" at bounding box center [302, 506] width 356 height 60
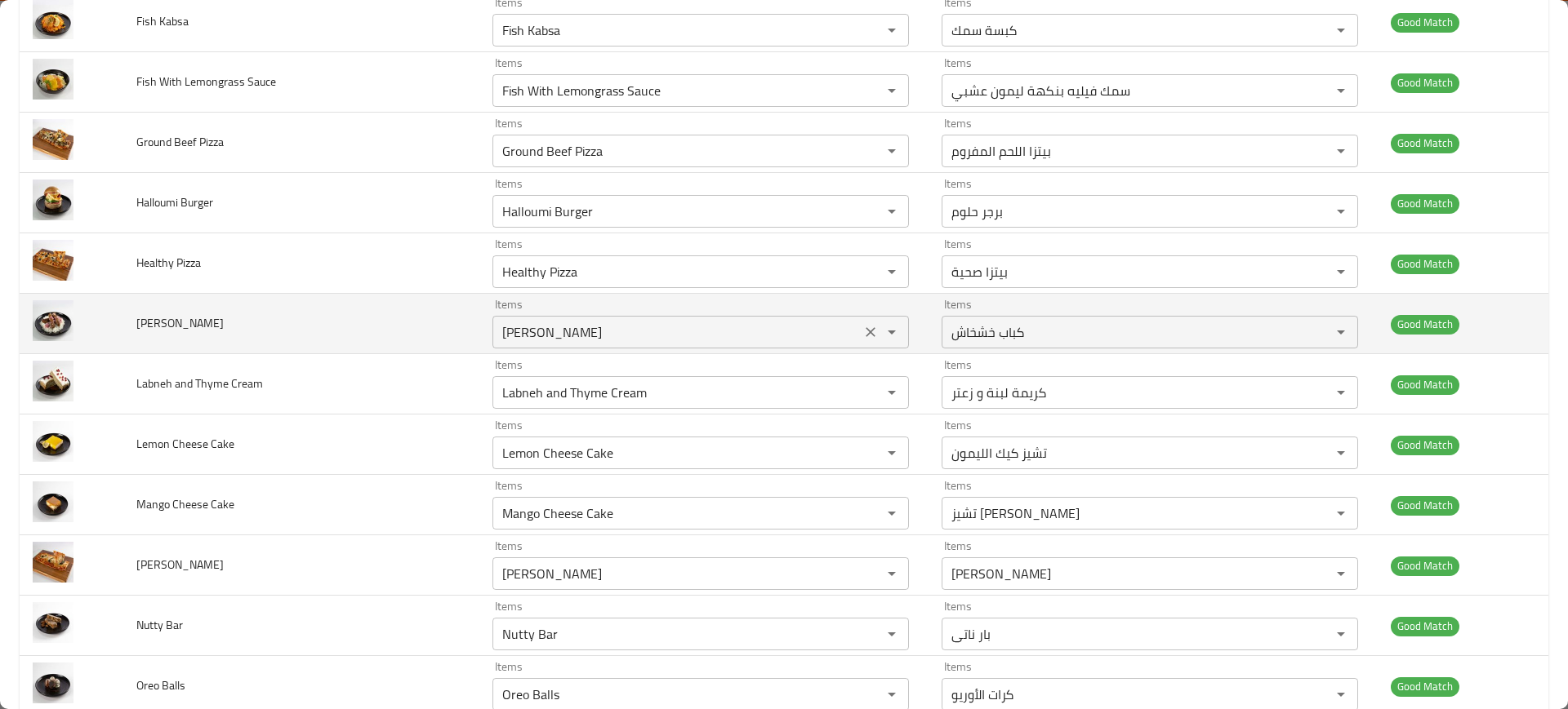
click at [572, 331] on Kebab "Khoshkhash Kebab" at bounding box center [676, 332] width 359 height 23
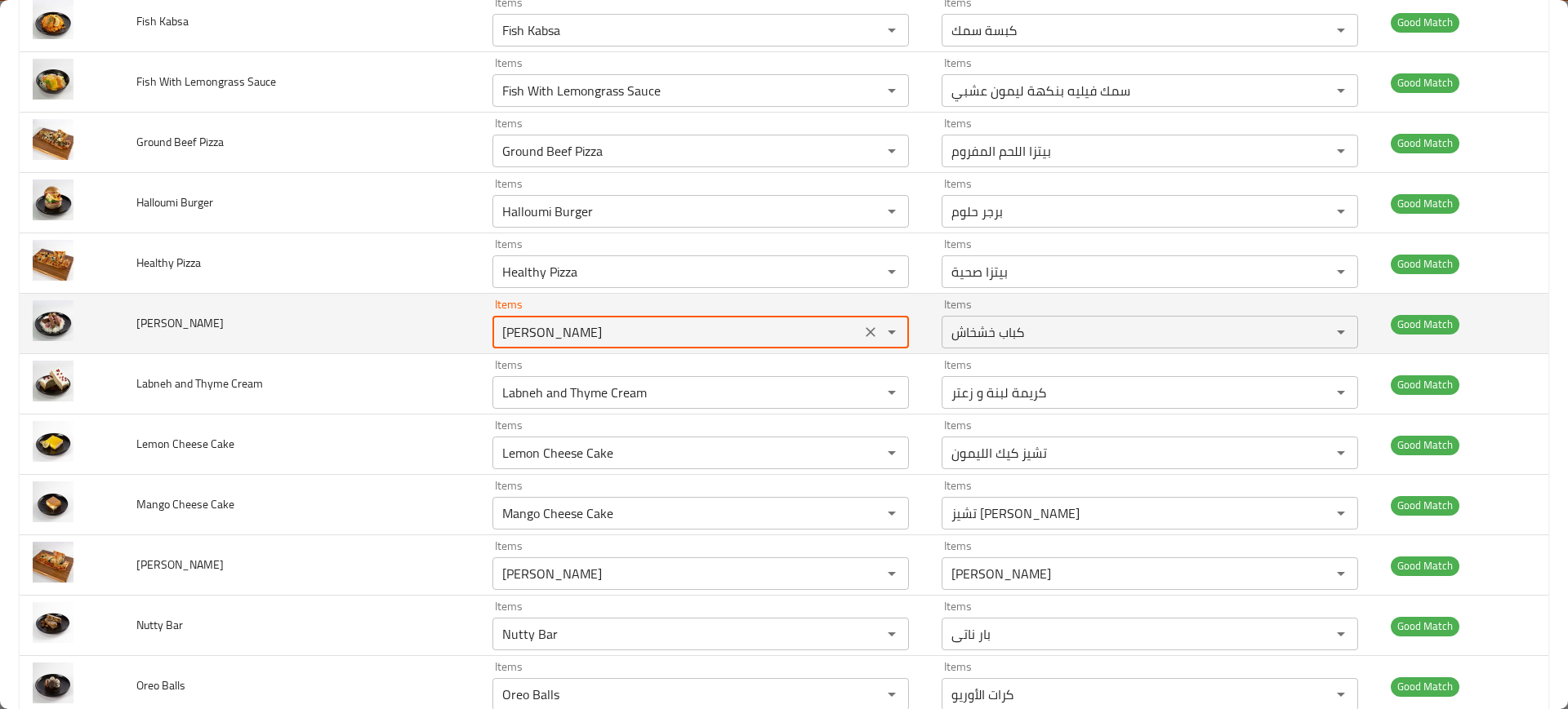
click at [572, 331] on Kebab "Khoshkhash Kebab" at bounding box center [676, 332] width 359 height 23
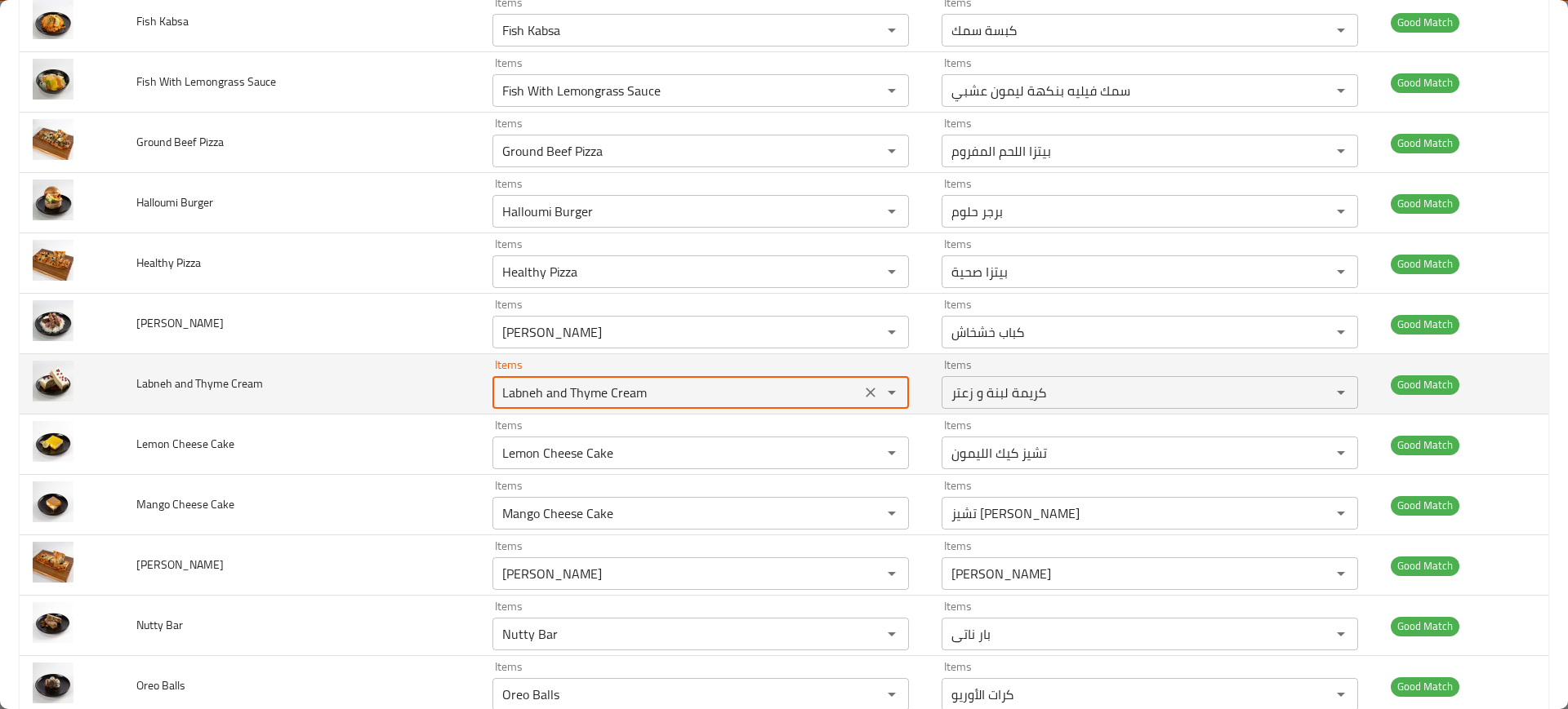
click at [579, 393] on Cream "Labneh and Thyme Cream" at bounding box center [676, 392] width 359 height 23
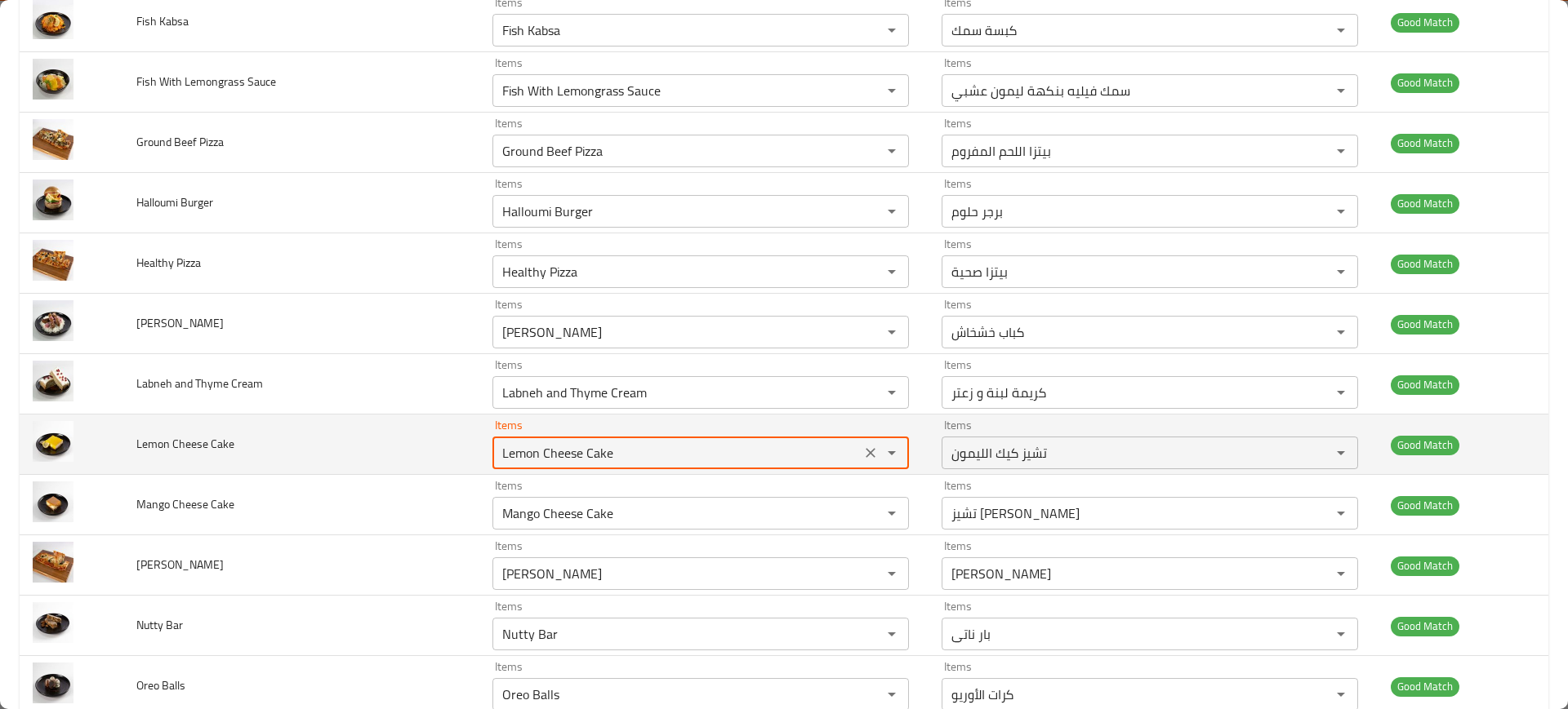
click at [590, 458] on Cake "Lemon Cheese Cake" at bounding box center [676, 453] width 359 height 23
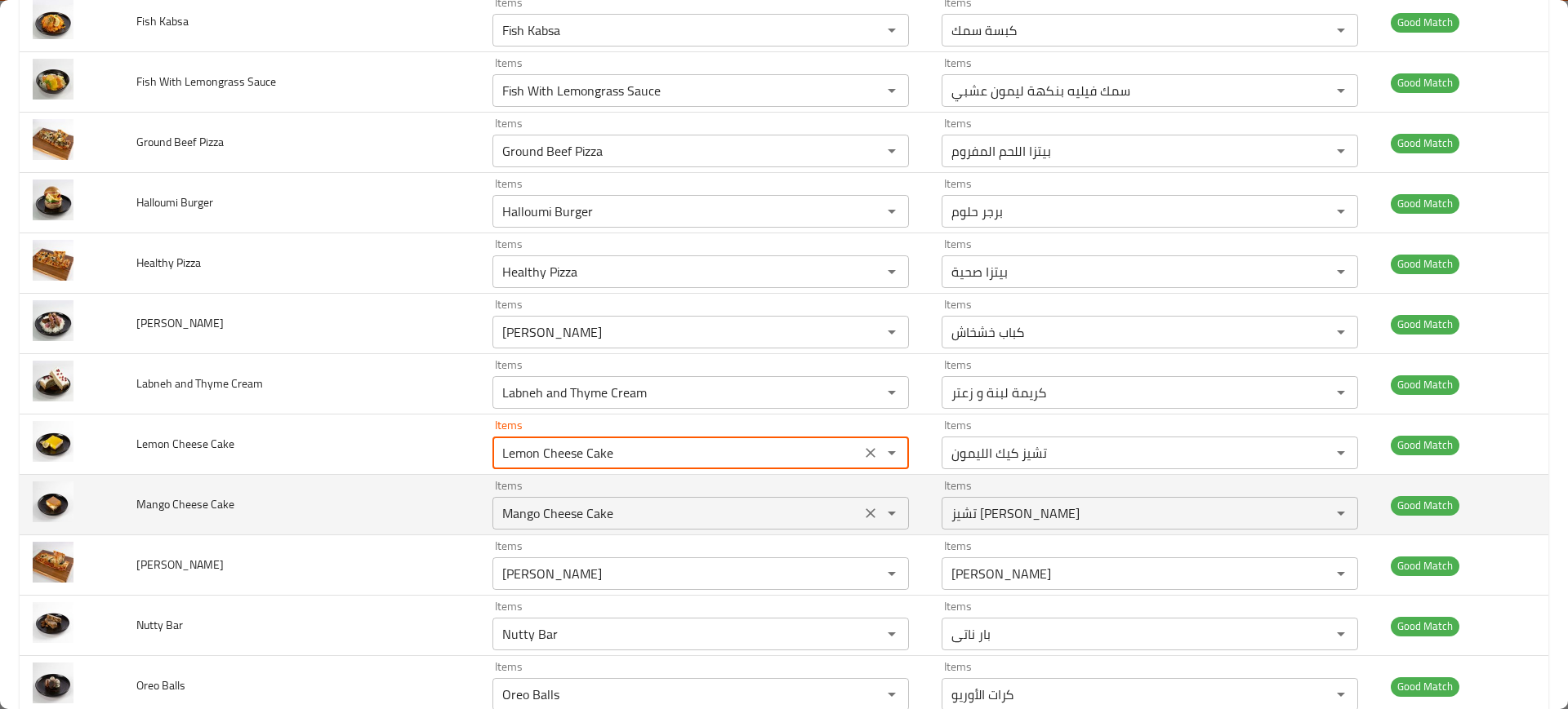
click at [591, 510] on Cake "Mango Cheese Cake" at bounding box center [676, 513] width 359 height 23
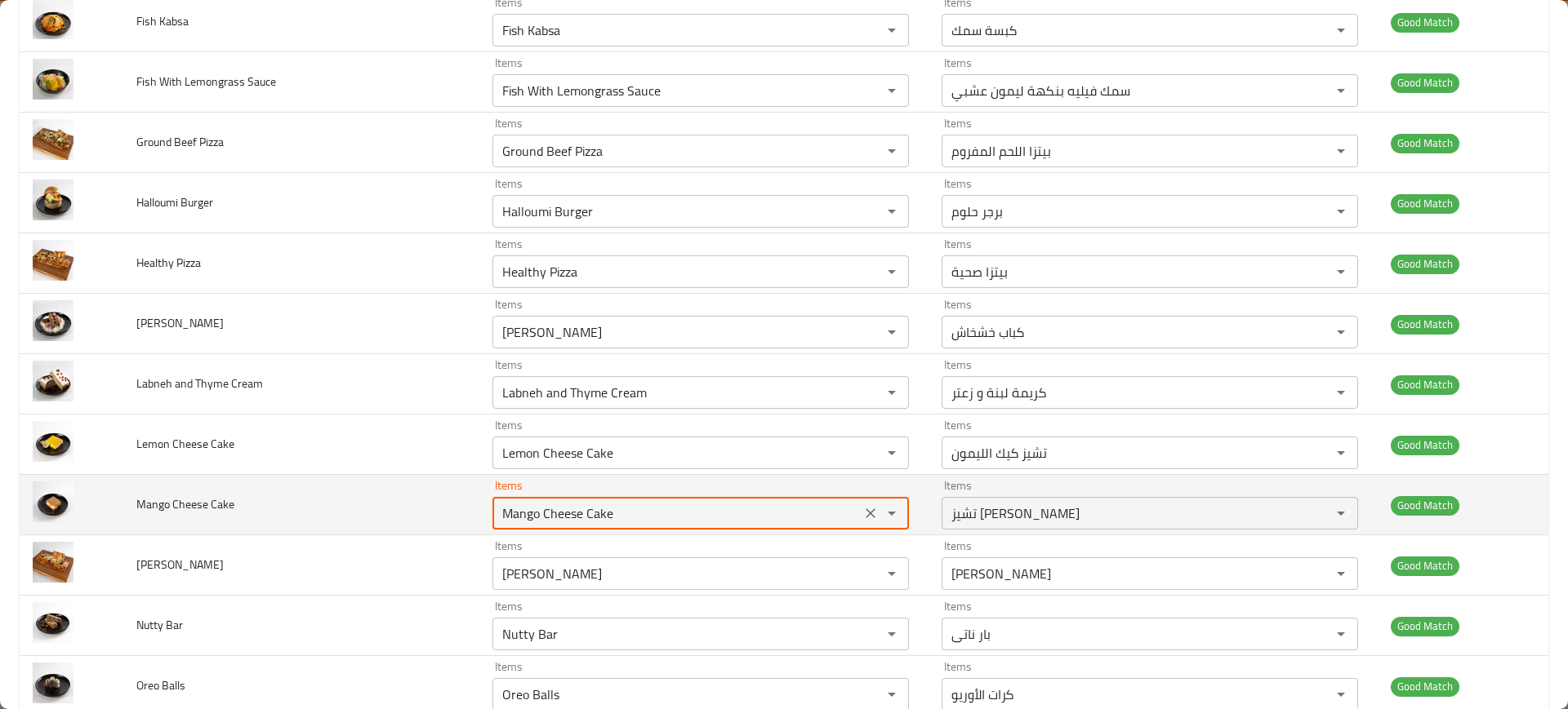
click at [591, 510] on Cake "Mango Cheese Cake" at bounding box center [676, 513] width 359 height 23
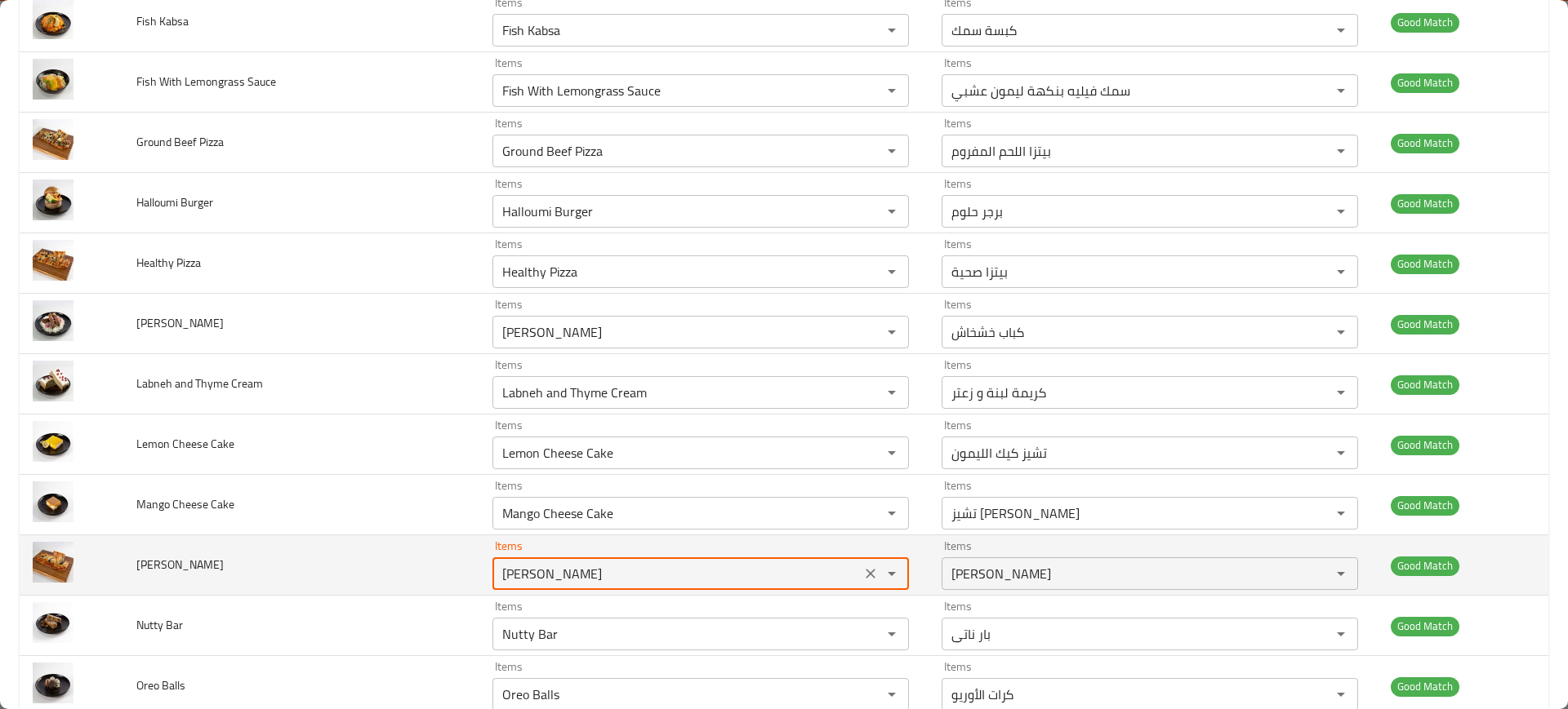
click at [567, 580] on Pizza "Margherita Pizza" at bounding box center [676, 574] width 359 height 23
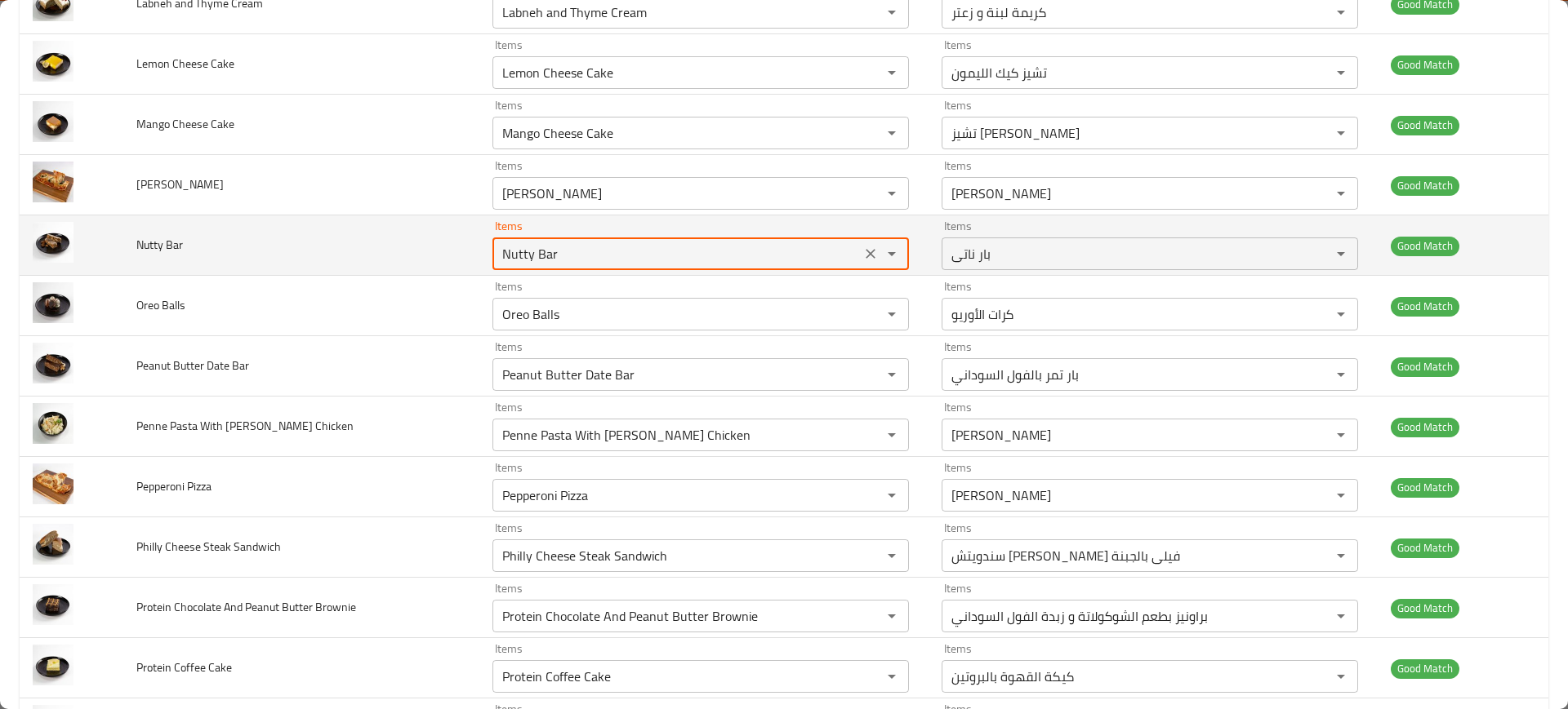
click at [502, 260] on Bar "Nutty Bar" at bounding box center [676, 254] width 359 height 23
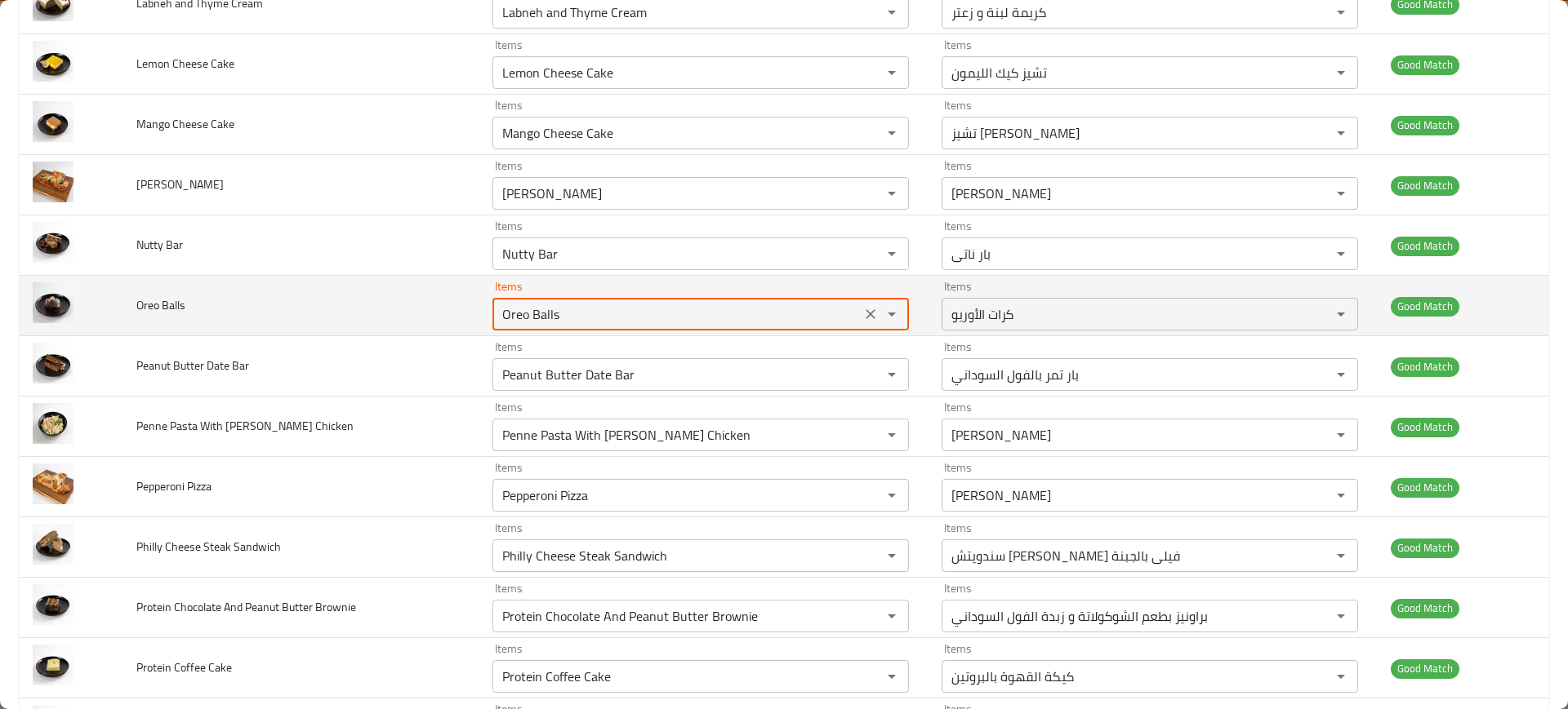
click at [561, 307] on Balls "Oreo Balls" at bounding box center [676, 314] width 359 height 23
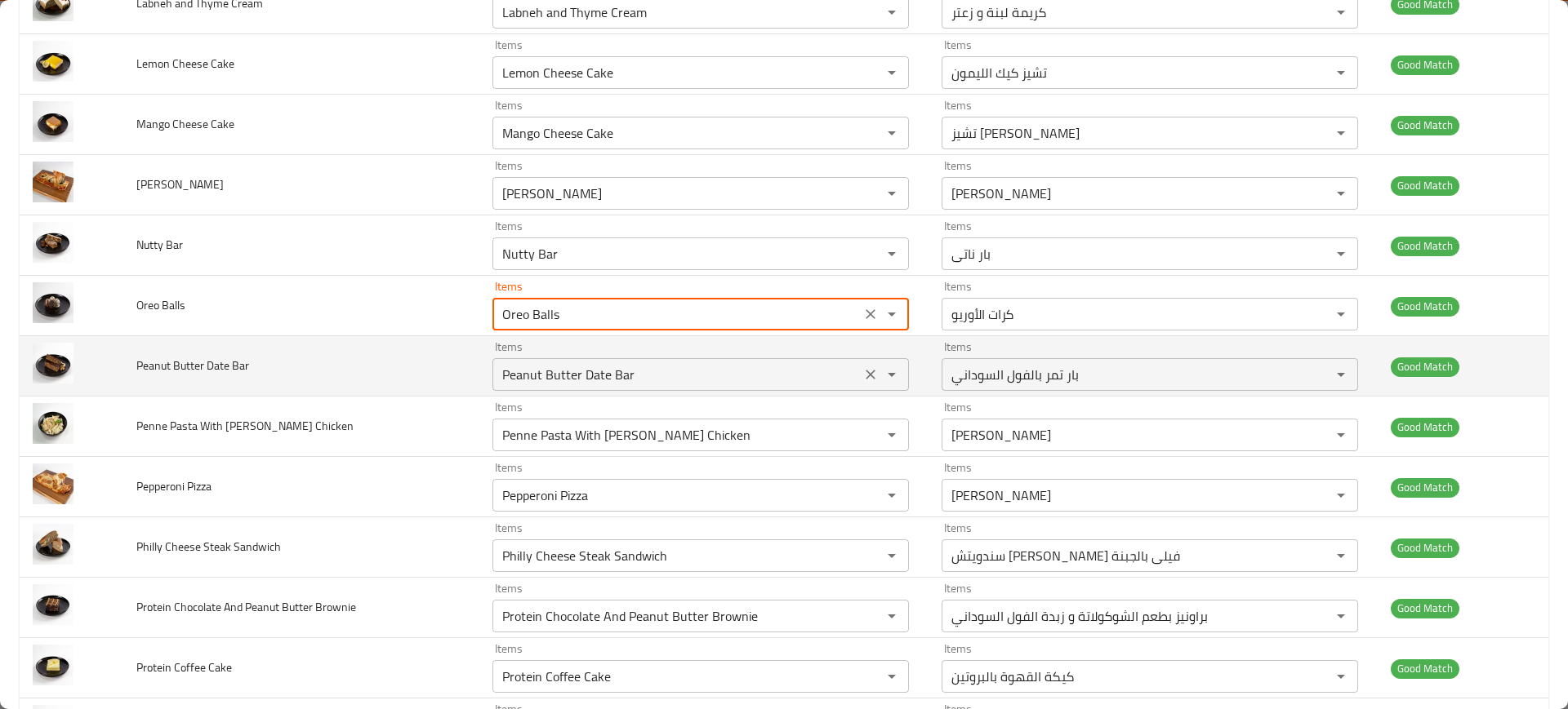
click at [547, 363] on Bar "Peanut Butter Date Bar" at bounding box center [676, 374] width 359 height 23
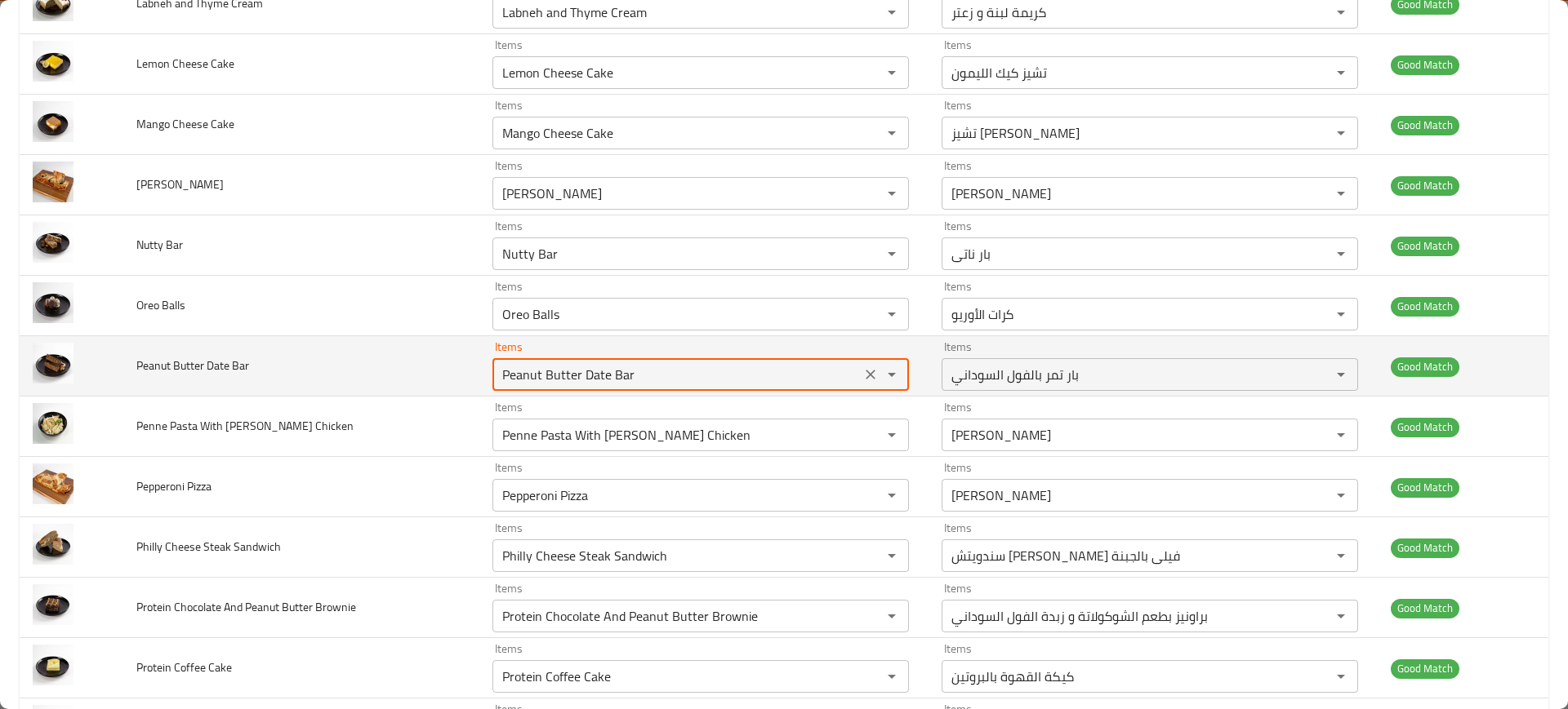
click at [547, 363] on Bar "Peanut Butter Date Bar" at bounding box center [676, 374] width 359 height 23
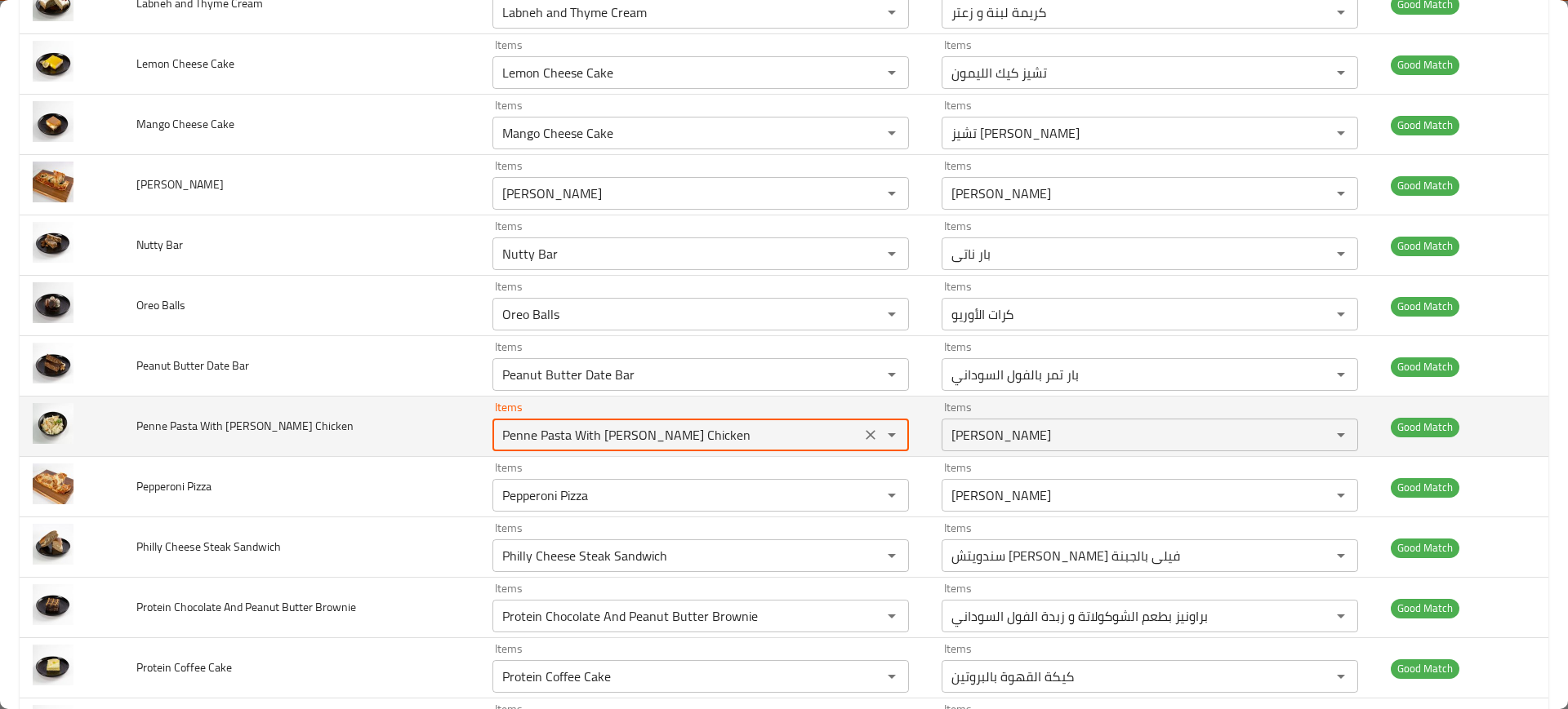
click at [556, 430] on Chicken "Penne Pasta With Alfredo Chicken" at bounding box center [676, 434] width 359 height 23
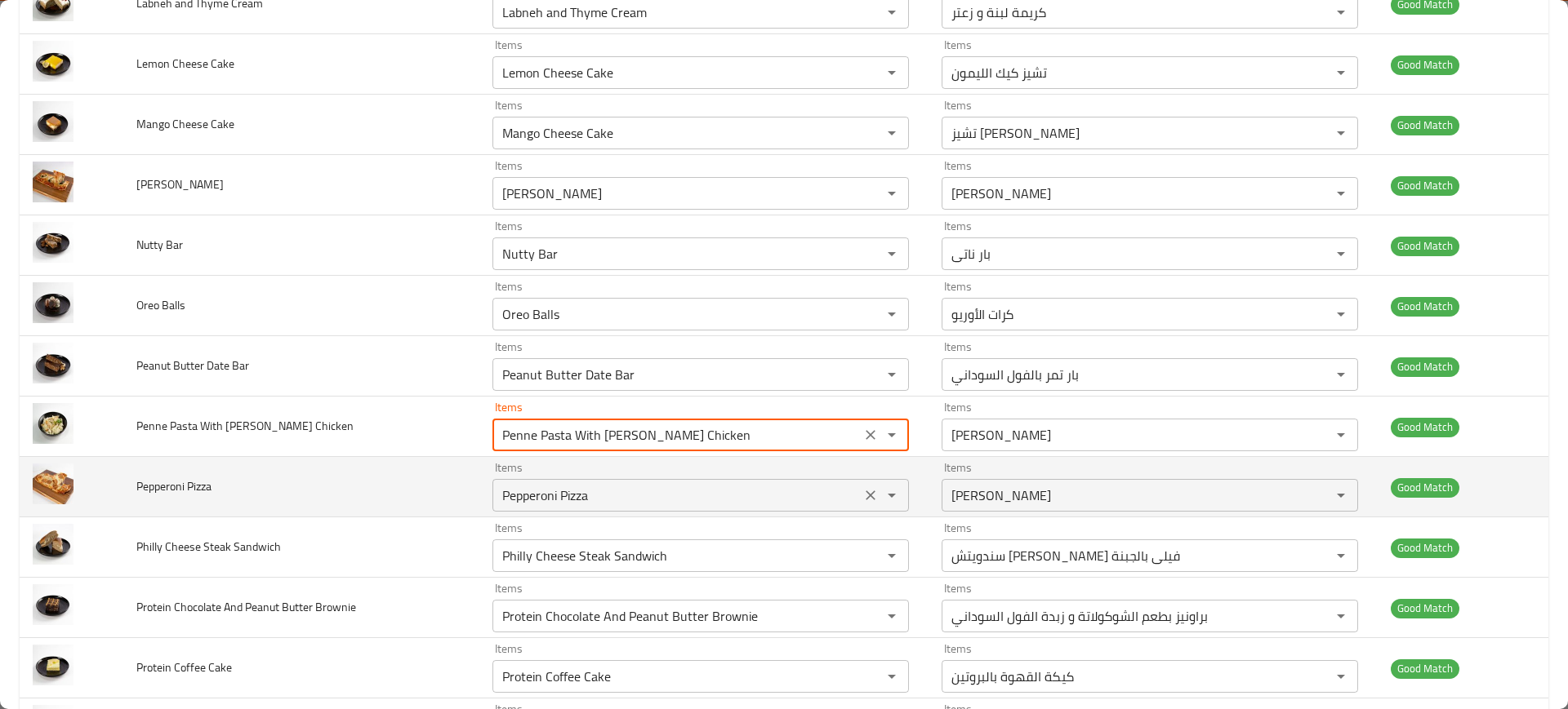
click at [539, 499] on Pizza "Pepperoni Pizza" at bounding box center [676, 495] width 359 height 23
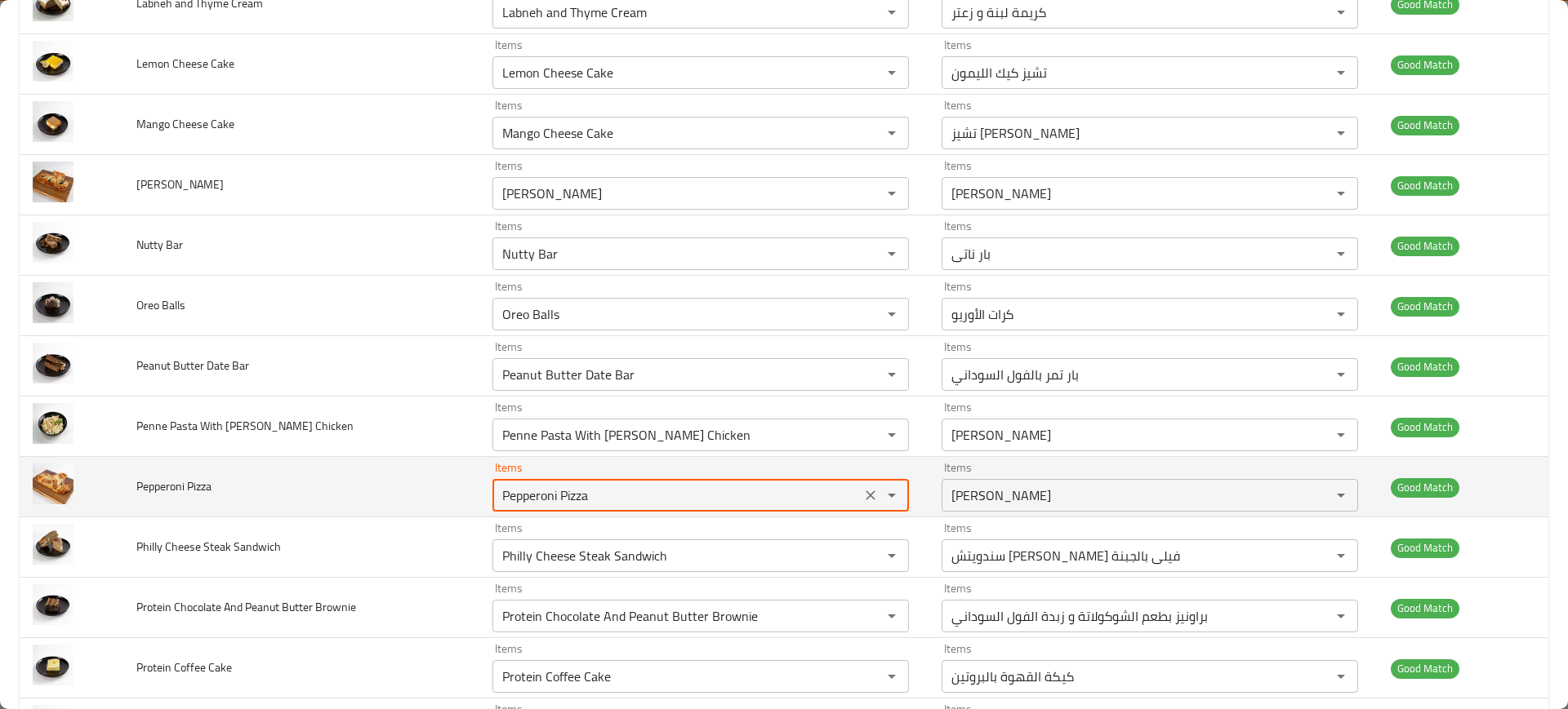
click at [539, 499] on Pizza "Pepperoni Pizza" at bounding box center [676, 495] width 359 height 23
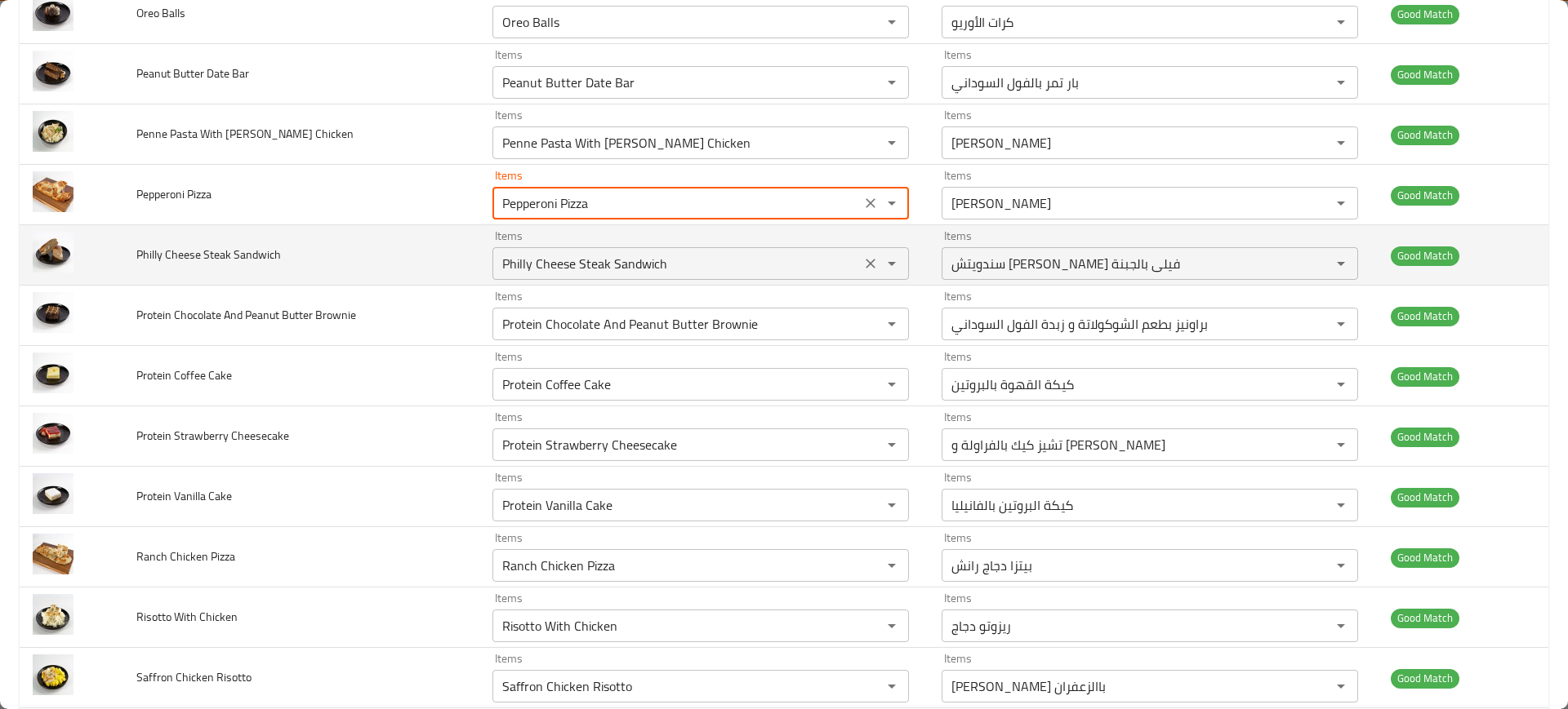
scroll to position [1899, 0]
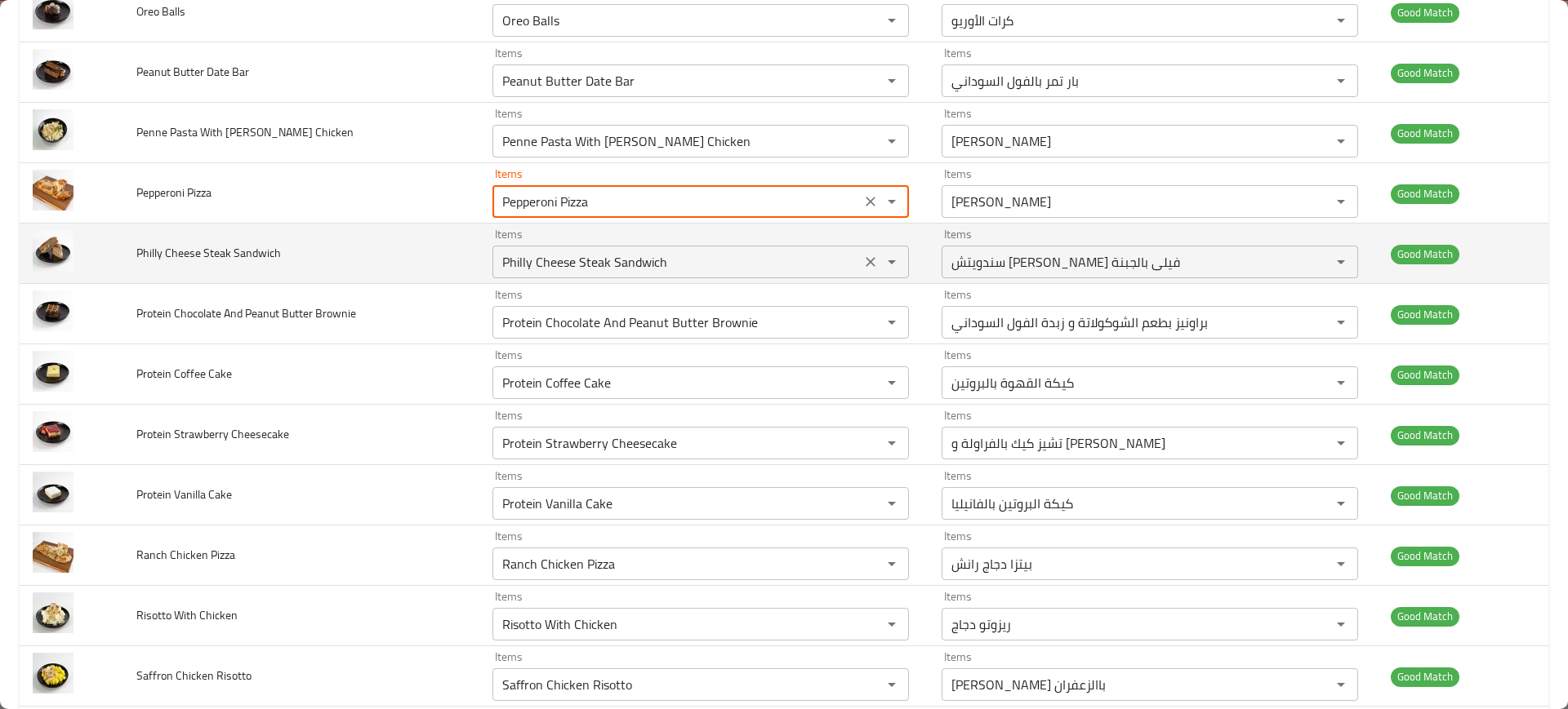
click at [525, 250] on Sandwich "Philly Cheese Steak Sandwich" at bounding box center [676, 261] width 359 height 23
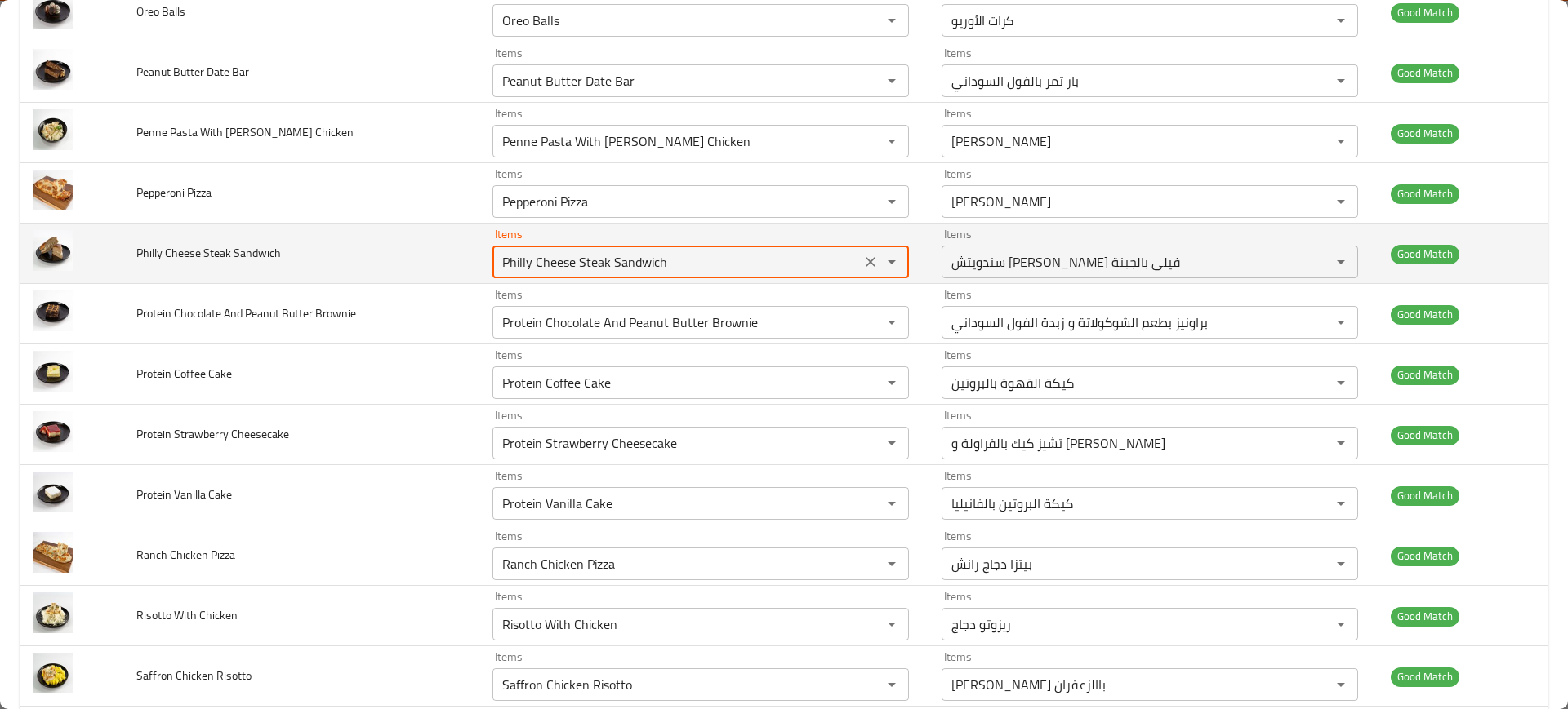
click at [525, 250] on Sandwich "Philly Cheese Steak Sandwich" at bounding box center [676, 261] width 359 height 23
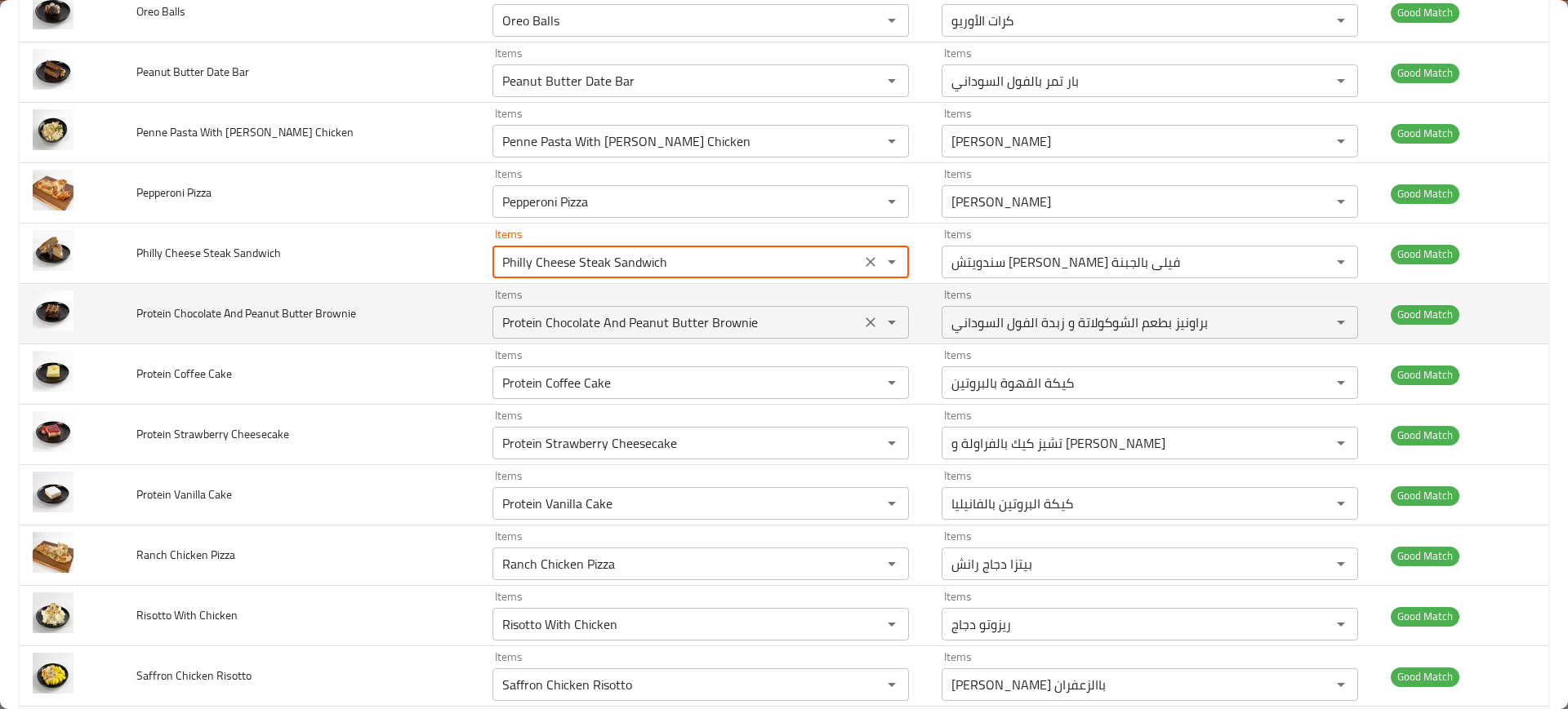
click at [543, 318] on Brownie "Protein Chocolate And Peanut Butter Brownie" at bounding box center [676, 322] width 359 height 23
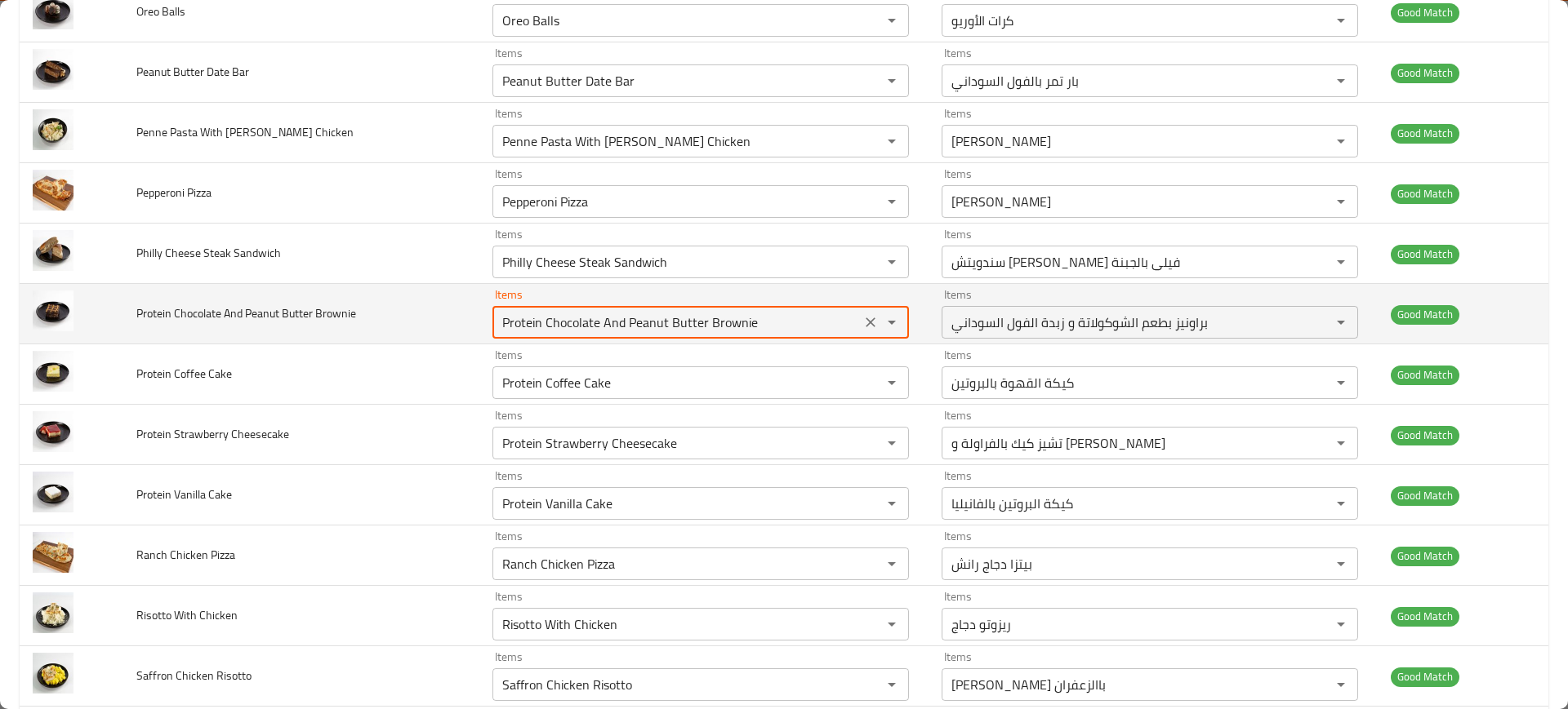
click at [543, 318] on Brownie "Protein Chocolate And Peanut Butter Brownie" at bounding box center [676, 322] width 359 height 23
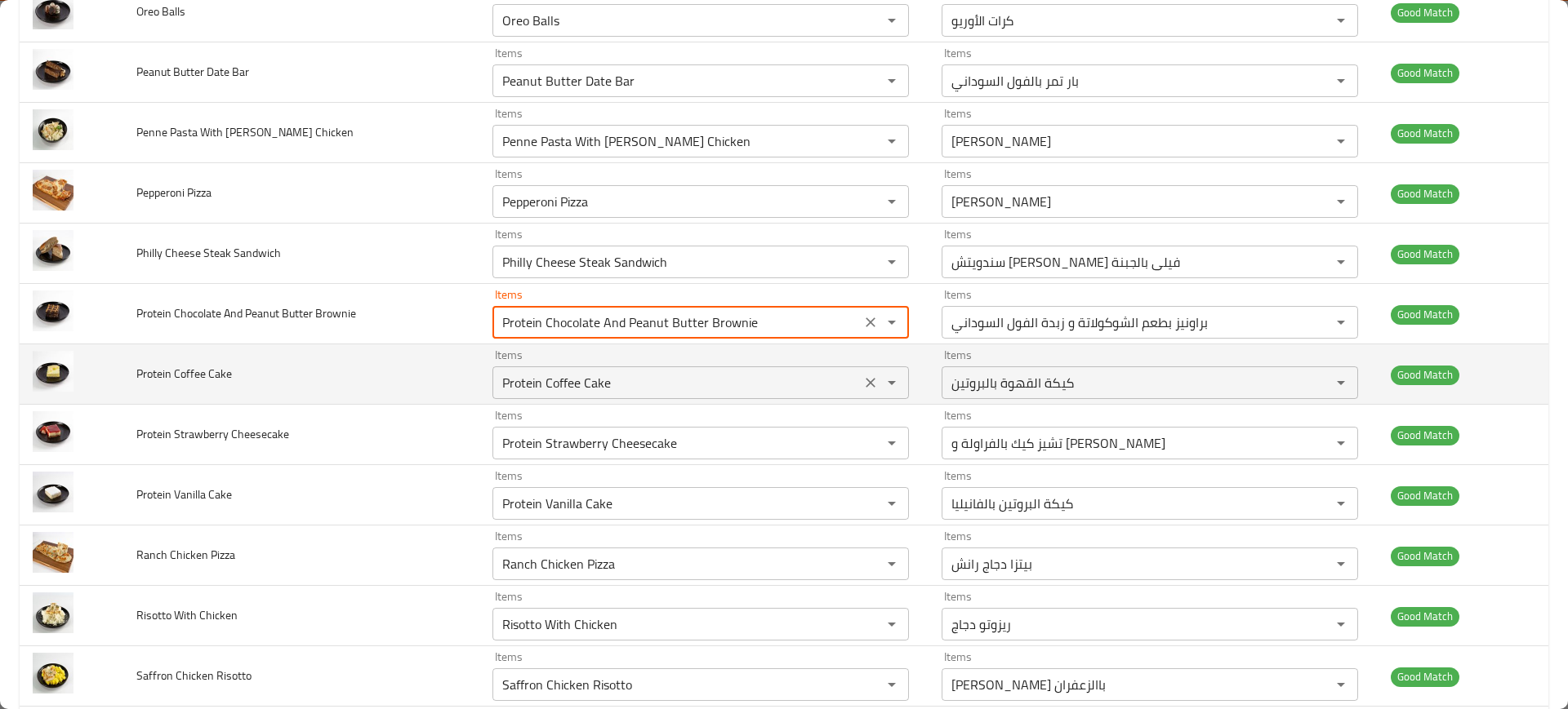
click at [590, 375] on Cake "Protein Coffee Cake" at bounding box center [676, 382] width 359 height 23
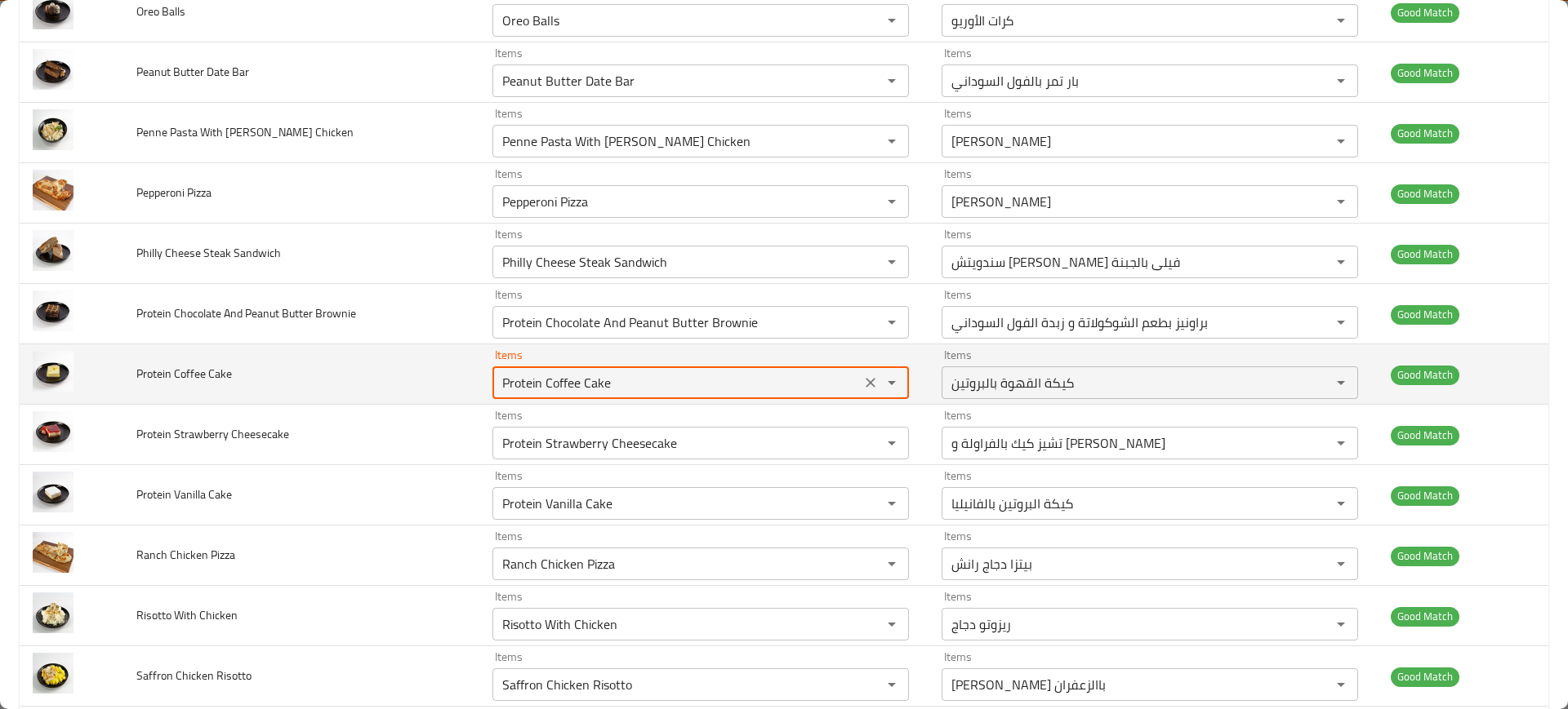
click at [590, 375] on Cake "Protein Coffee Cake" at bounding box center [676, 382] width 359 height 23
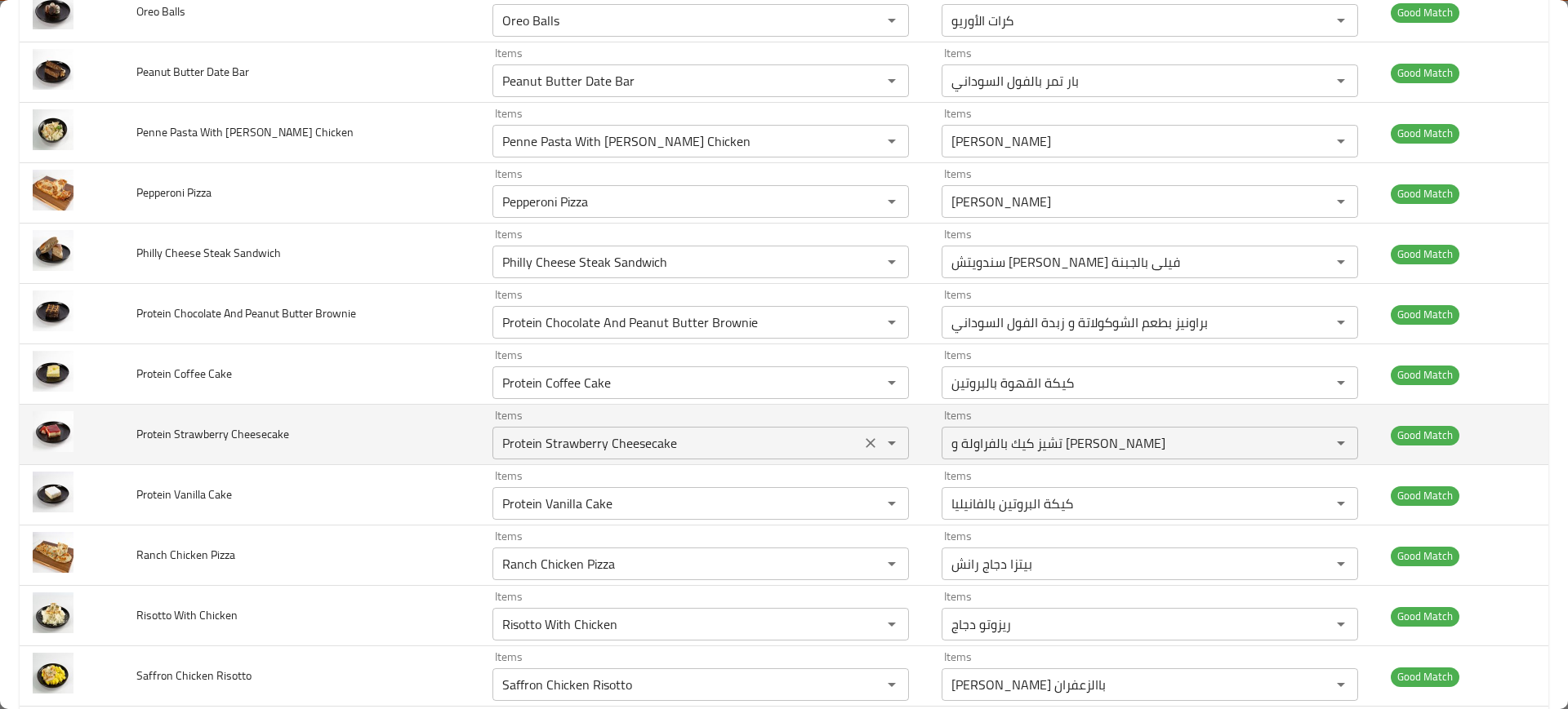
drag, startPoint x: 570, startPoint y: 460, endPoint x: 550, endPoint y: 450, distance: 22.4
click at [550, 450] on td "Items Protein Strawberry Cheesecake Items" at bounding box center [703, 435] width 449 height 60
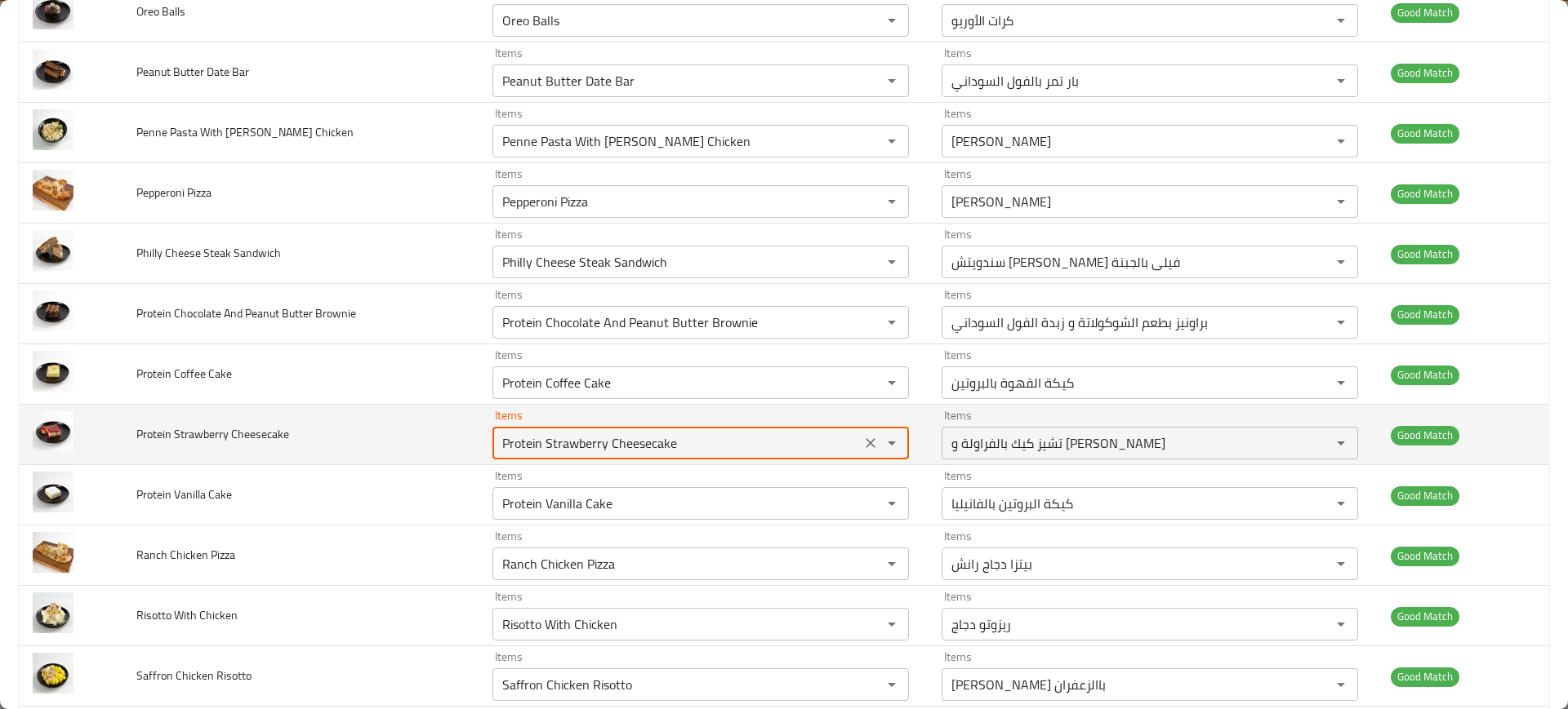
click at [550, 450] on Cheesecake "Protein Strawberry Cheesecake" at bounding box center [676, 443] width 359 height 23
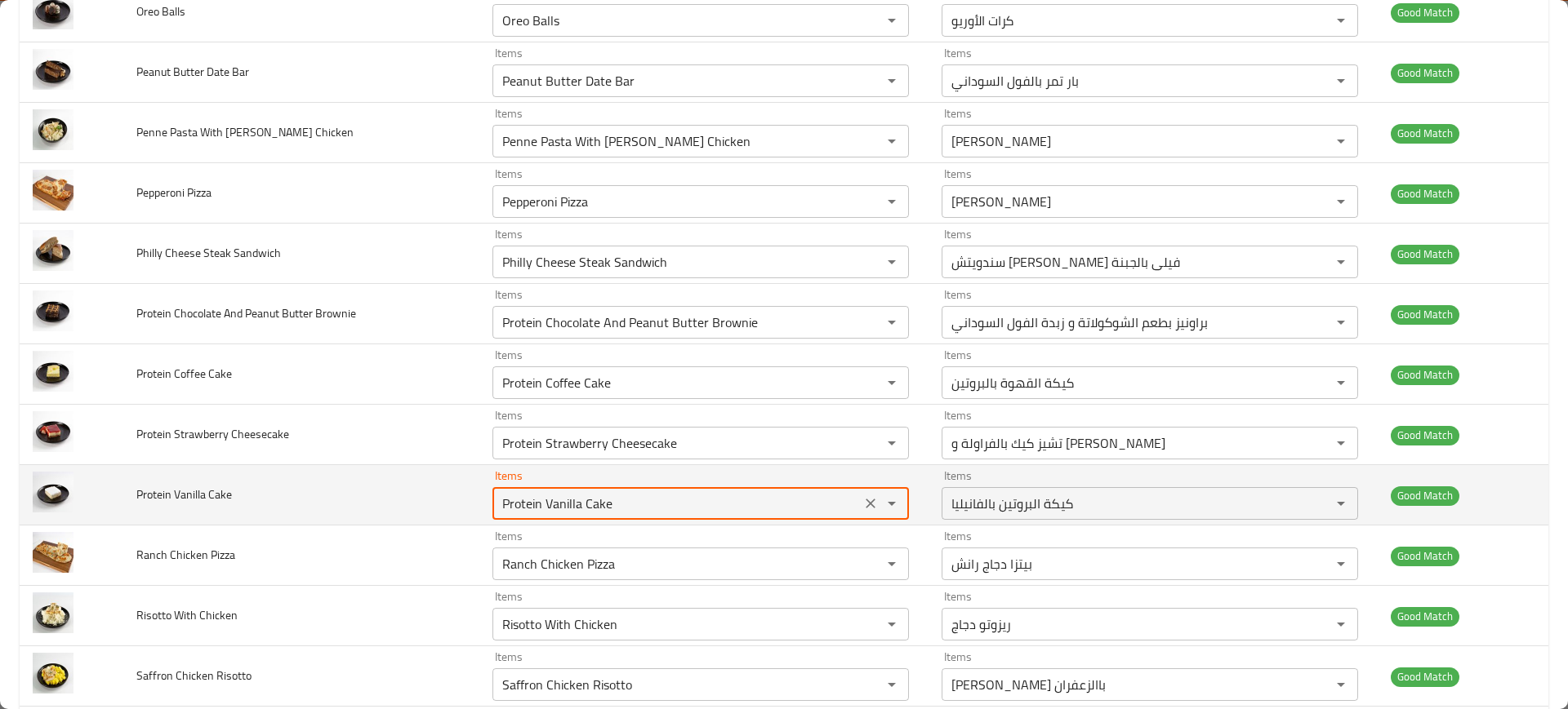
click at [569, 492] on Cake "Protein Vanilla Cake" at bounding box center [676, 503] width 359 height 23
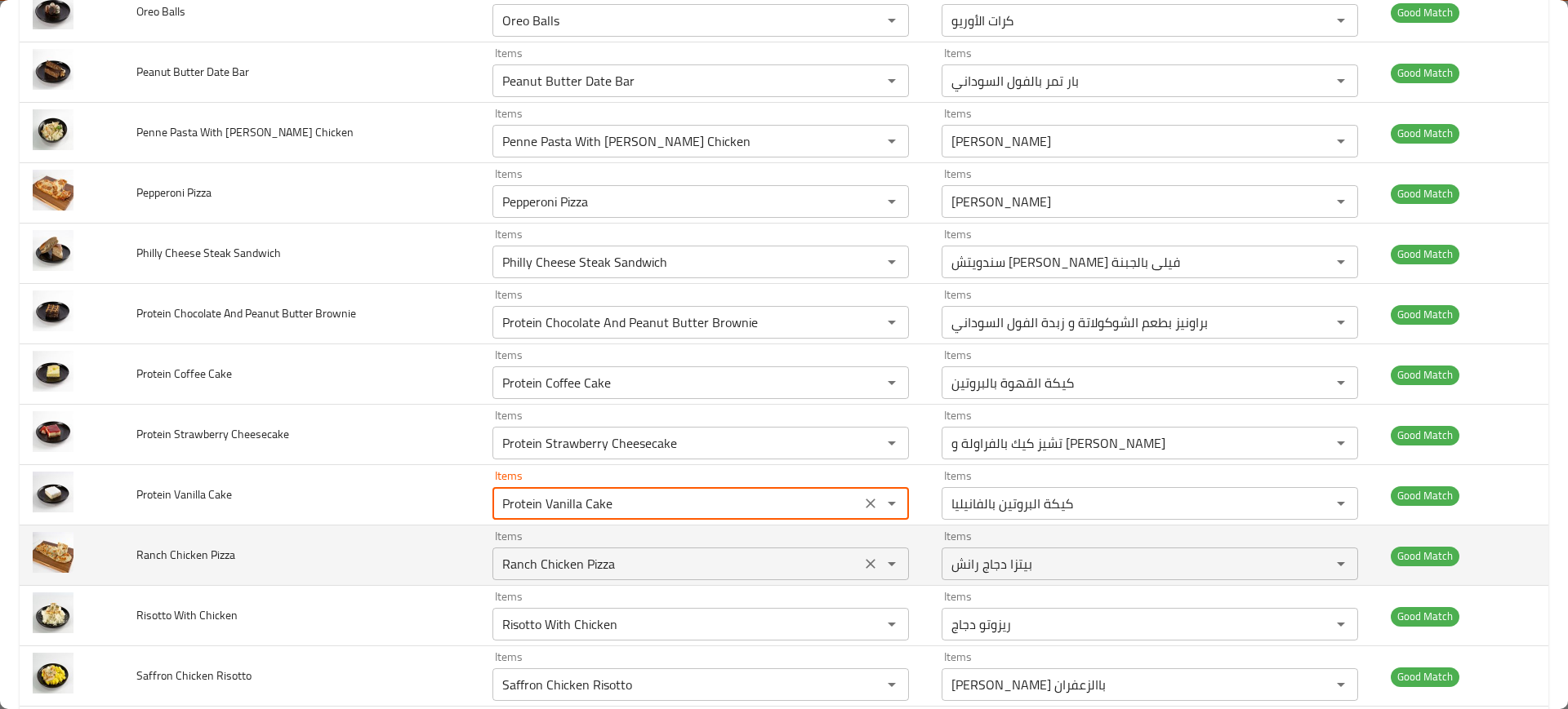
click at [620, 577] on div "Ranch Chicken Pizza Items" at bounding box center [701, 564] width 417 height 33
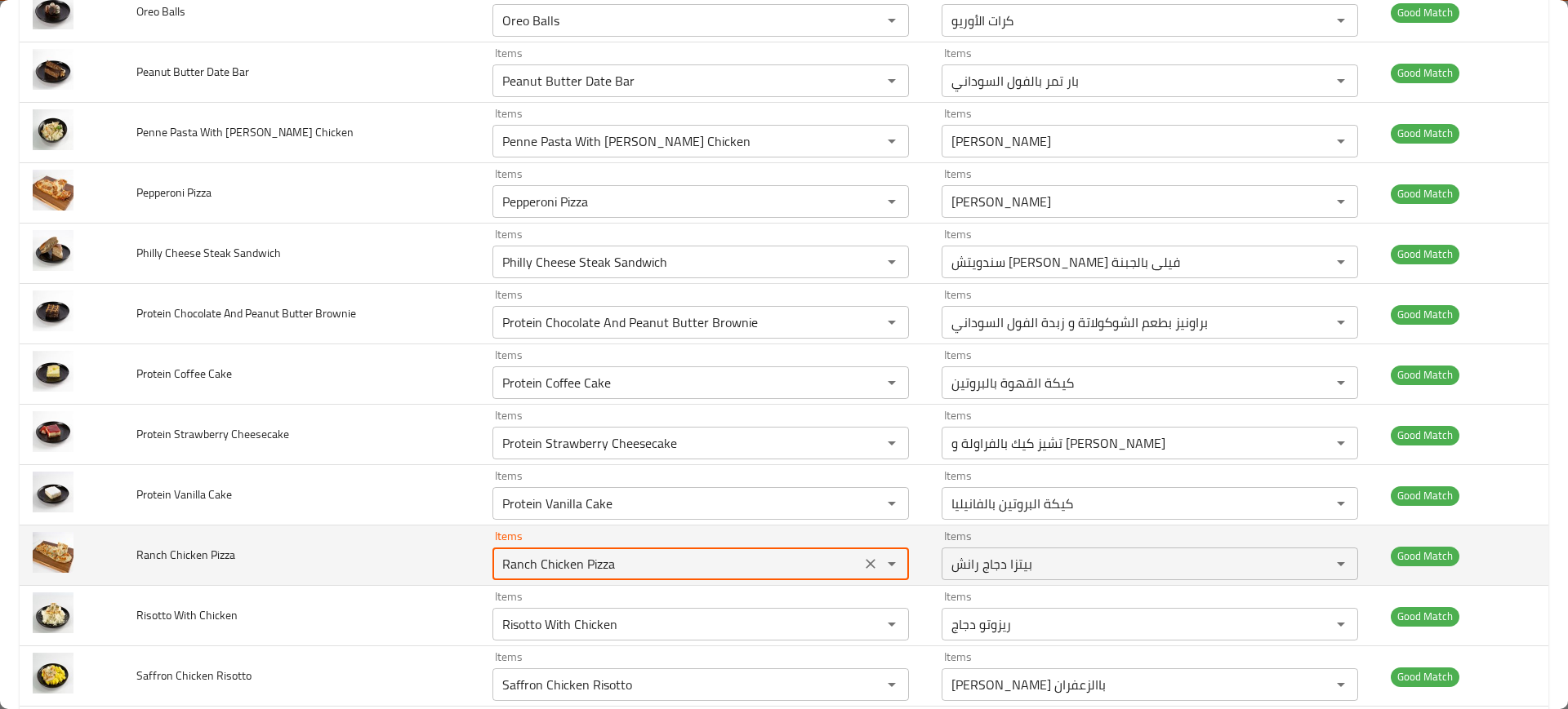
click at [620, 577] on div "Ranch Chicken Pizza Items" at bounding box center [701, 564] width 417 height 33
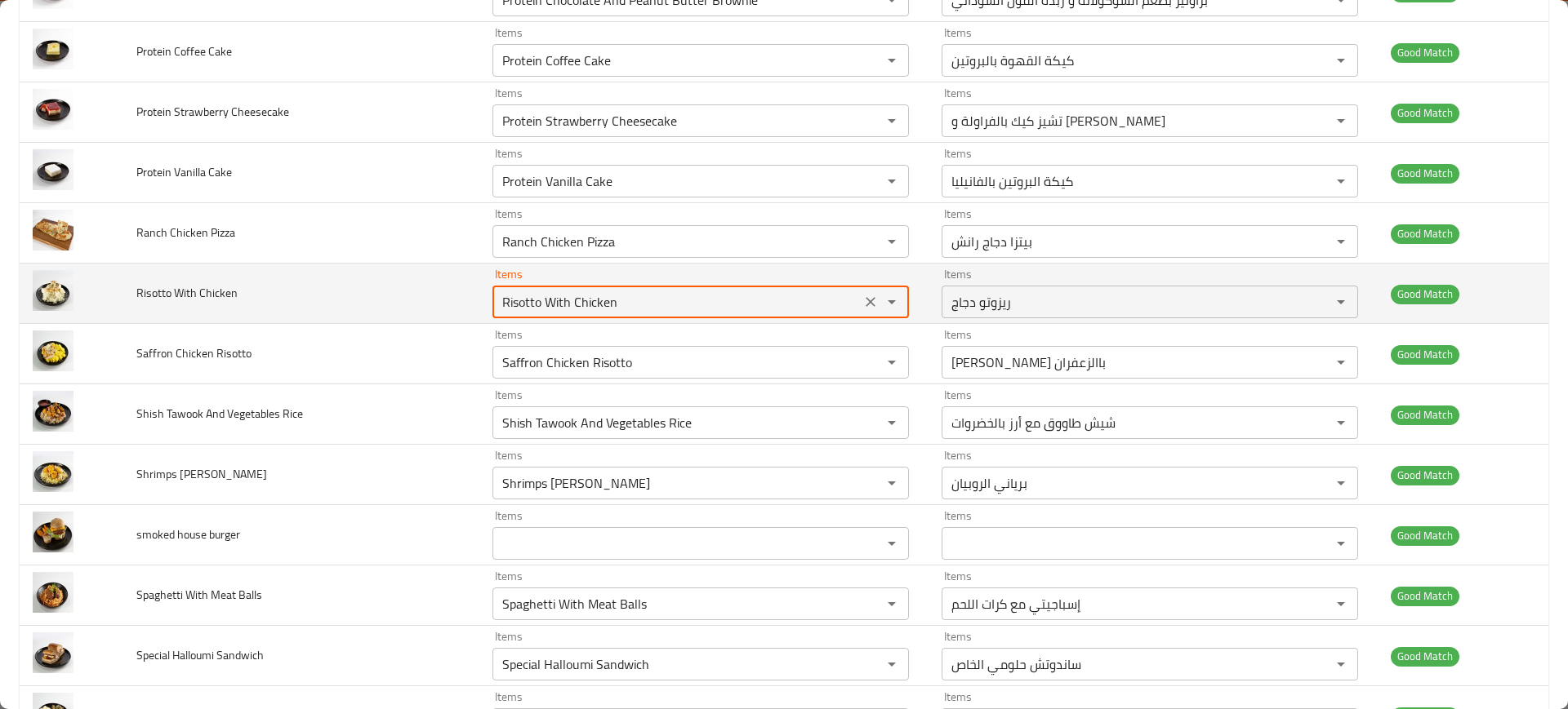
click at [571, 299] on Chicken "Risotto With Chicken" at bounding box center [676, 302] width 359 height 23
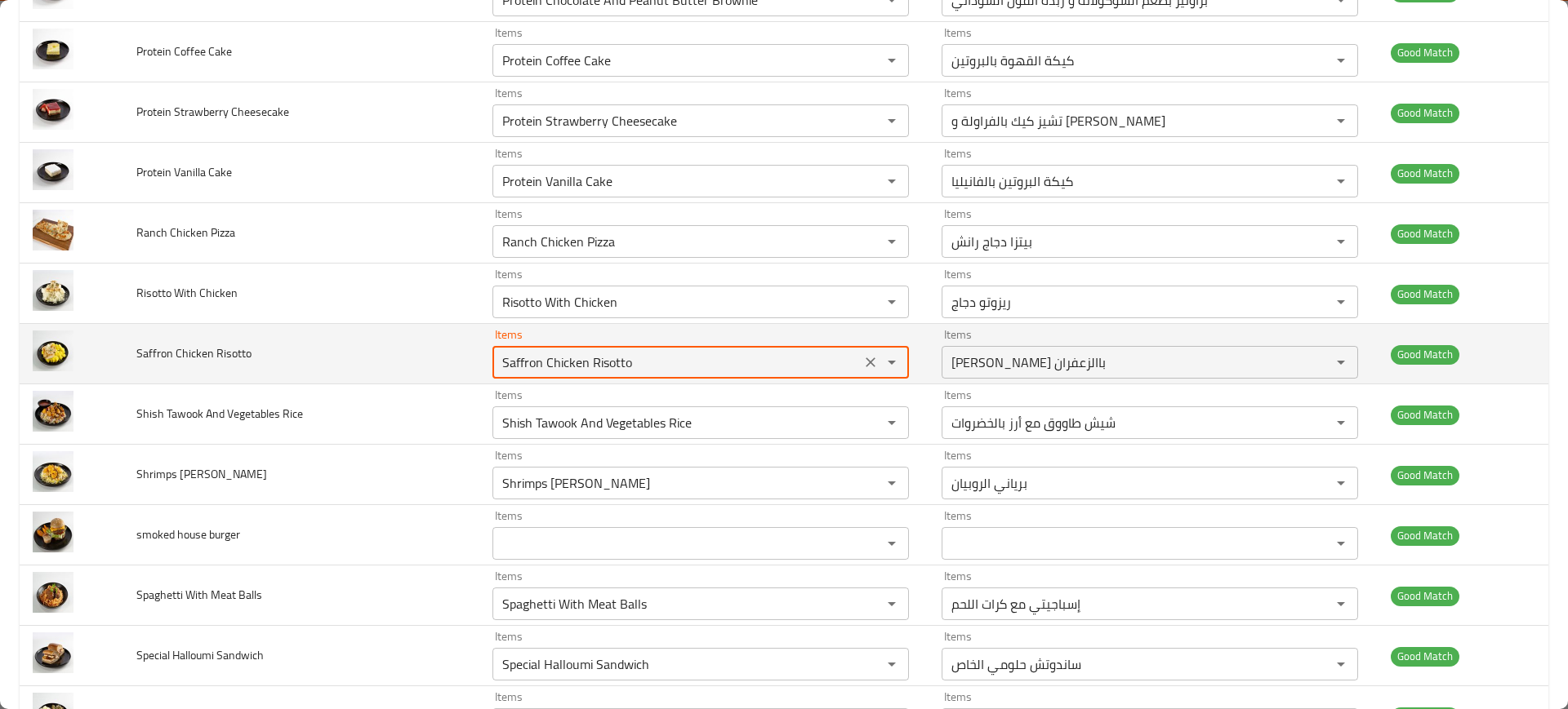
click at [611, 370] on Risotto "Saffron Chicken Risotto" at bounding box center [676, 362] width 359 height 23
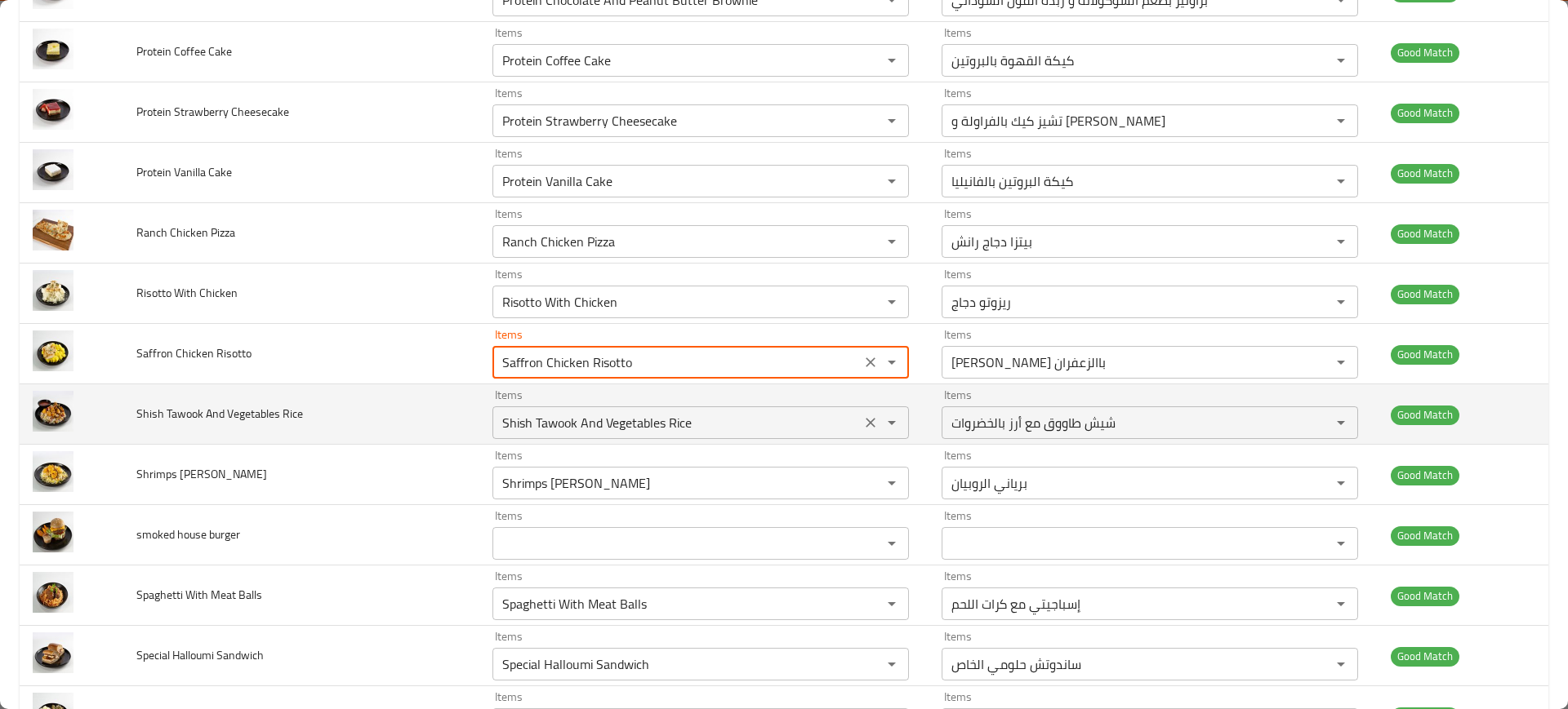
click at [581, 419] on Rice "Shish Tawook And Vegetables Rice" at bounding box center [676, 423] width 359 height 23
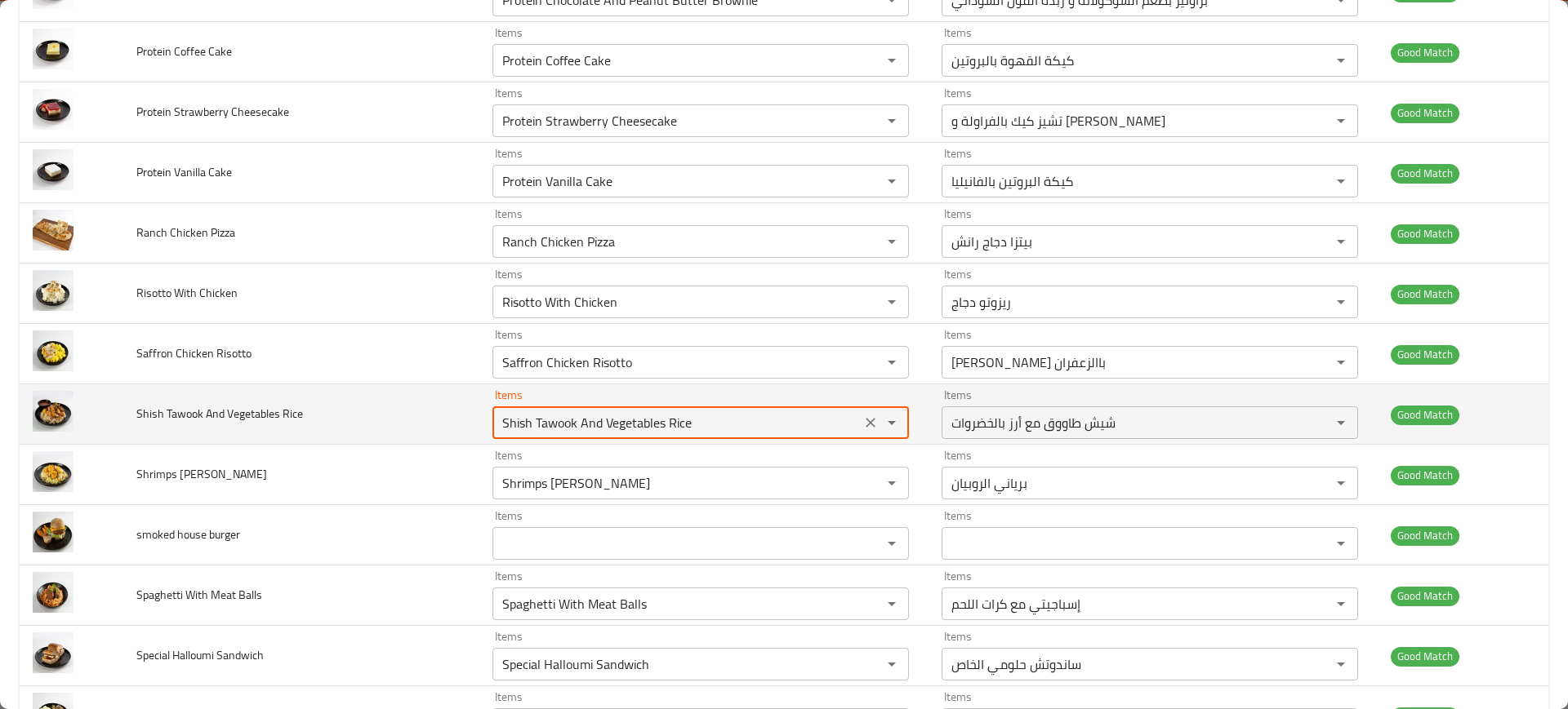
click at [581, 419] on Rice "Shish Tawook And Vegetables Rice" at bounding box center [676, 423] width 359 height 23
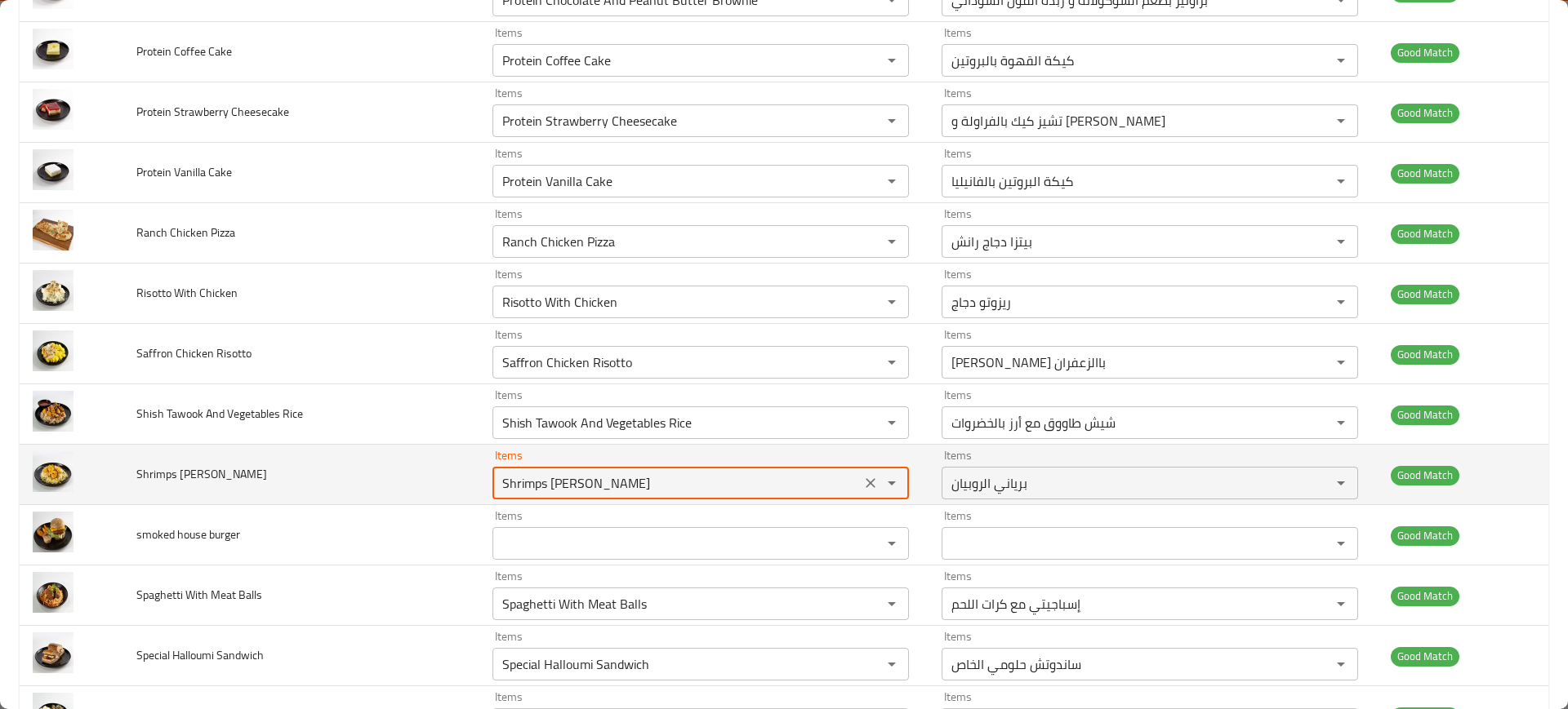
click at [618, 482] on Biriyani "Shrimps Biriyani" at bounding box center [676, 483] width 359 height 23
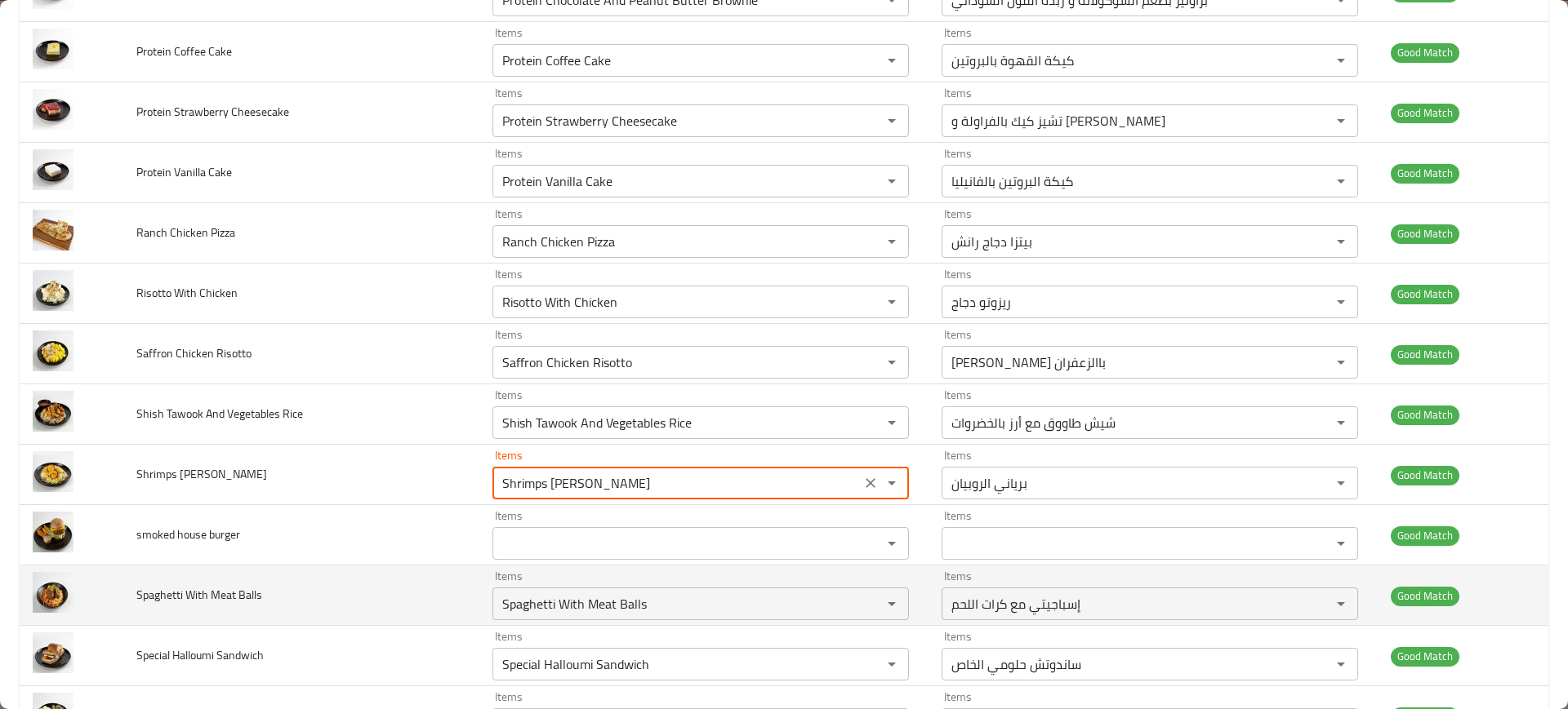
scroll to position [2547, 0]
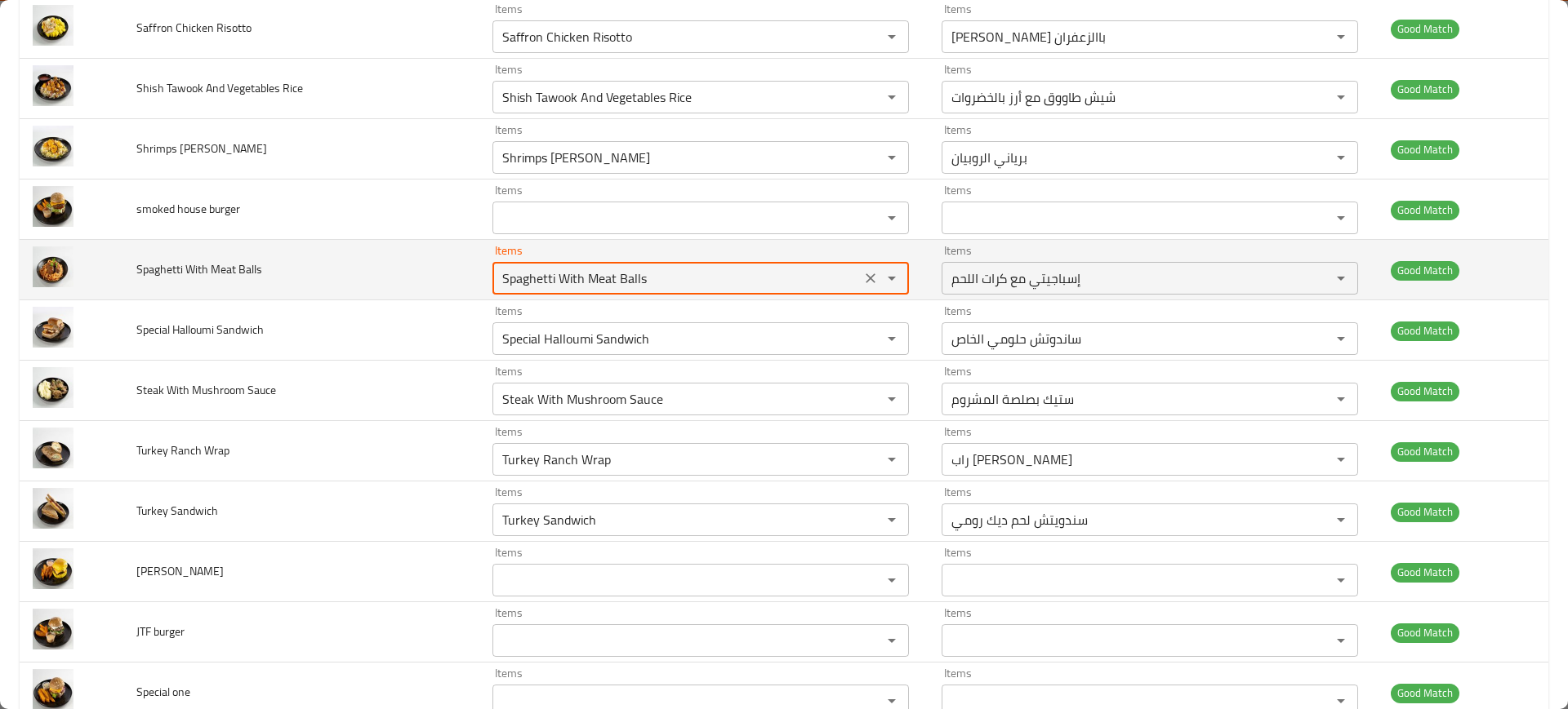
click at [583, 279] on Balls "Spaghetti With Meat Balls" at bounding box center [676, 278] width 359 height 23
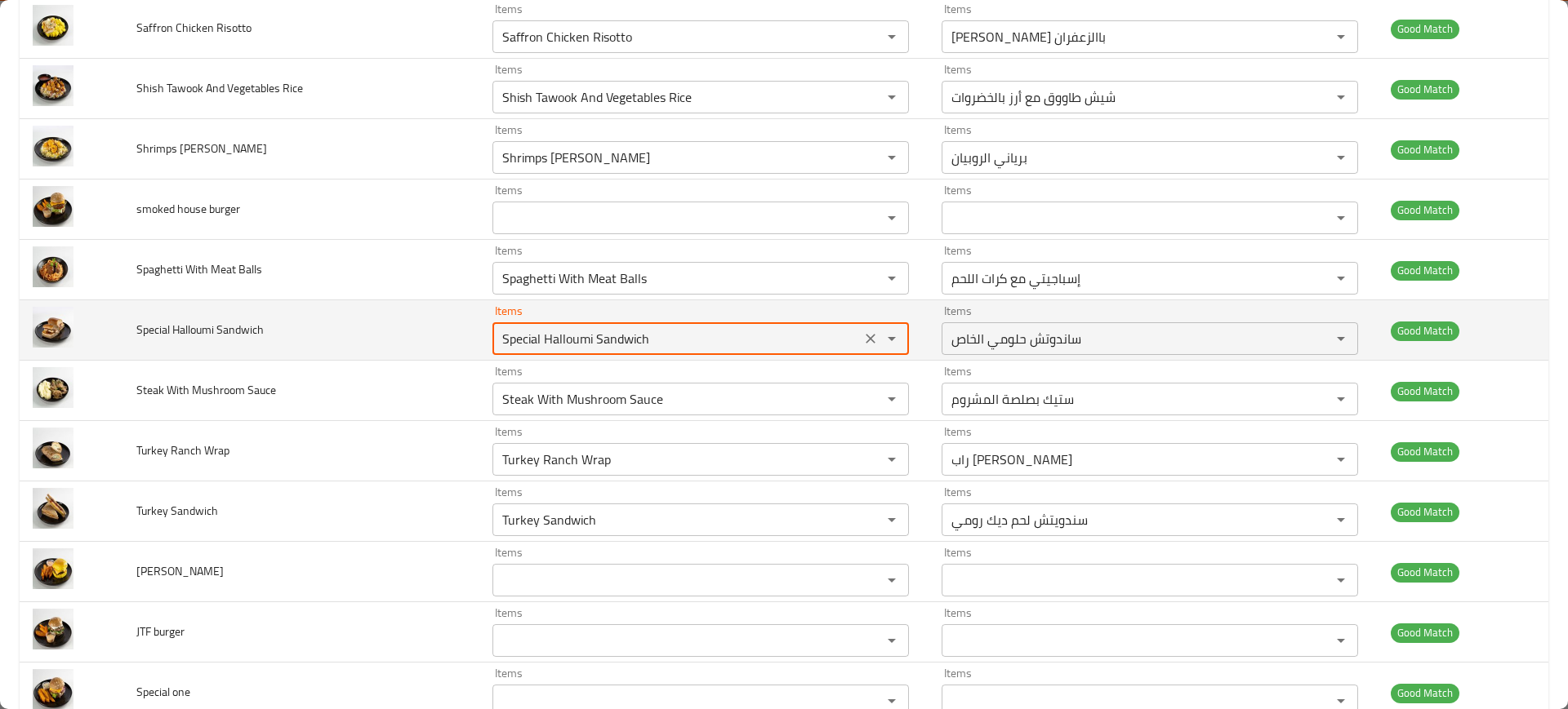
click at [543, 345] on Sandwich "Special Halloumi Sandwich" at bounding box center [676, 339] width 359 height 23
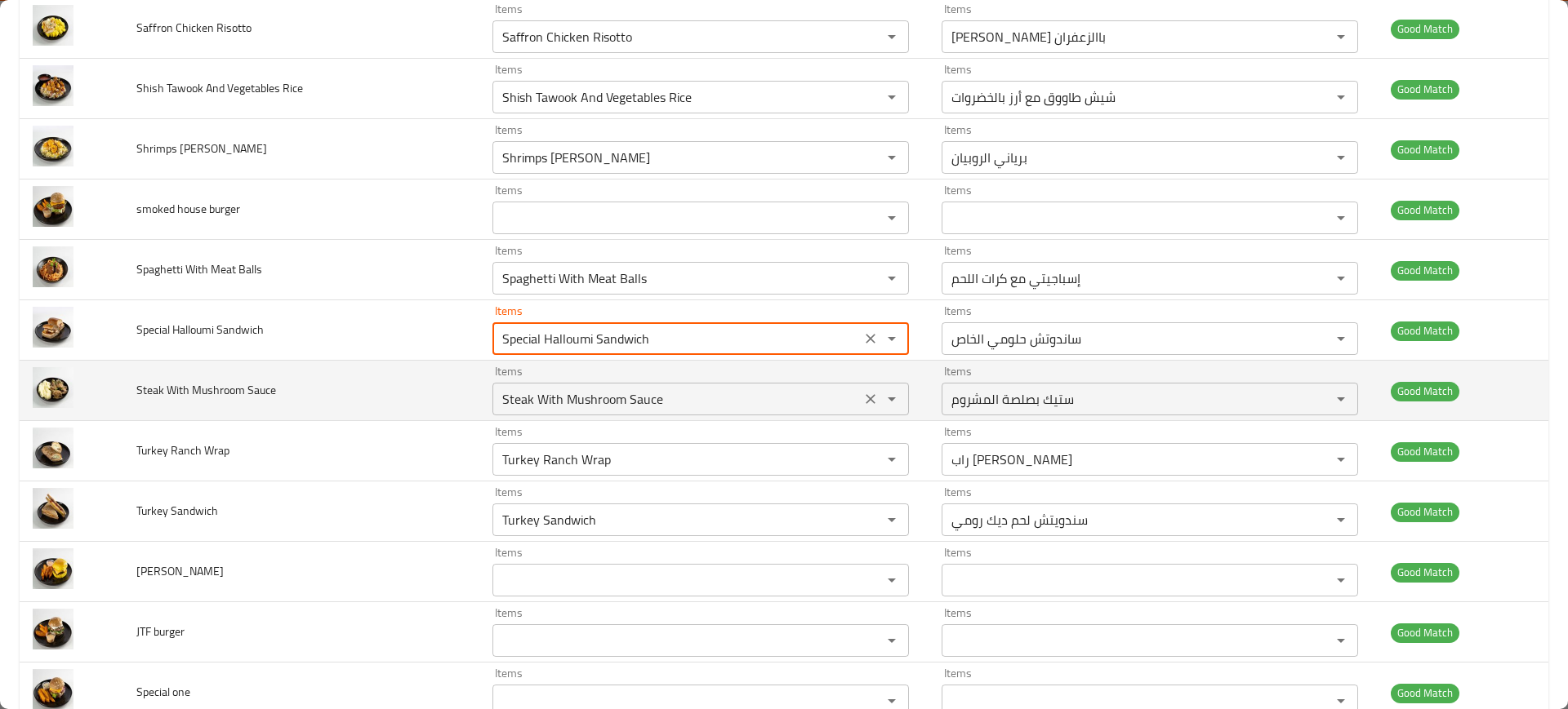
click at [544, 394] on Sauce "Steak With Mushroom Sauce" at bounding box center [676, 399] width 359 height 23
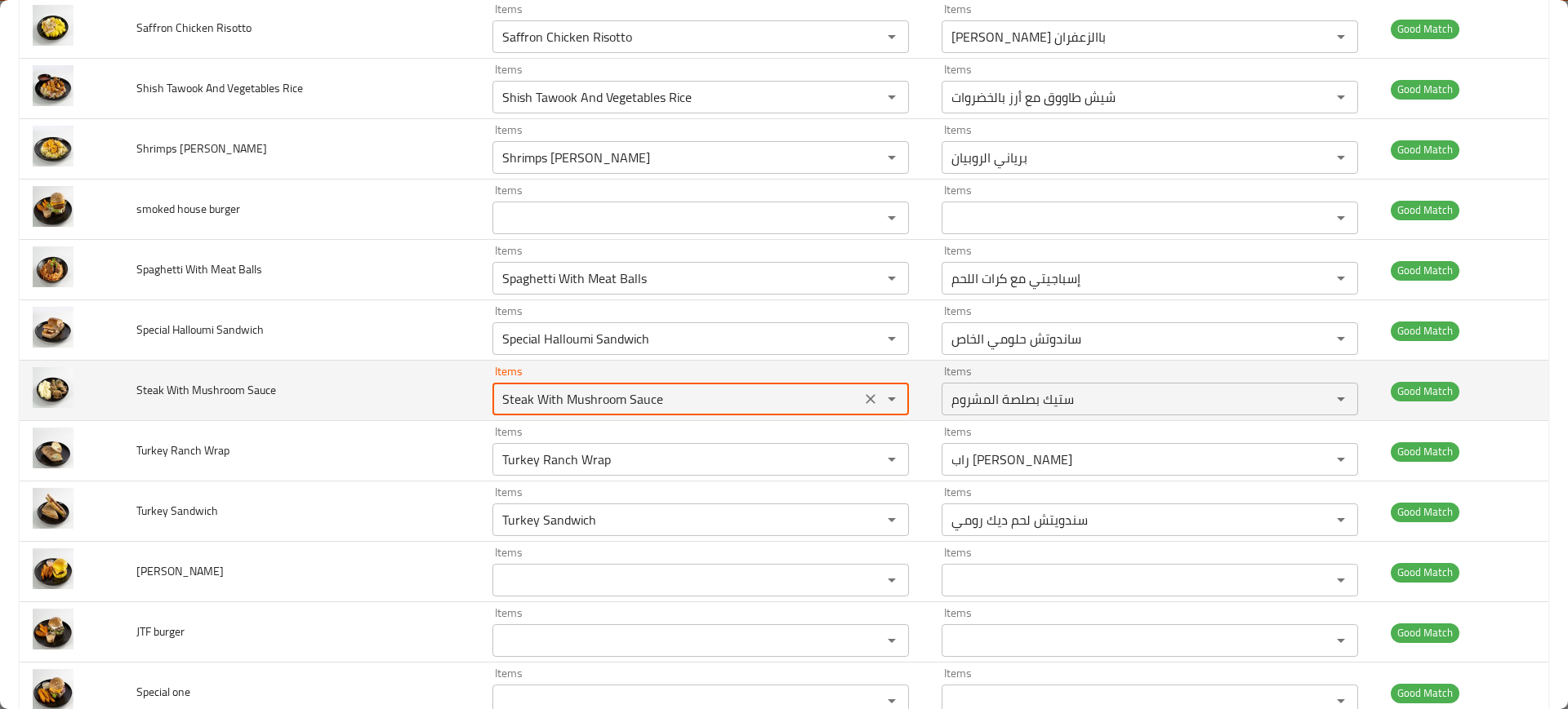
click at [544, 394] on Sauce "Steak With Mushroom Sauce" at bounding box center [676, 399] width 359 height 23
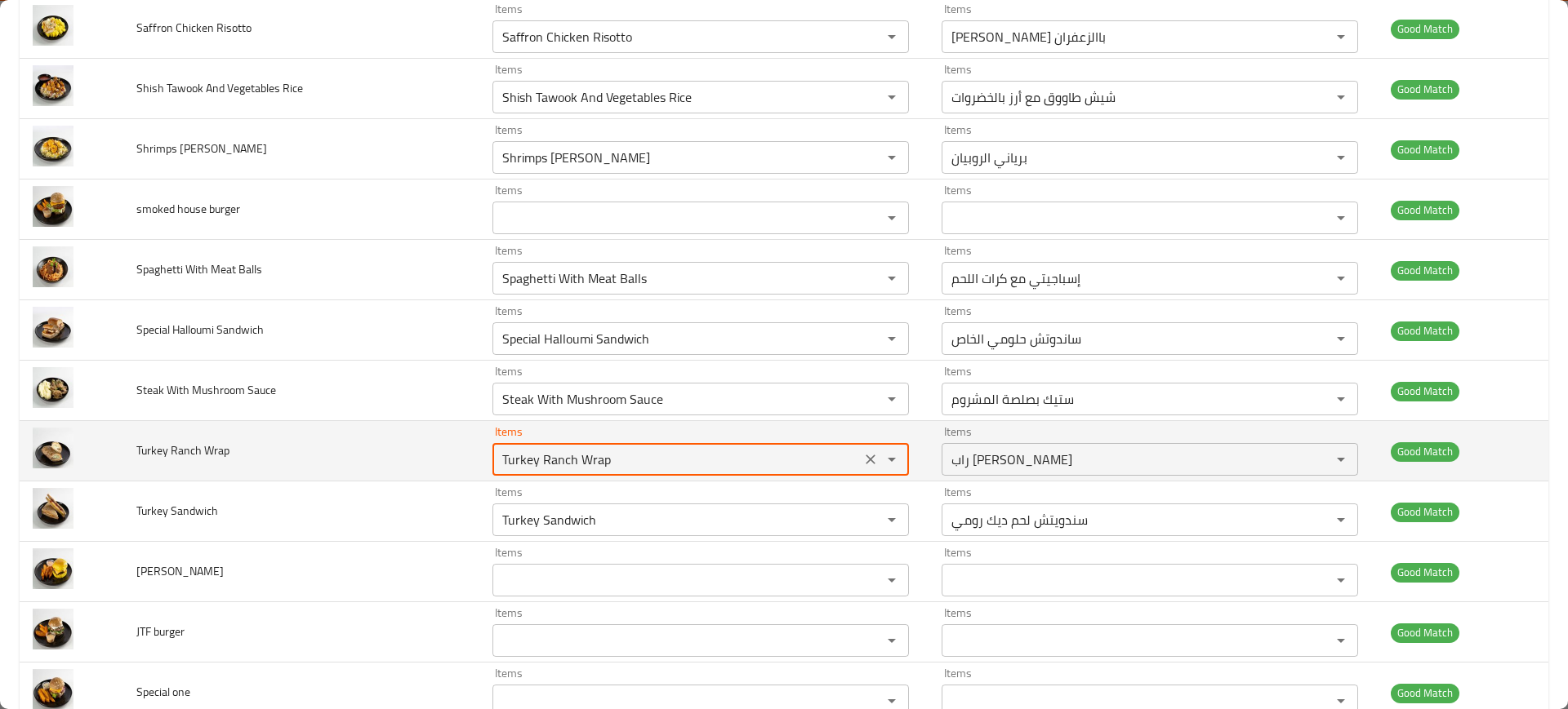
click at [515, 466] on Wrap "Turkey Ranch Wrap" at bounding box center [676, 459] width 359 height 23
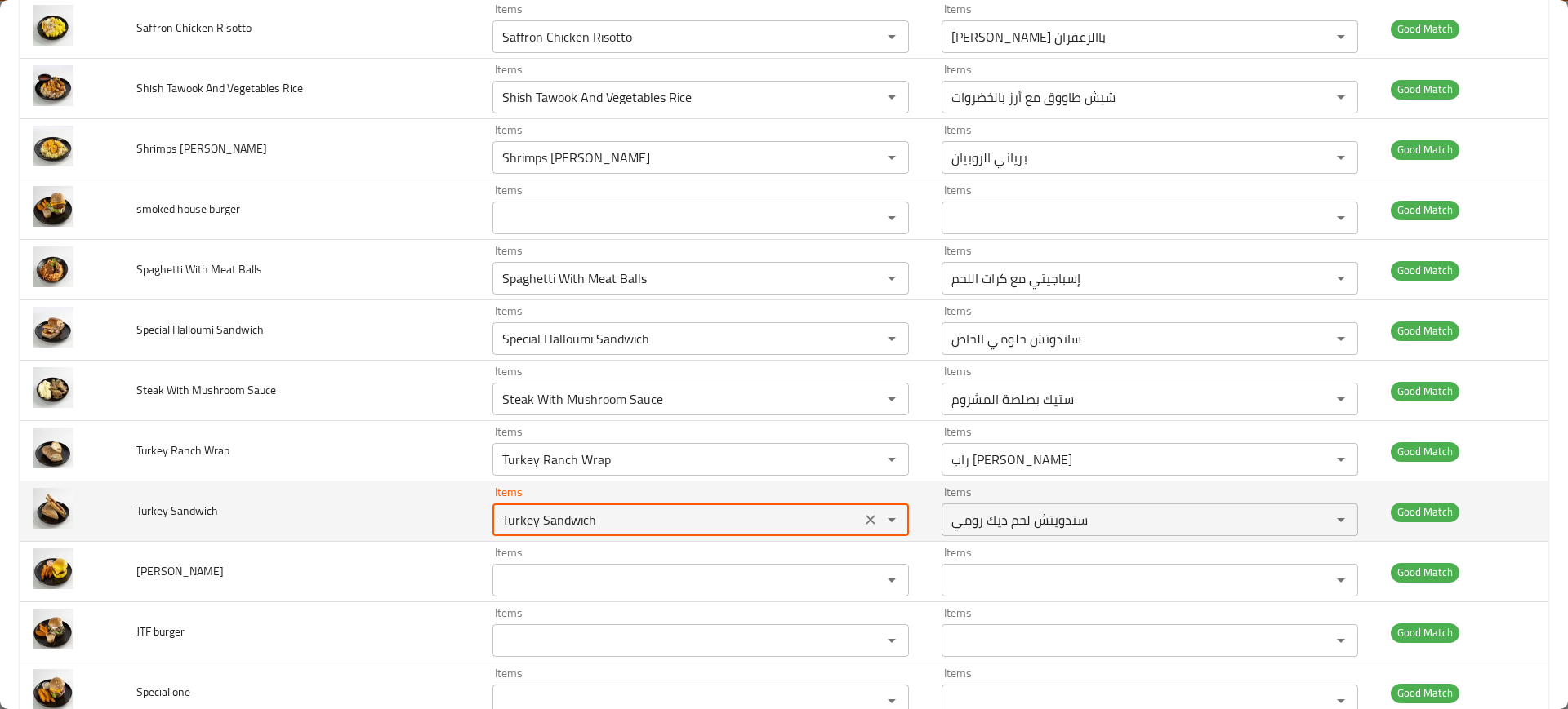
click at [551, 512] on Sandwich "Turkey Sandwich" at bounding box center [676, 519] width 359 height 23
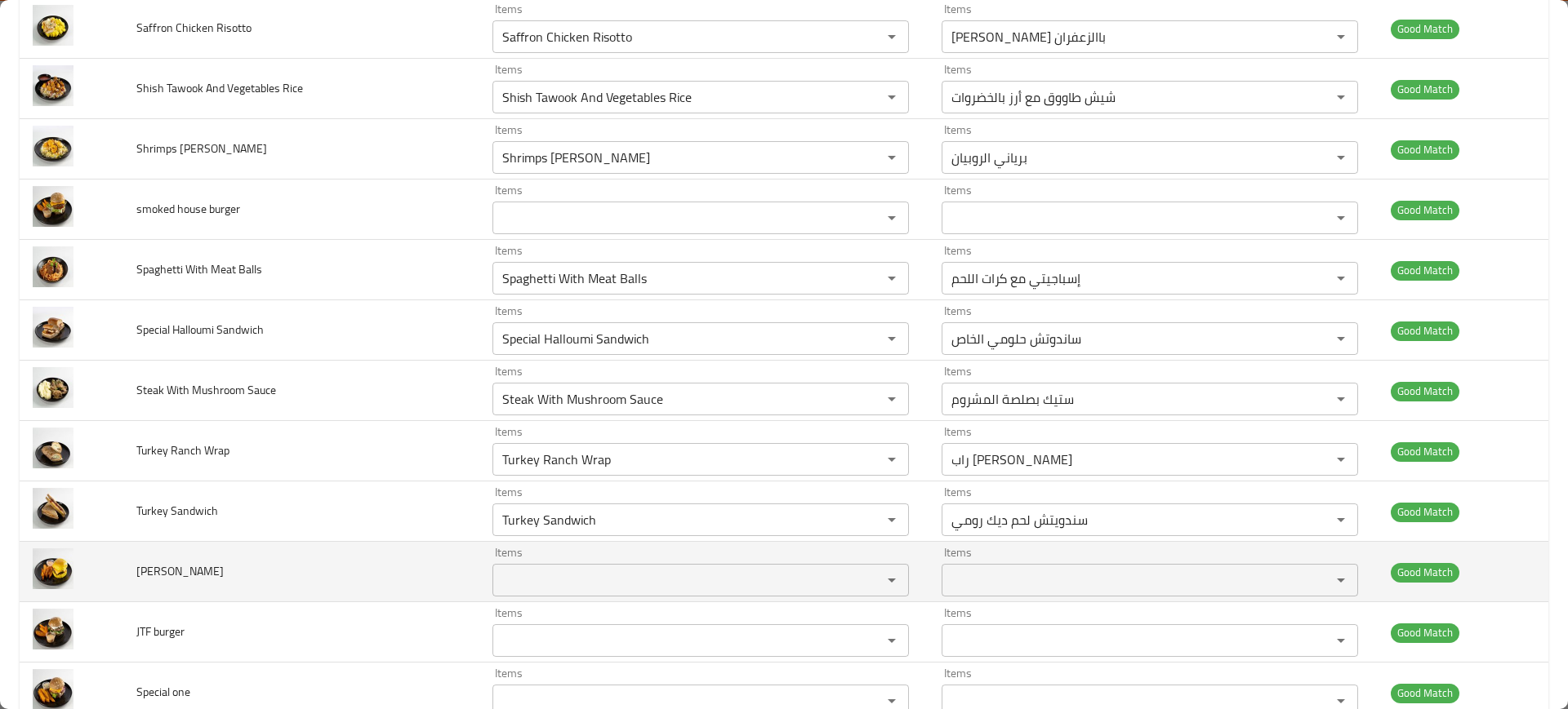
click at [479, 582] on td "Items Items" at bounding box center [703, 572] width 449 height 60
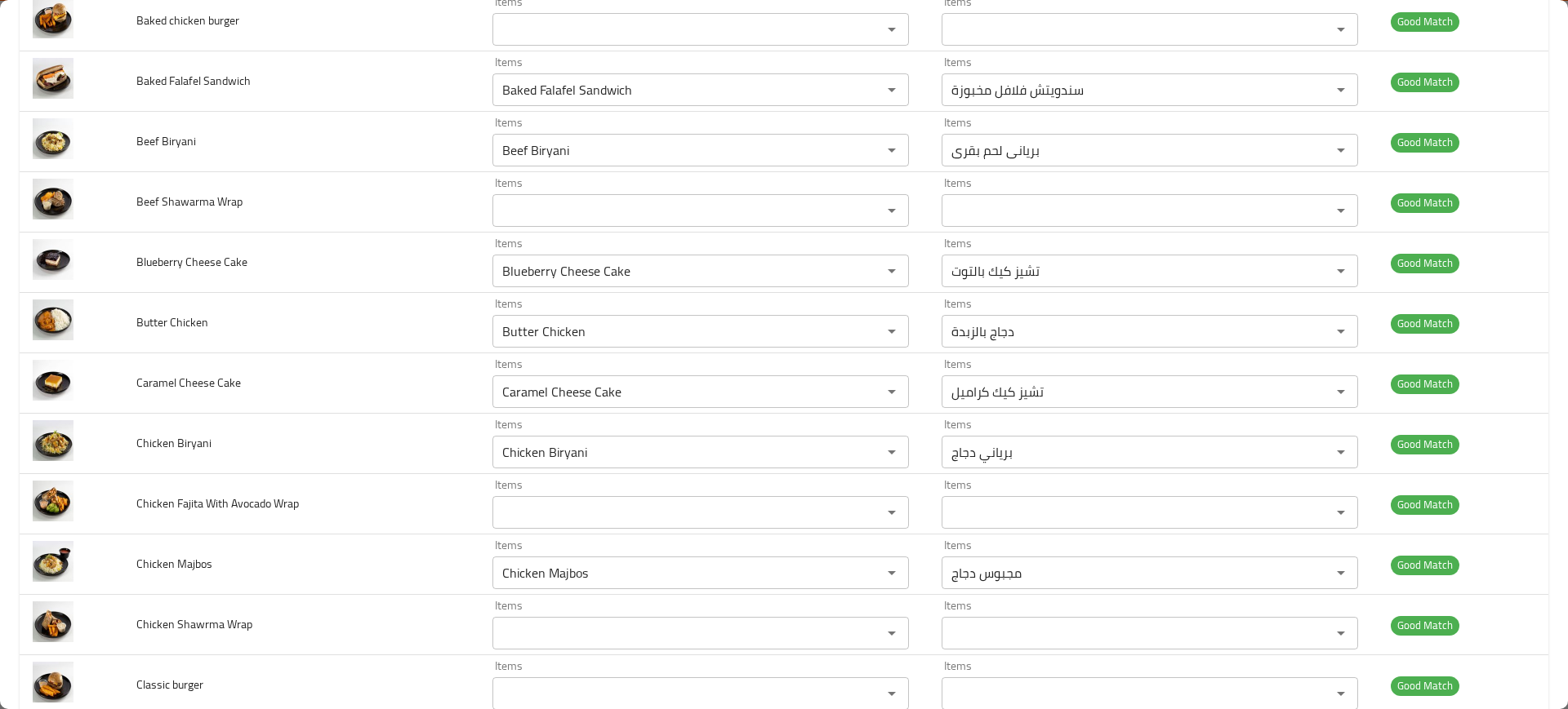
scroll to position [255, 0]
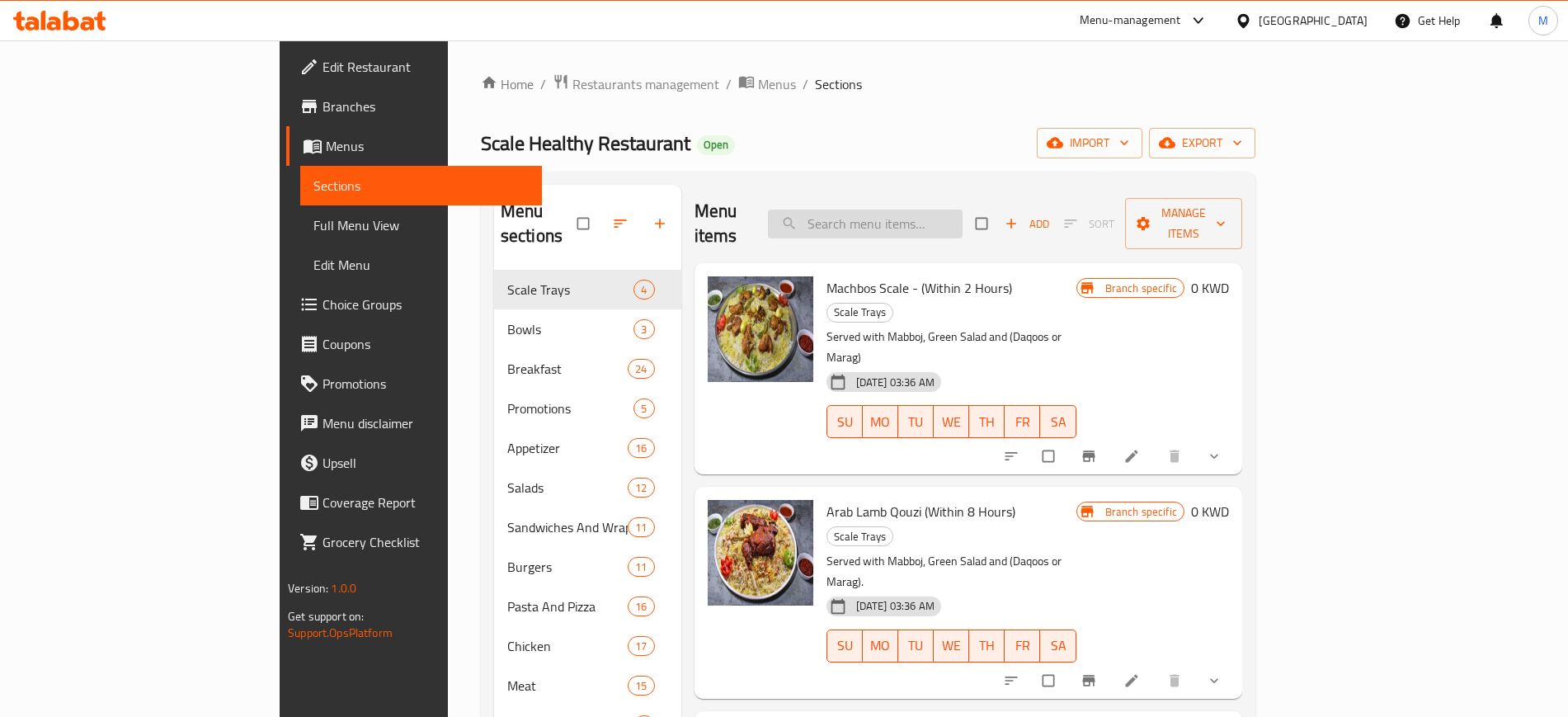
click at [894, 219] on input "search" at bounding box center [865, 224] width 194 height 29
paste input "Baked Falafel Sandwich"
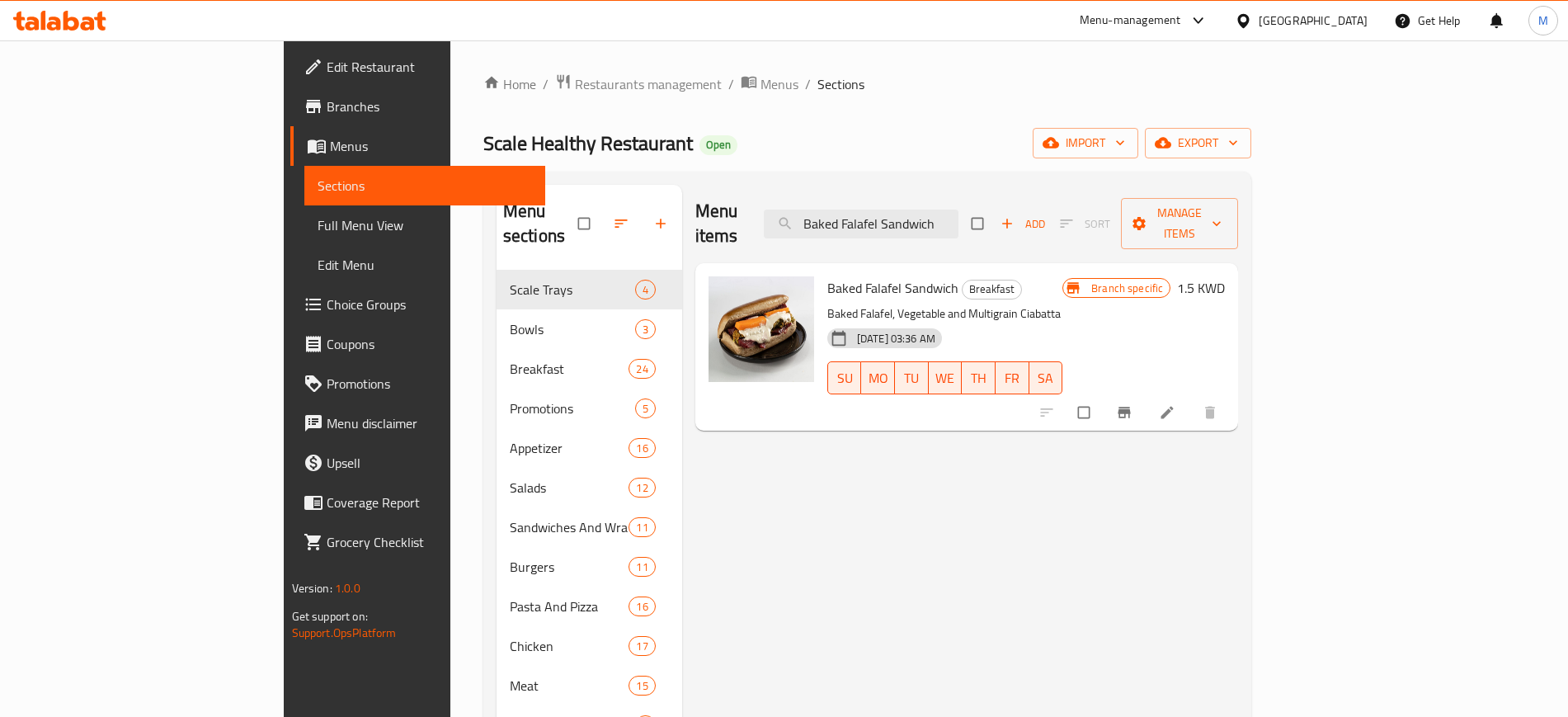
paste input "eef Biryani"
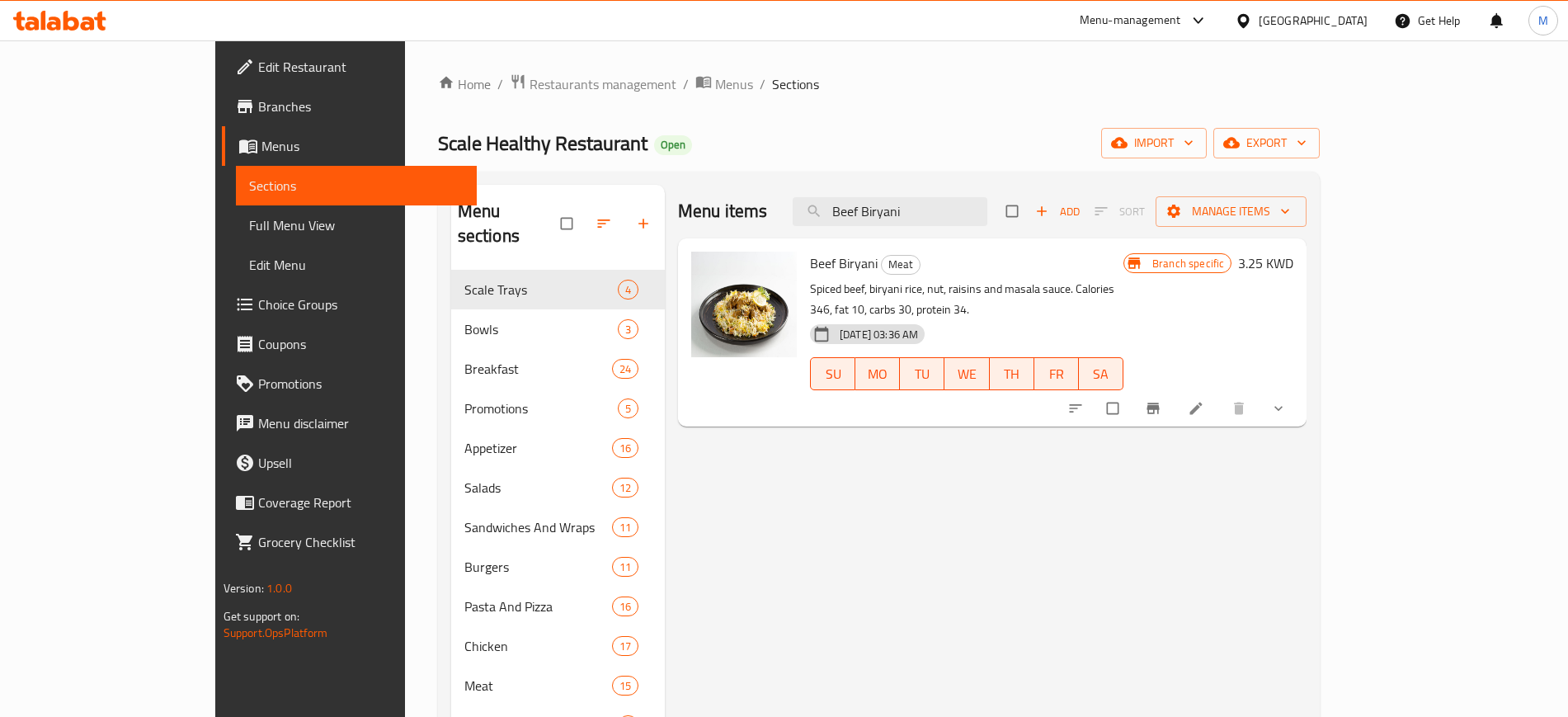
paste input "lueberry Cheese Cake"
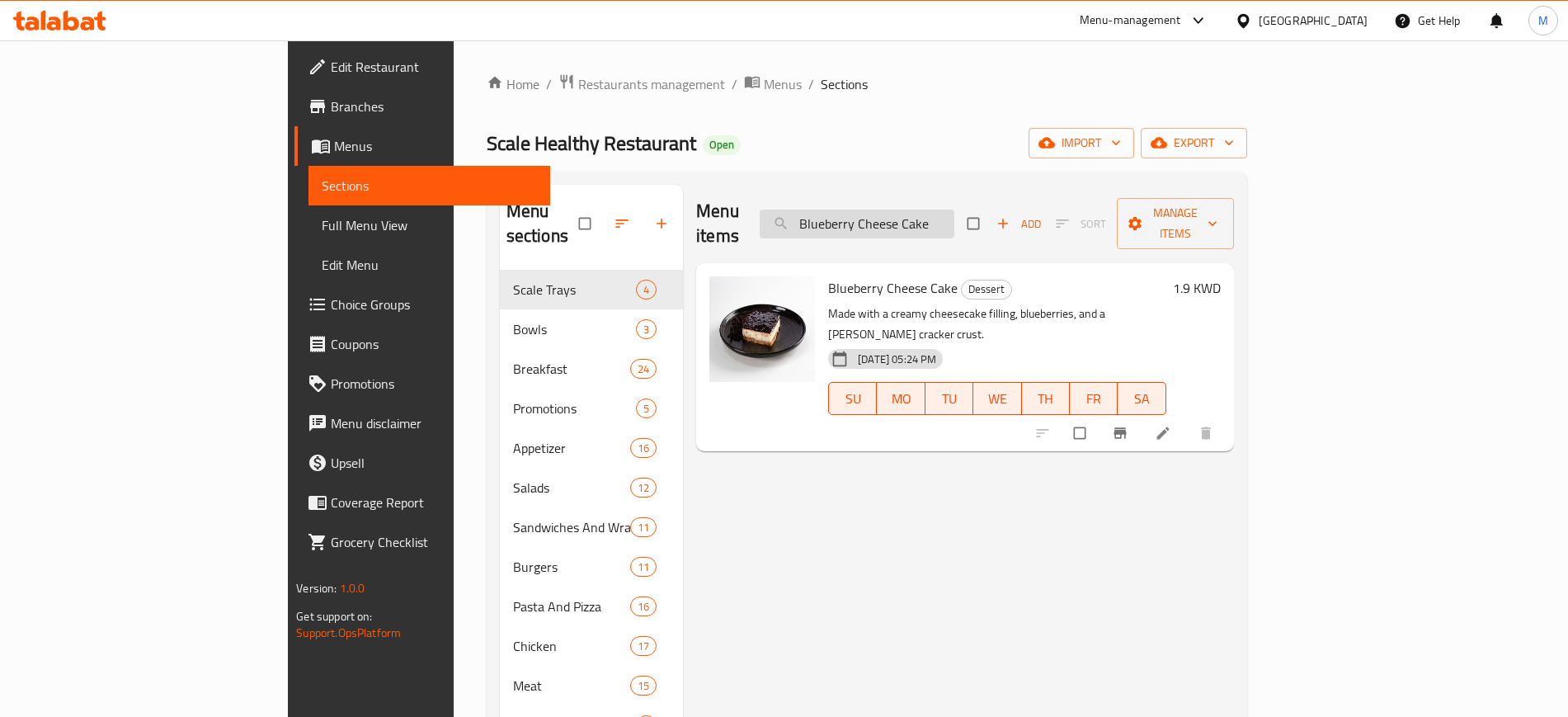
click at [954, 210] on input "Blueberry Cheese Cake" at bounding box center [857, 224] width 194 height 29
paste input "utter Chicken"
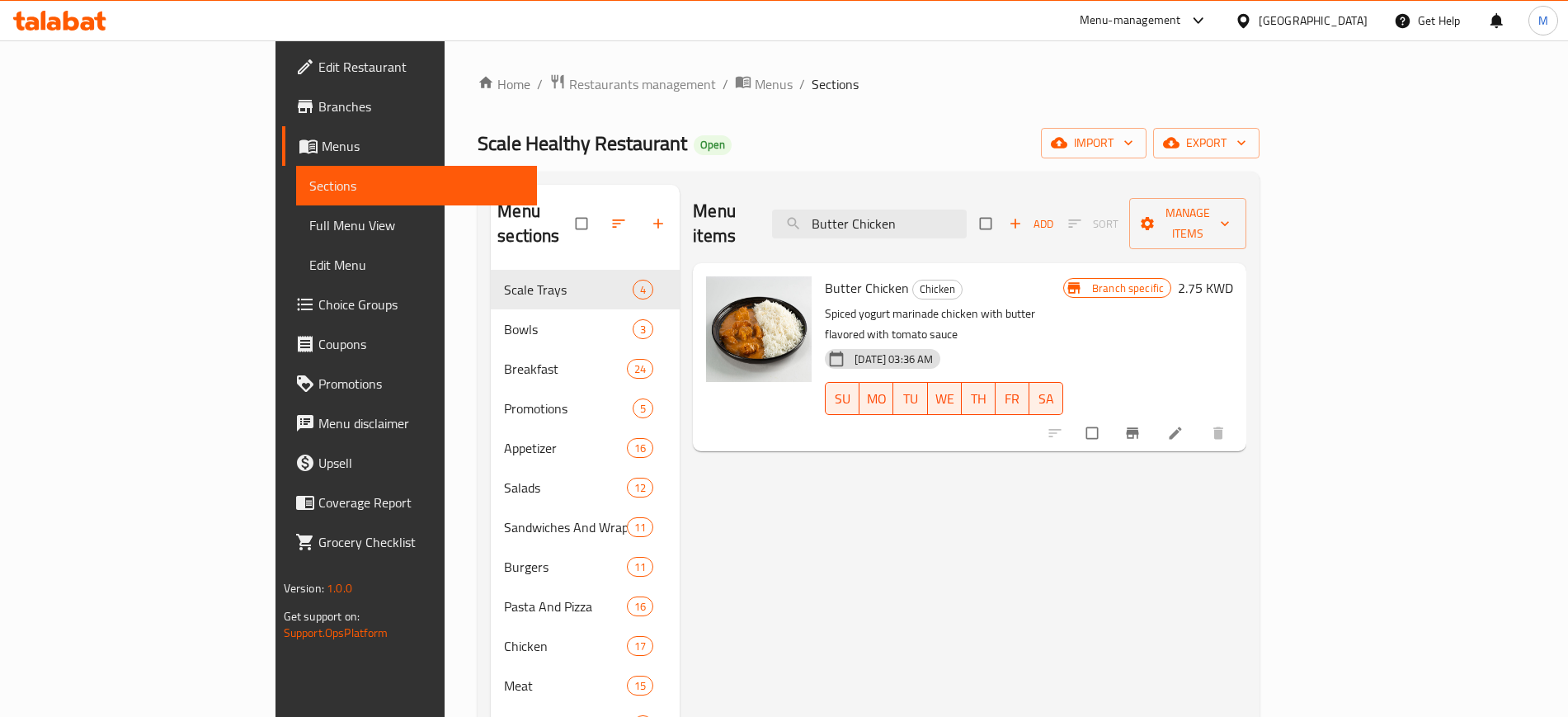
paste input "Caramel Cheese Cake"
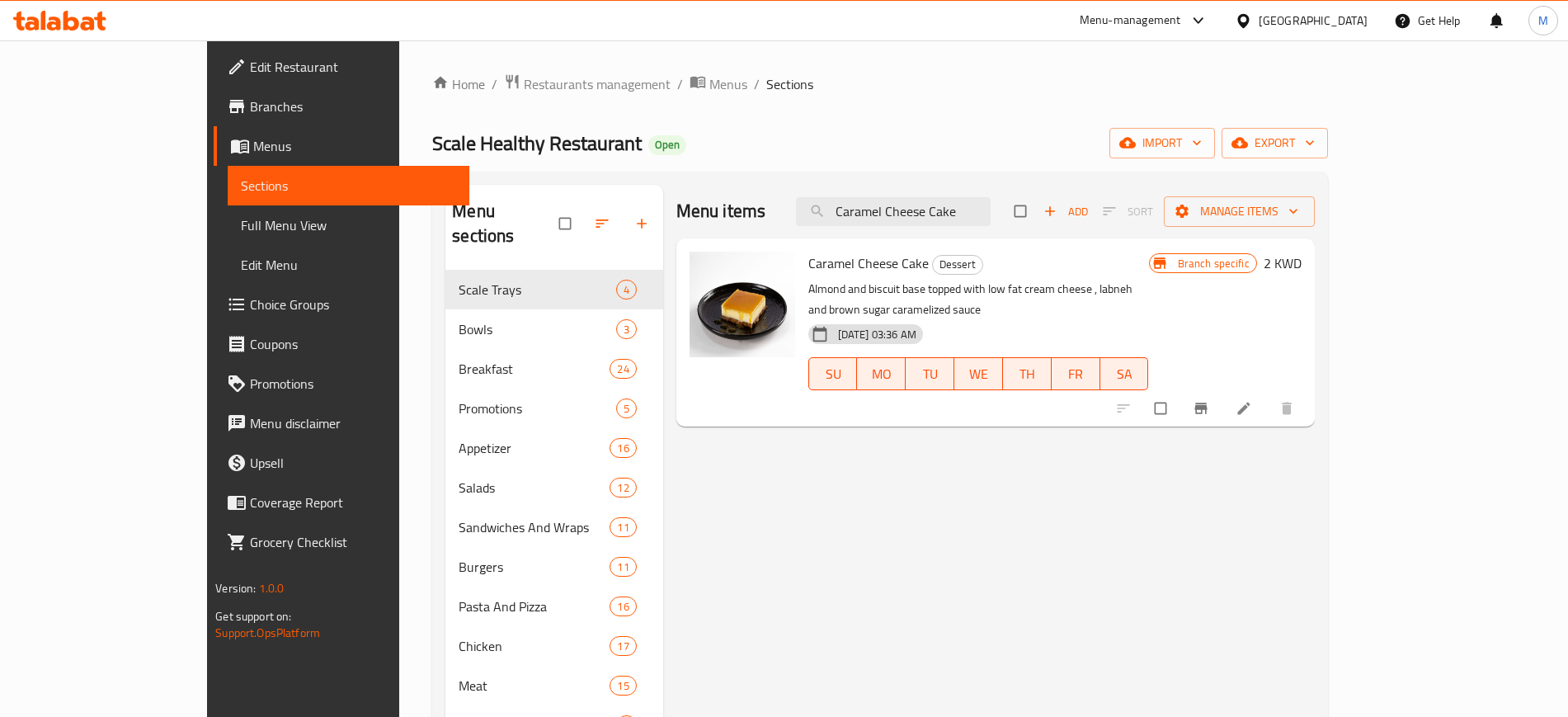
paste input "[PERSON_NAME]"
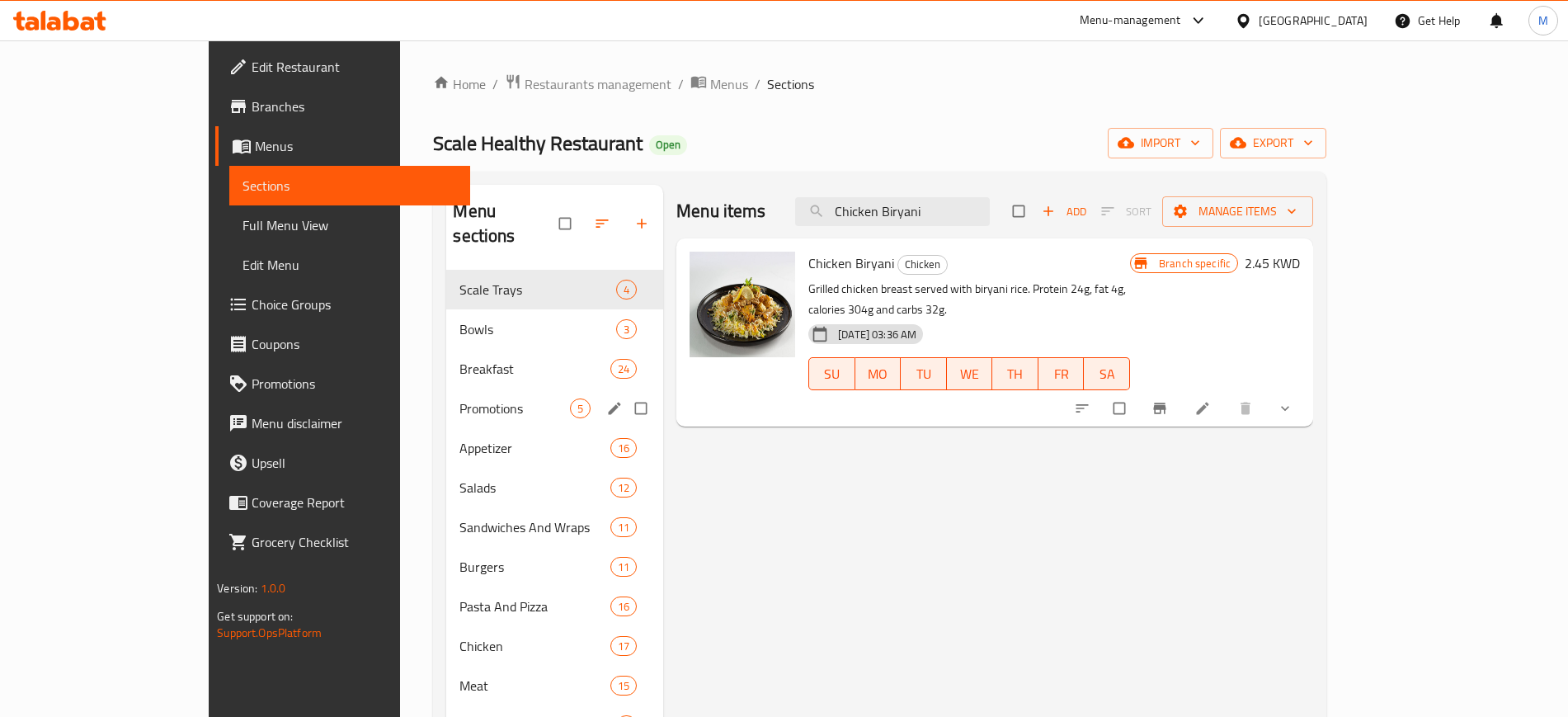
paste input "Majbos"
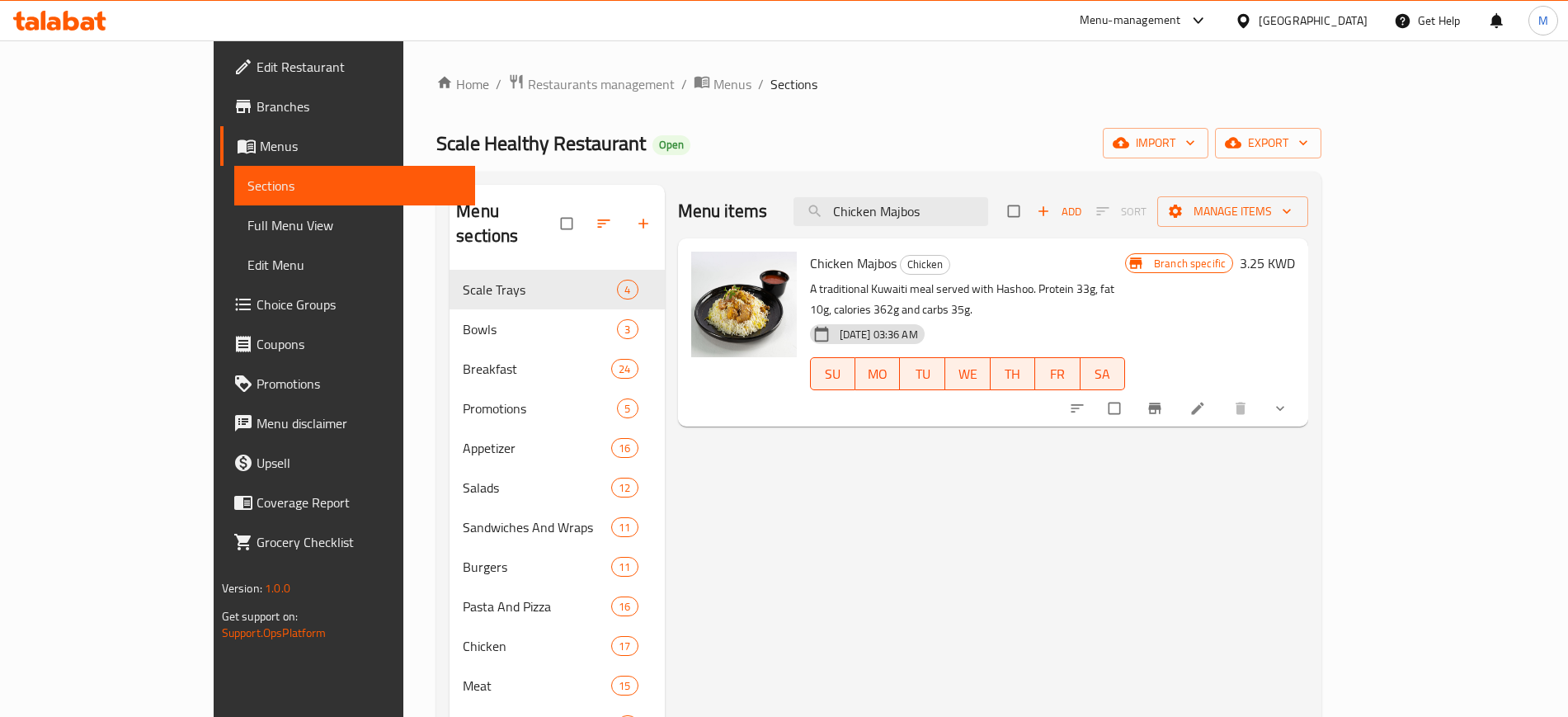
paste input "lassic Cheese Cake"
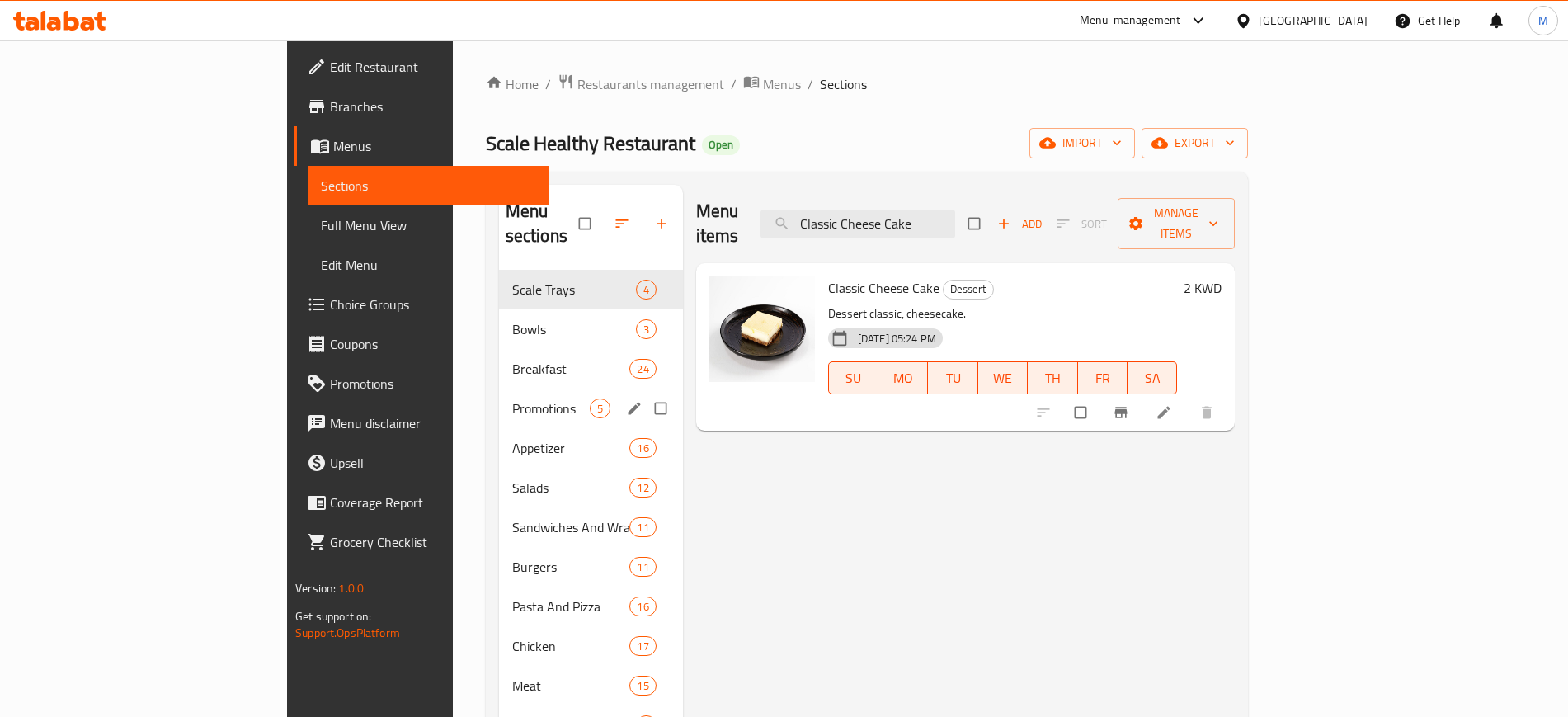
paste input "ub Sandwich"
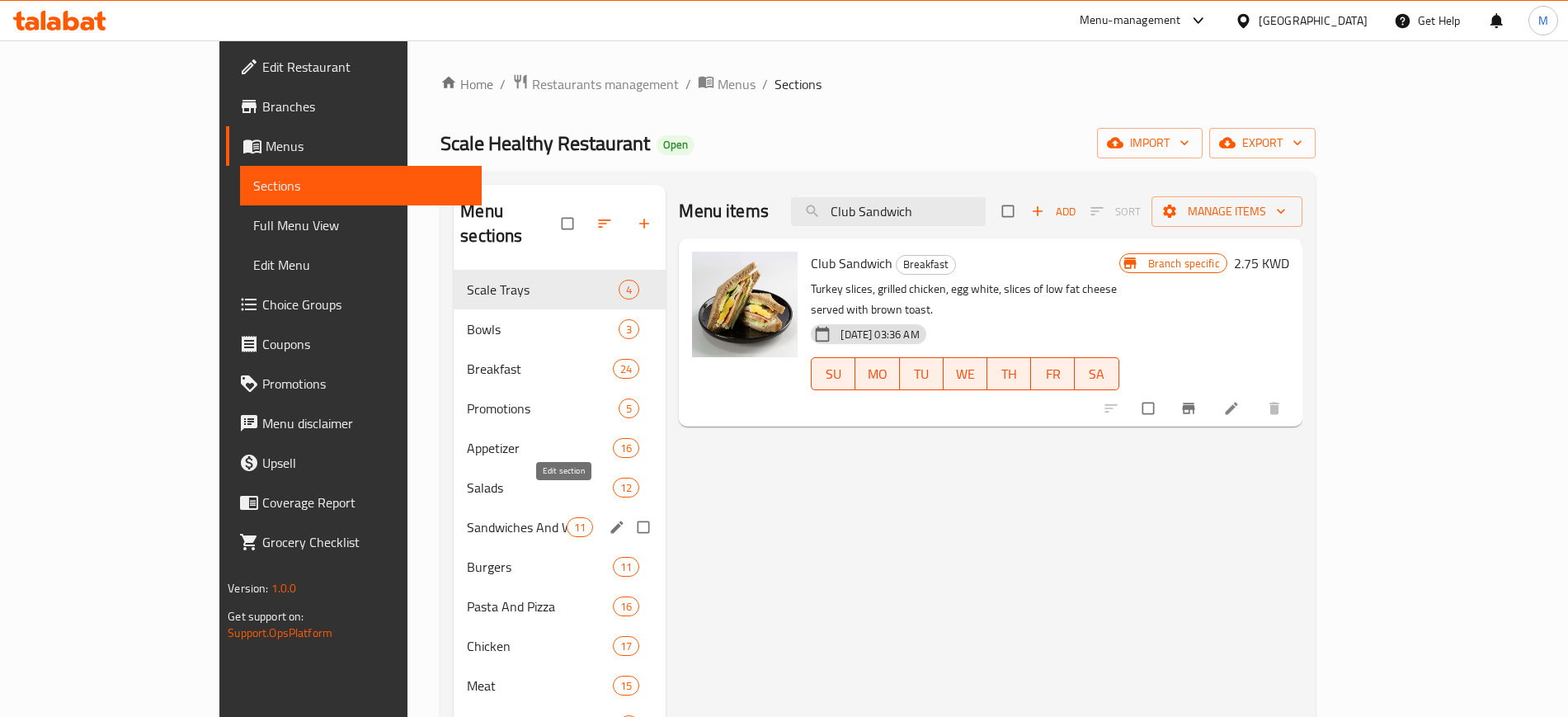
paste input "Dawood Basha"
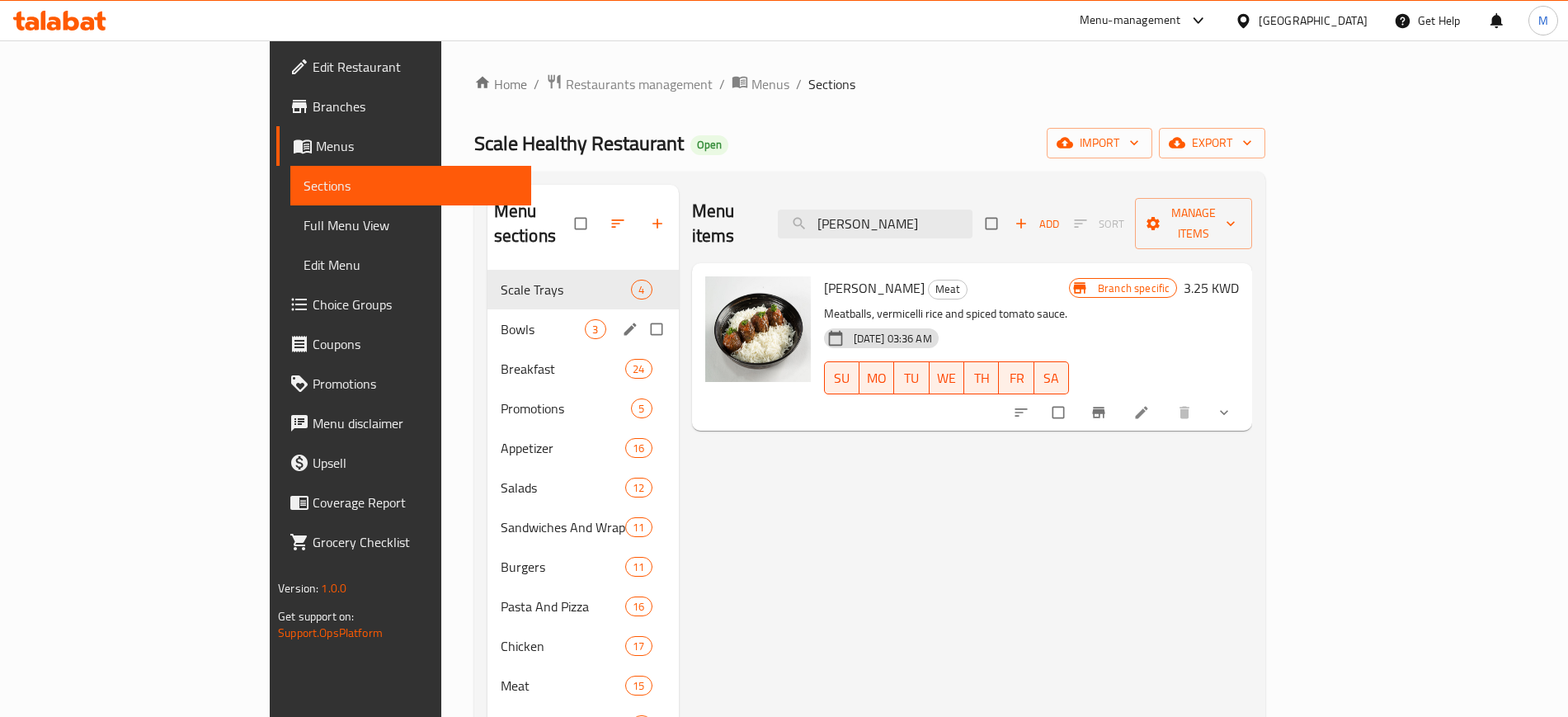
paste input "Fish Kabs"
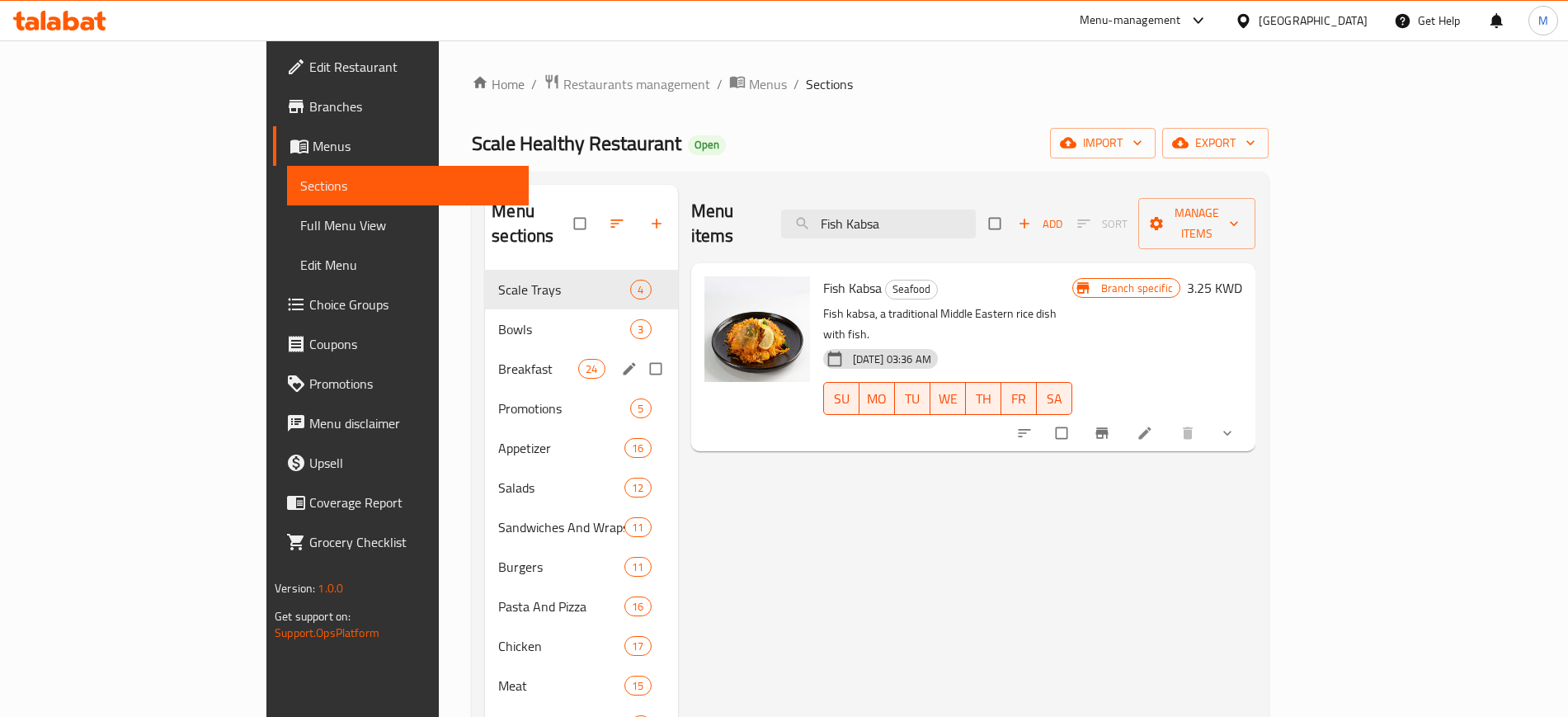
paste input "With Lemongrass Sauce"
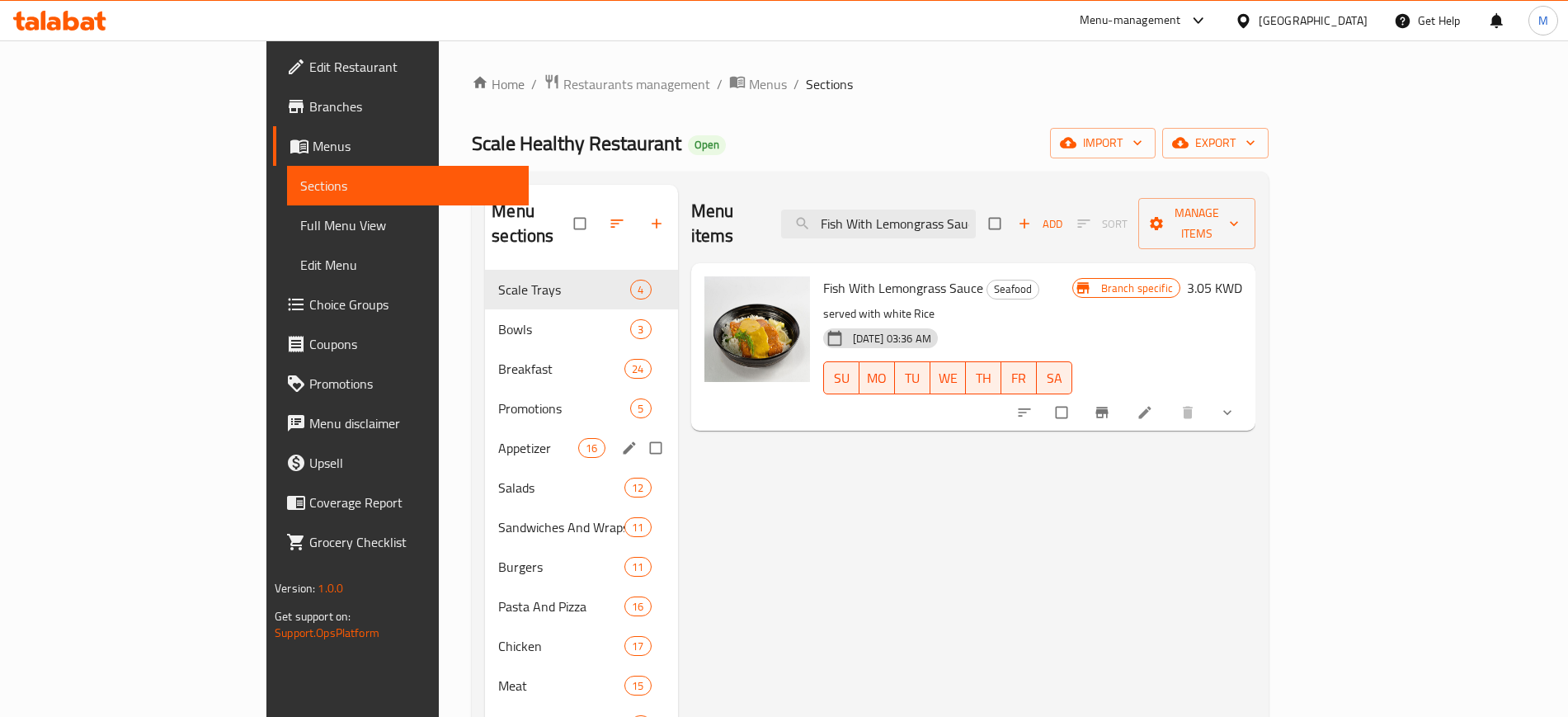
paste input "Ground Beef Pizza"
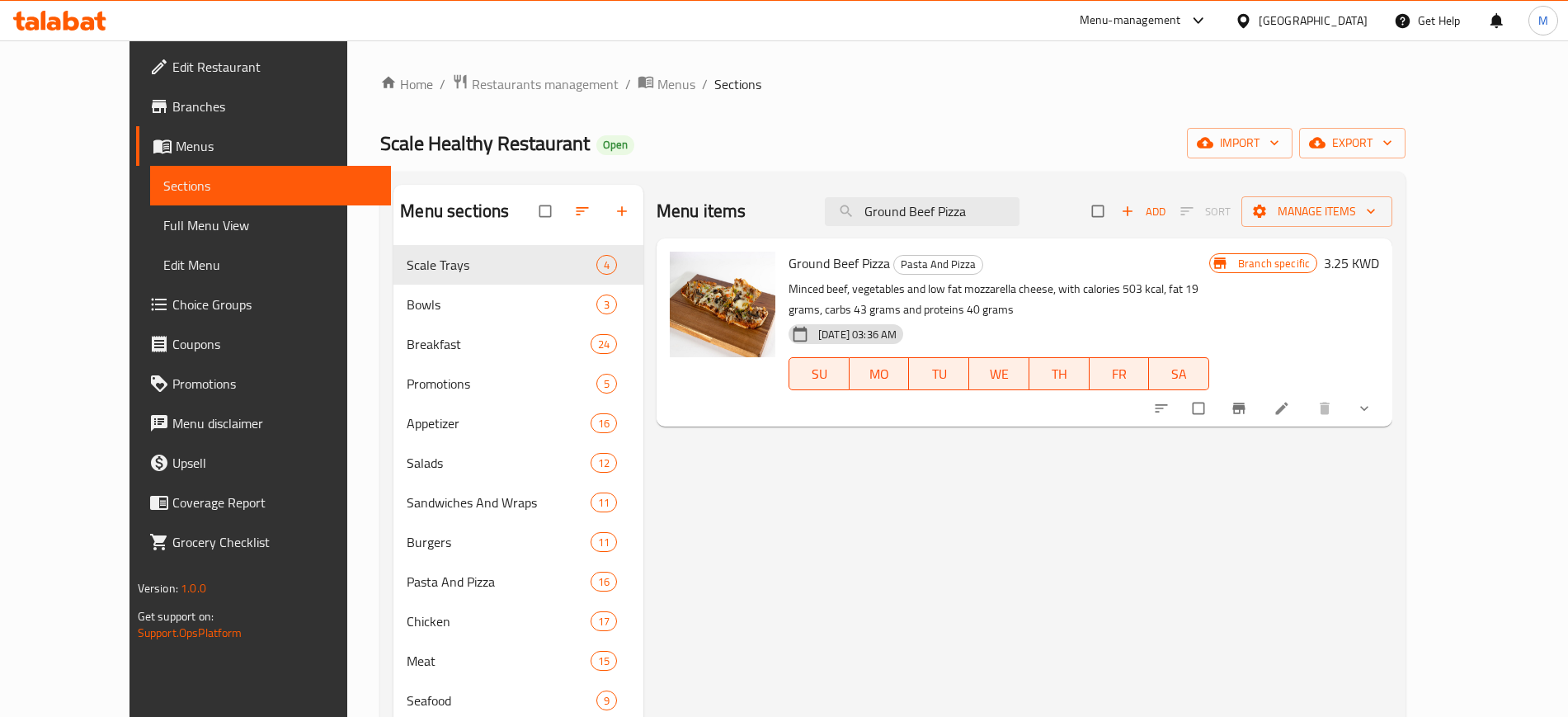
paste input "Halloumi Burger"
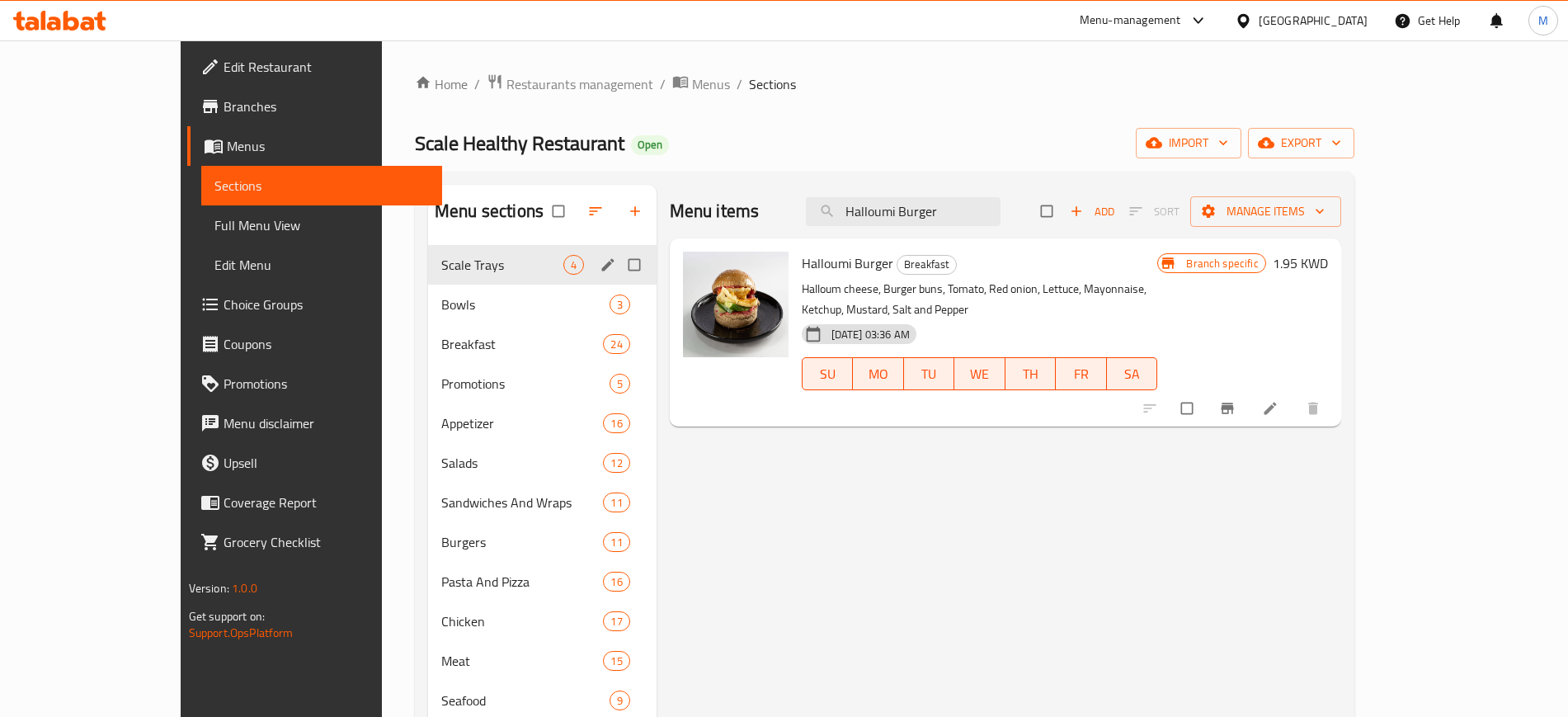
paste input "ealthy Pizza"
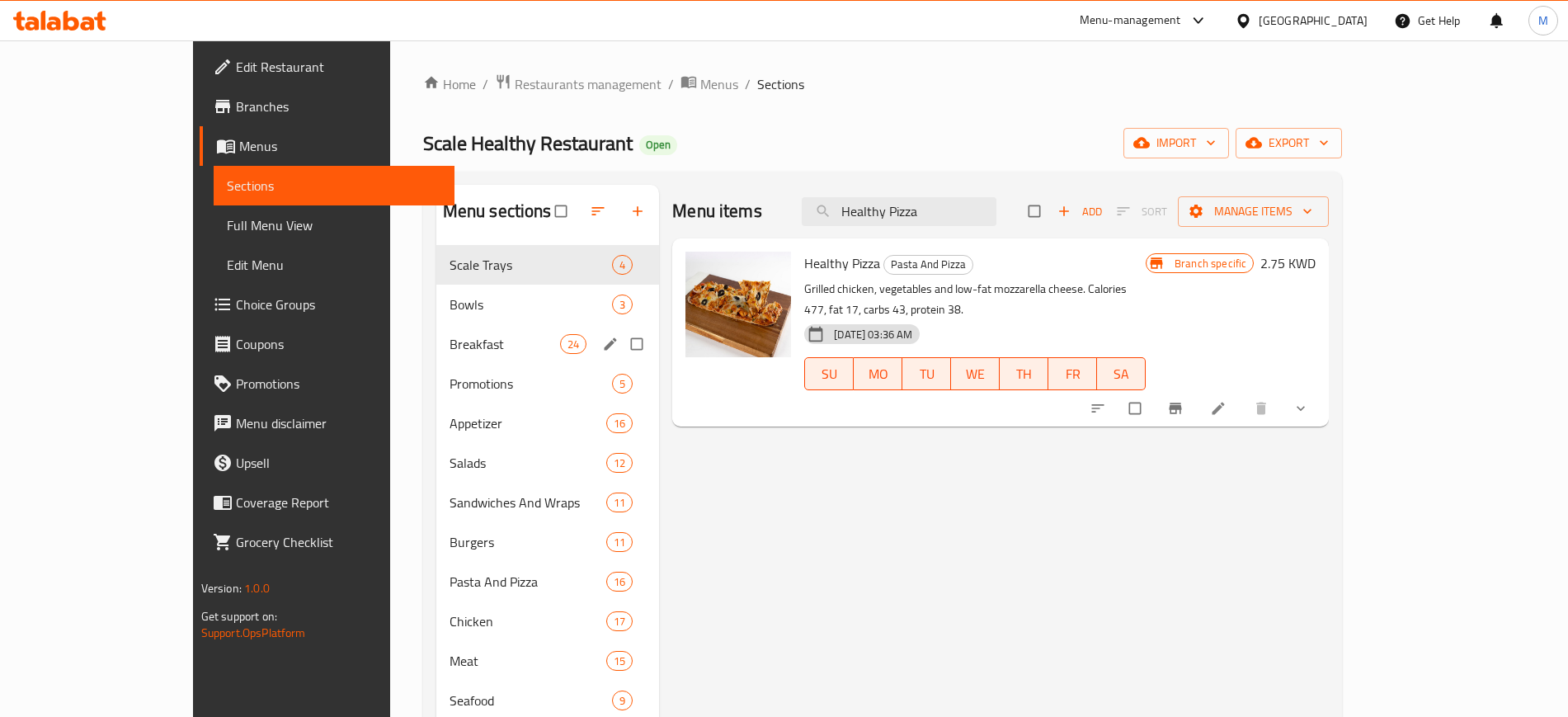
paste input "[PERSON_NAME]"
paste input "Labneh and Thyme Cream"
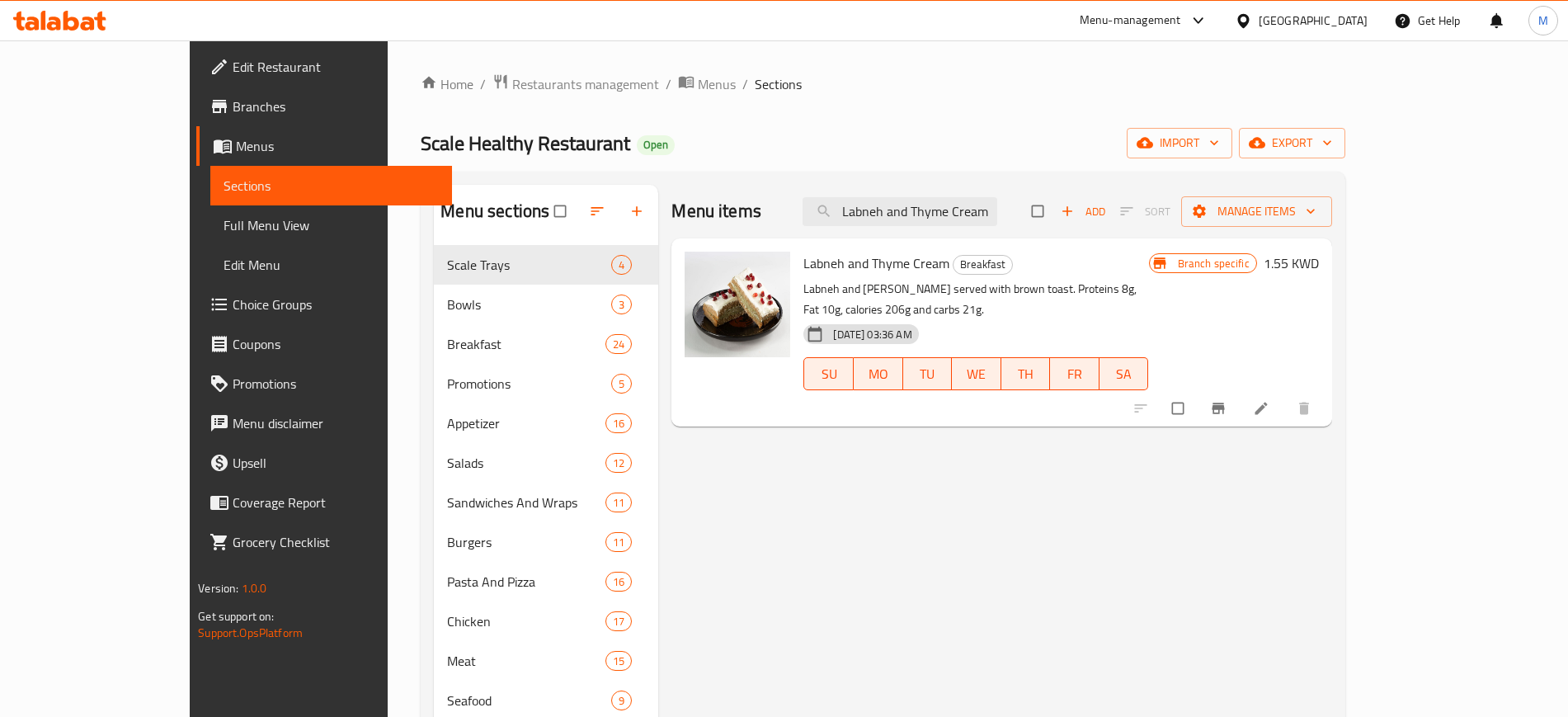
type input "Labneh and Thyme Cream"
click at [755, 452] on div "Menu items Labneh and Thyme Cream Add Sort Manage items Labneh and Thyme Cream …" at bounding box center [994, 556] width 673 height 741
click at [739, 296] on img at bounding box center [738, 304] width 105 height 105
click at [728, 332] on img at bounding box center [738, 304] width 105 height 105
click at [767, 415] on div "Menu items Labneh and Thyme Cream Add Sort Manage items Labneh and Thyme Cream …" at bounding box center [994, 556] width 673 height 741
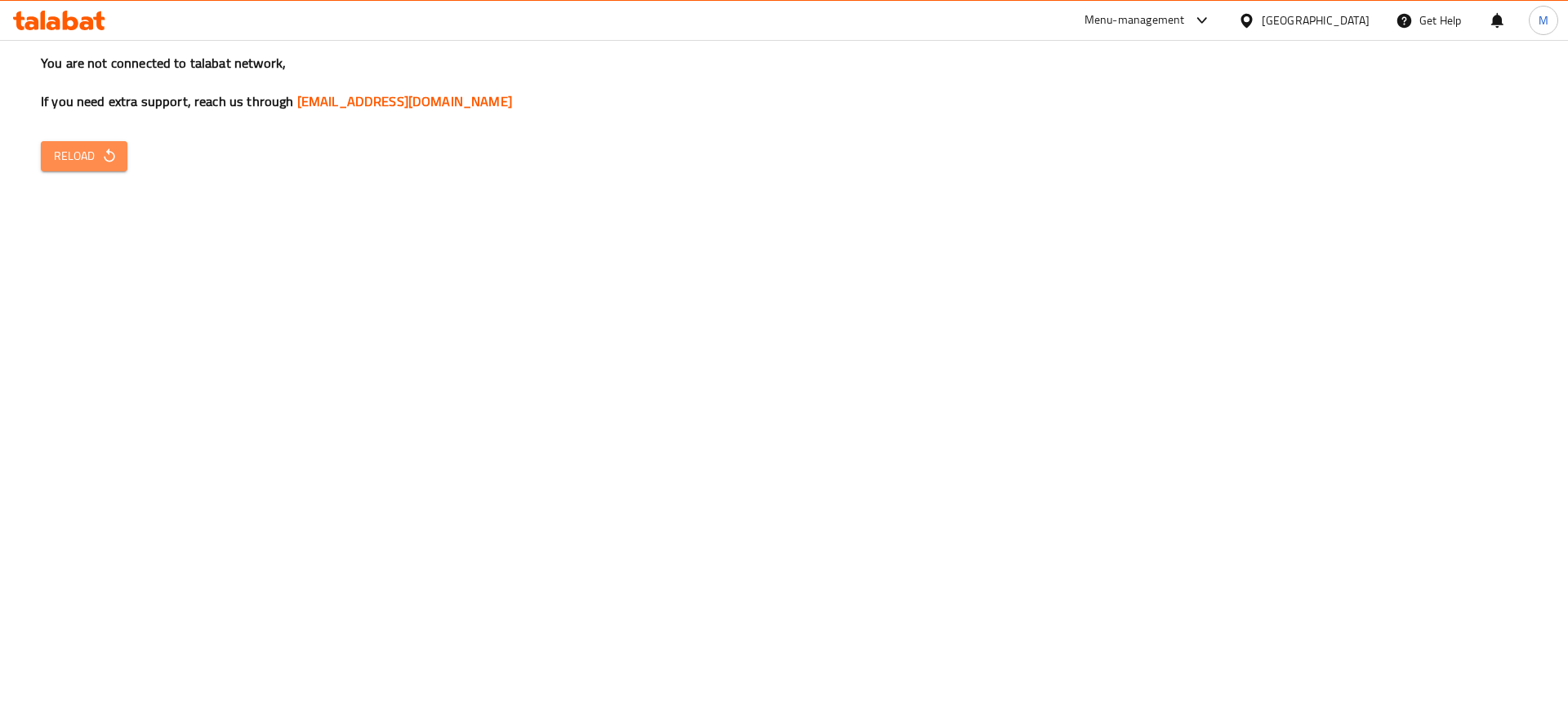
click at [93, 141] on button "Reload" at bounding box center [84, 156] width 87 height 30
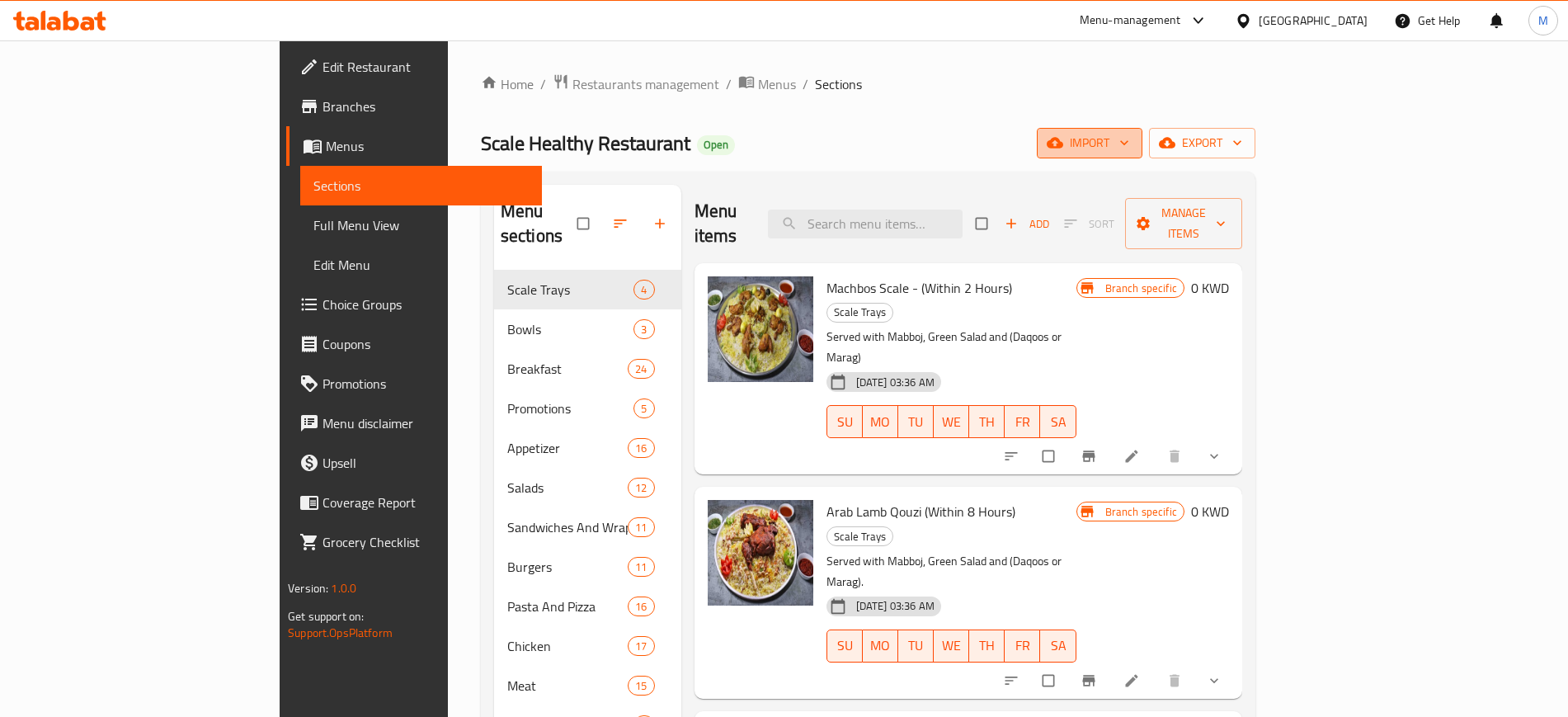
click at [1129, 138] on span "import" at bounding box center [1089, 143] width 79 height 20
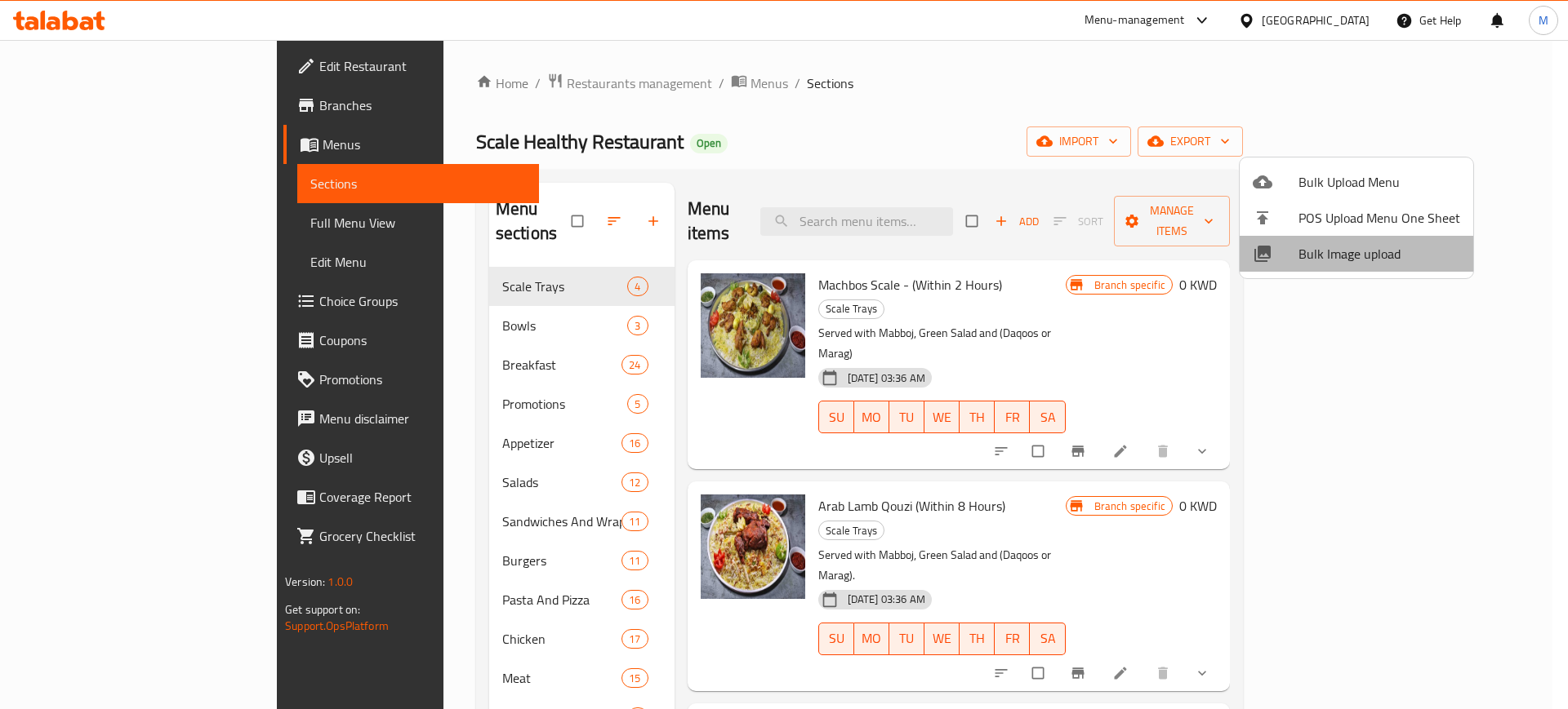
click at [1376, 246] on span "Bulk Image upload" at bounding box center [1379, 254] width 161 height 19
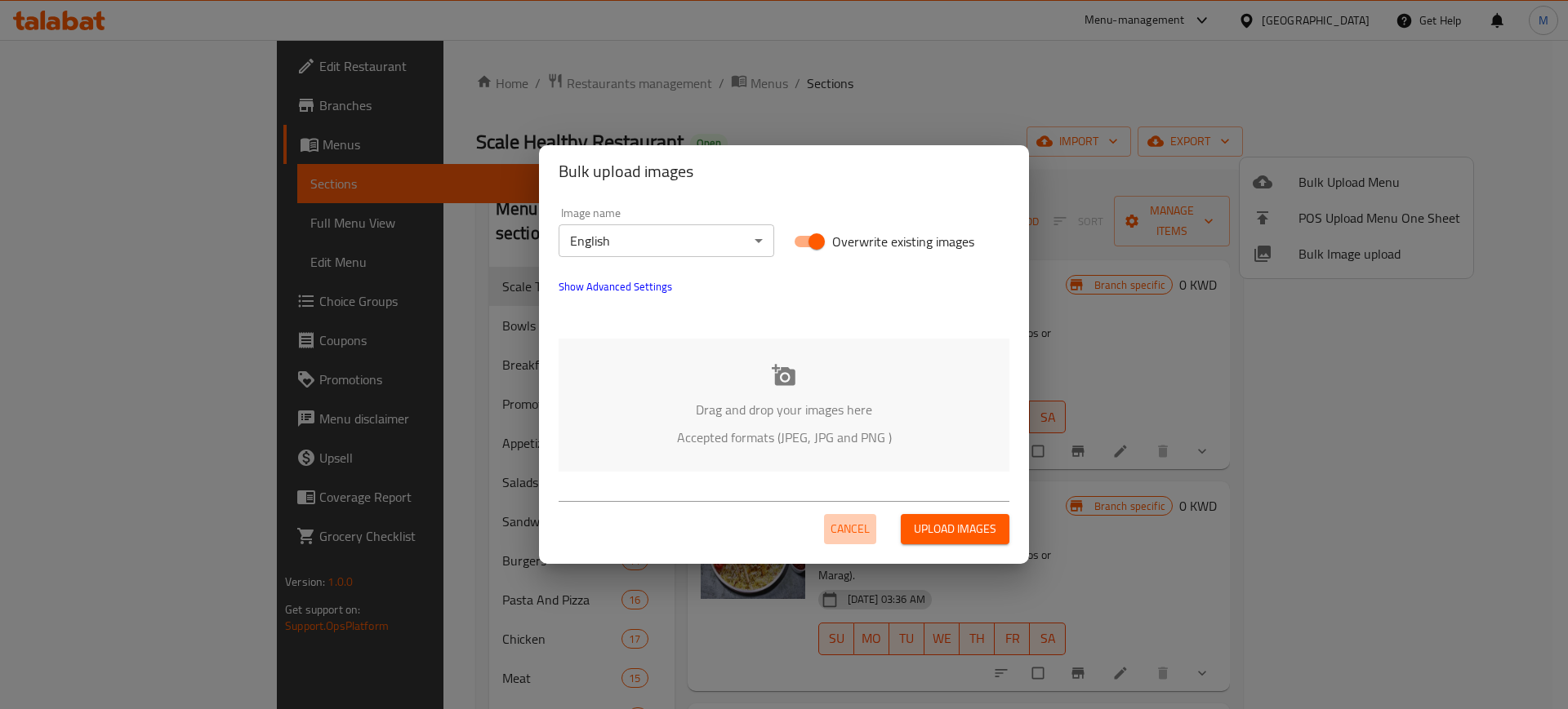
click at [857, 526] on span "Cancel" at bounding box center [850, 529] width 39 height 20
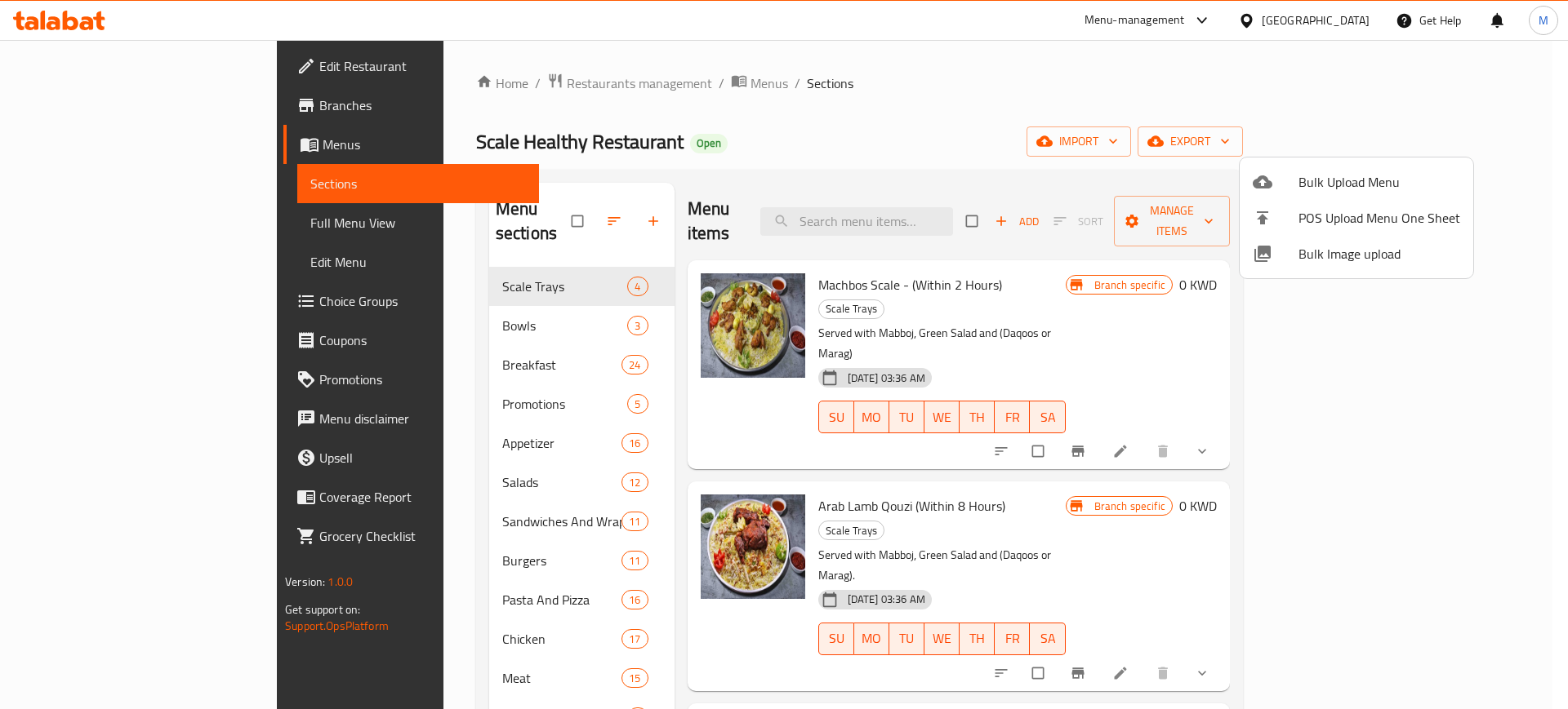
click at [953, 197] on div at bounding box center [784, 354] width 1568 height 709
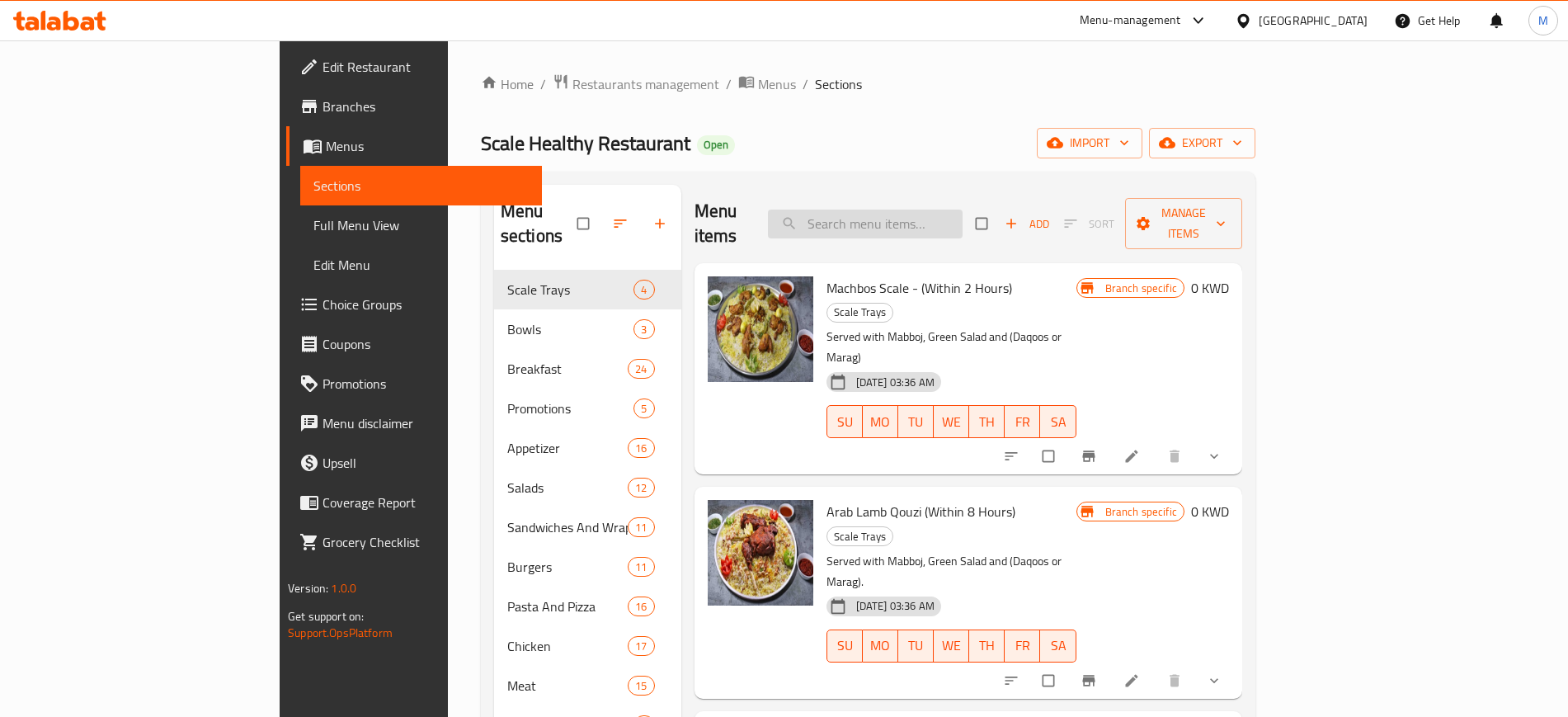
click at [963, 210] on input "search" at bounding box center [865, 224] width 194 height 29
paste input "Labneh and Thyme Cream"
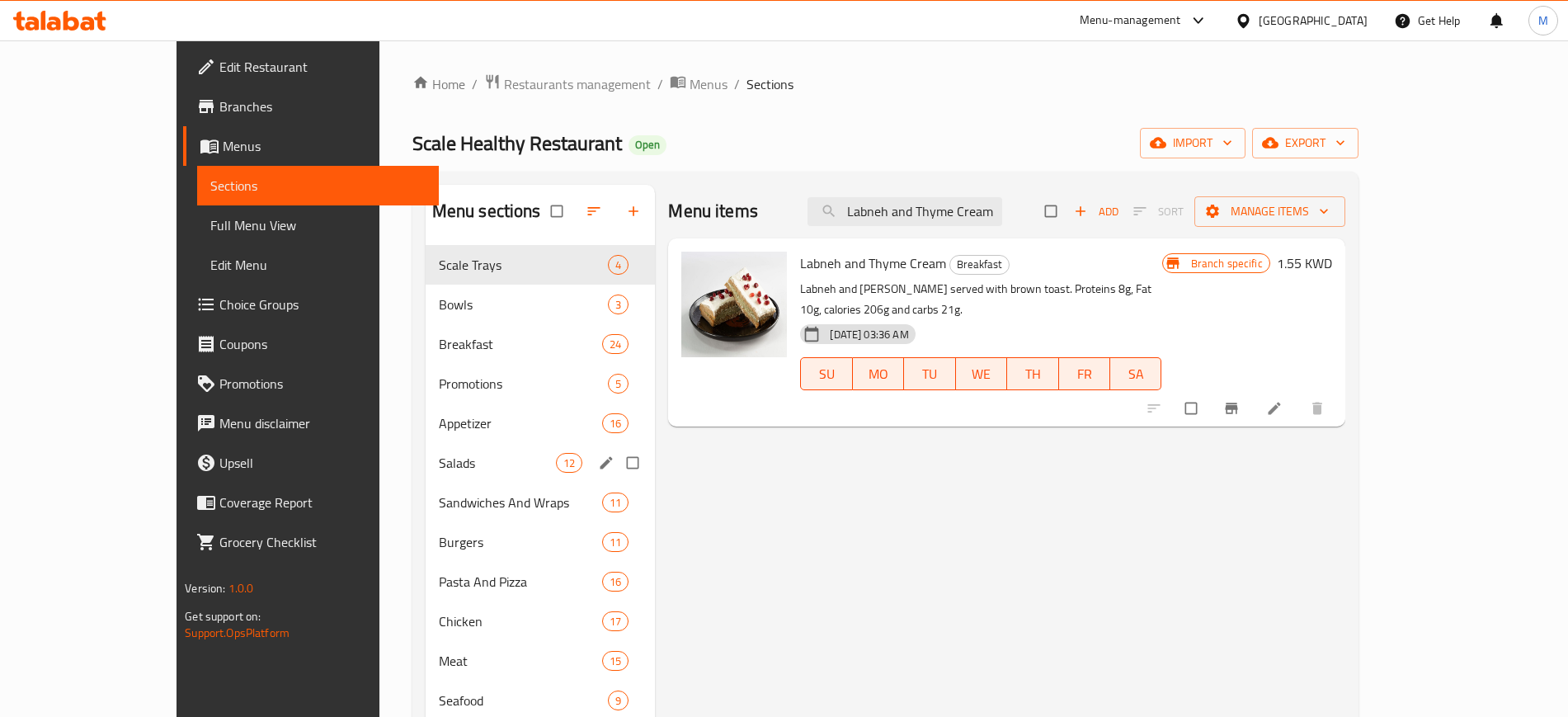
paste input "emon Cheese Cake"
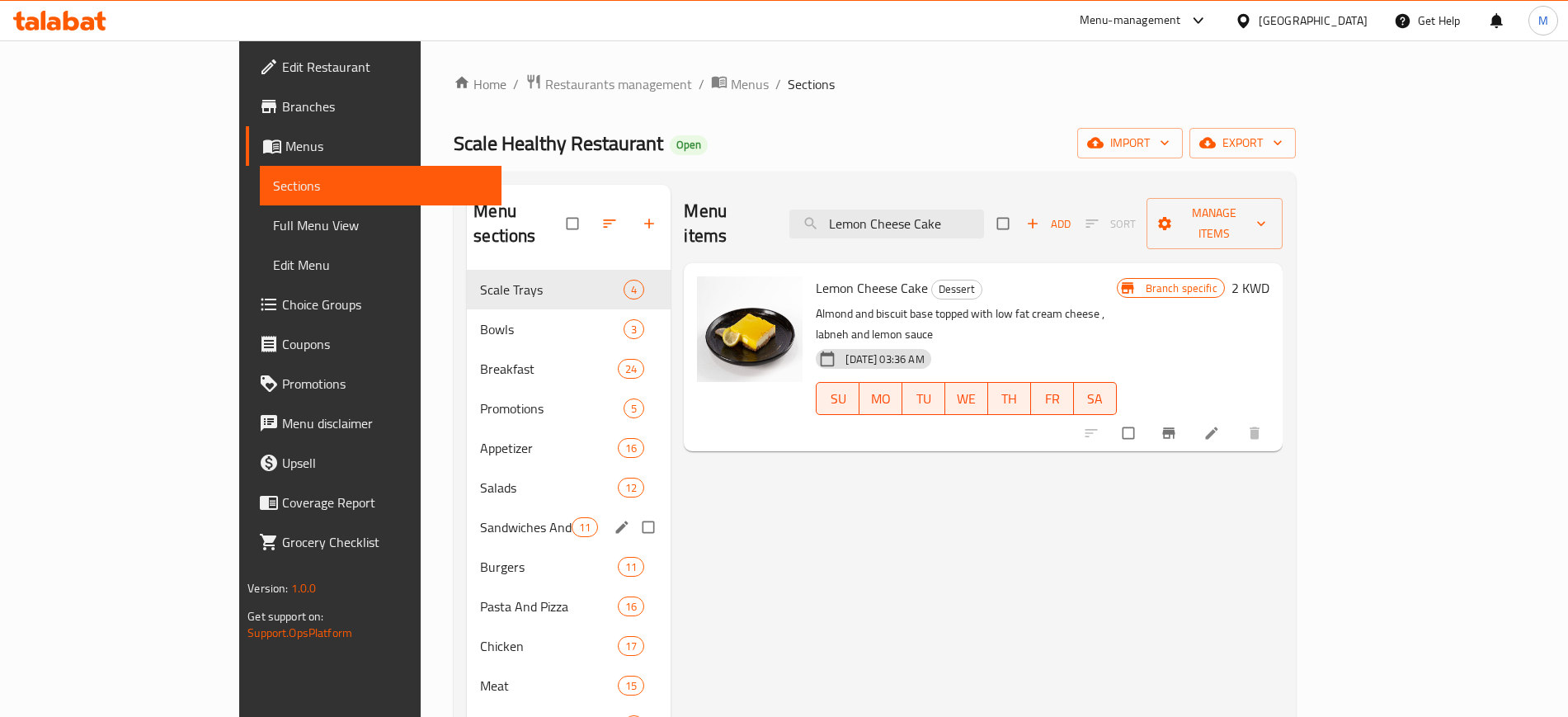
paste input "Mango"
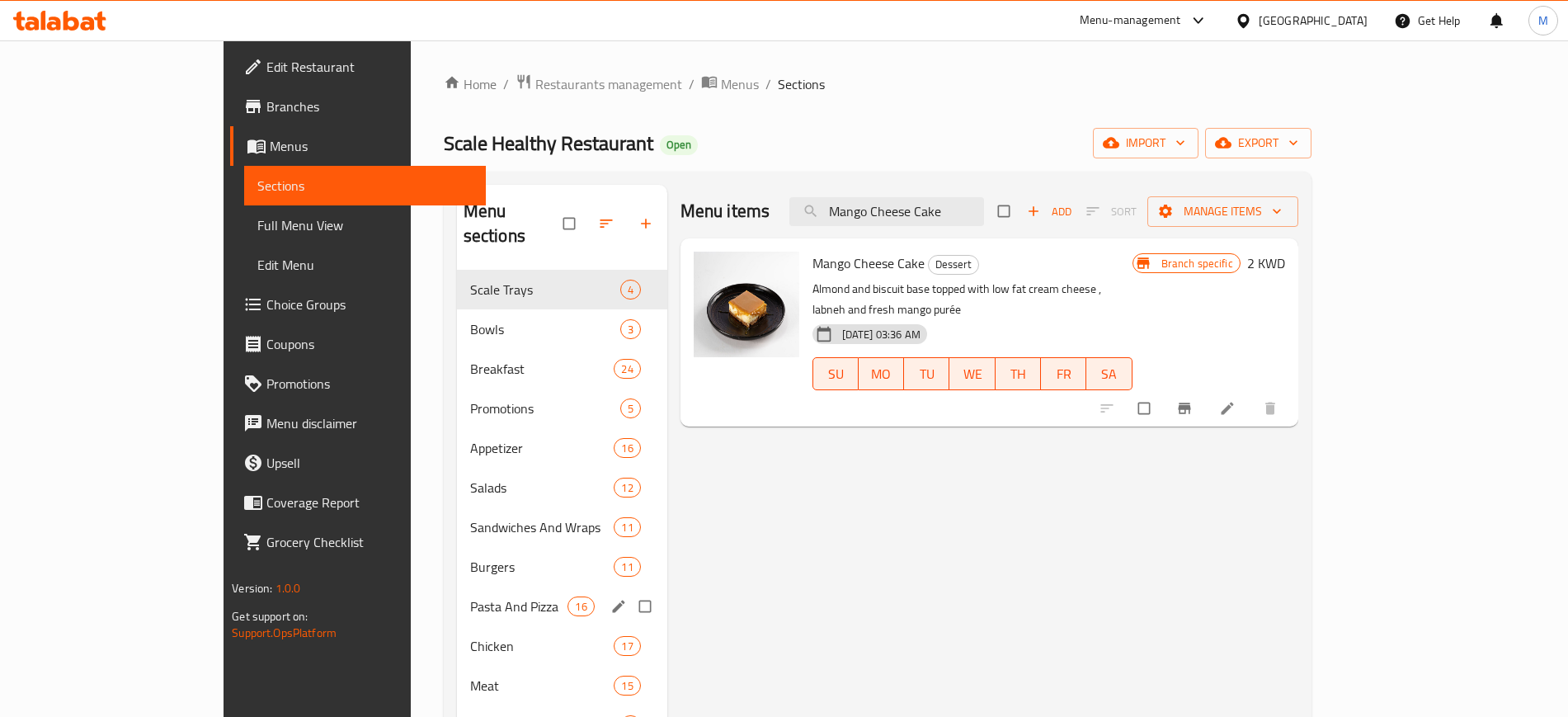
paste input "rgherita Pizza"
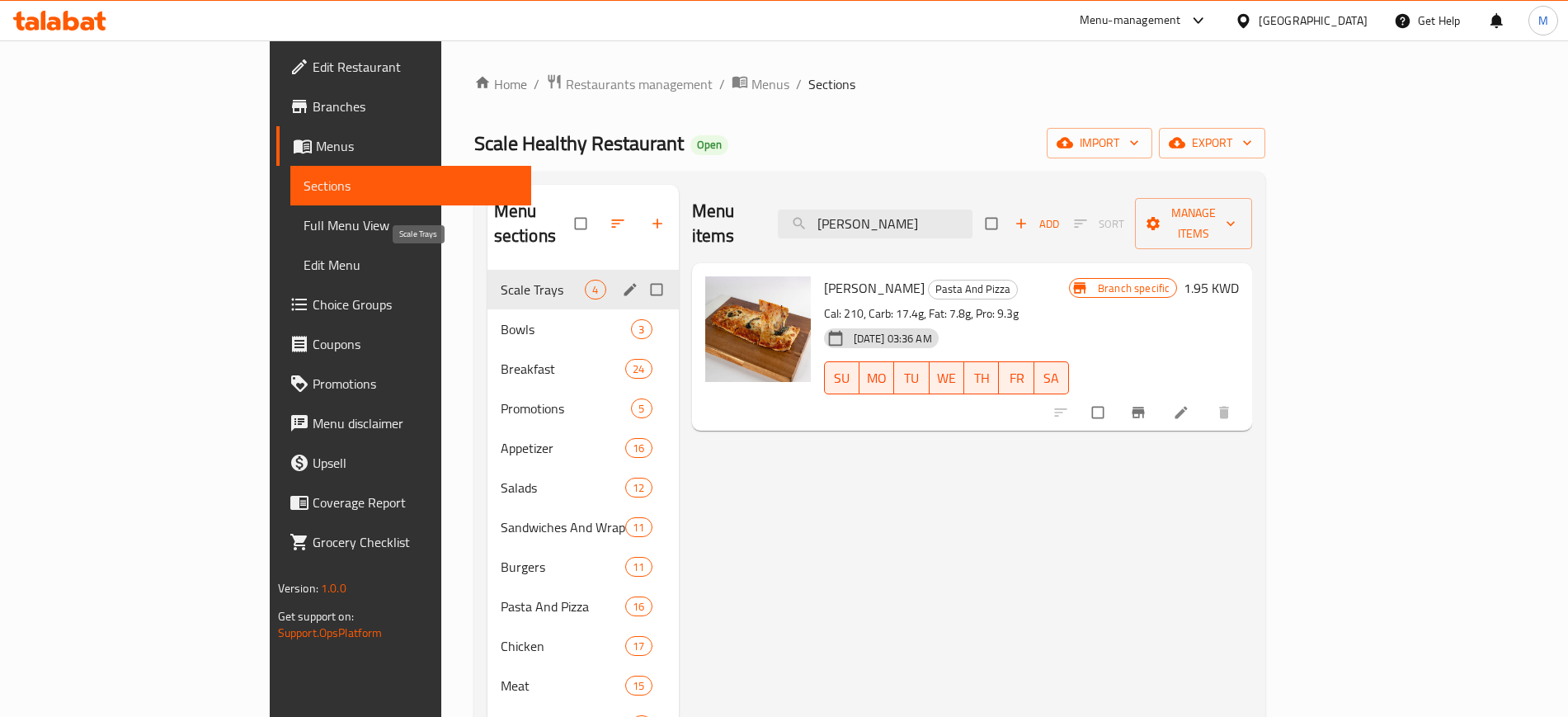
paste input "Nutty Bar"
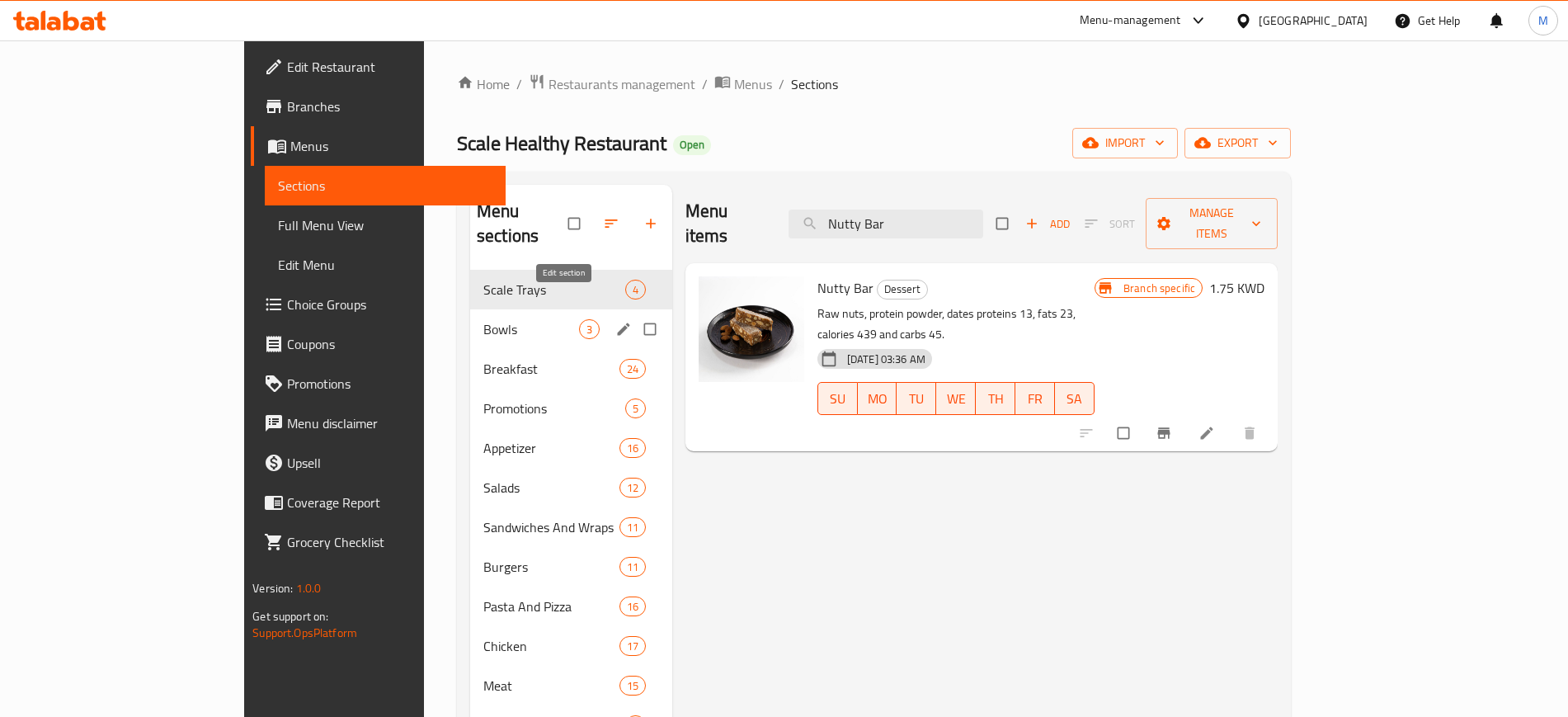
paste input "Oreo Balls"
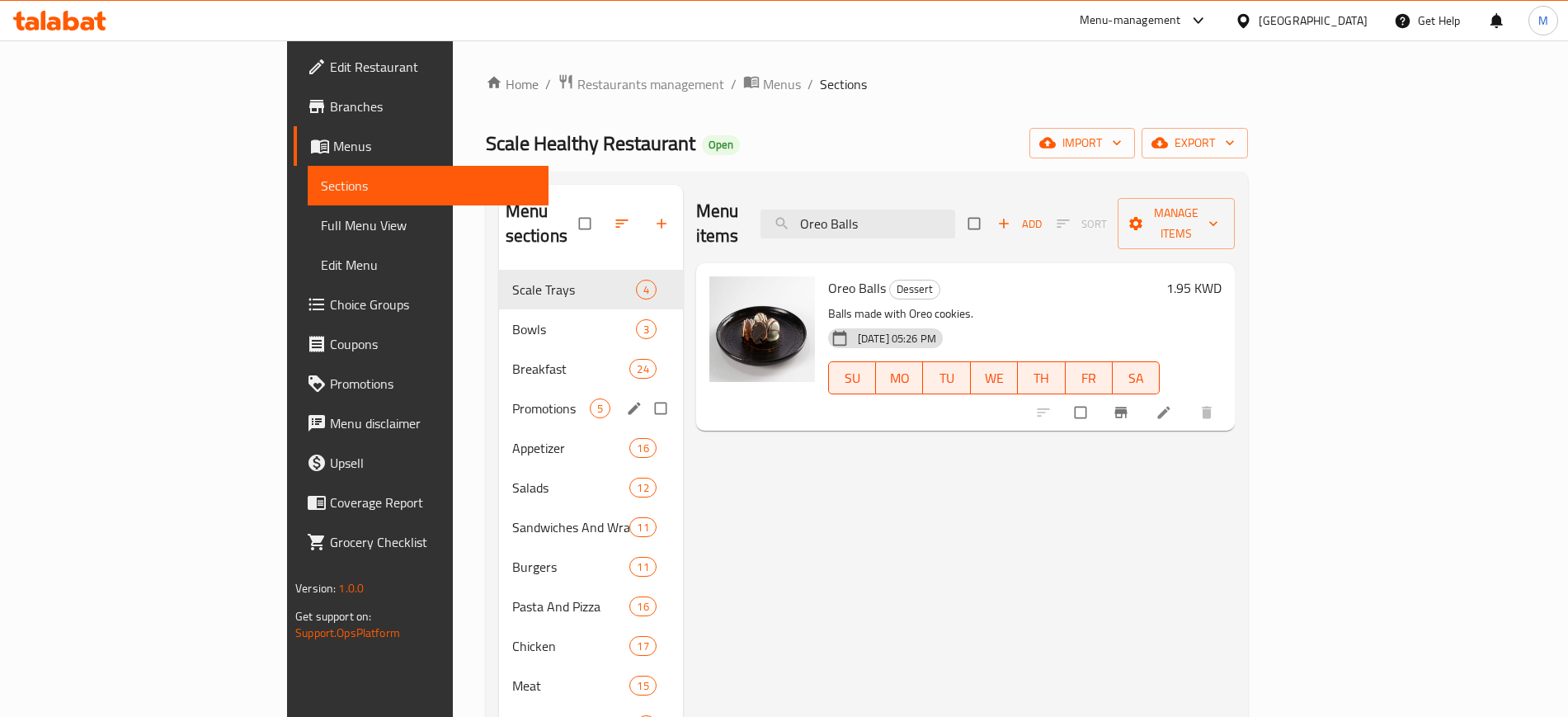
paste input "Peanut Butter Date Bar"
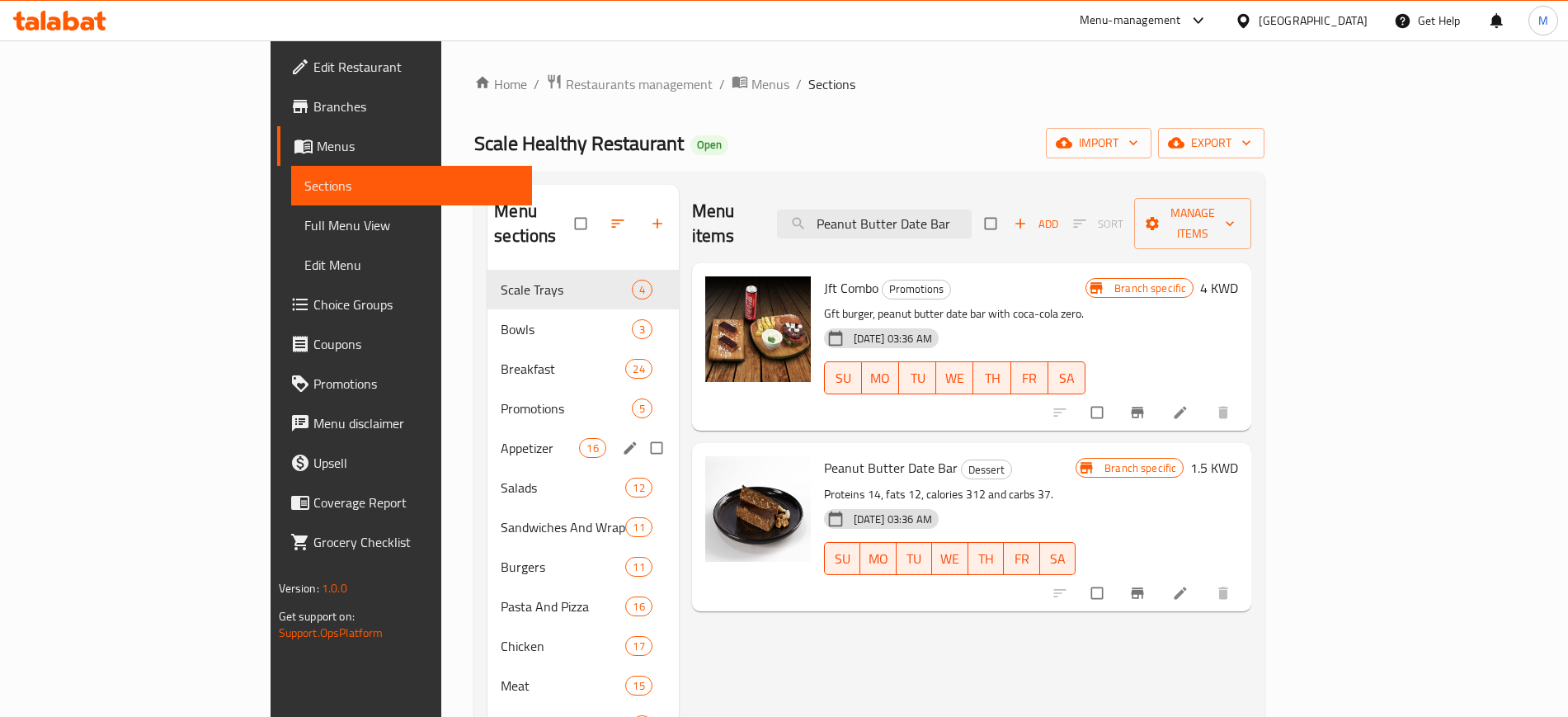
paste input "Penne Pasta With Alfredo Chicken"
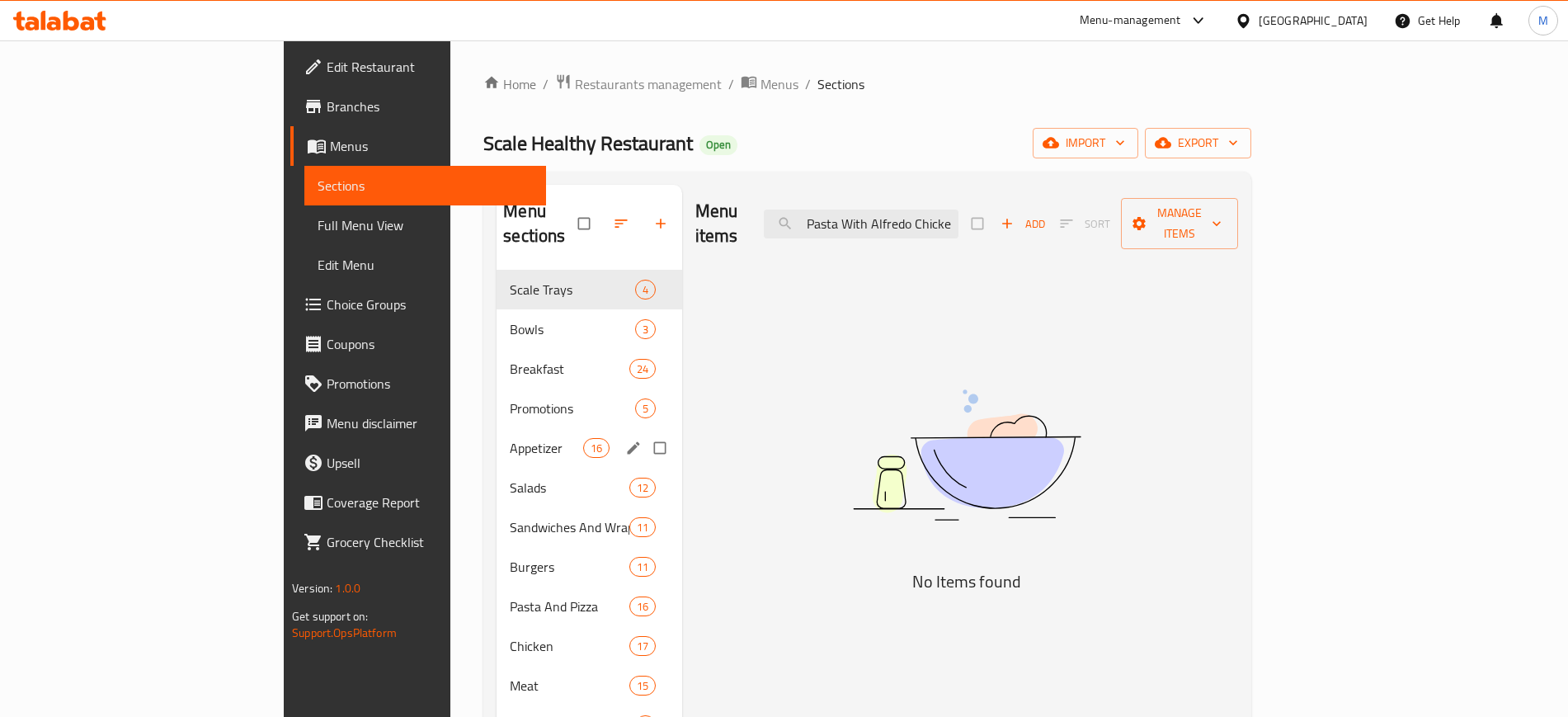
paste input "search"
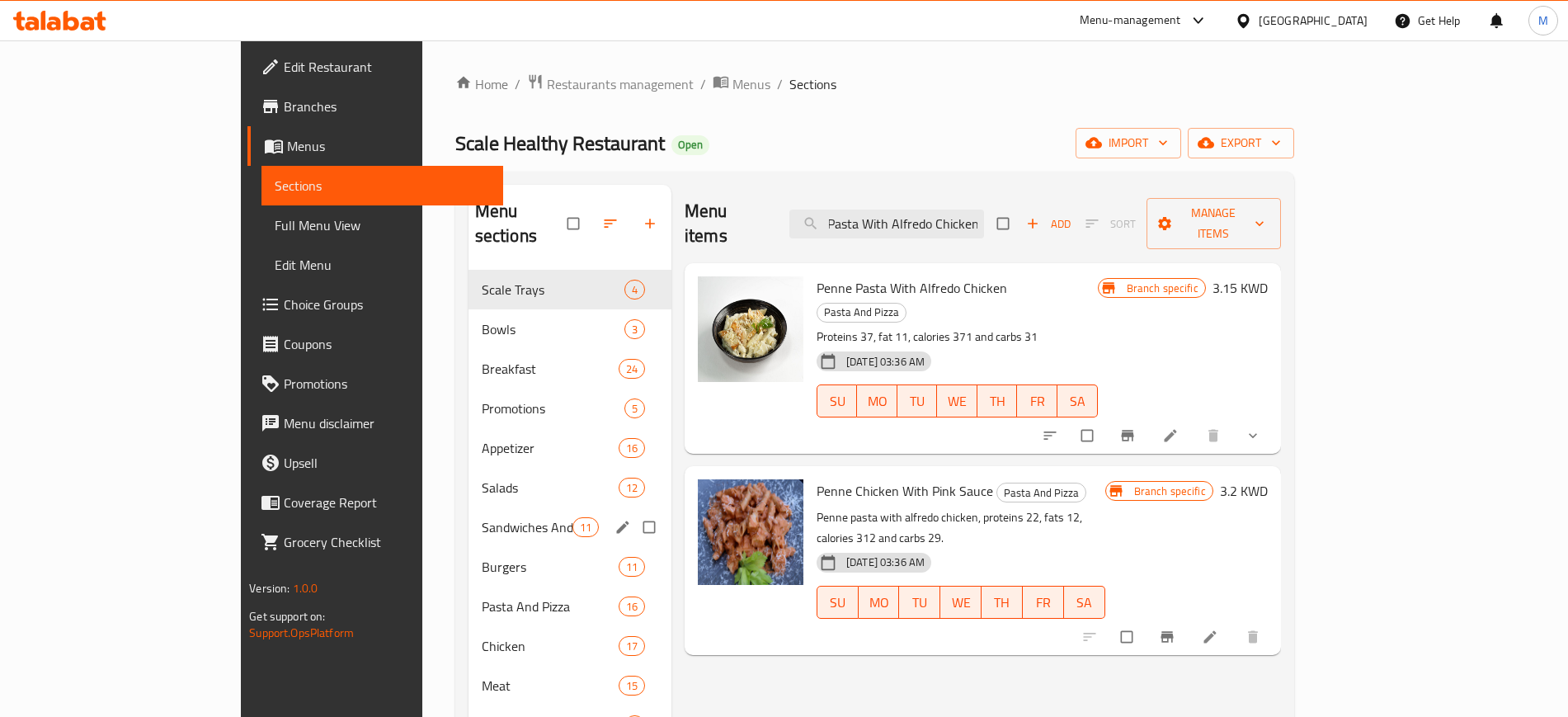
scroll to position [0, 0]
paste input "pperoni Pizza"
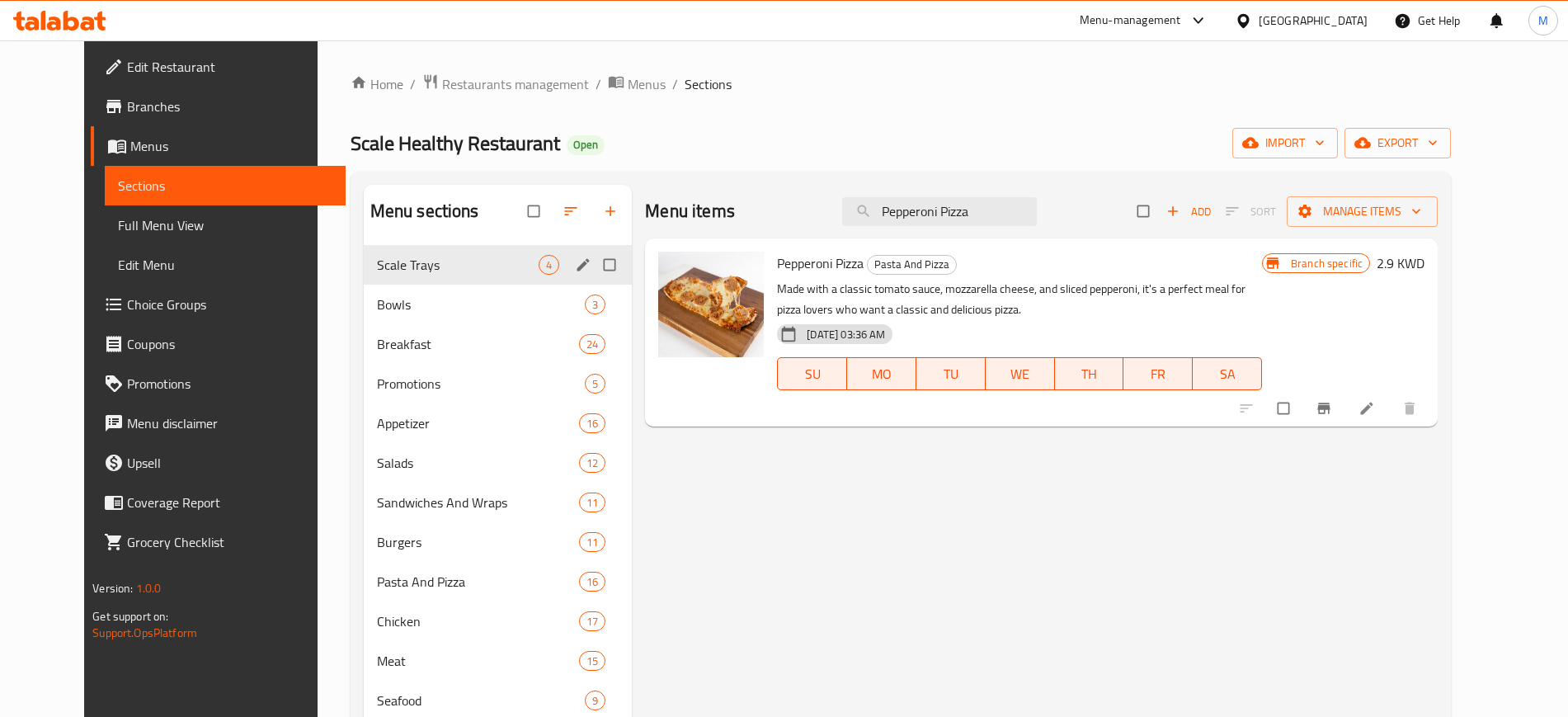
paste input "Philly Cheese Steak Sandwich"
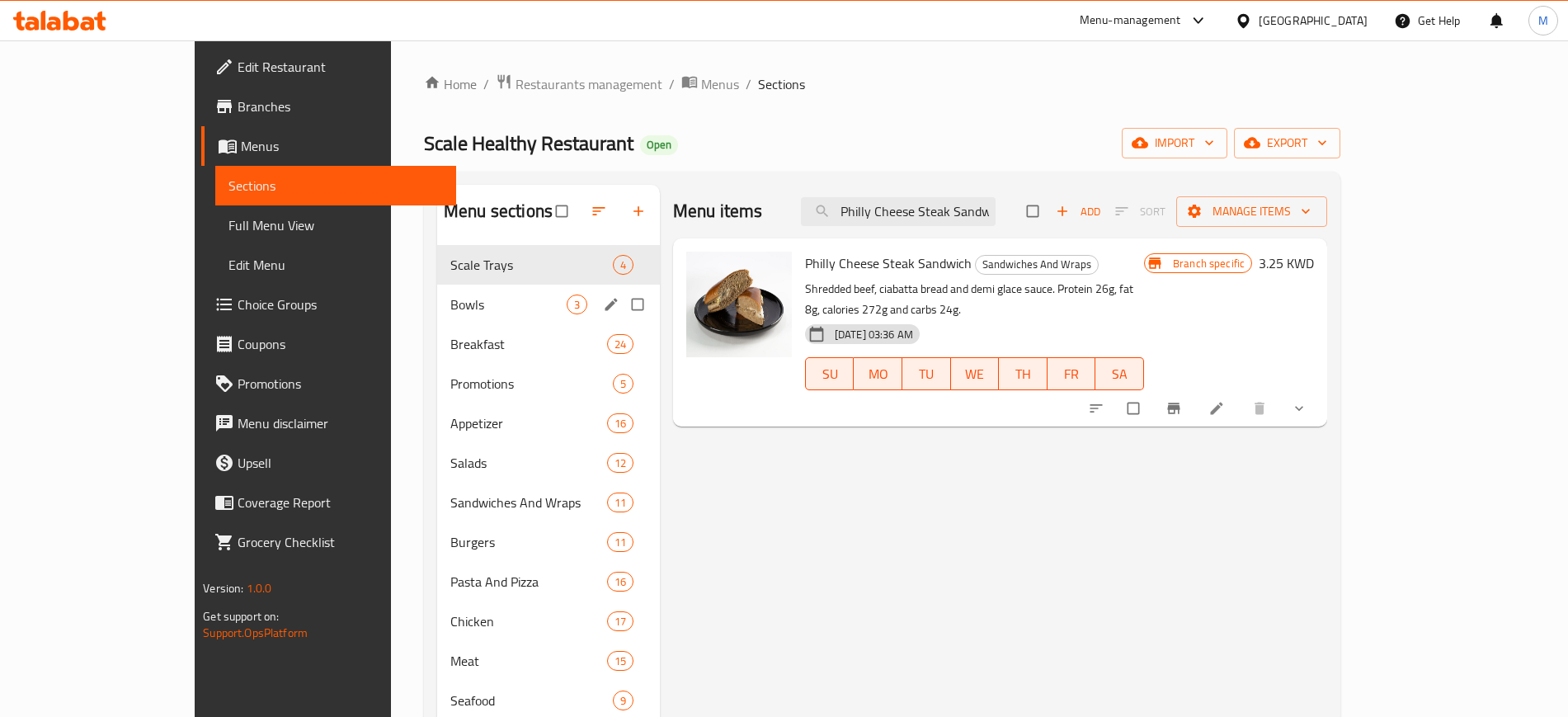
paste input "Protein Chocolate And Peanut Butter Brownie"
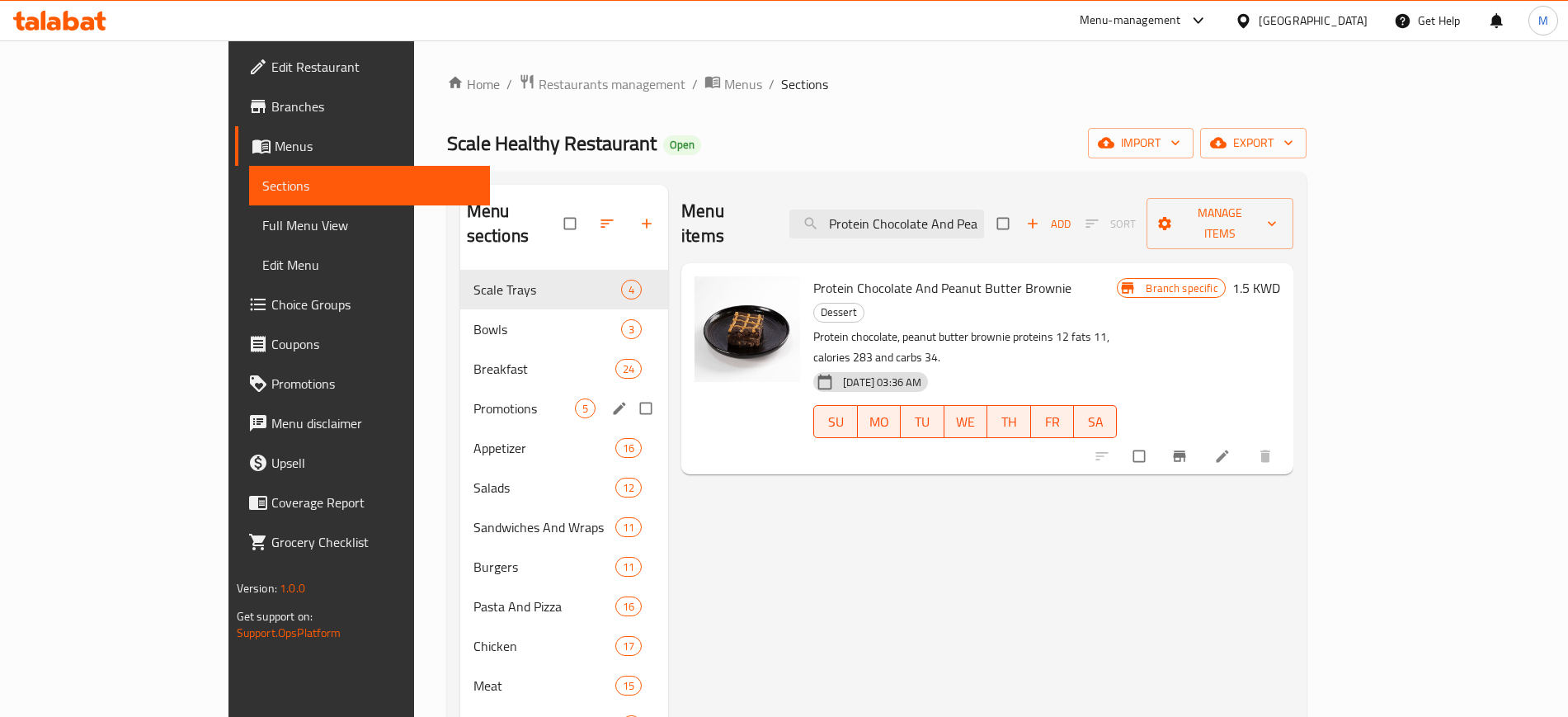
paste input "offee Cak"
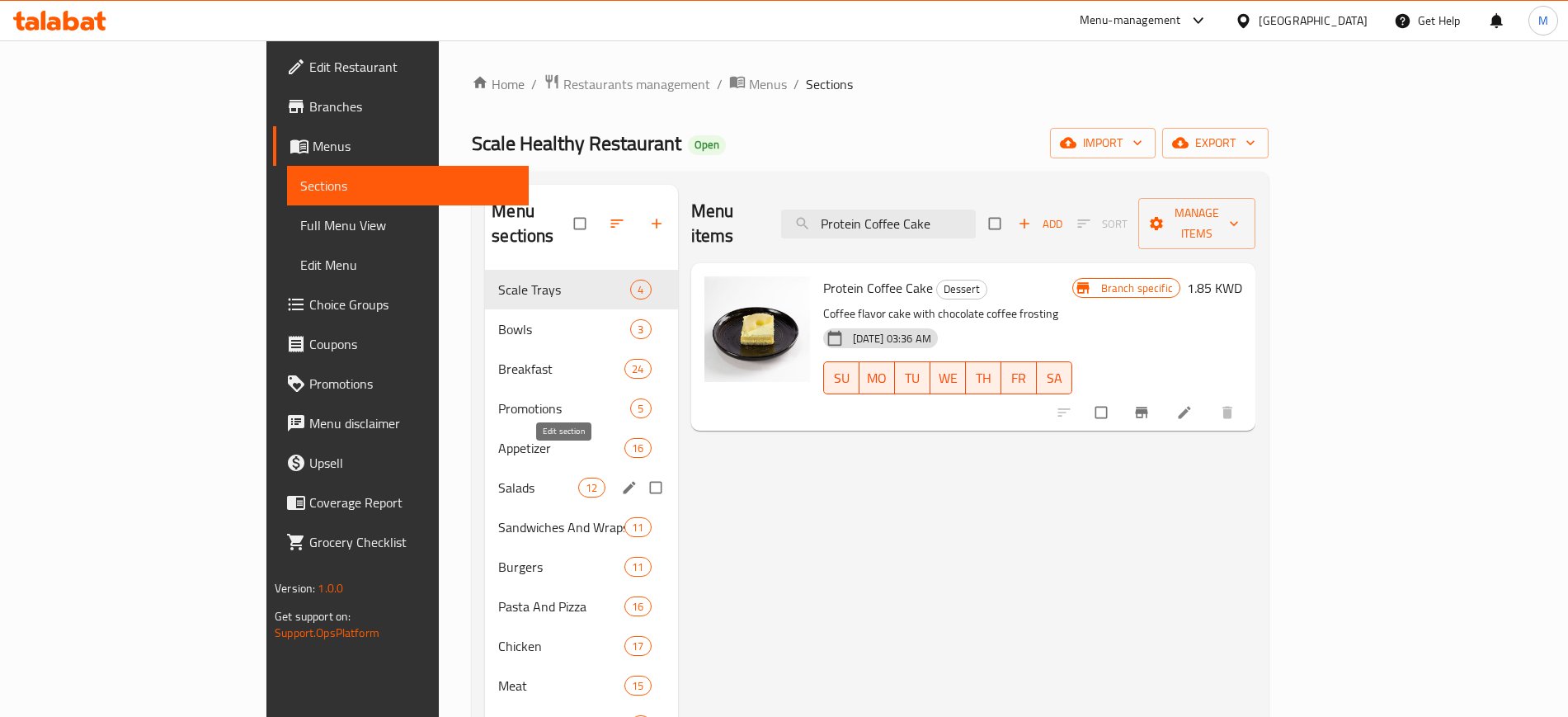
paste input "Protein Strawberry Cheesec"
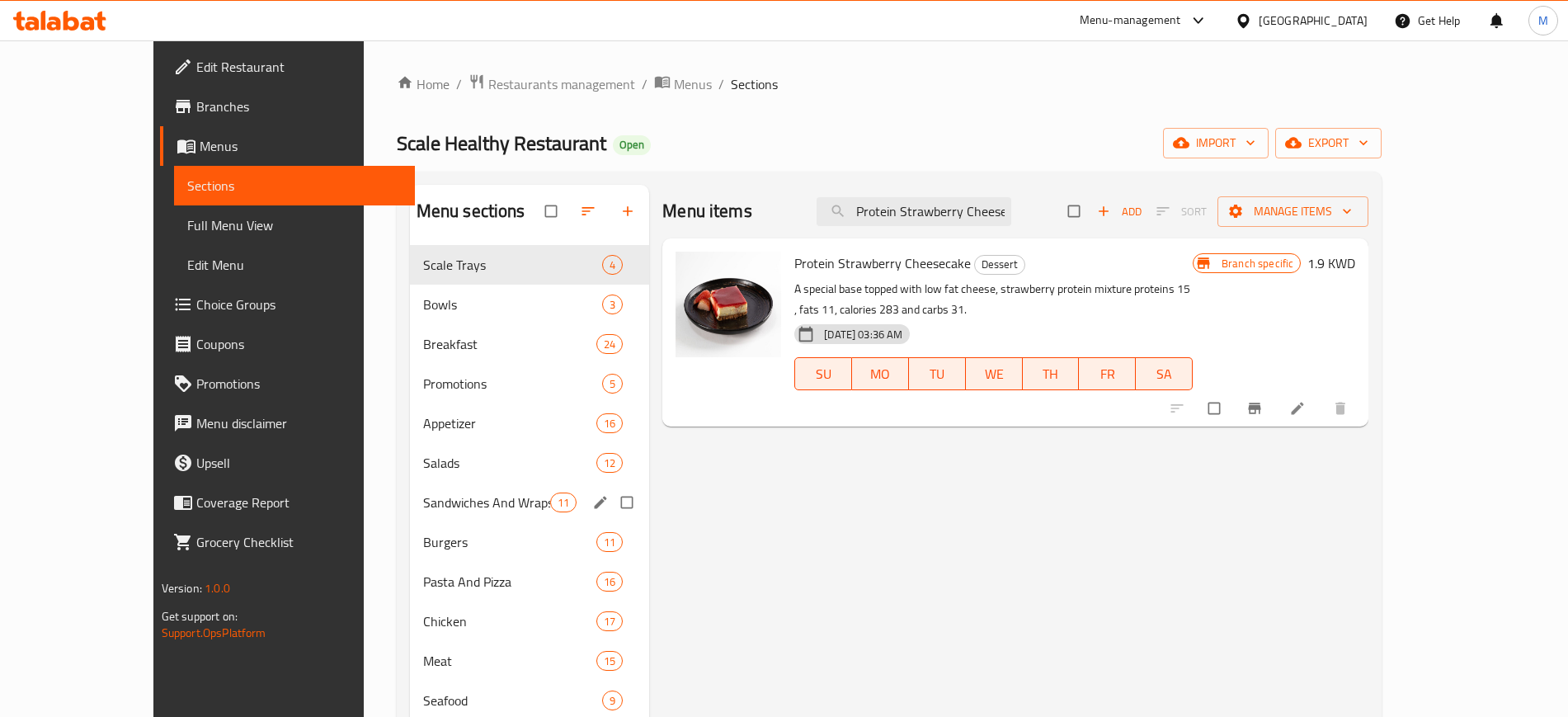
paste input "Protein Vanilla C"
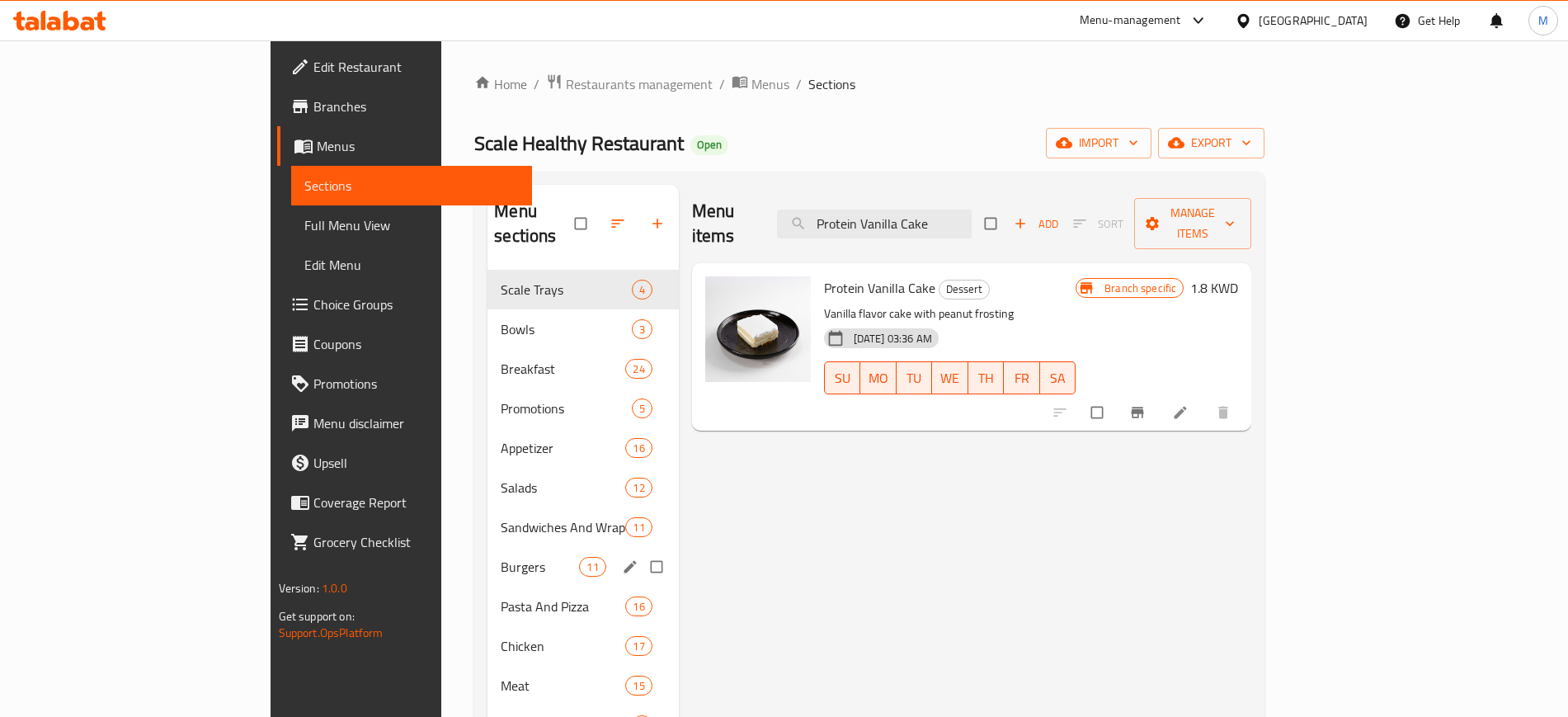
paste input "Ranch Chicken Pizza"
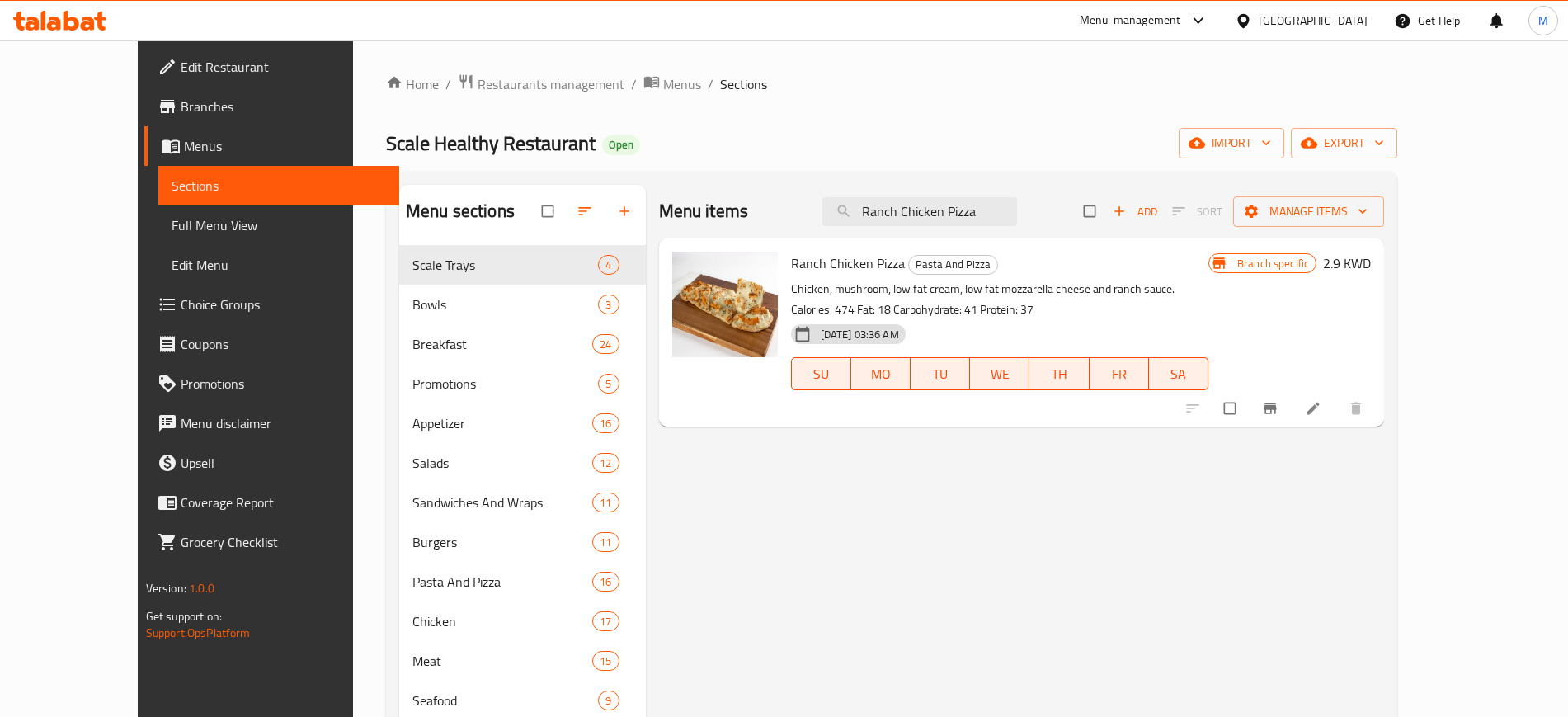
paste input "isotto With Chicken"
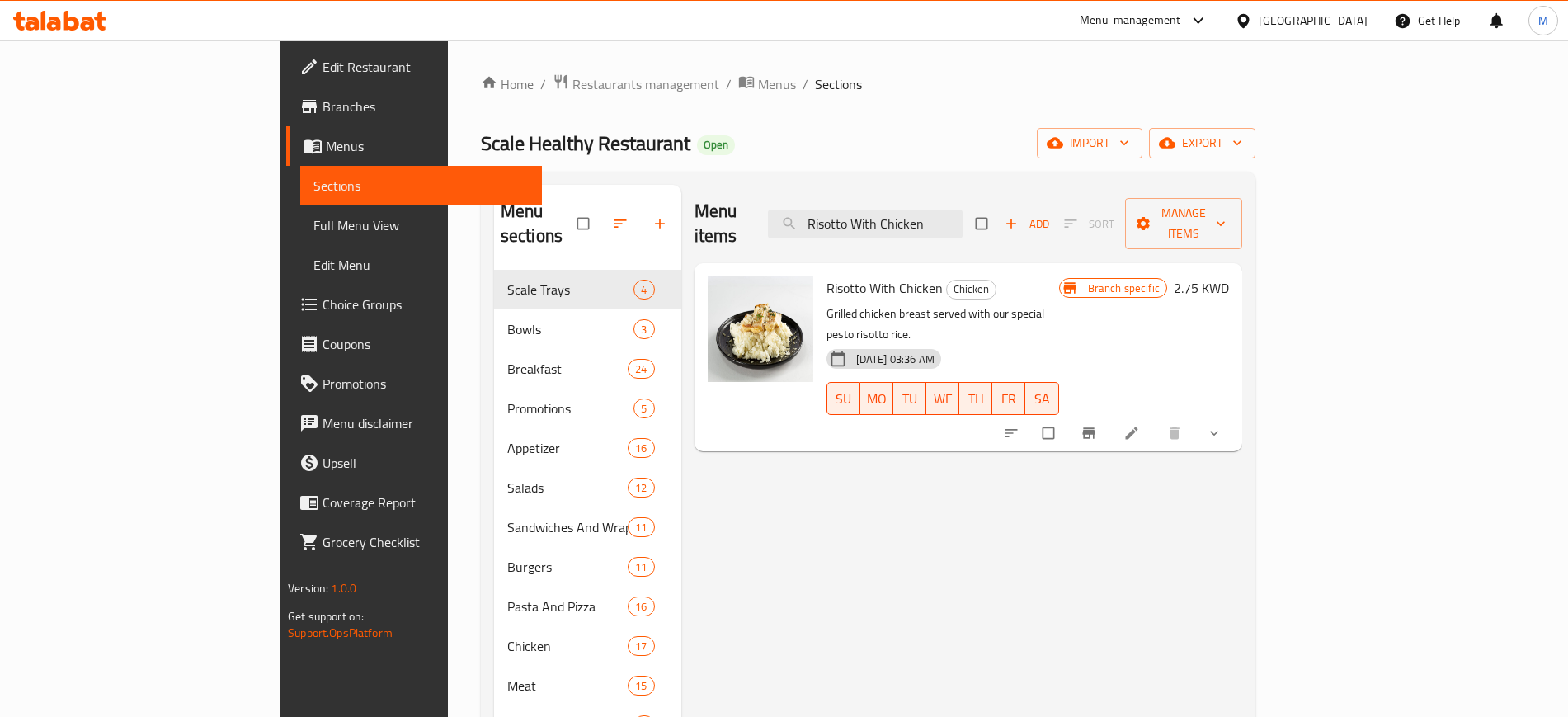
paste input "Saffron Chicken Risotto"
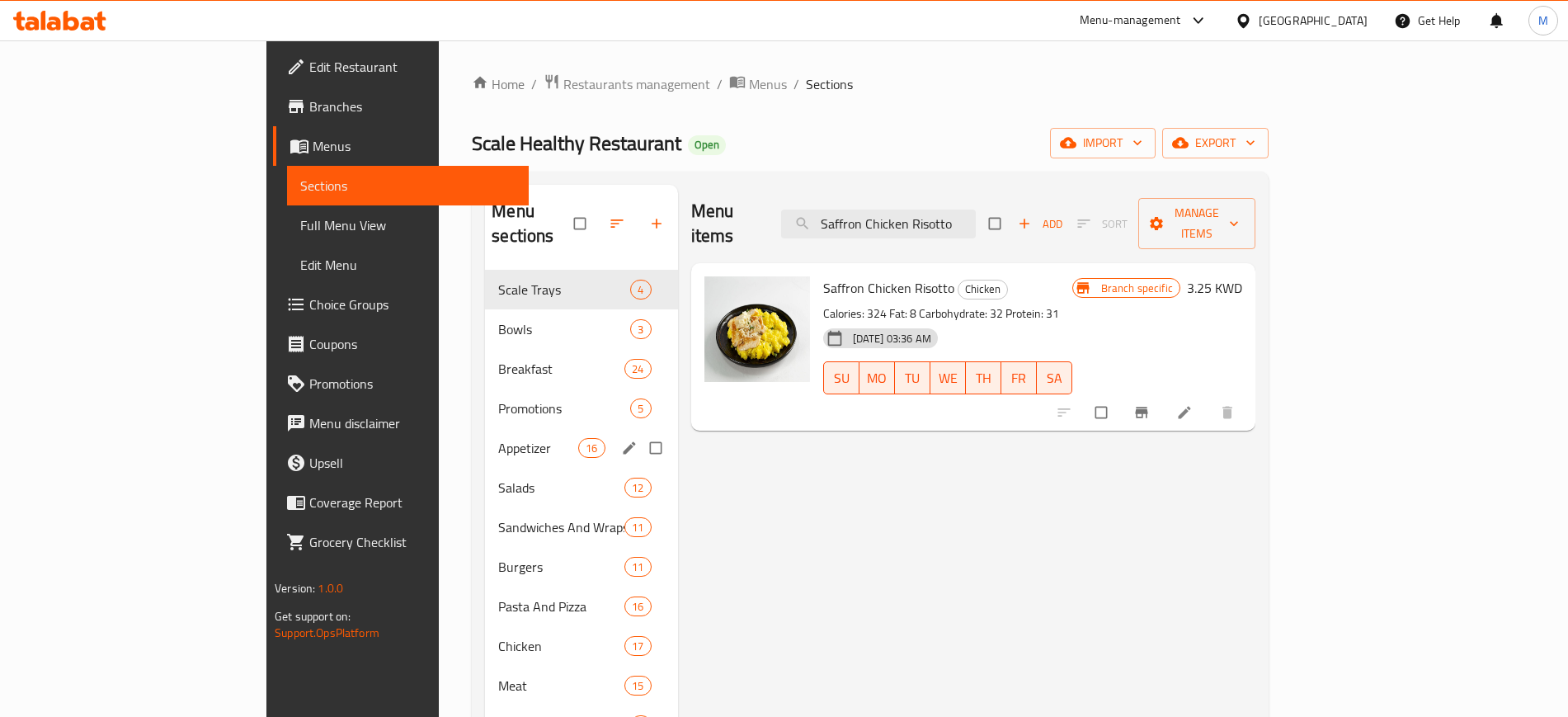
paste input "hish Tawook And Vegetables Rice"
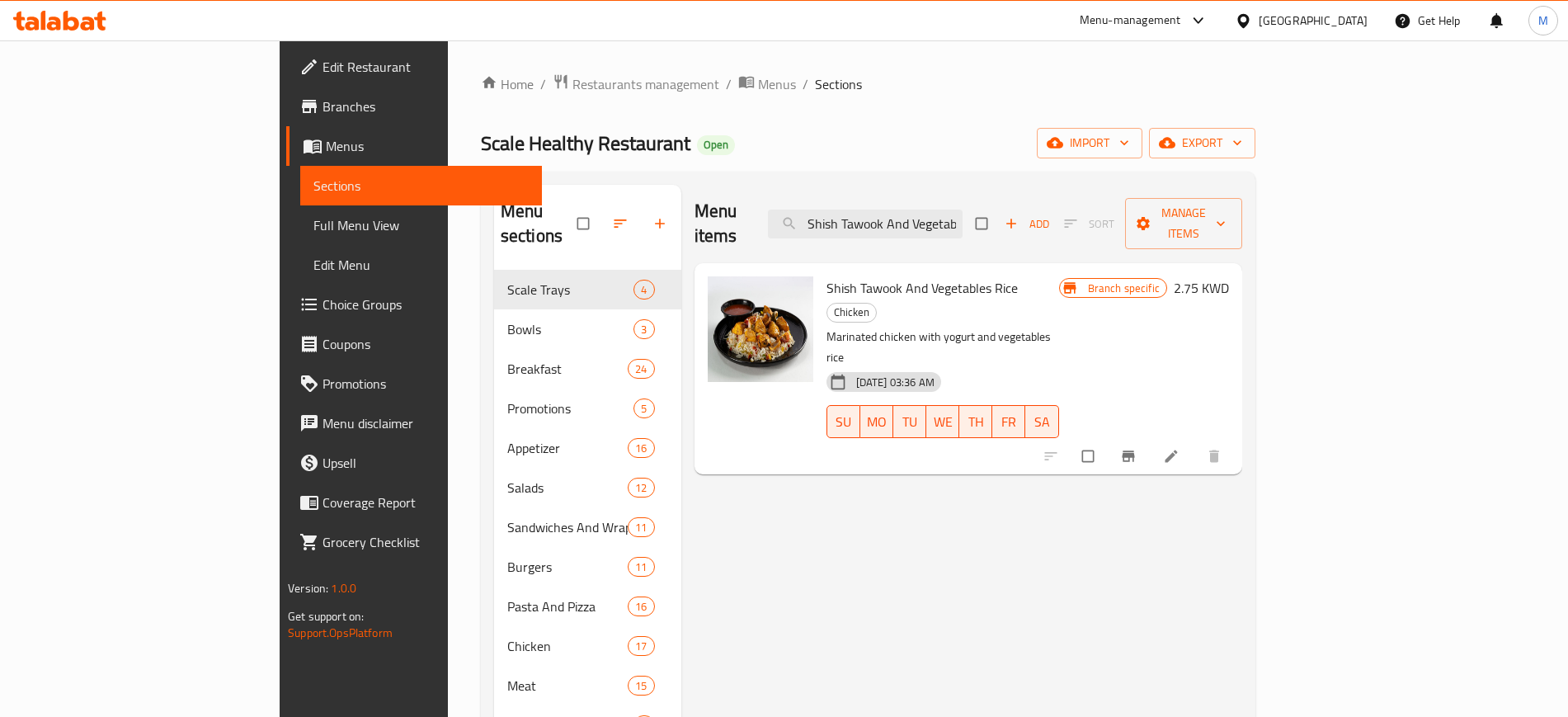
paste input "rimps Biriyani"
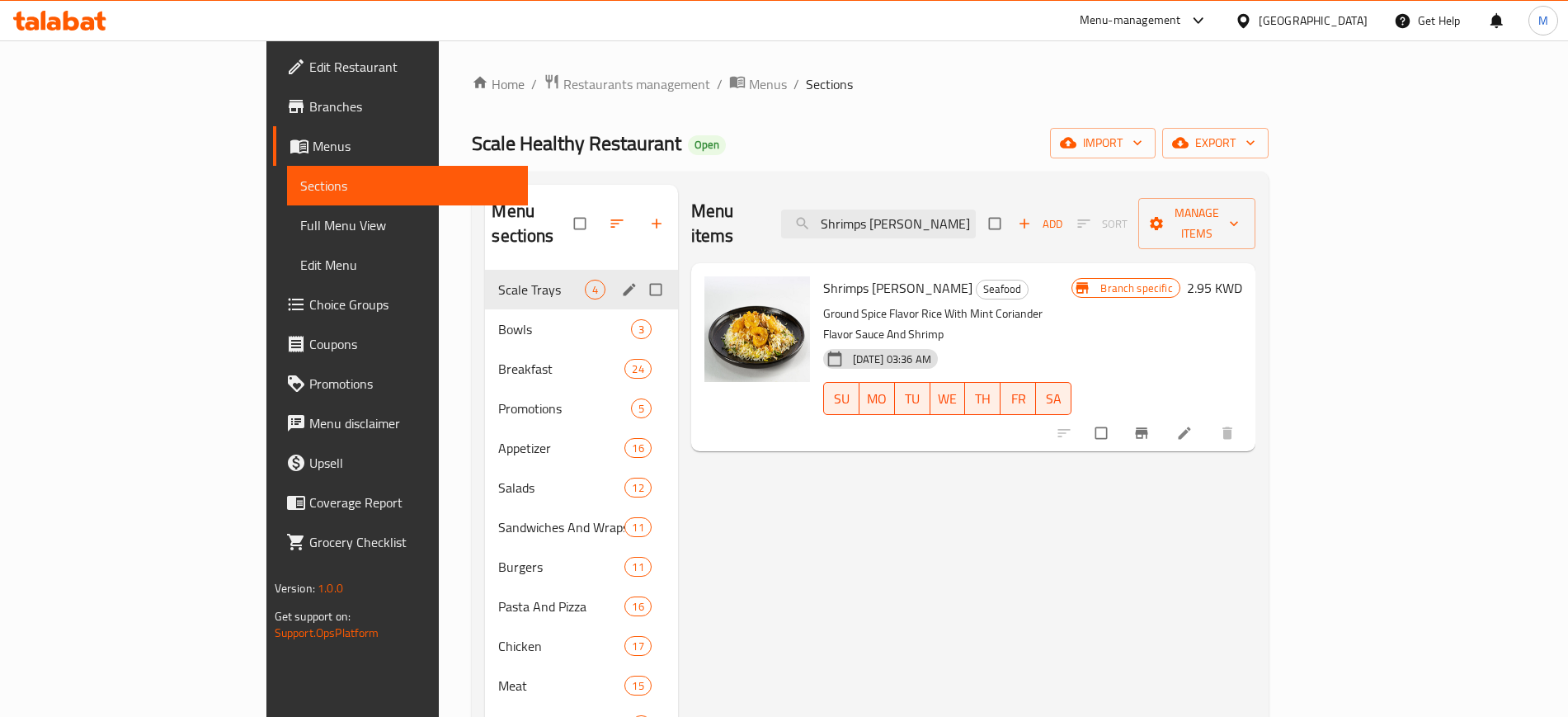
paste input "paghetti With Meat Balls"
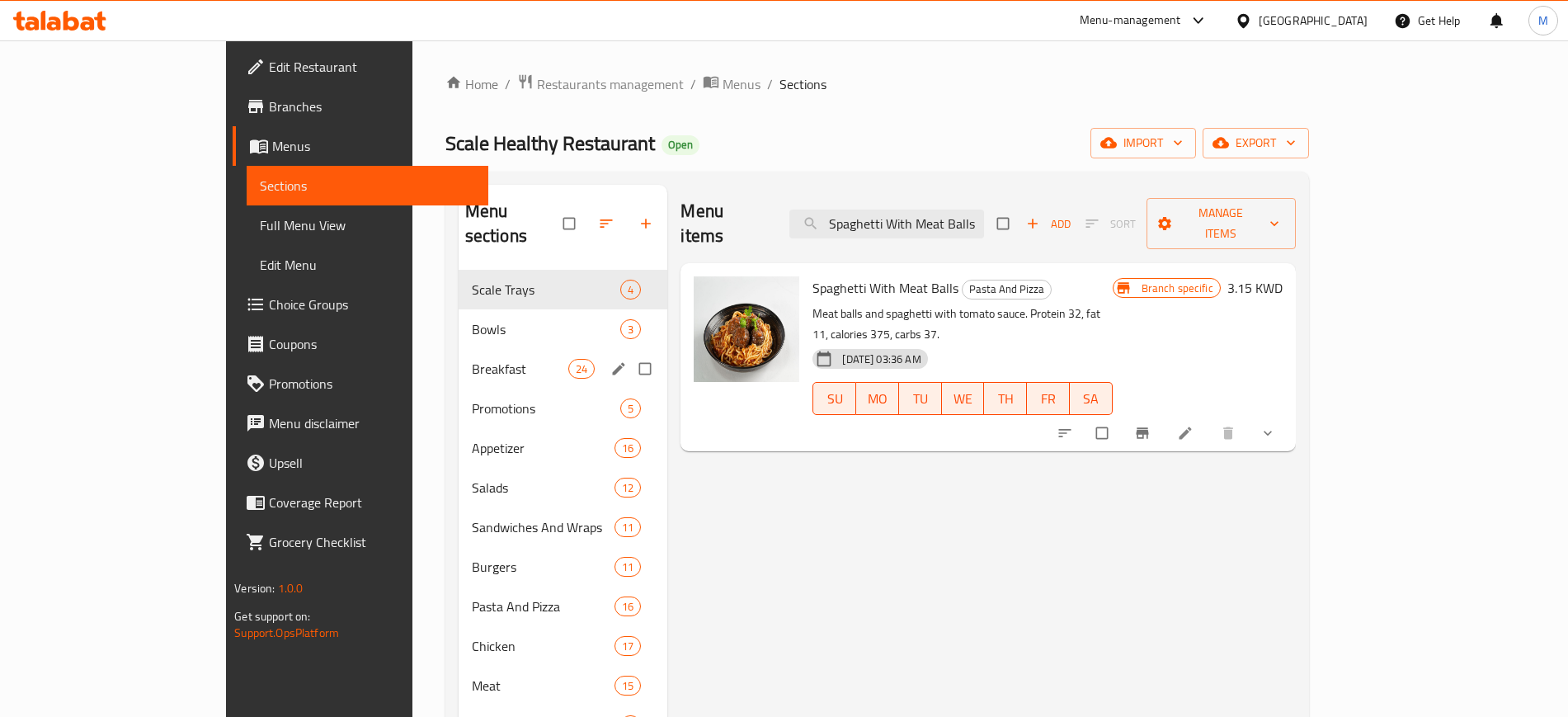
paste input "ecial Halloumi Sandwich"
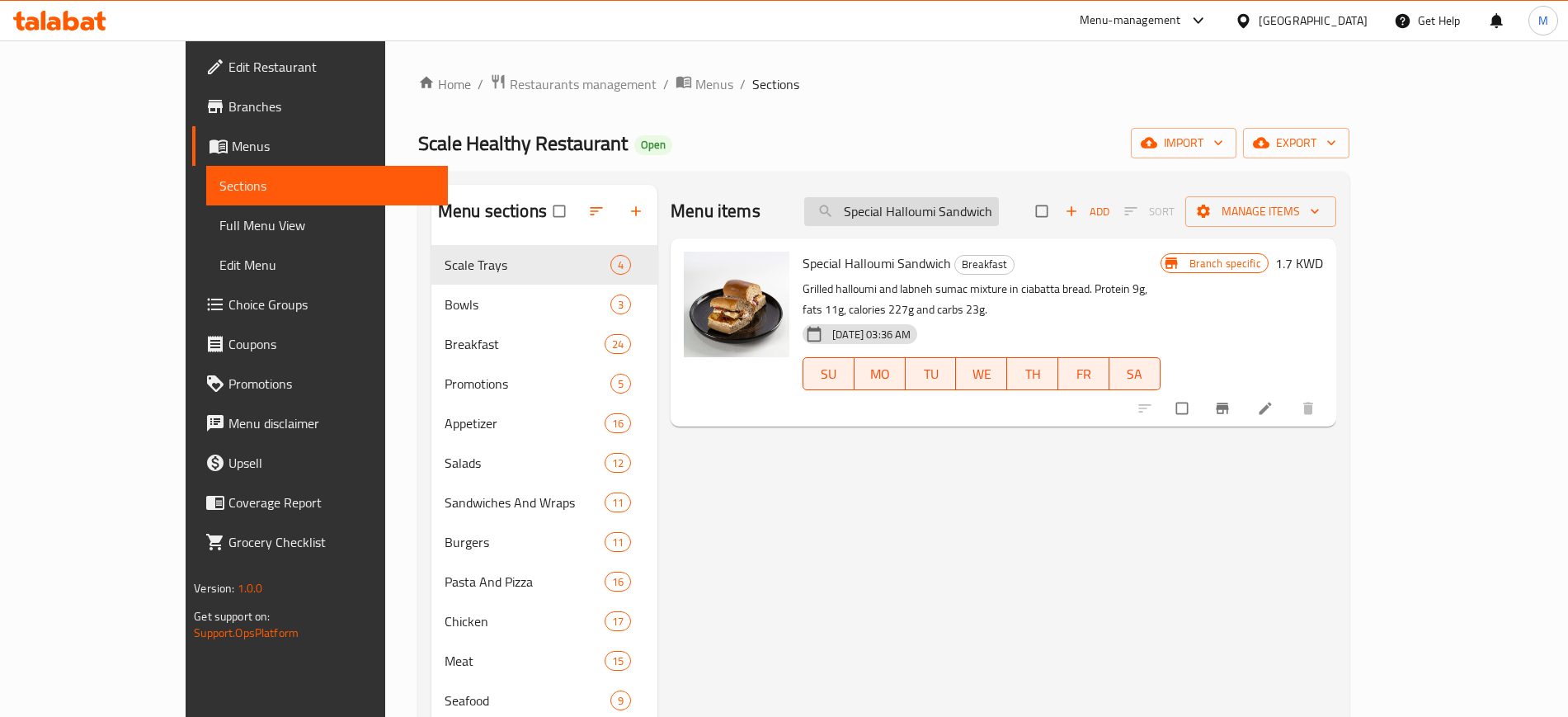
click at [984, 221] on input "Special Halloumi Sandwich" at bounding box center [901, 212] width 194 height 29
paste input "Steak With Mushroom Sauce"
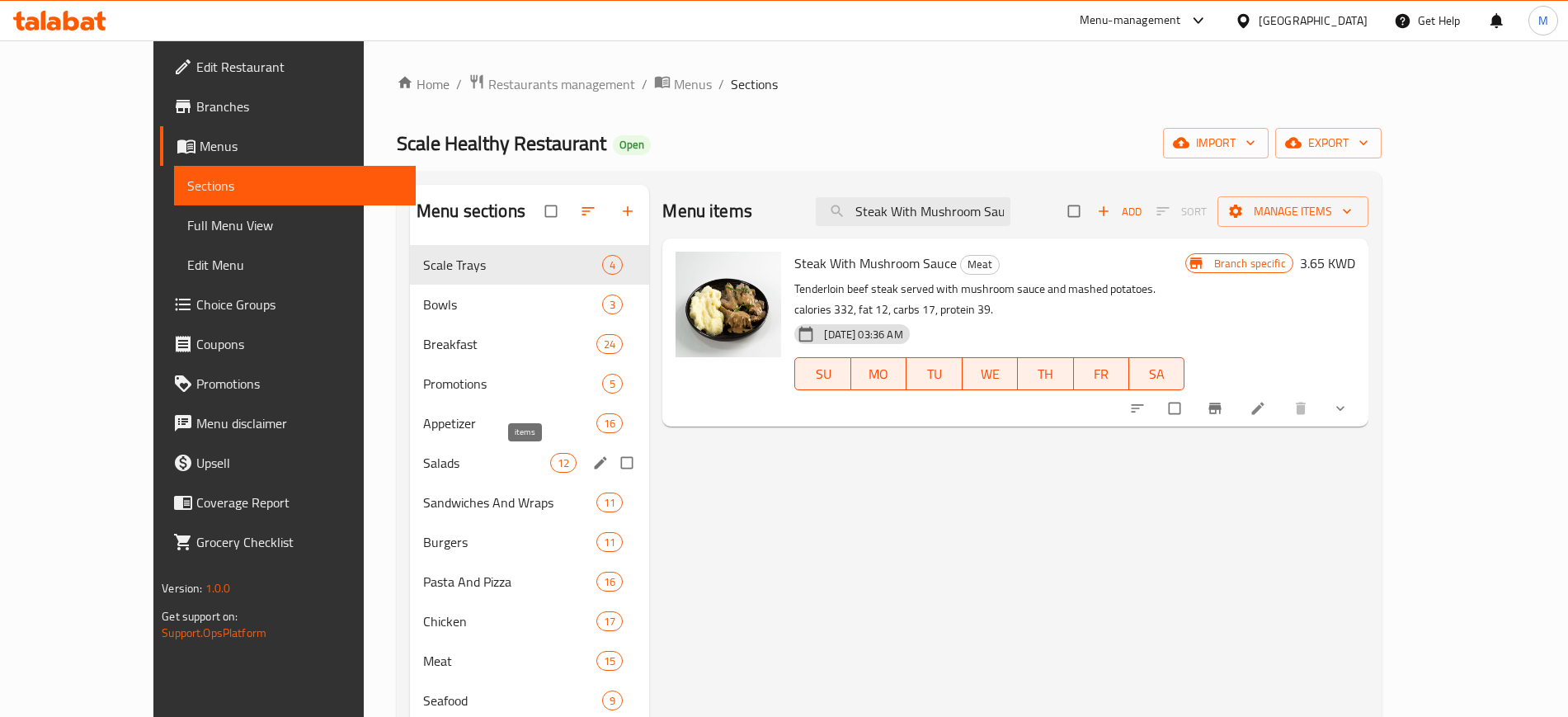
paste input "Turkey Ranch Wrap"
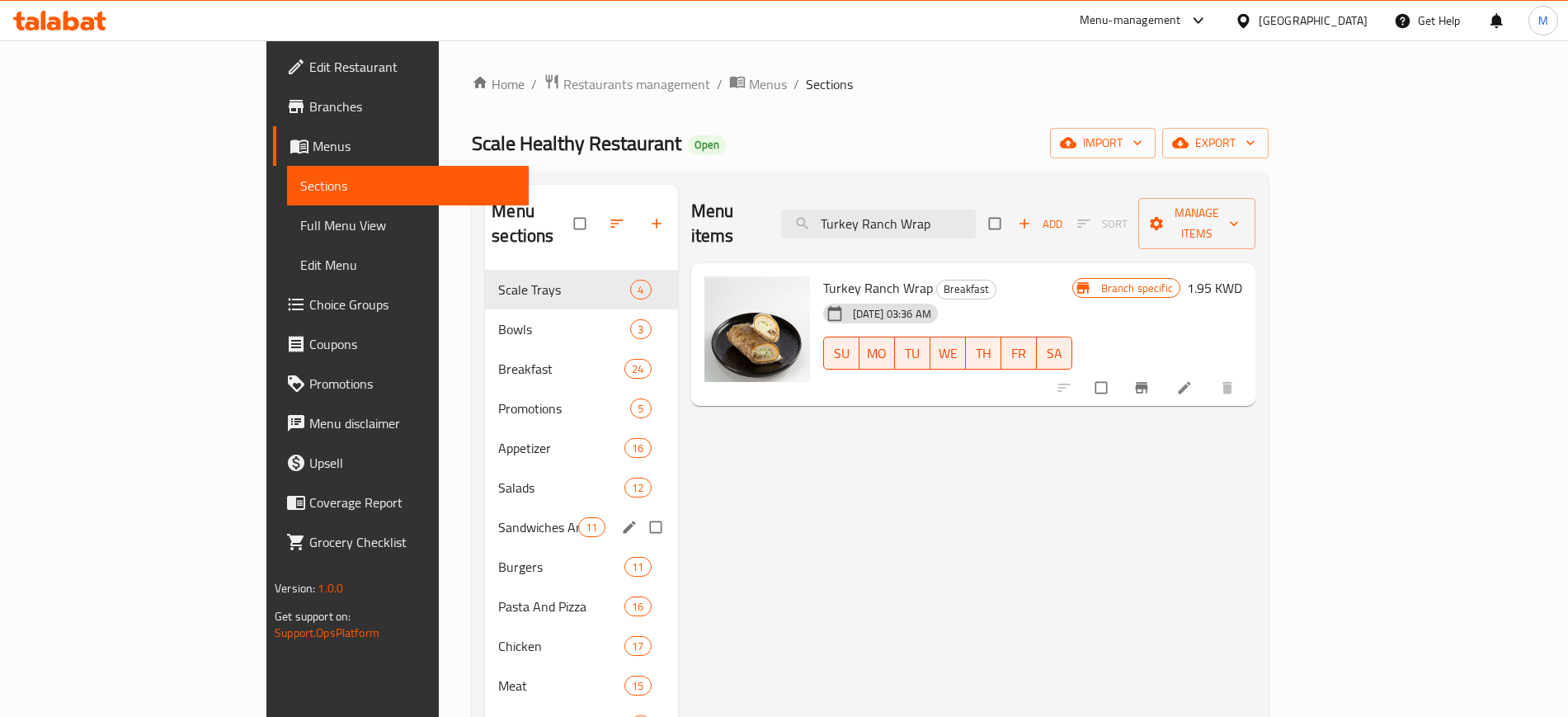
paste input "Sandwich"
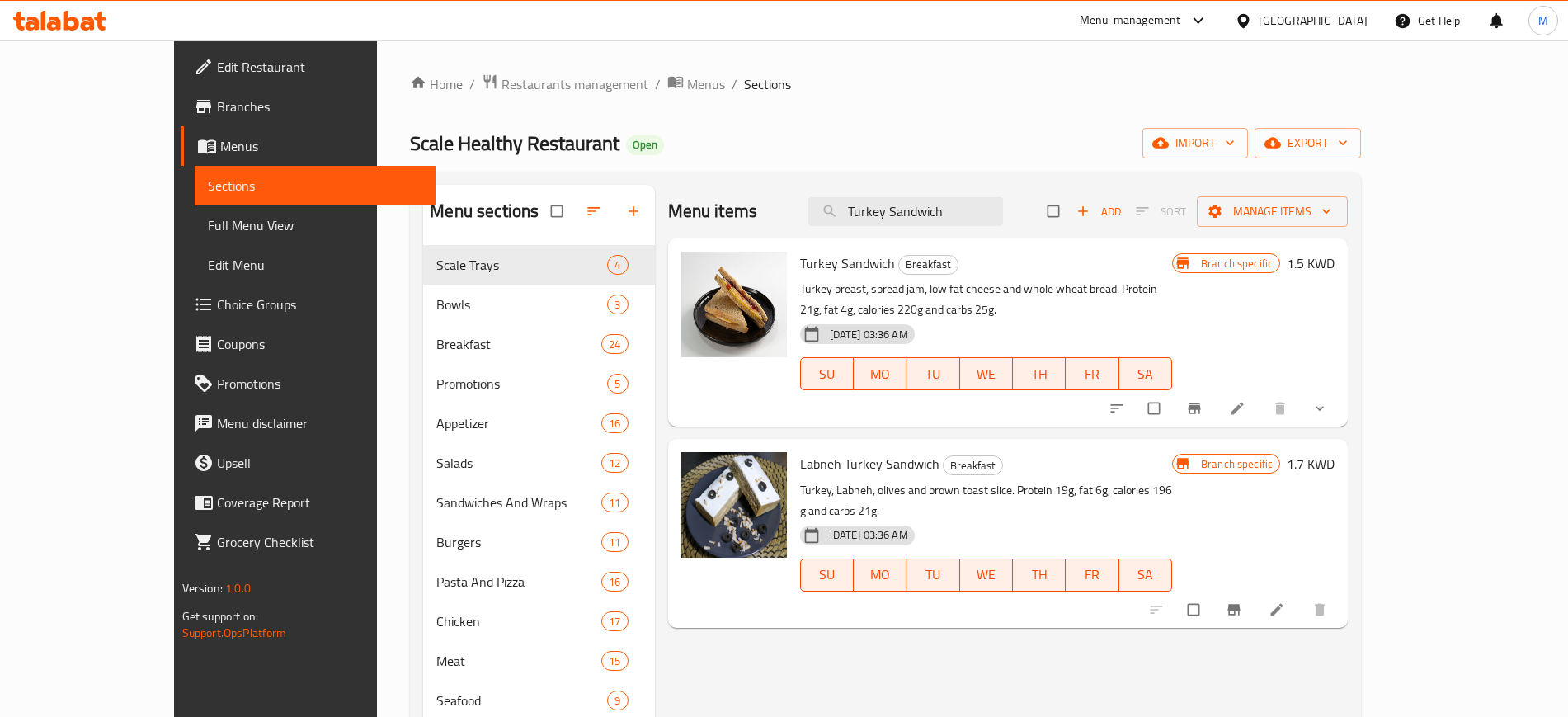
type input "Turkey Sandwich"
click at [208, 217] on span "Full Menu View" at bounding box center [315, 225] width 215 height 20
click at [208, 218] on span "Full Menu View" at bounding box center [315, 225] width 215 height 20
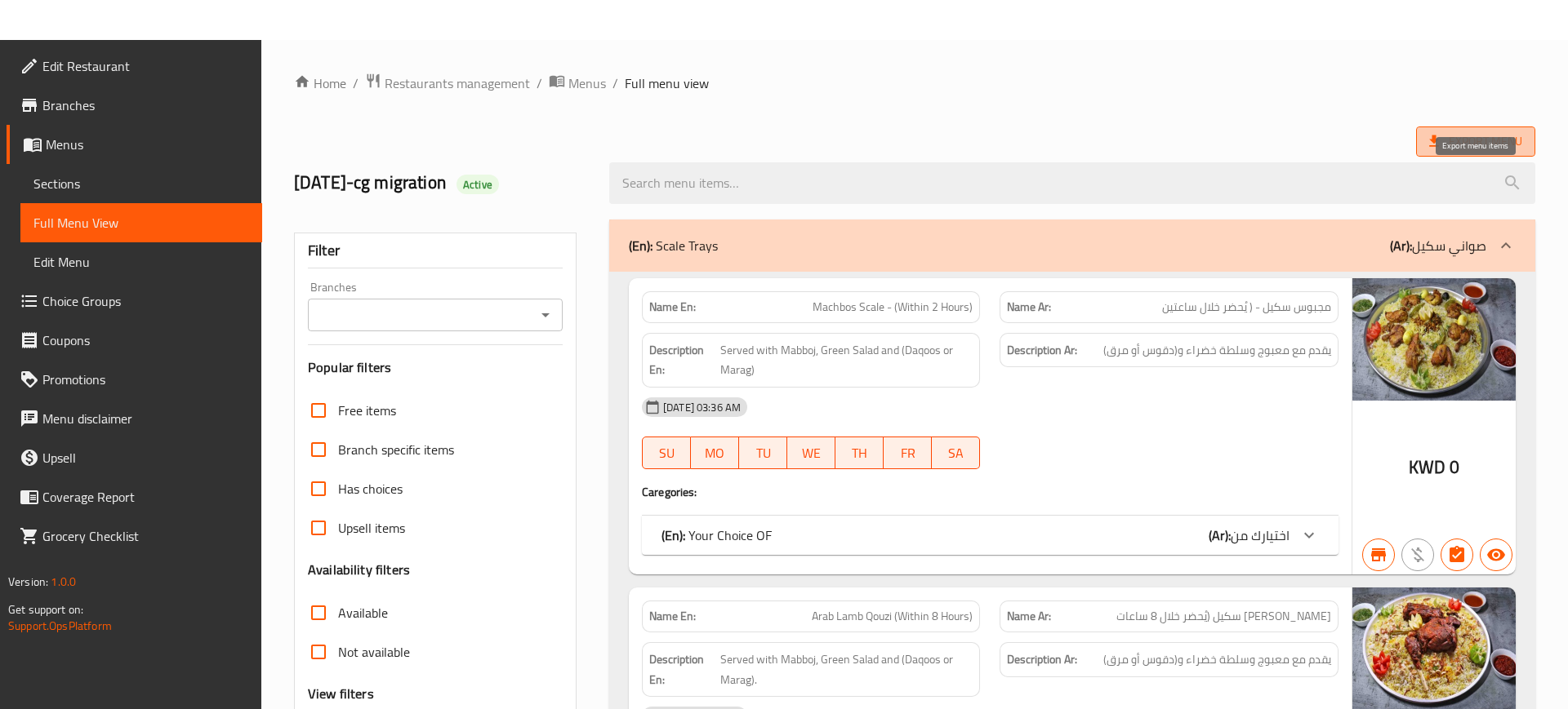
click at [1453, 155] on span "Export Menu" at bounding box center [1476, 142] width 119 height 30
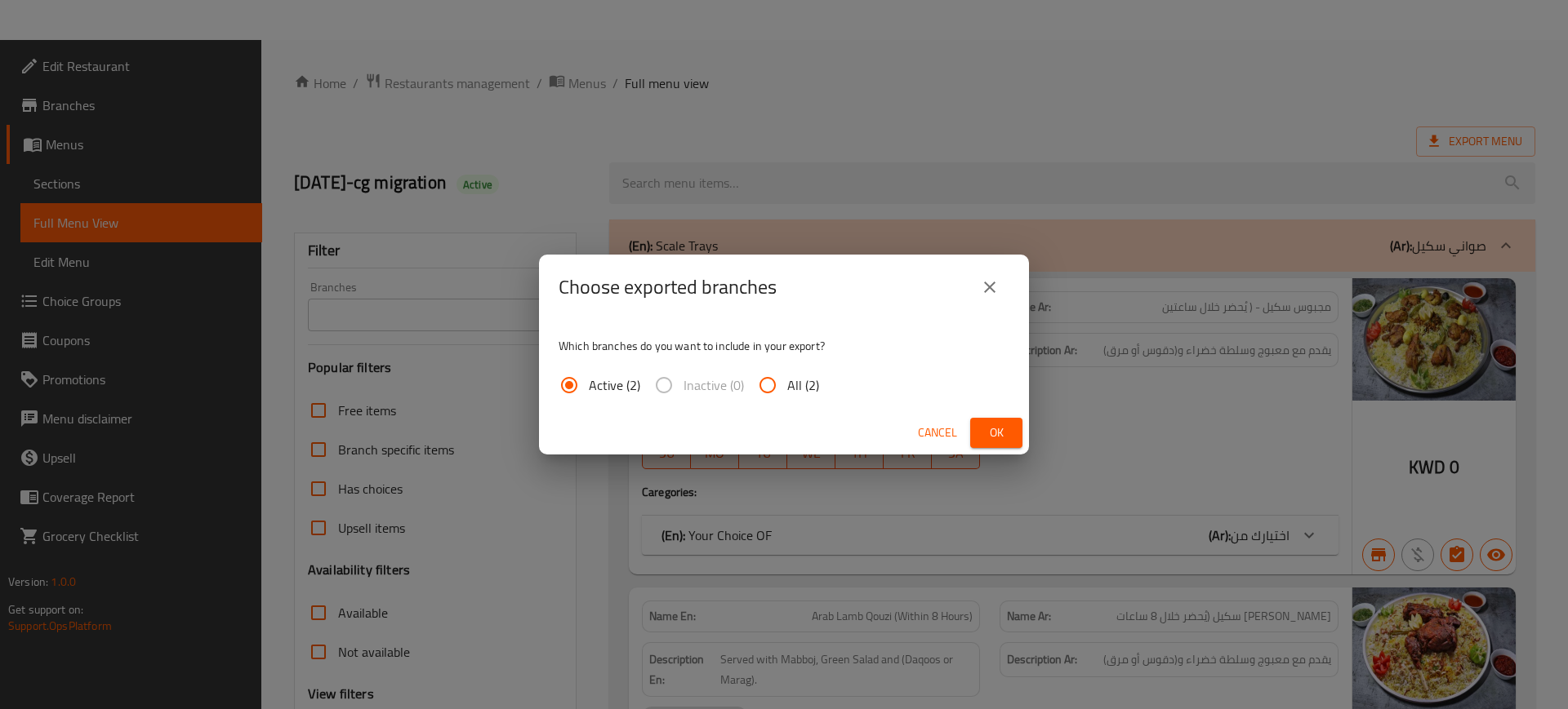
click at [797, 386] on span "All (2)" at bounding box center [803, 385] width 32 height 19
click at [787, 386] on input "All (2)" at bounding box center [767, 385] width 39 height 39
radio input "true"
click at [995, 433] on span "Ok" at bounding box center [996, 433] width 26 height 20
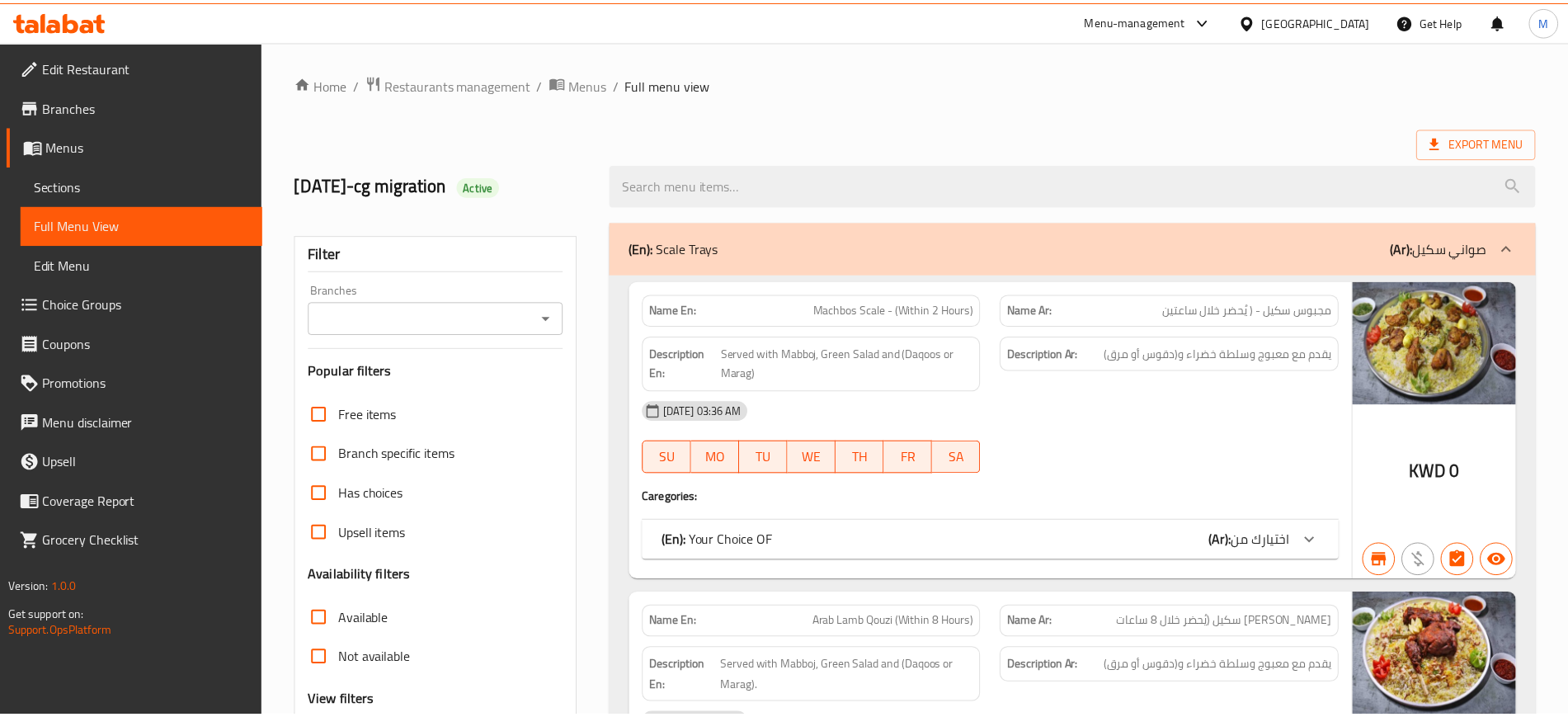
scroll to position [2206, 0]
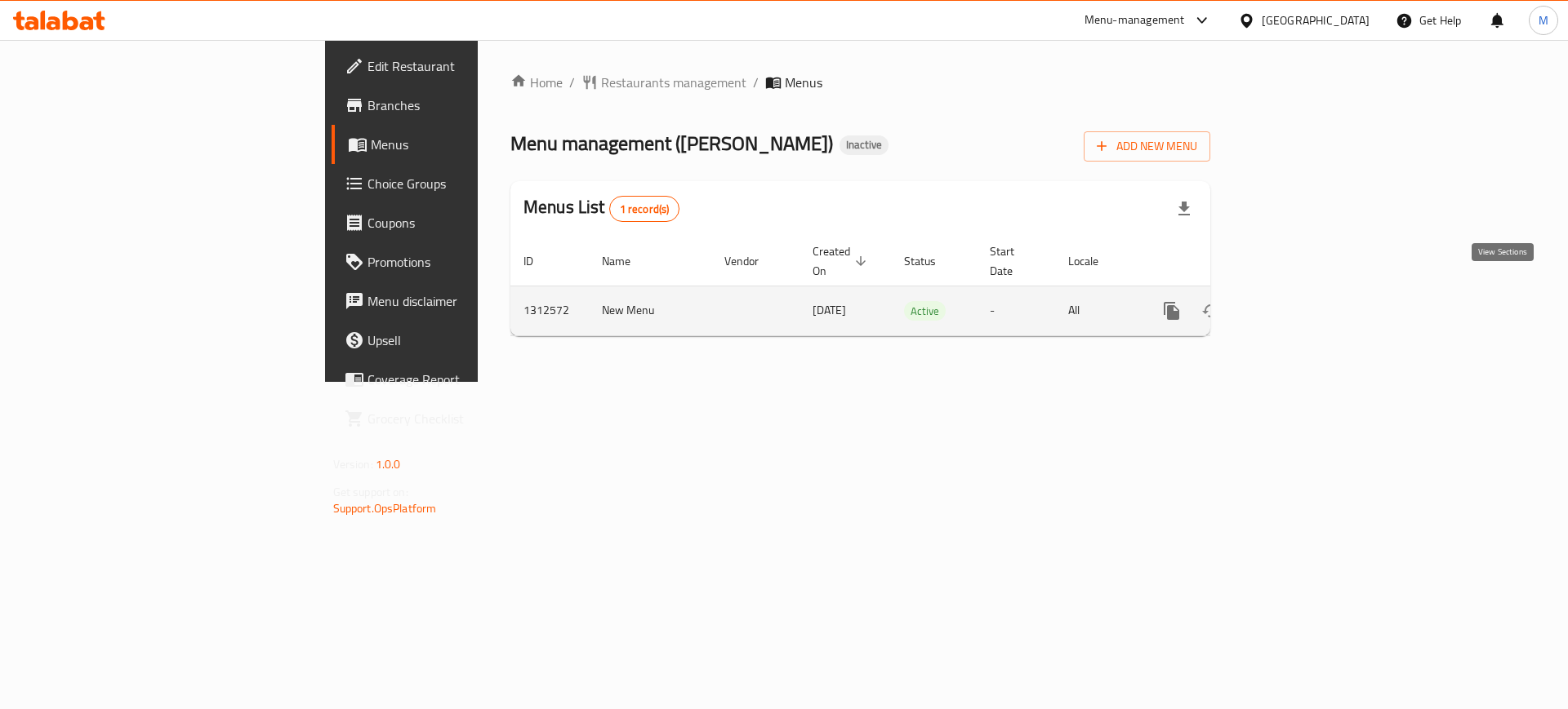
click at [1299, 302] on icon "enhanced table" at bounding box center [1289, 311] width 19 height 19
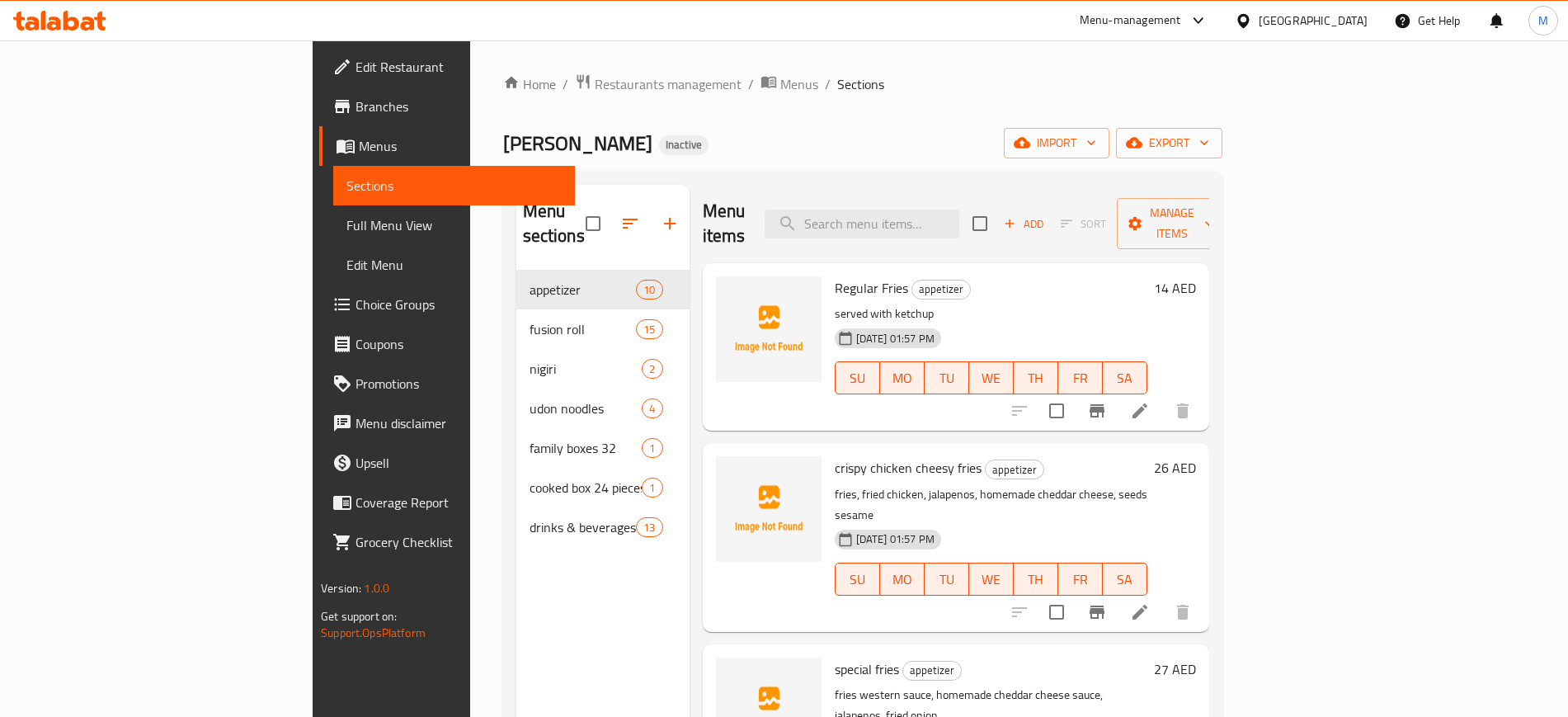
click at [525, 597] on div "Menu sections appetizer 10 fusion roll 15 nigiri 2 udon noodles 4 family boxes …" at bounding box center [603, 544] width 173 height 717
click at [1222, 159] on div "Home / Restaurants management / Menus / Sections amina sushi Inactive import ex…" at bounding box center [863, 494] width 719 height 842
click at [1096, 153] on span "import" at bounding box center [1056, 143] width 79 height 20
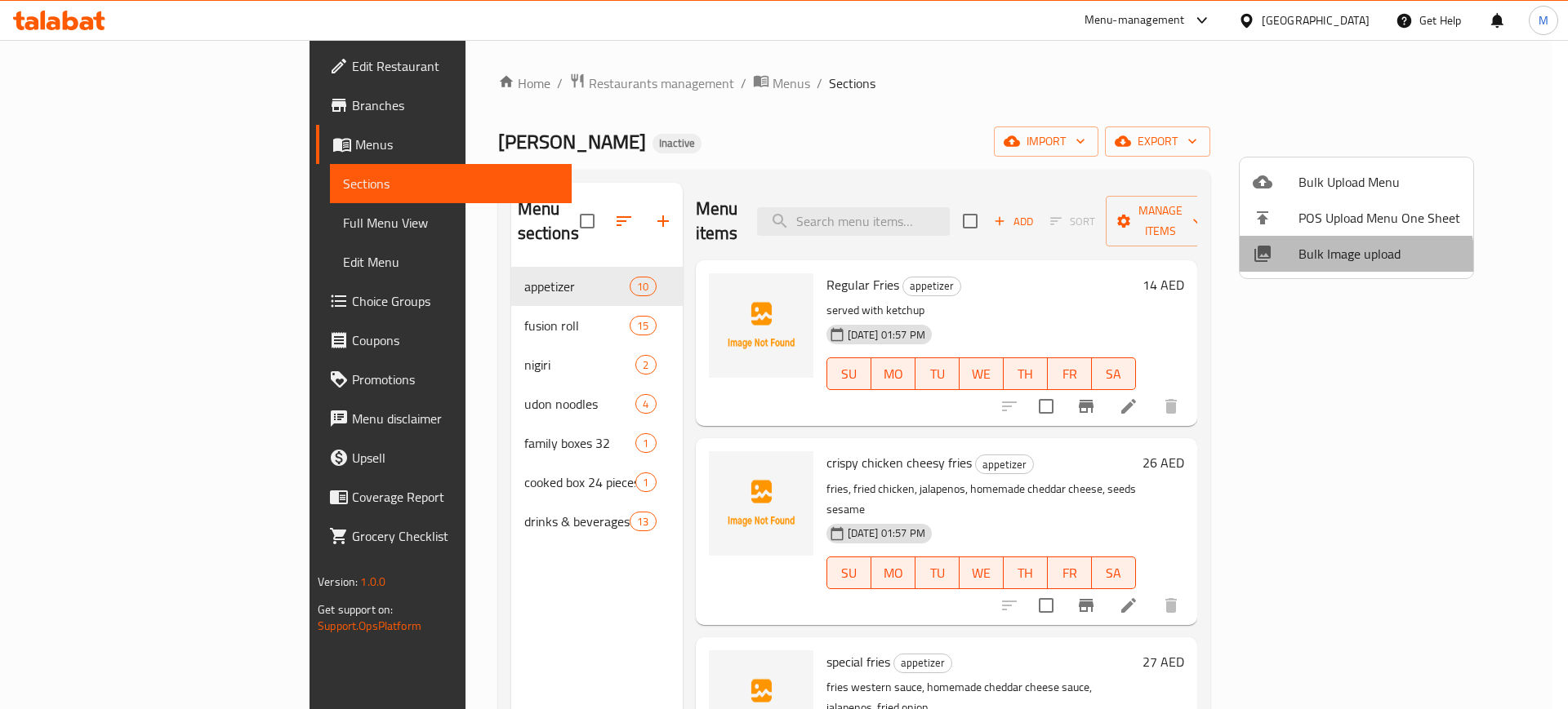
click at [1317, 270] on li "Bulk Image upload" at bounding box center [1356, 254] width 234 height 36
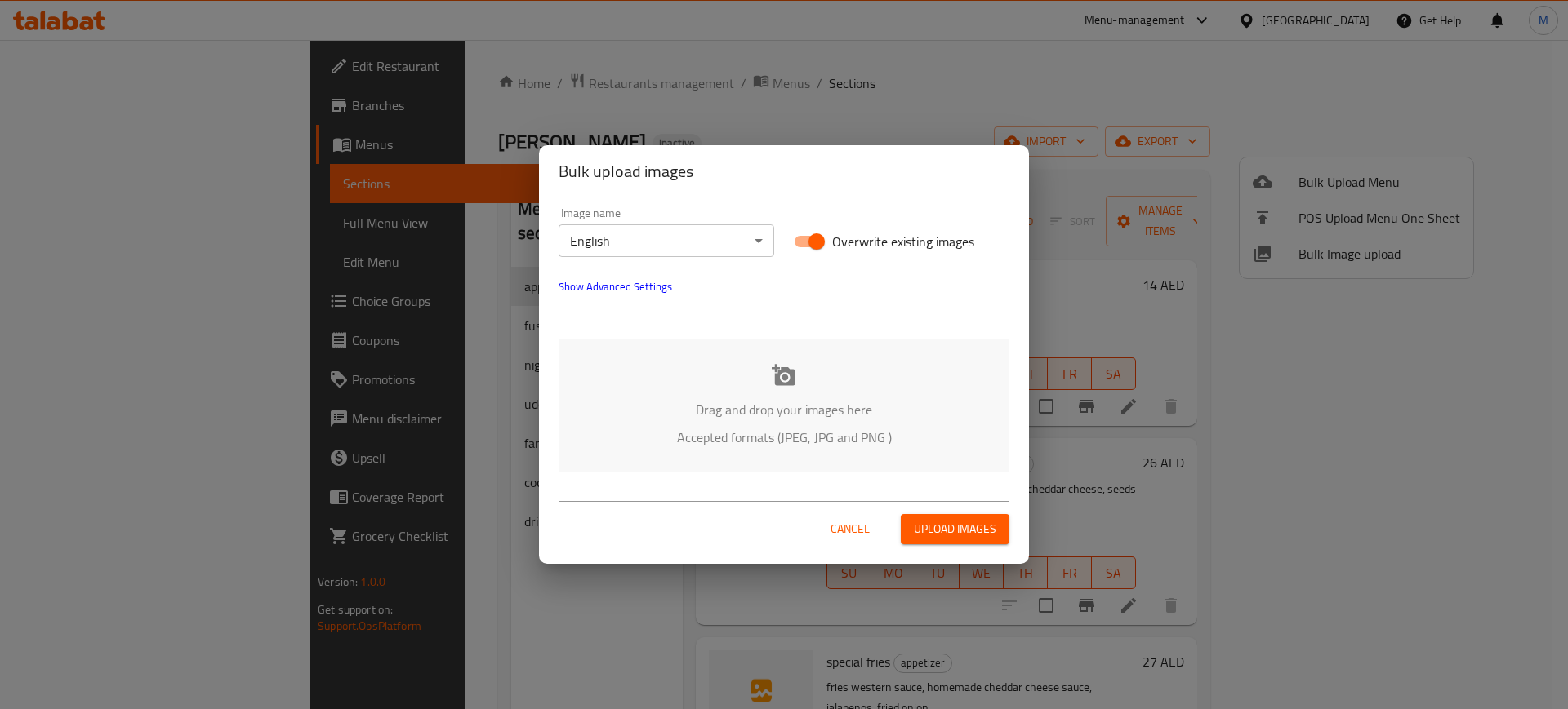
click at [806, 375] on div "Drag and drop your images here Accepted formats (JPEG, JPG and PNG )" at bounding box center [784, 405] width 450 height 133
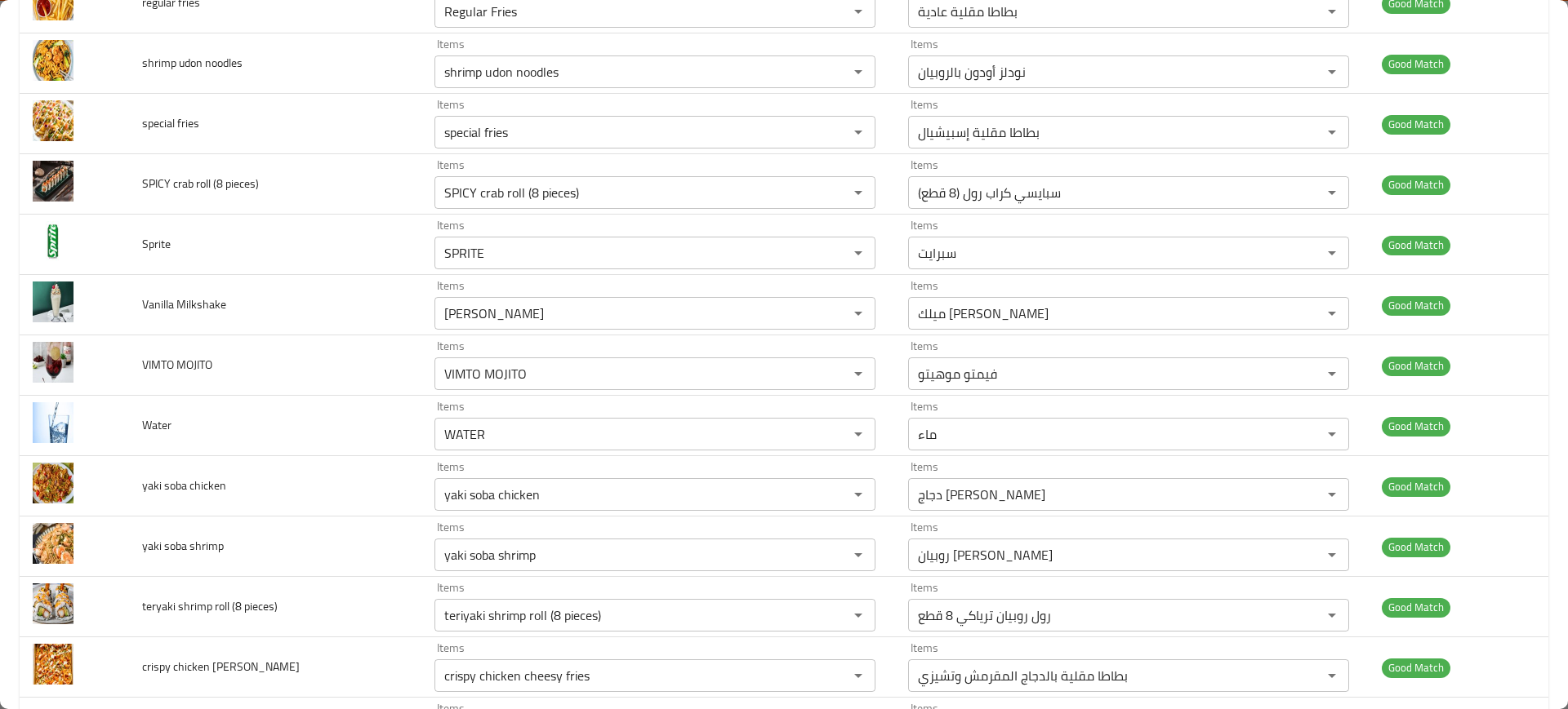
scroll to position [2593, 0]
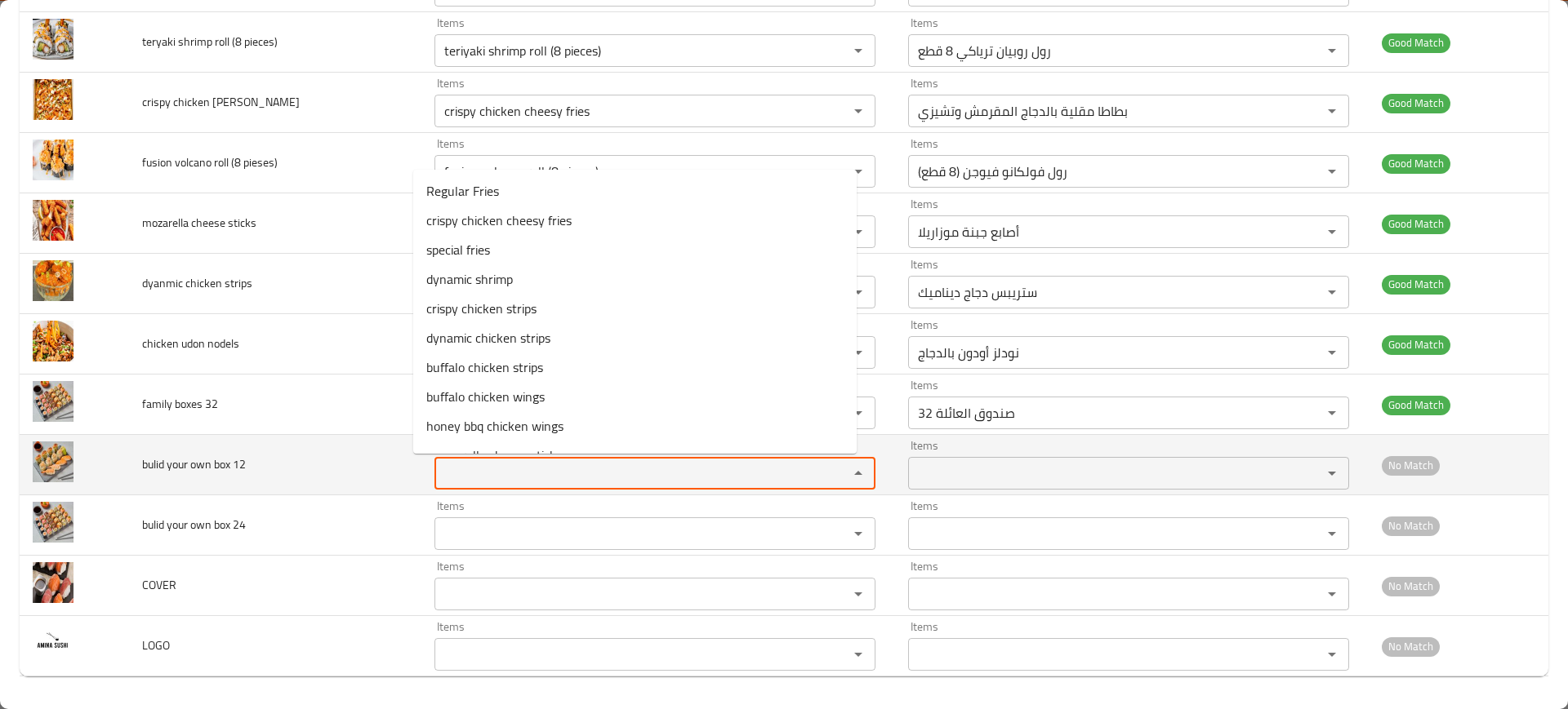
click at [443, 465] on 12 "Items" at bounding box center [631, 473] width 383 height 23
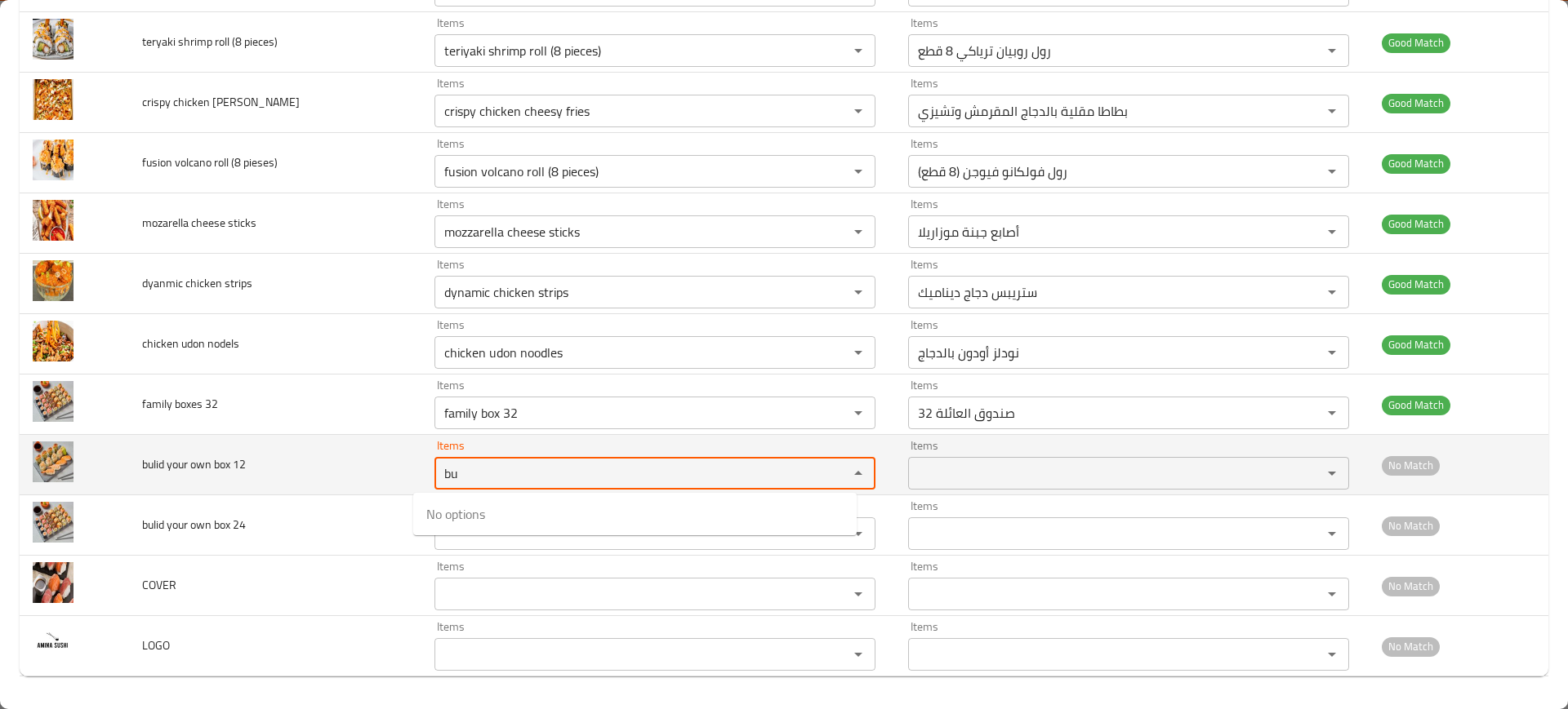
type 12 "b"
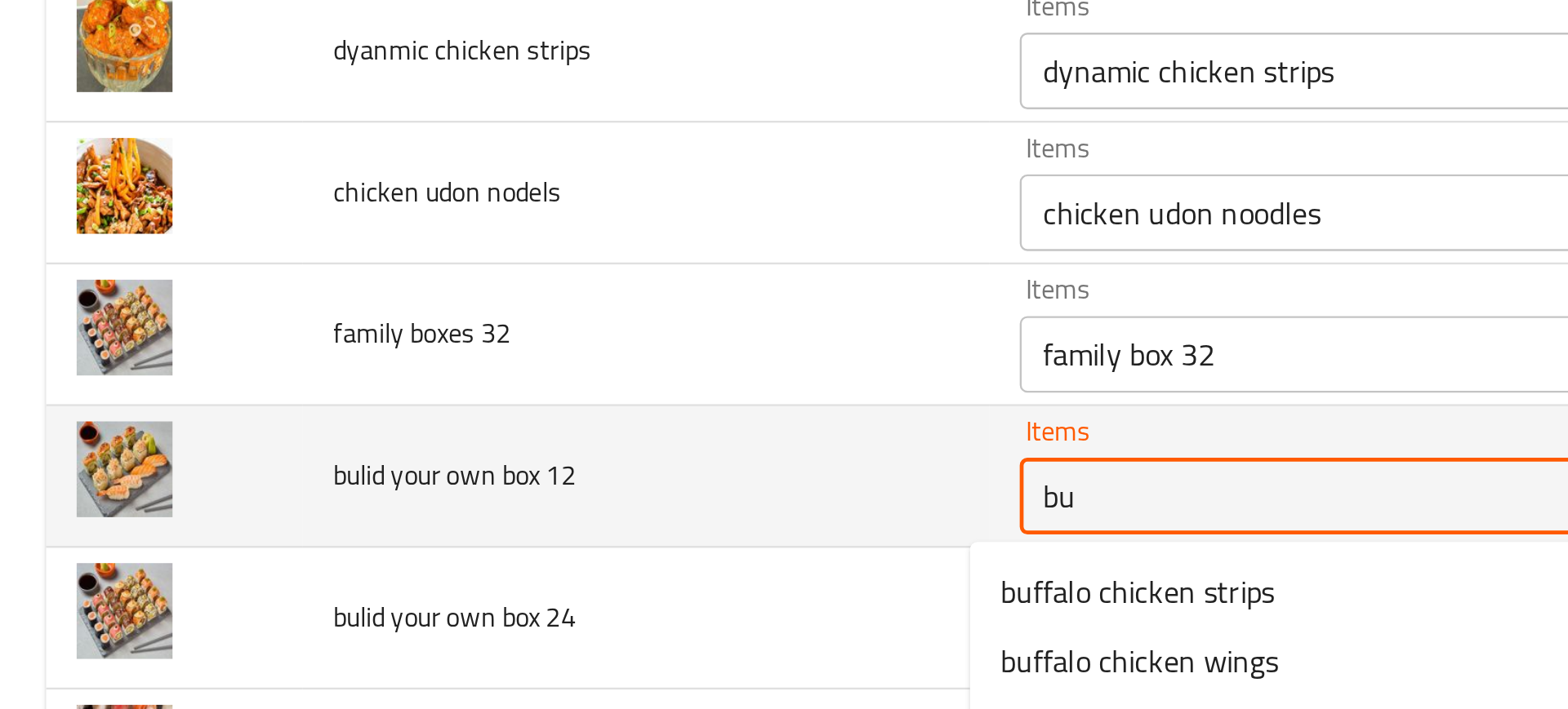
type 12 "b"
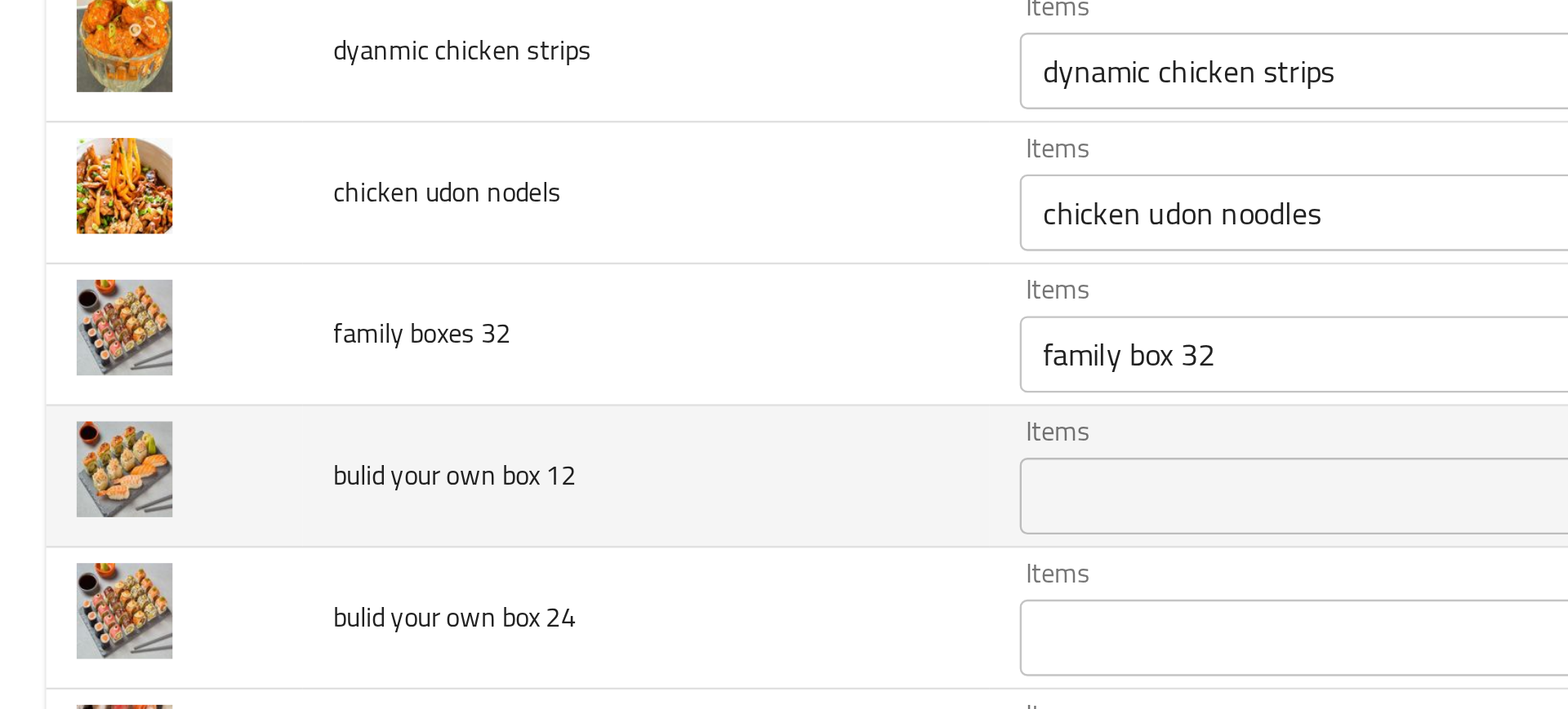
click at [143, 461] on span "bulid your own box 12" at bounding box center [193, 464] width 103 height 21
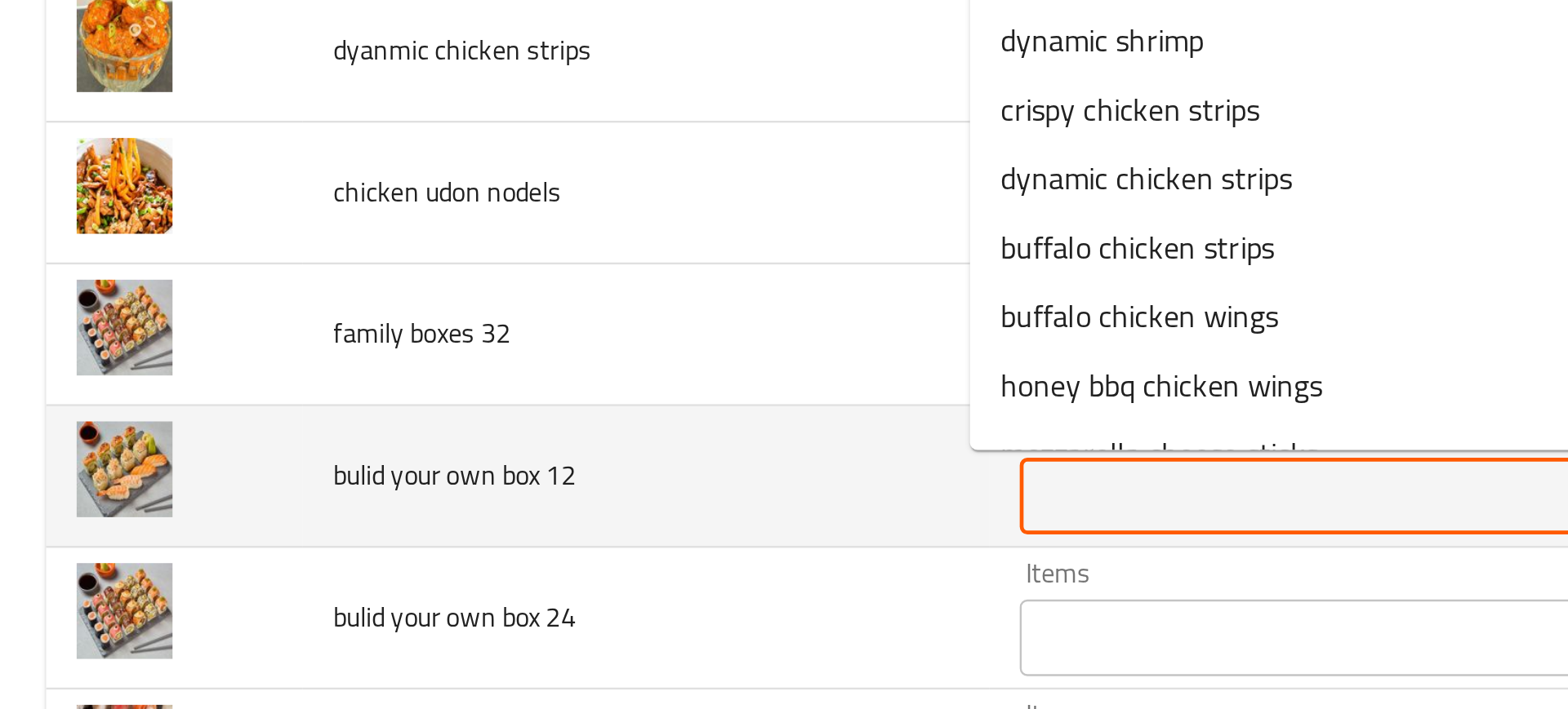
click at [451, 479] on 12 "Items" at bounding box center [631, 473] width 383 height 23
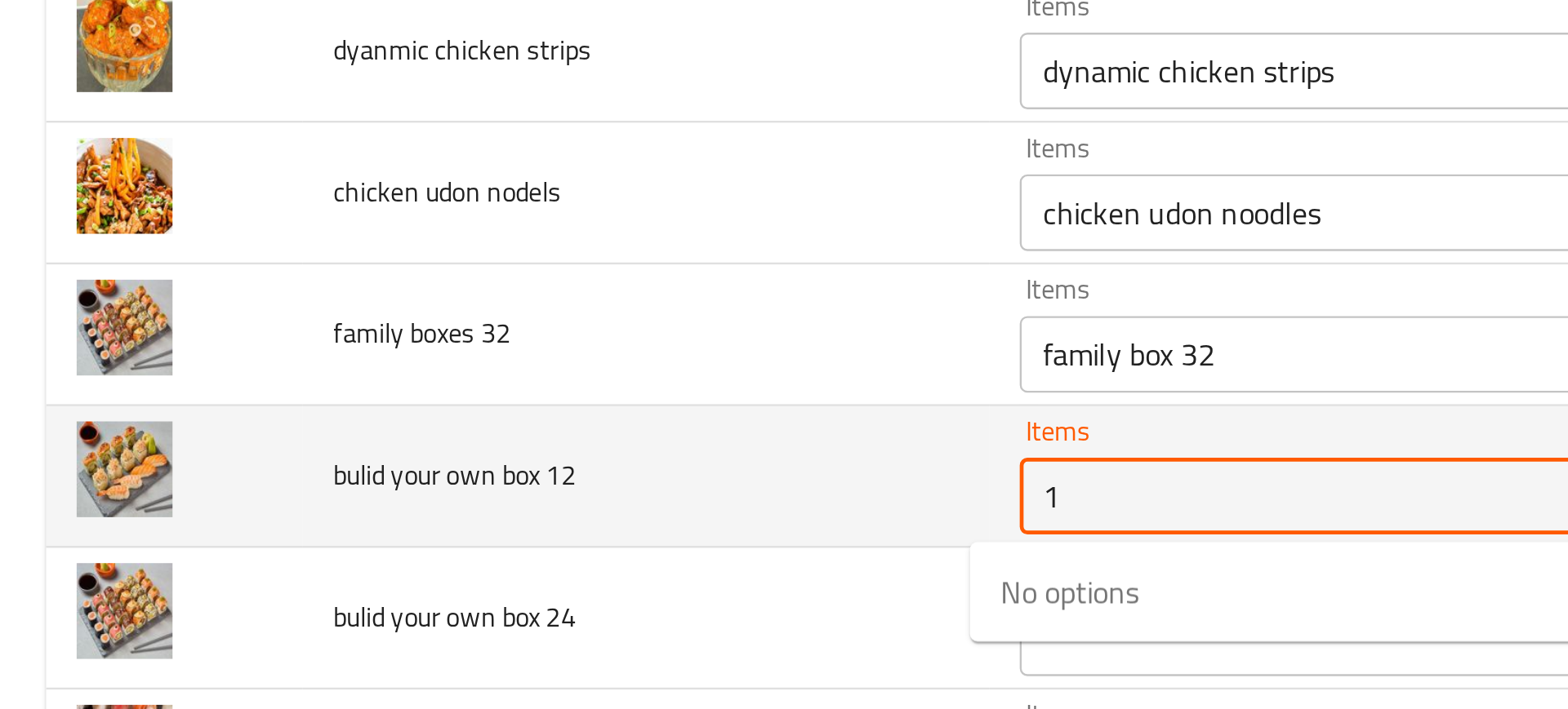
type 12 "12"
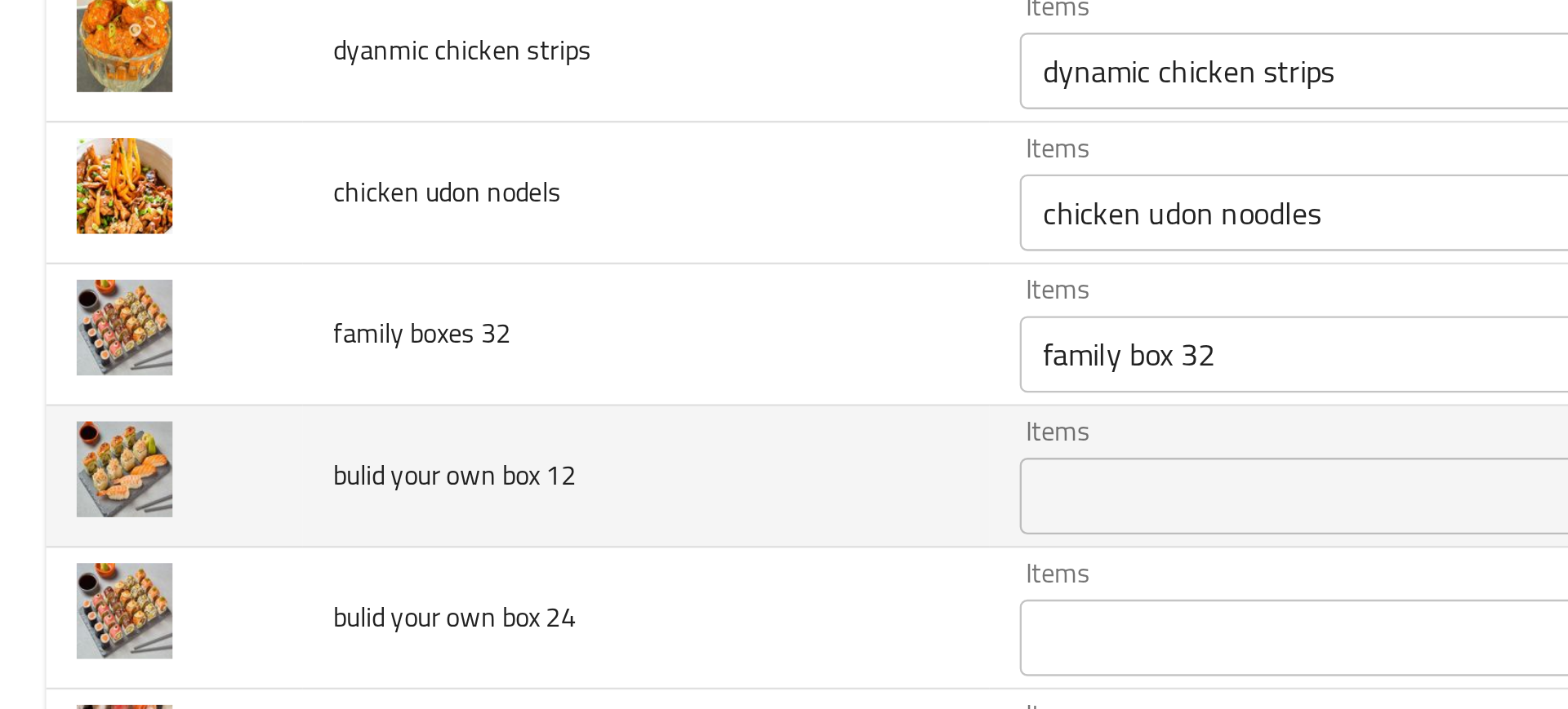
click at [366, 478] on td "bulid your own box 12" at bounding box center [276, 465] width 292 height 60
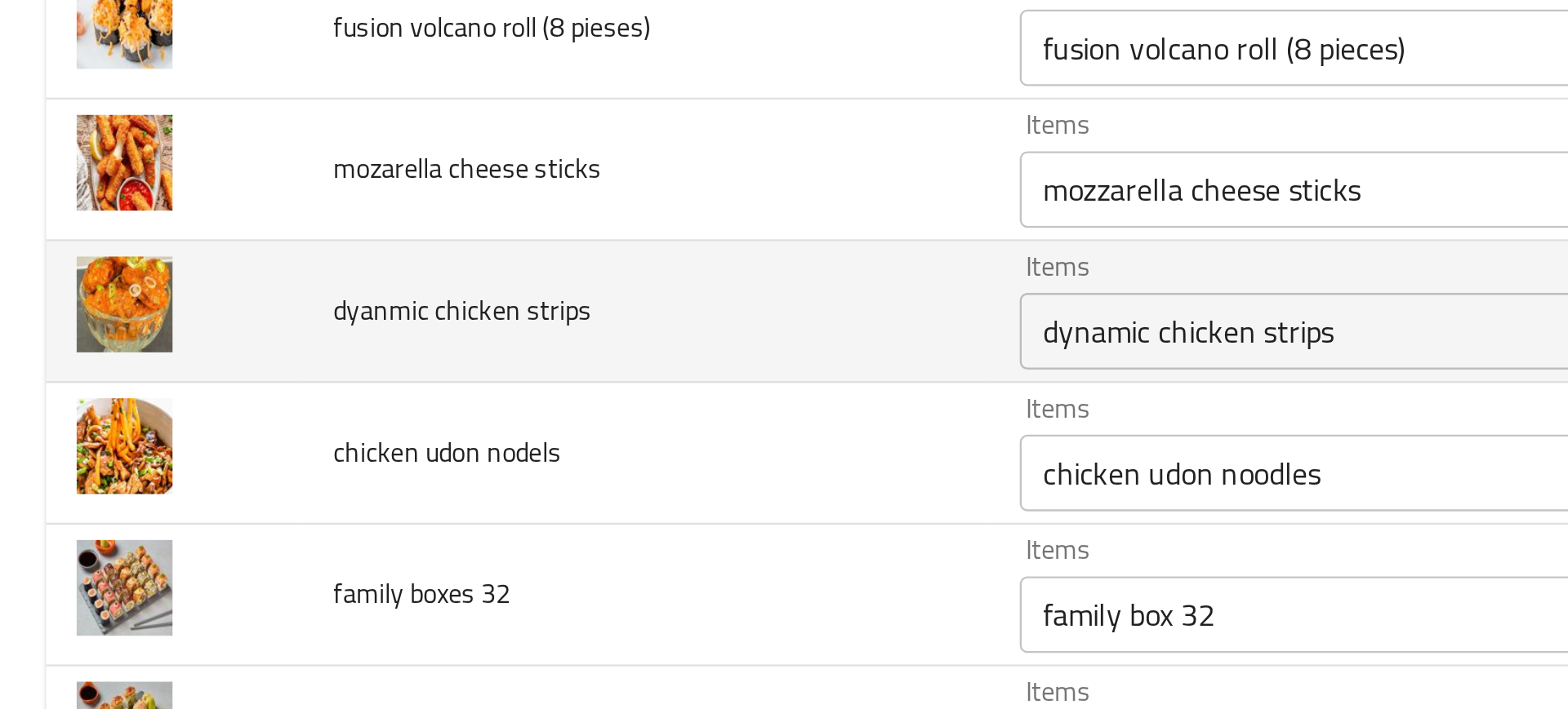
click at [229, 391] on span "dyanmic chicken strips" at bounding box center [197, 394] width 110 height 21
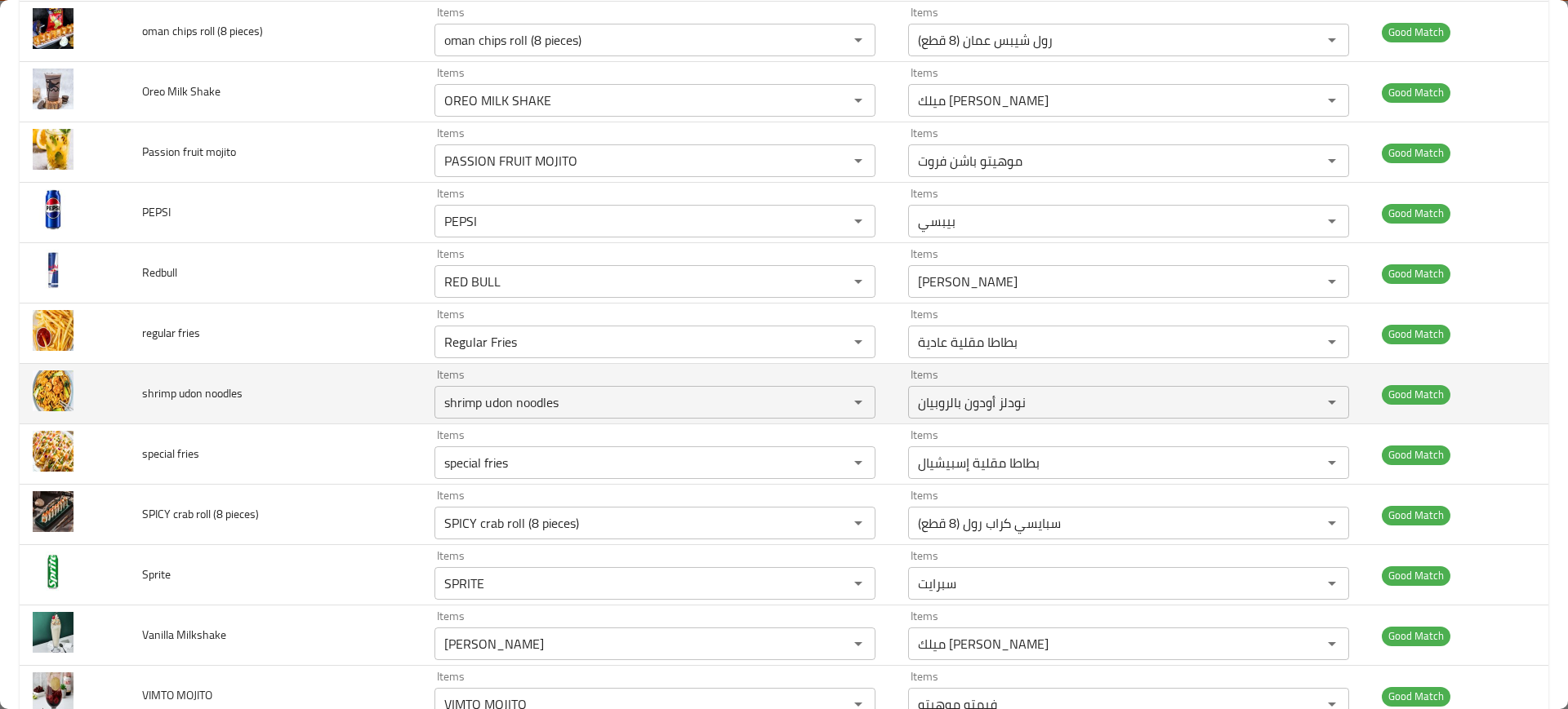
scroll to position [2593, 0]
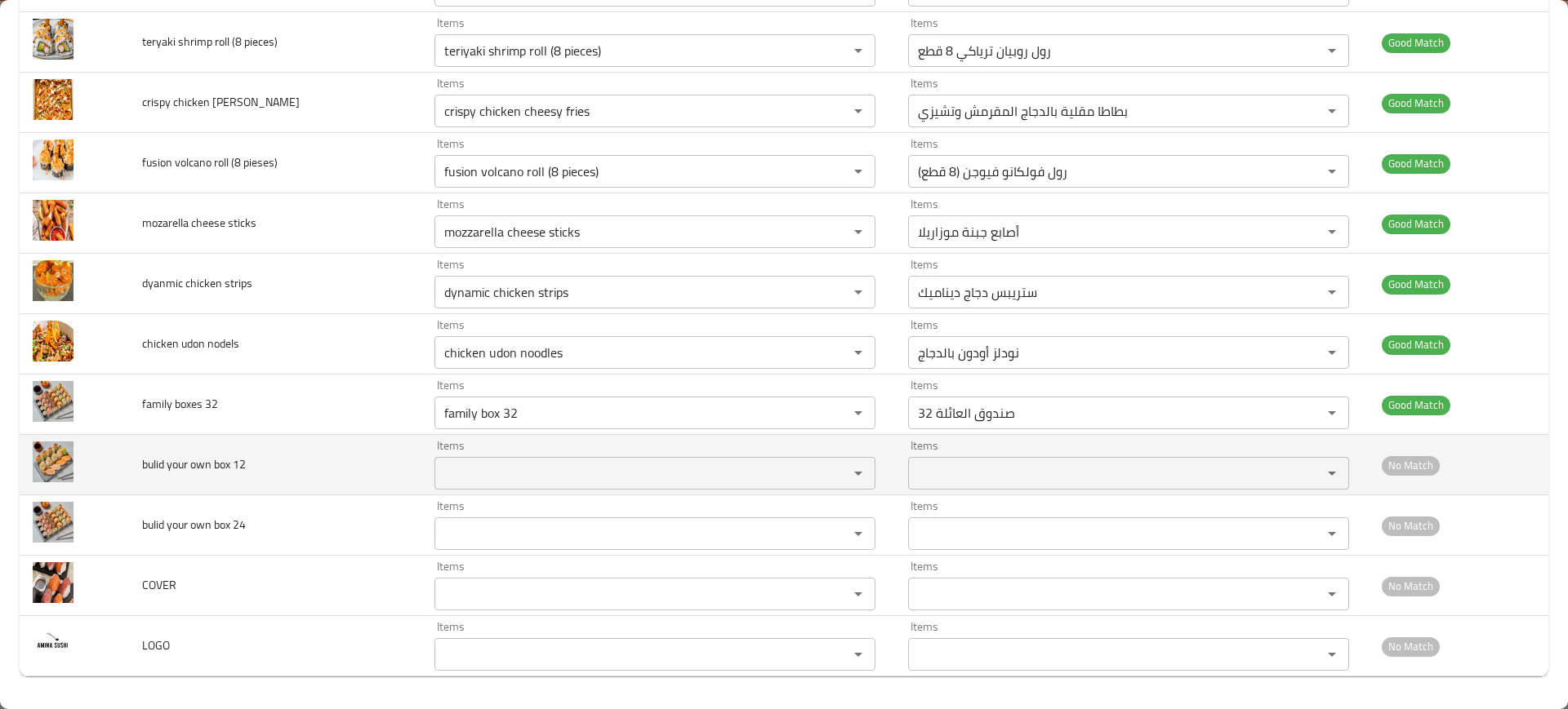
click at [162, 469] on span "bulid your own box 12" at bounding box center [193, 464] width 103 height 21
copy span "bulid your own box 12"
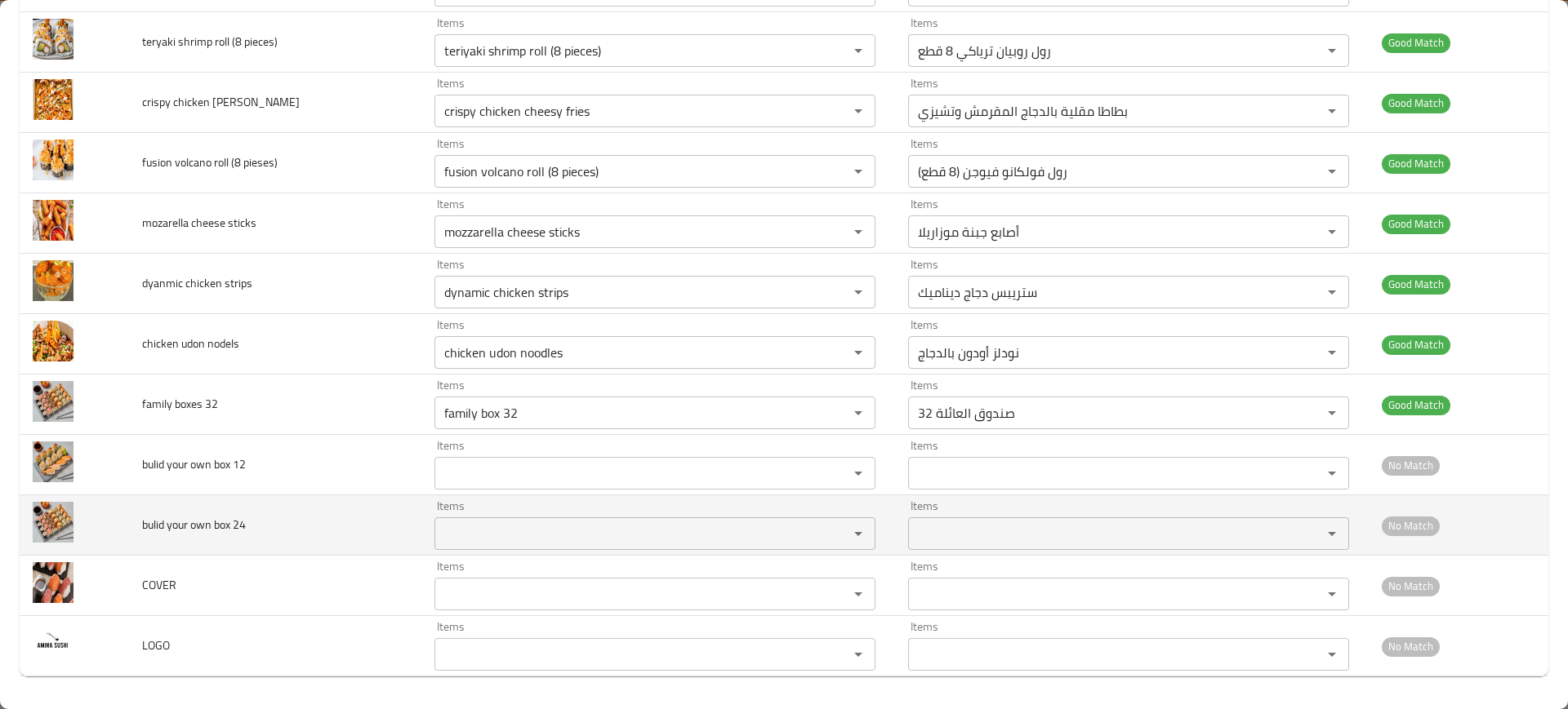
click at [188, 522] on span "bulid your own box 24" at bounding box center [193, 524] width 103 height 21
copy span "bulid your own box 24"
click at [290, 542] on td "bulid your own box 24" at bounding box center [276, 526] width 292 height 60
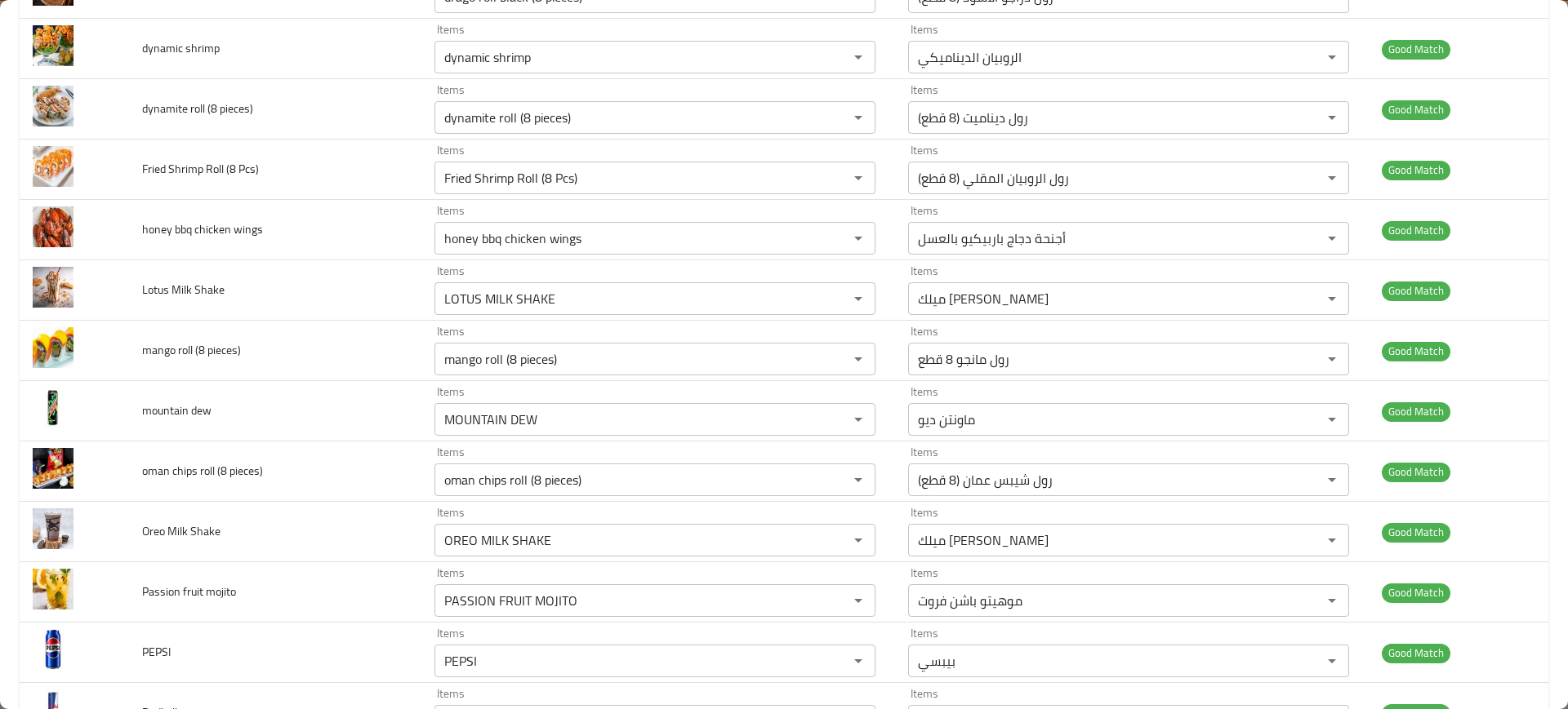
scroll to position [0, 0]
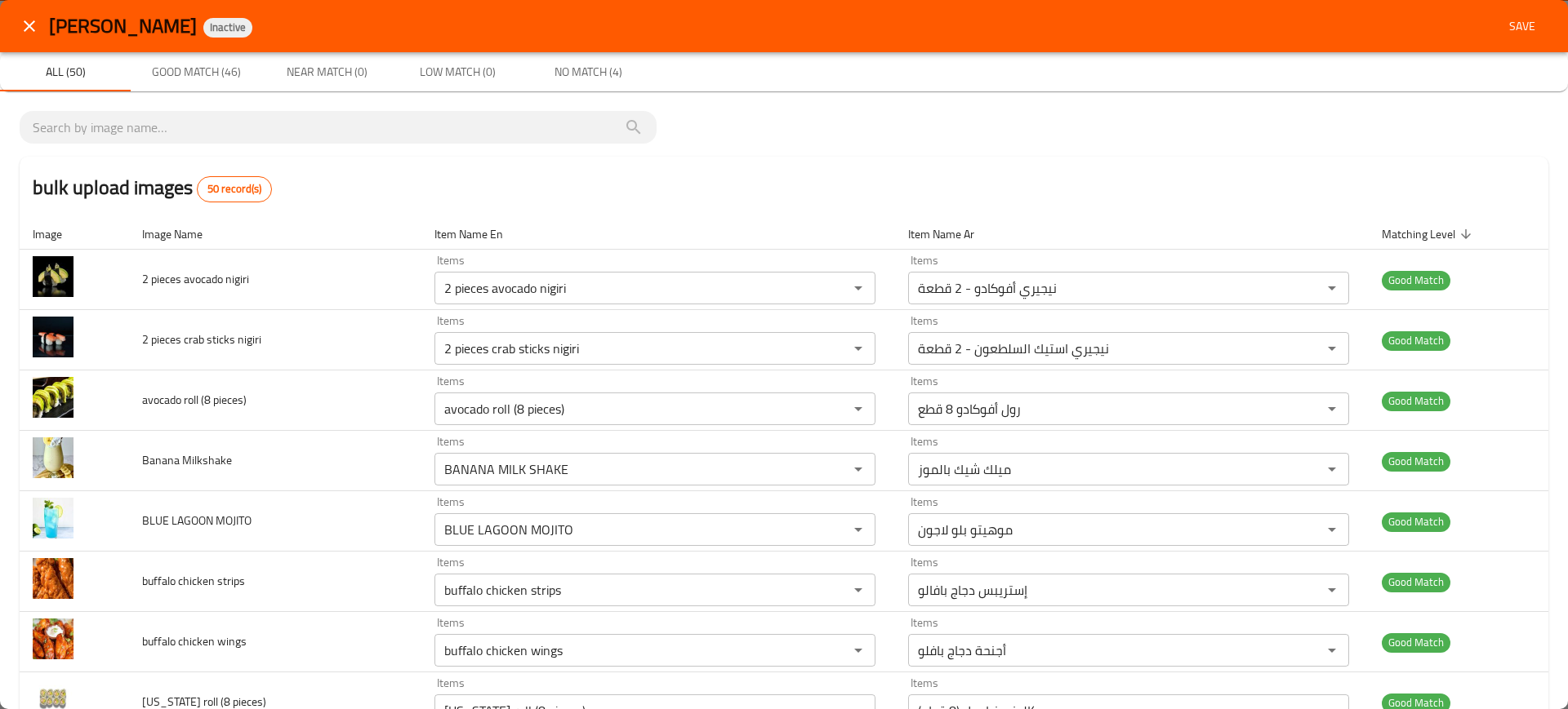
click at [1496, 31] on button "Save" at bounding box center [1522, 27] width 52 height 30
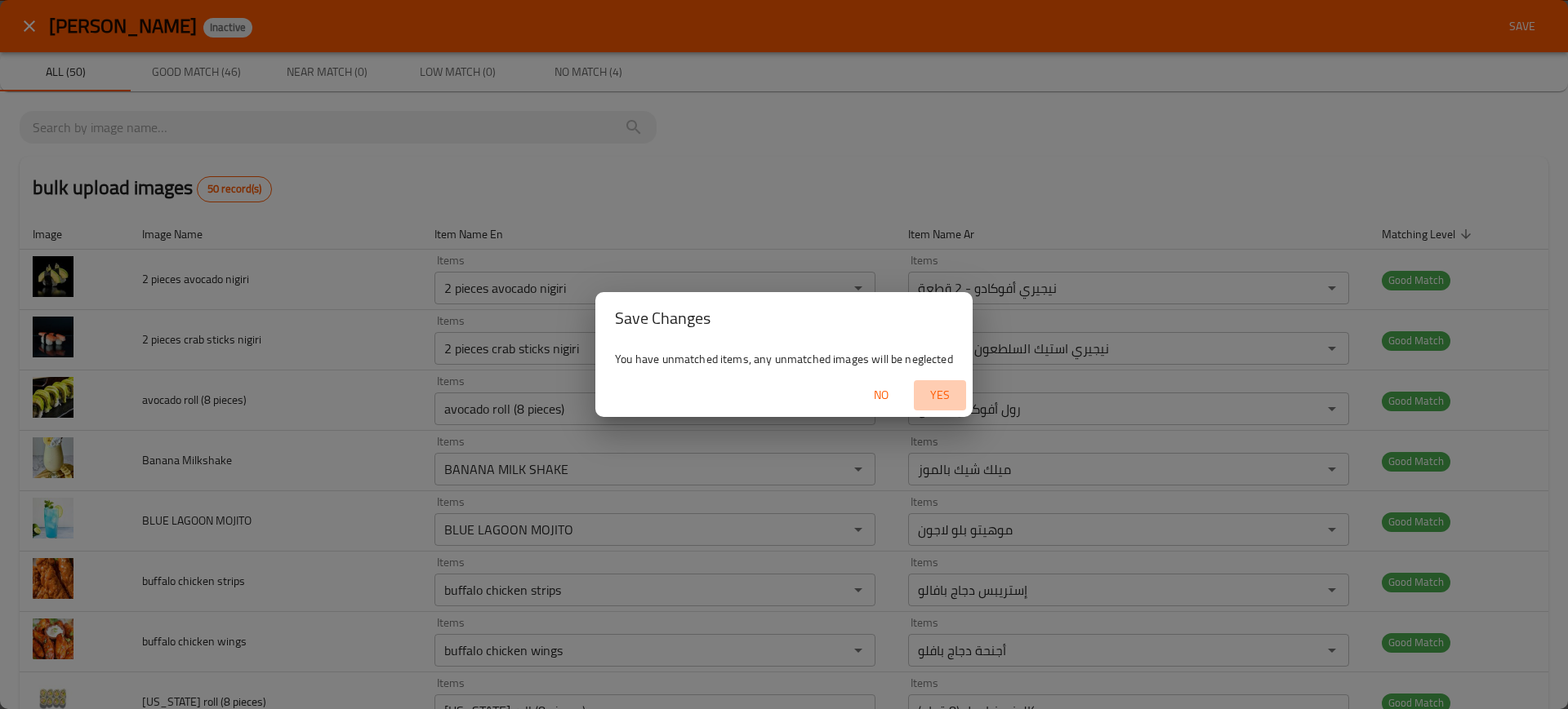
click at [938, 391] on span "Yes" at bounding box center [939, 396] width 39 height 20
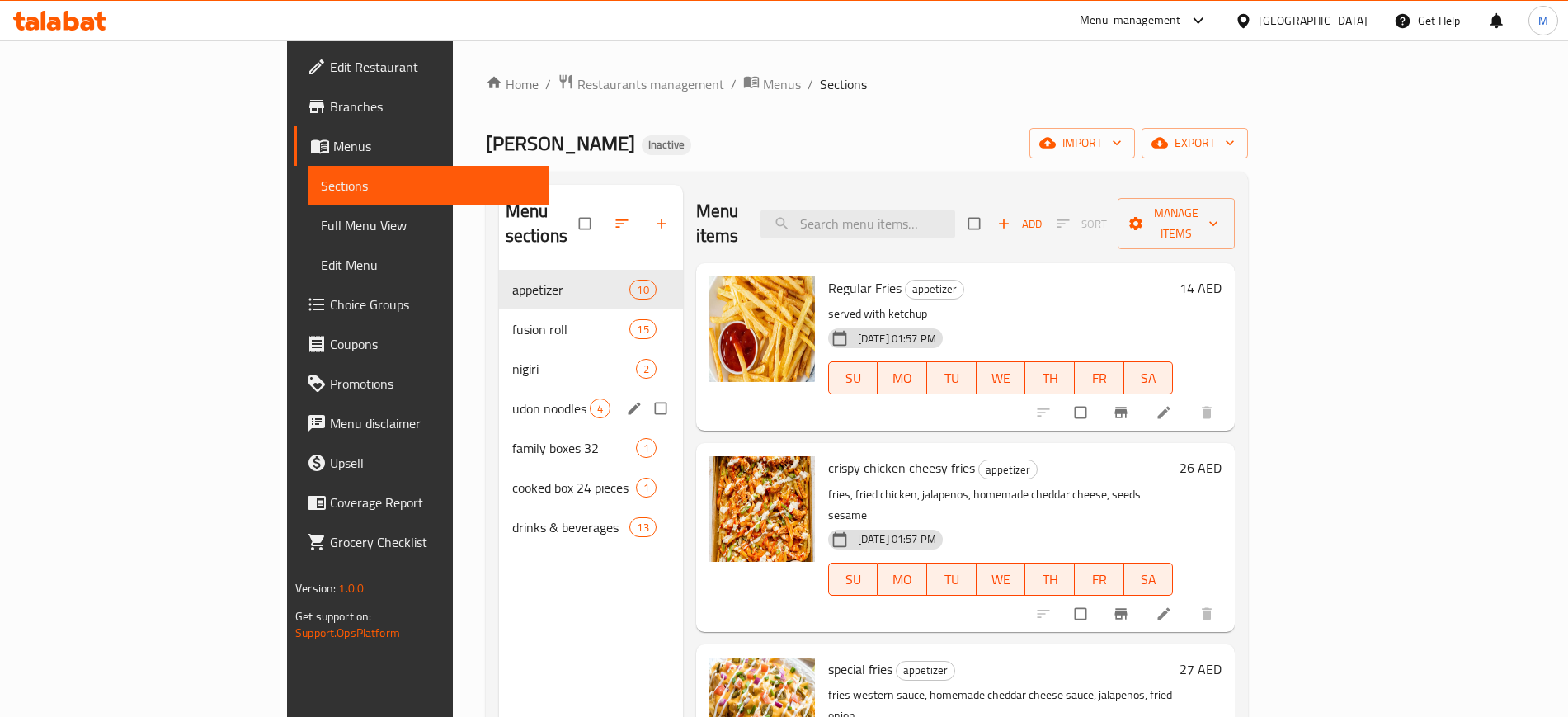
scroll to position [1, 0]
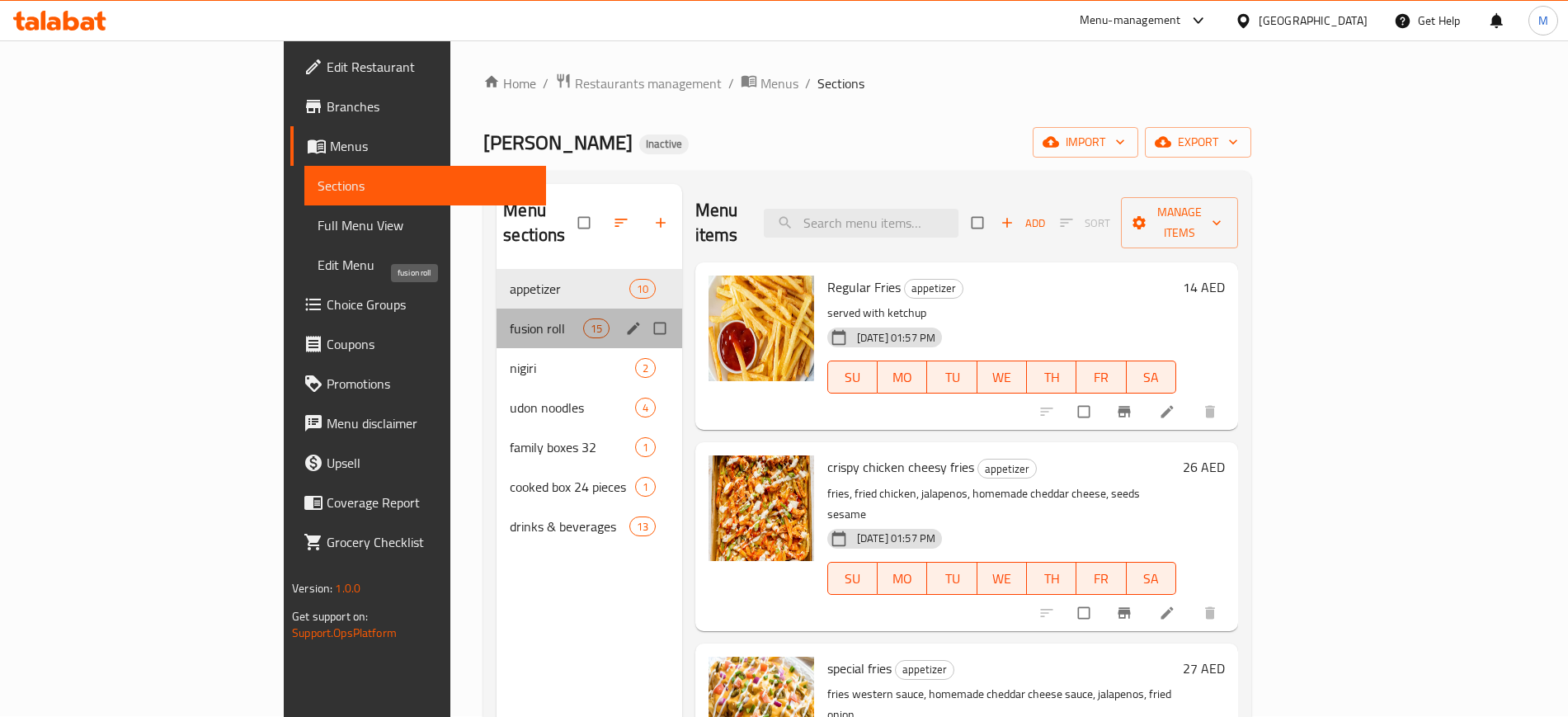
click at [510, 319] on span "fusion roll" at bounding box center [547, 328] width 73 height 20
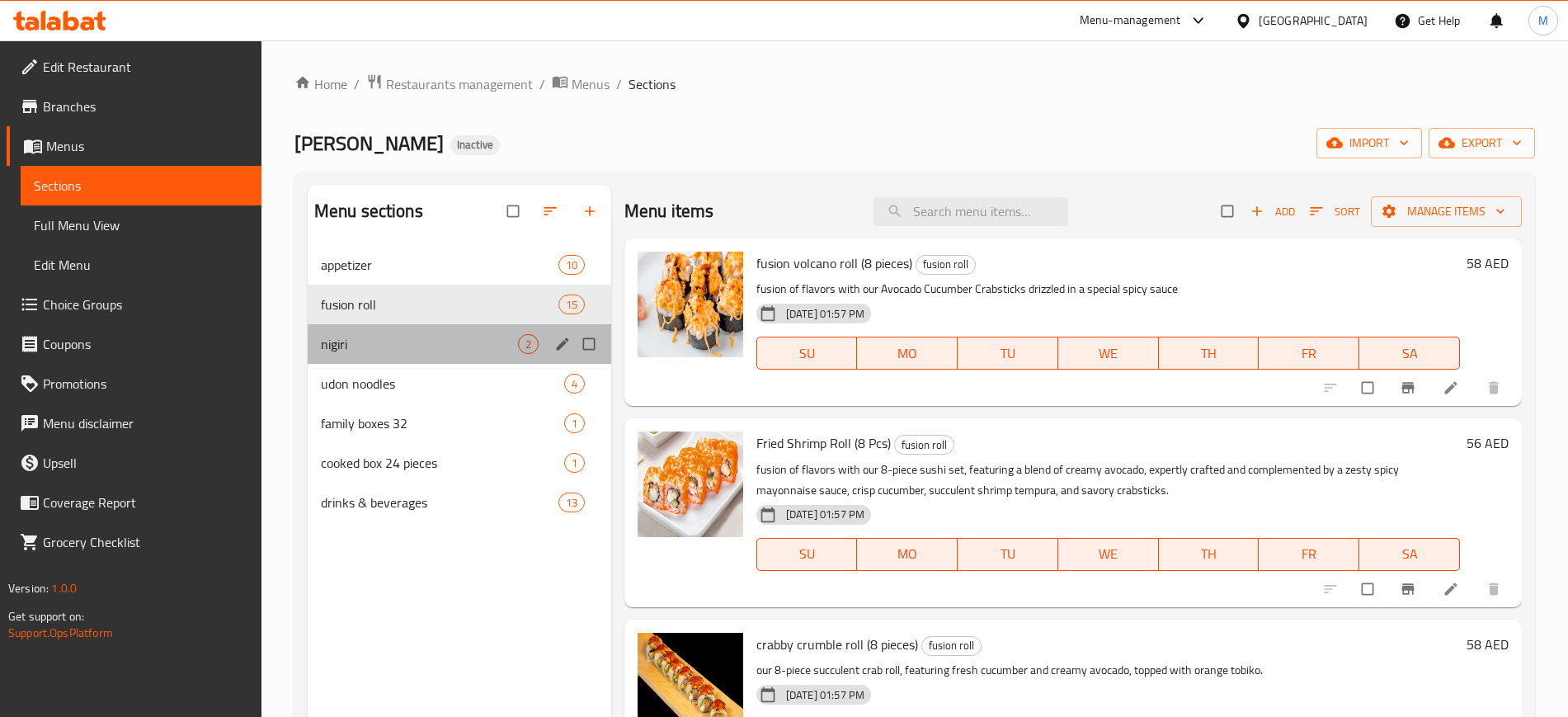
click at [504, 331] on div "nigiri 2" at bounding box center [459, 344] width 304 height 40
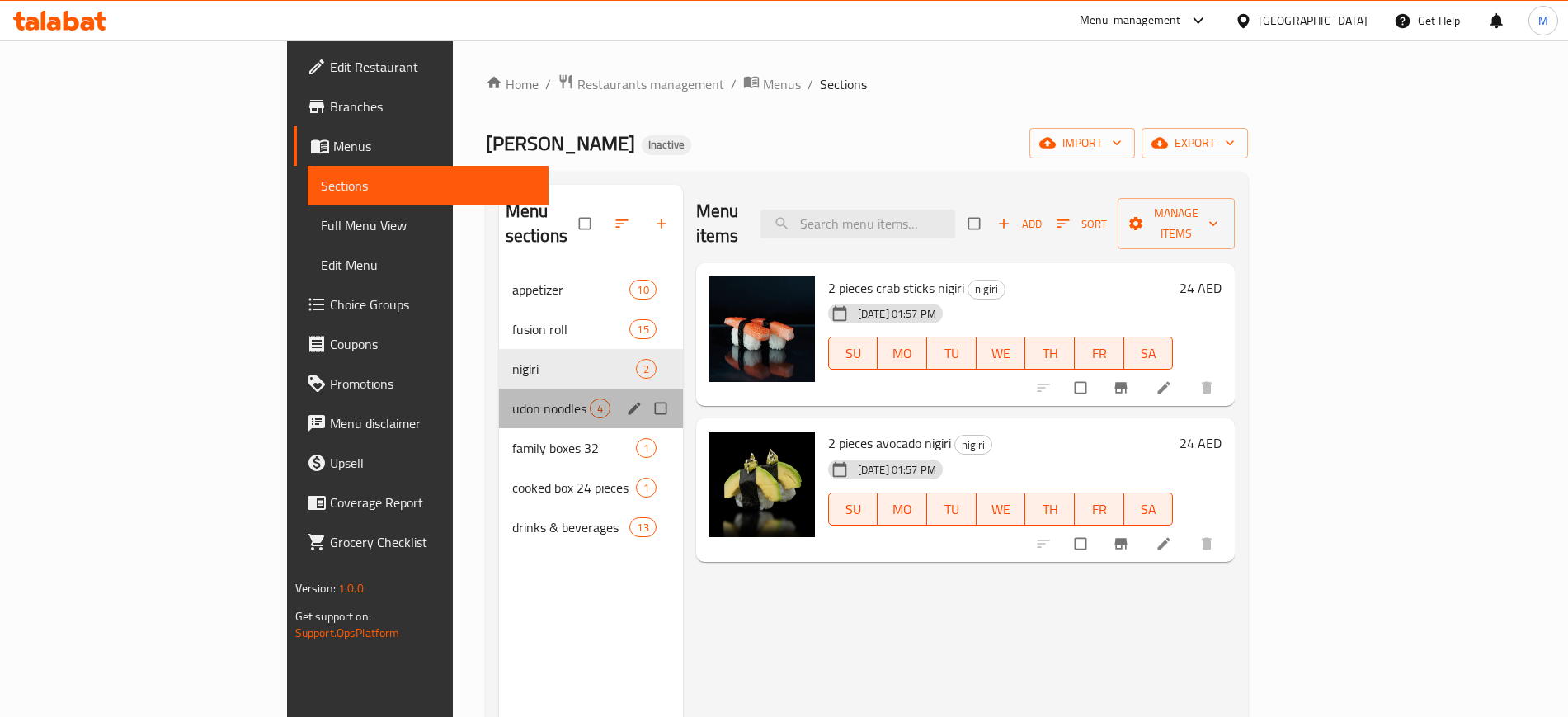
click at [511, 400] on div "udon noodles 4" at bounding box center [591, 409] width 184 height 40
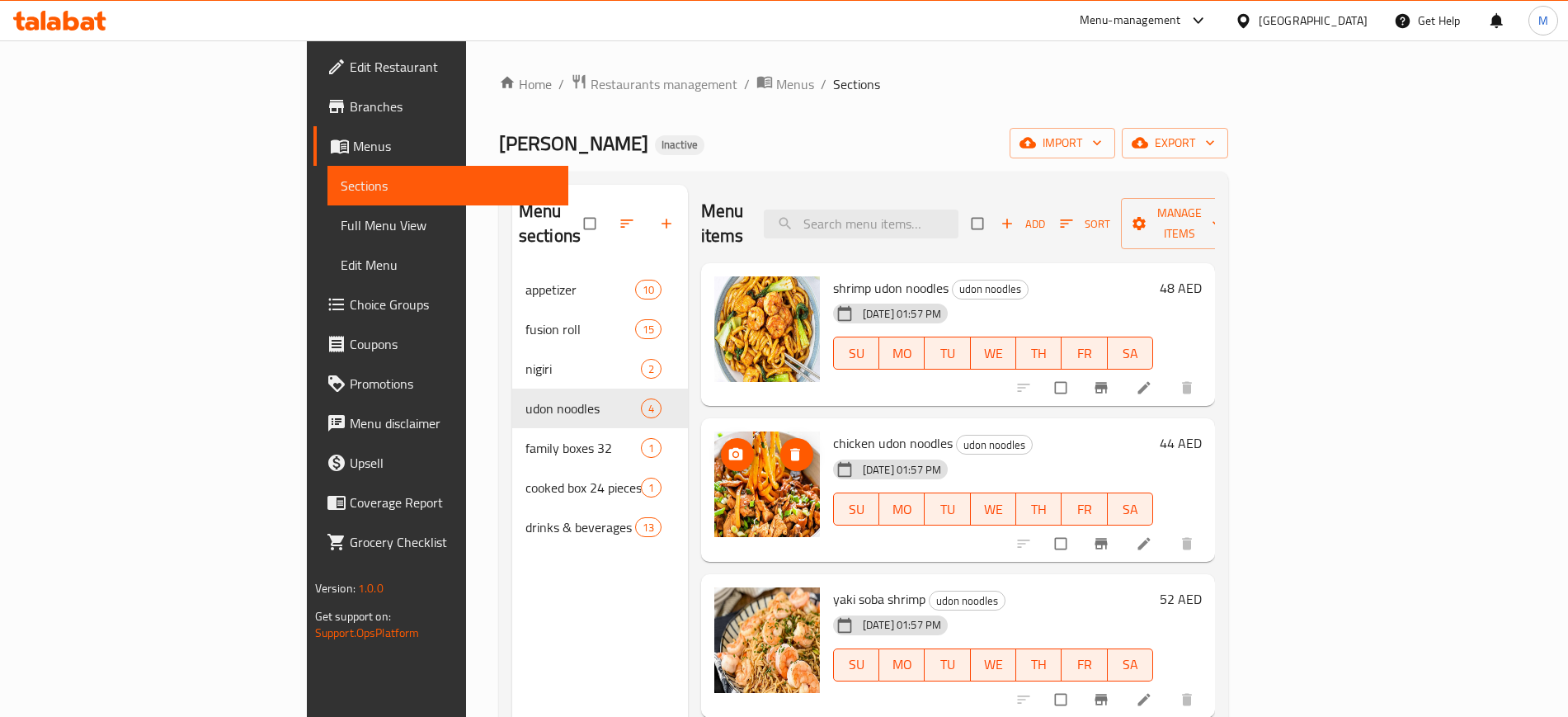
scroll to position [231, 0]
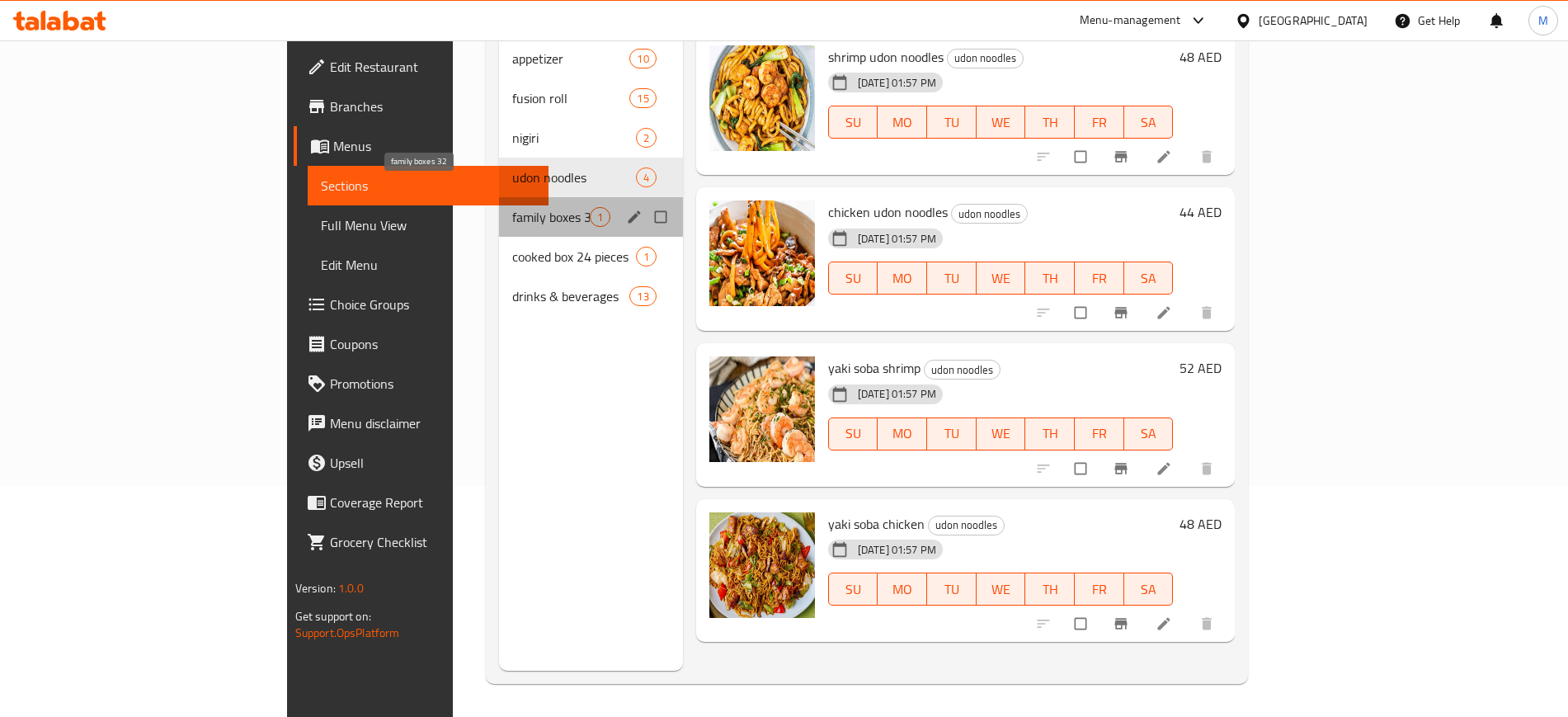
click at [512, 207] on span "family boxes 32" at bounding box center [550, 217] width 77 height 20
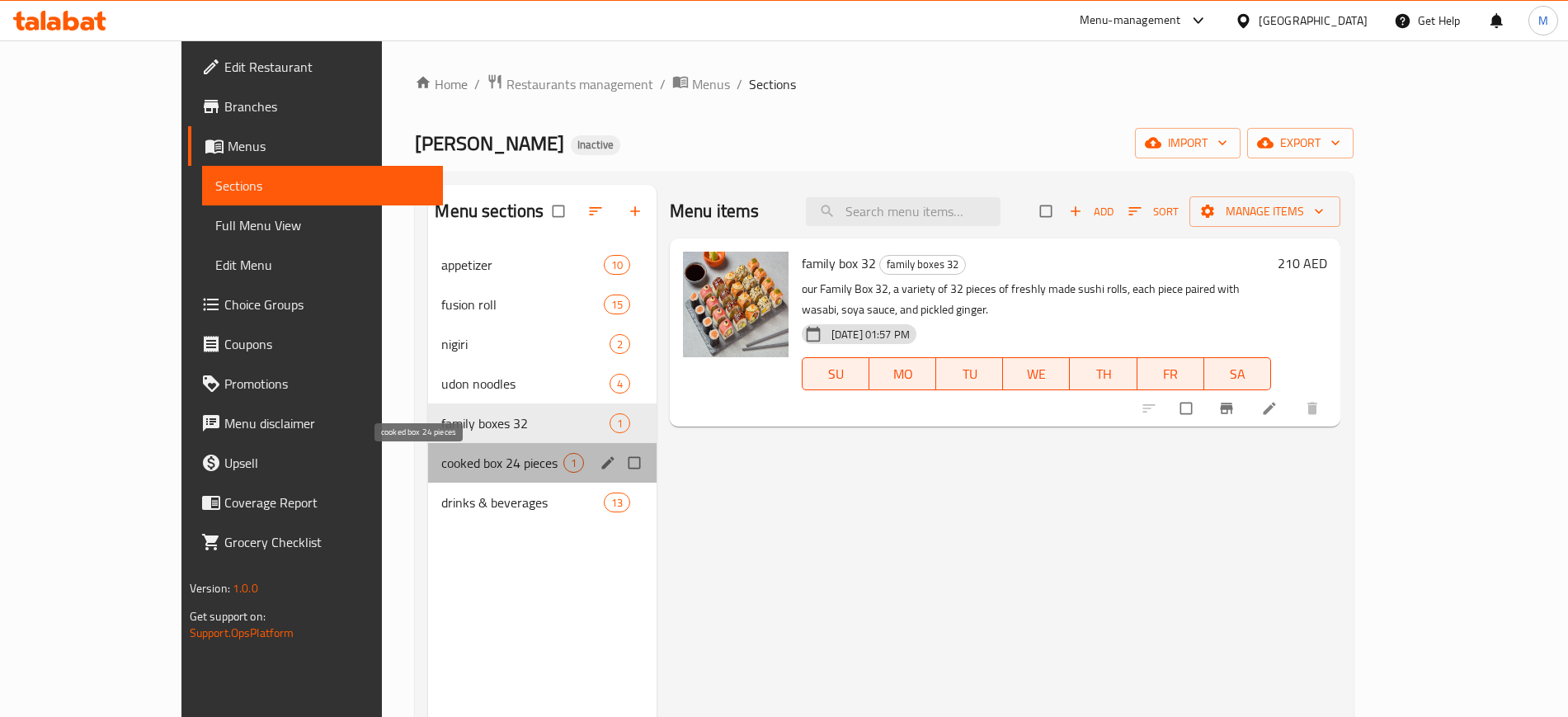
click at [452, 453] on span "cooked box 24 pieces" at bounding box center [502, 462] width 121 height 20
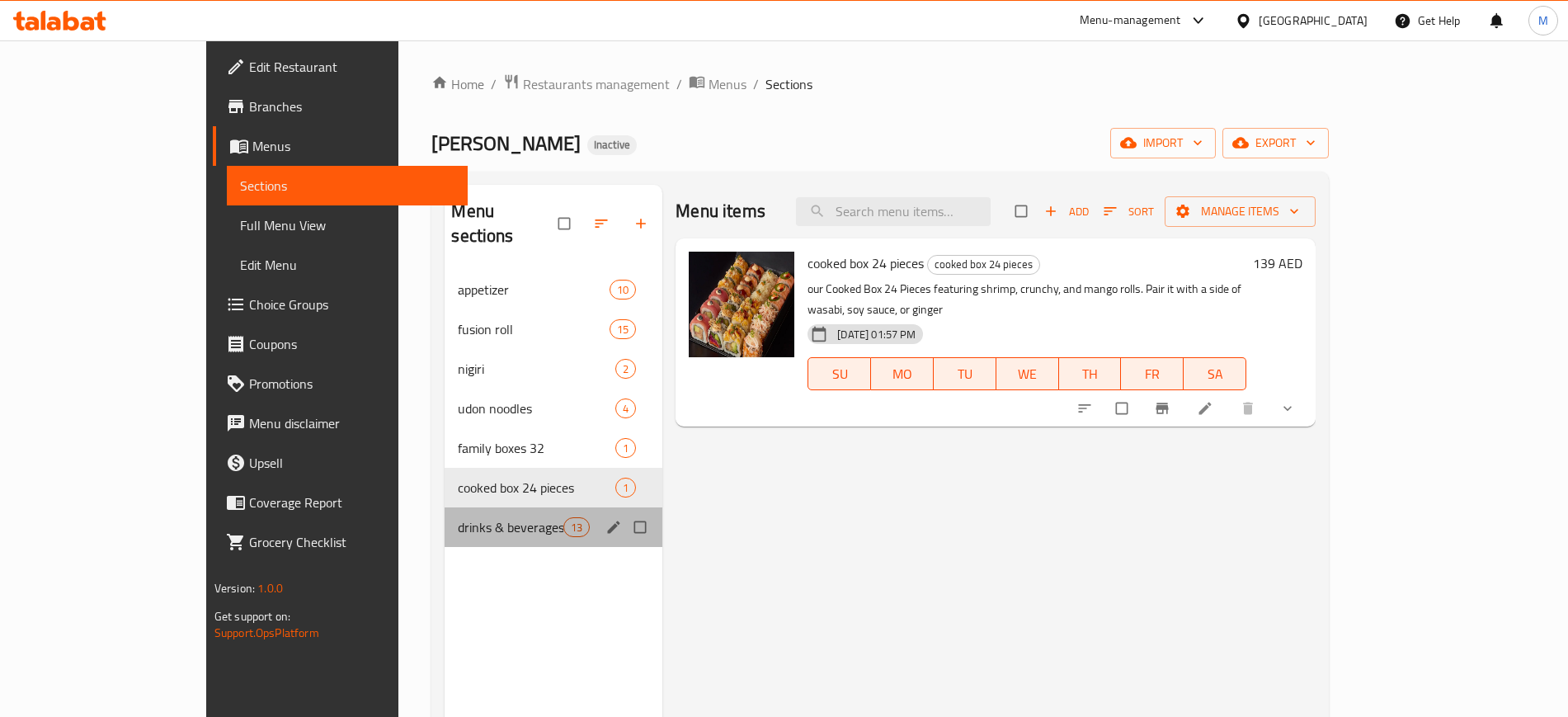
click at [508, 508] on div "drinks & beverages 13" at bounding box center [554, 528] width 218 height 40
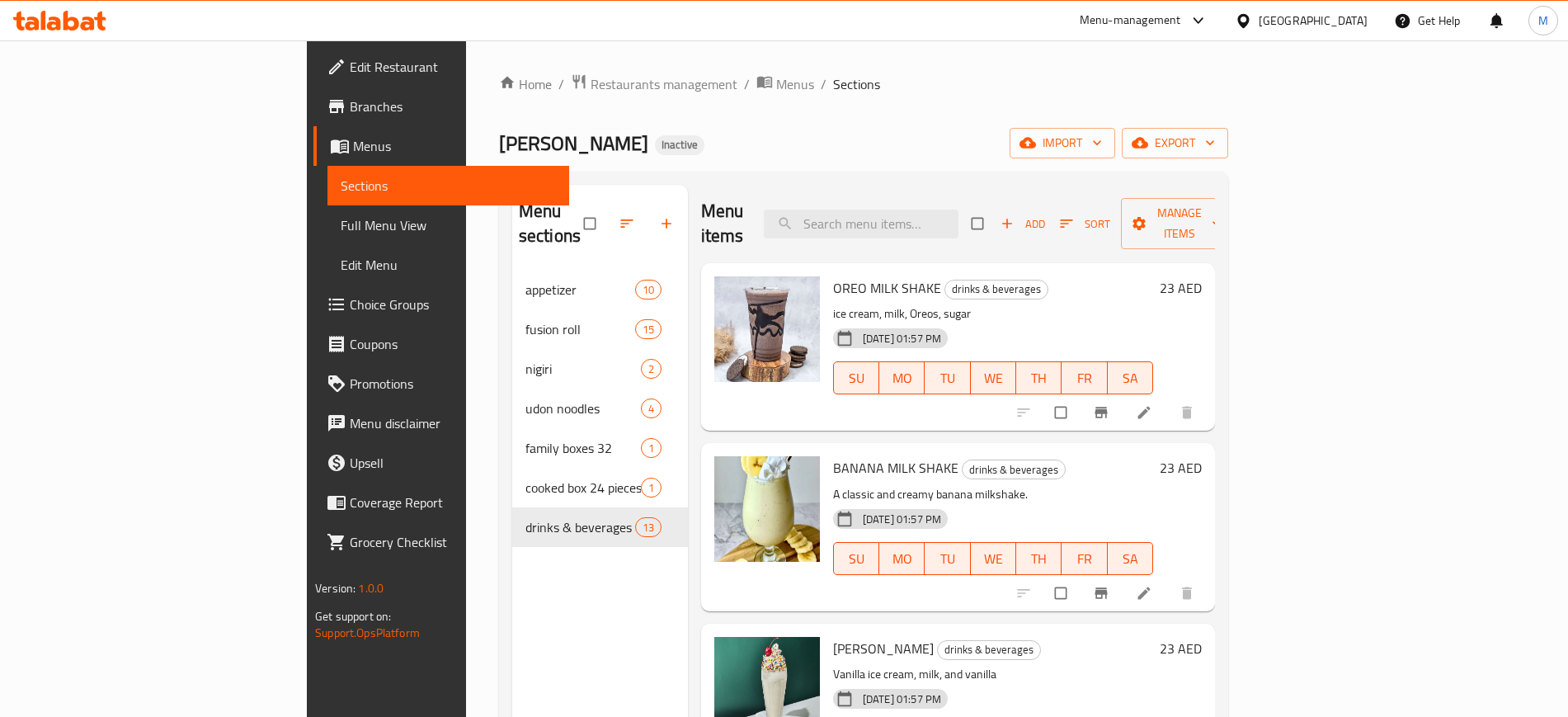
click at [973, 133] on div "amina sushi Inactive import export" at bounding box center [863, 144] width 729 height 31
click at [328, 204] on link "Sections" at bounding box center [448, 185] width 241 height 40
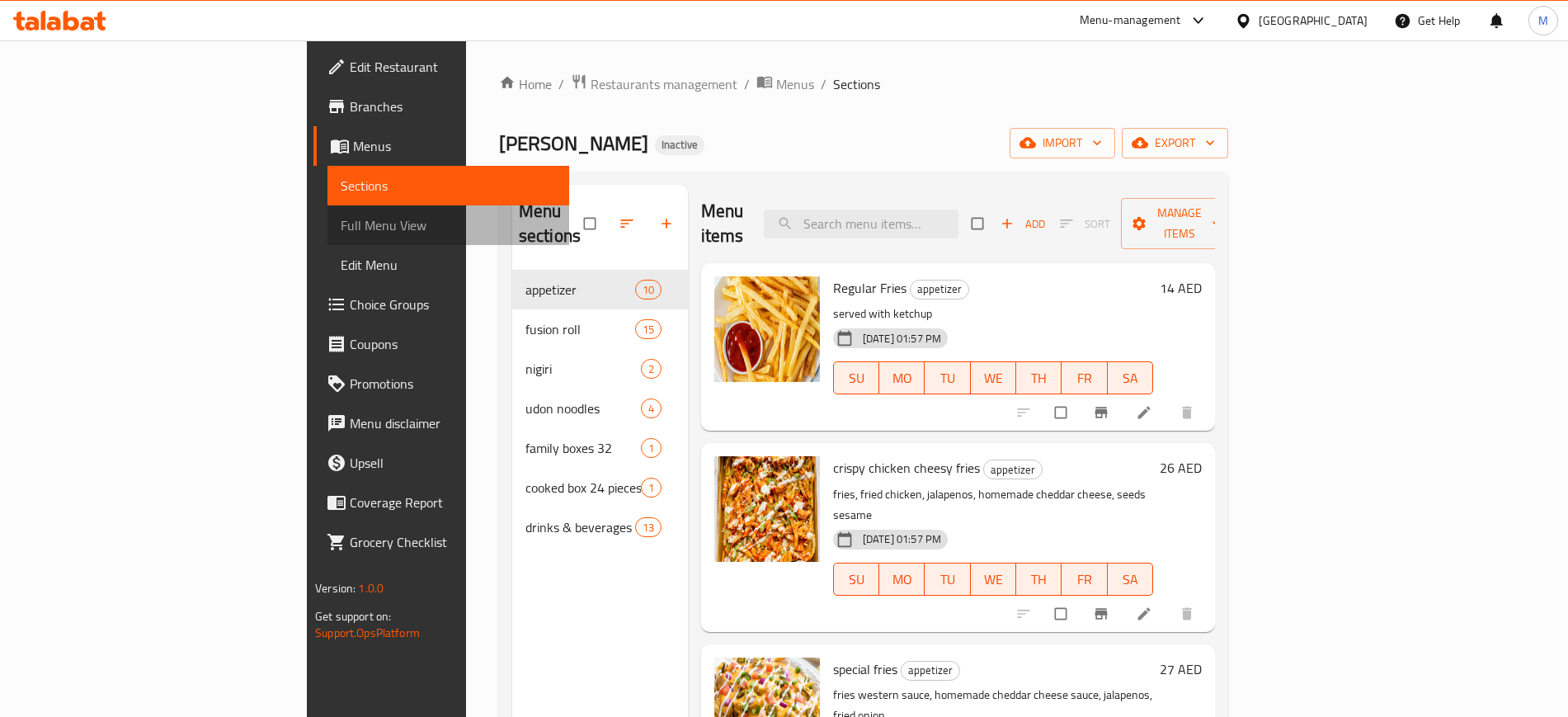
click at [328, 206] on link "Full Menu View" at bounding box center [448, 225] width 241 height 40
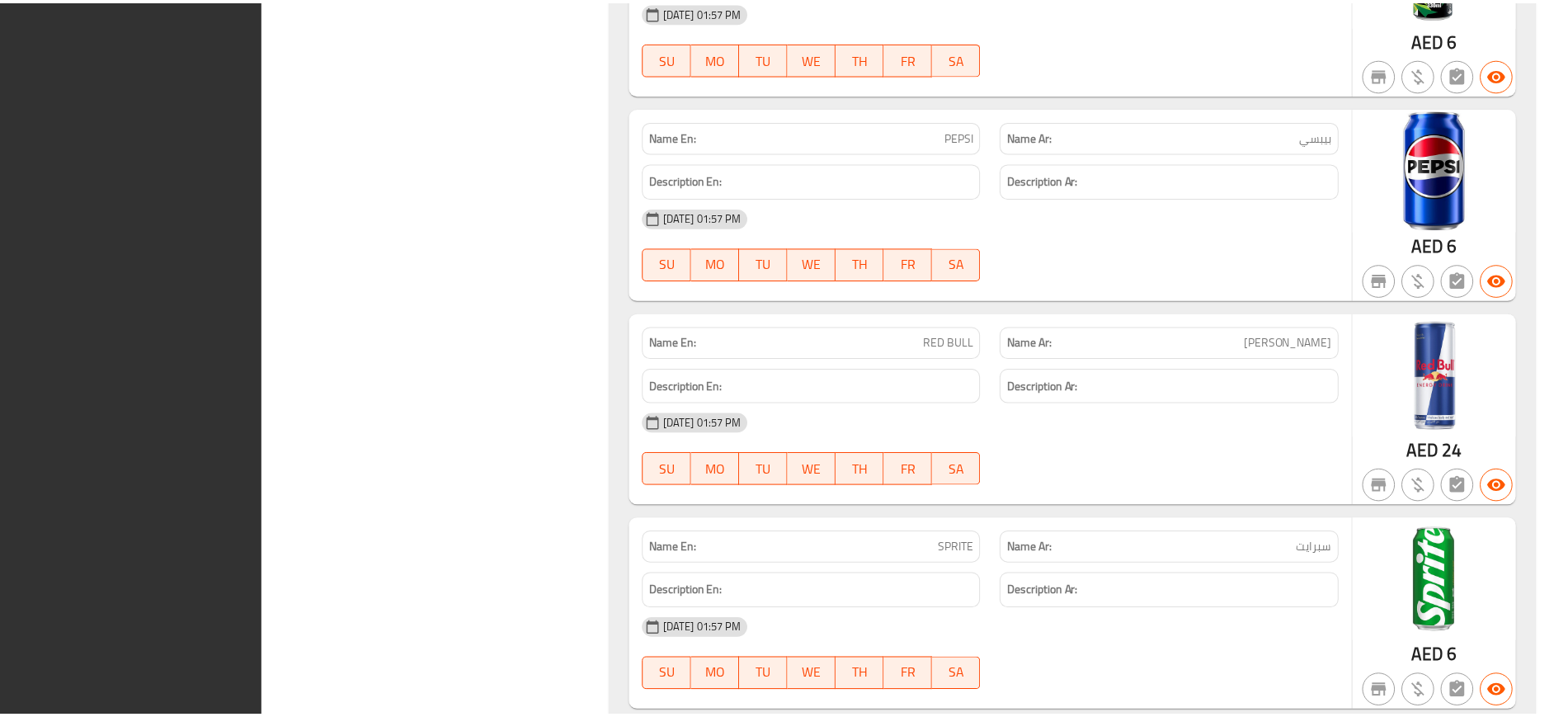
scroll to position [10704, 0]
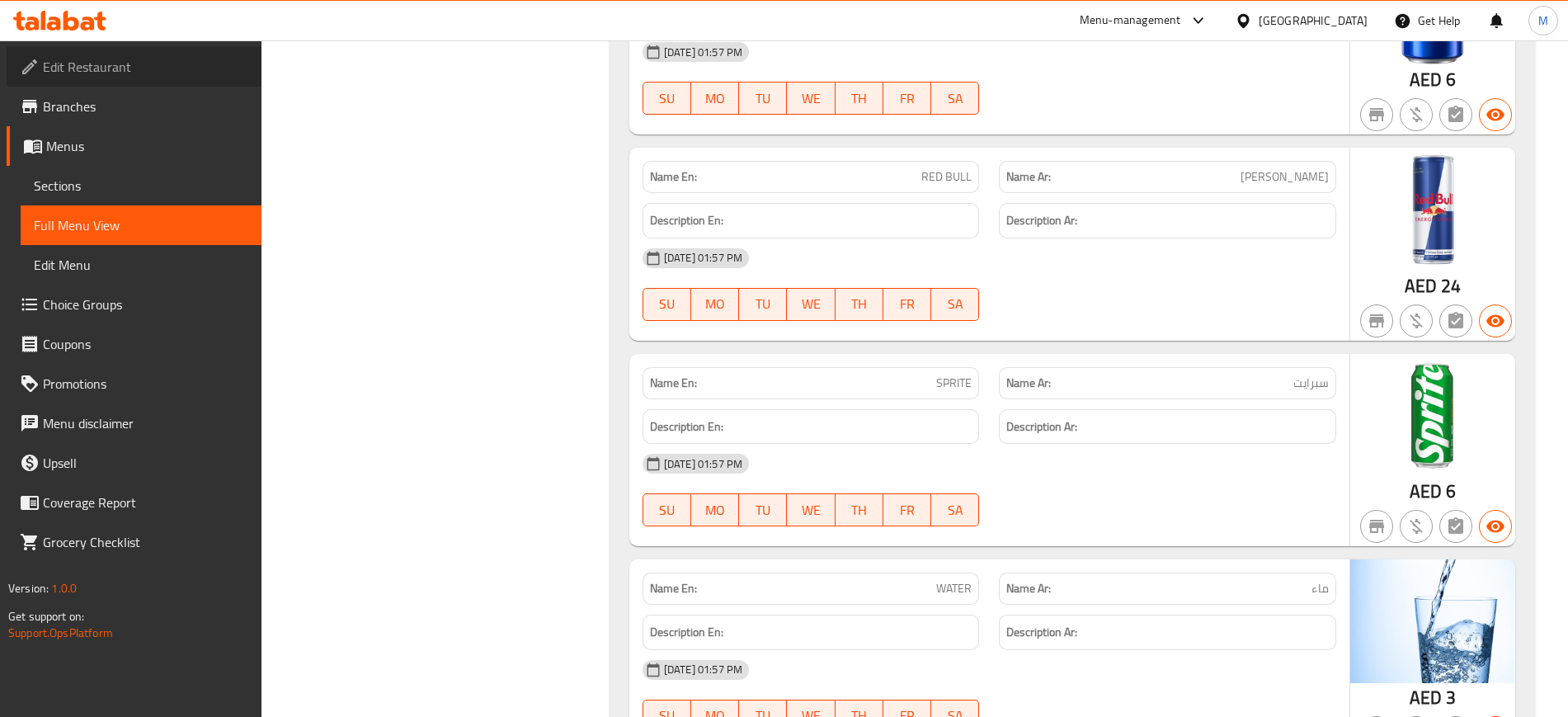
click at [206, 67] on span "Edit Restaurant" at bounding box center [146, 66] width 205 height 20
